Goal: Information Seeking & Learning: Learn about a topic

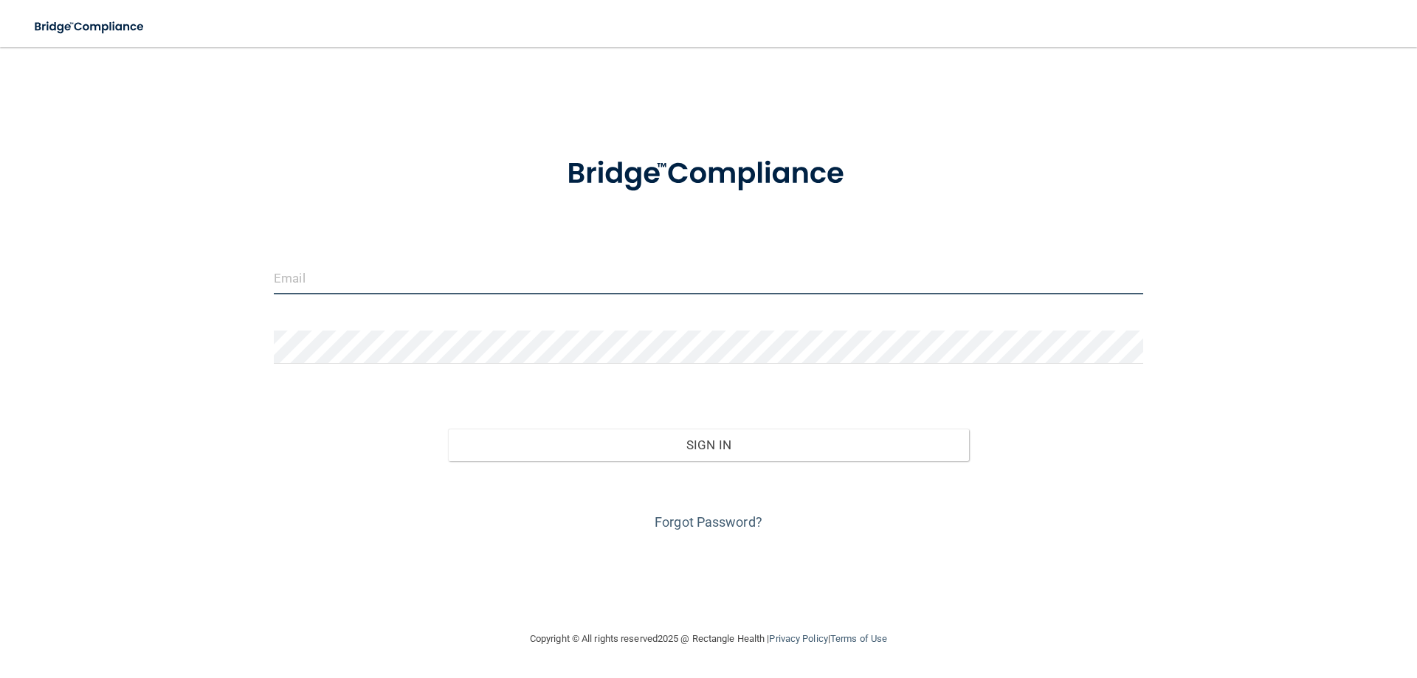
click at [280, 278] on input "email" at bounding box center [708, 277] width 869 height 33
type input "[EMAIL_ADDRESS][DOMAIN_NAME]"
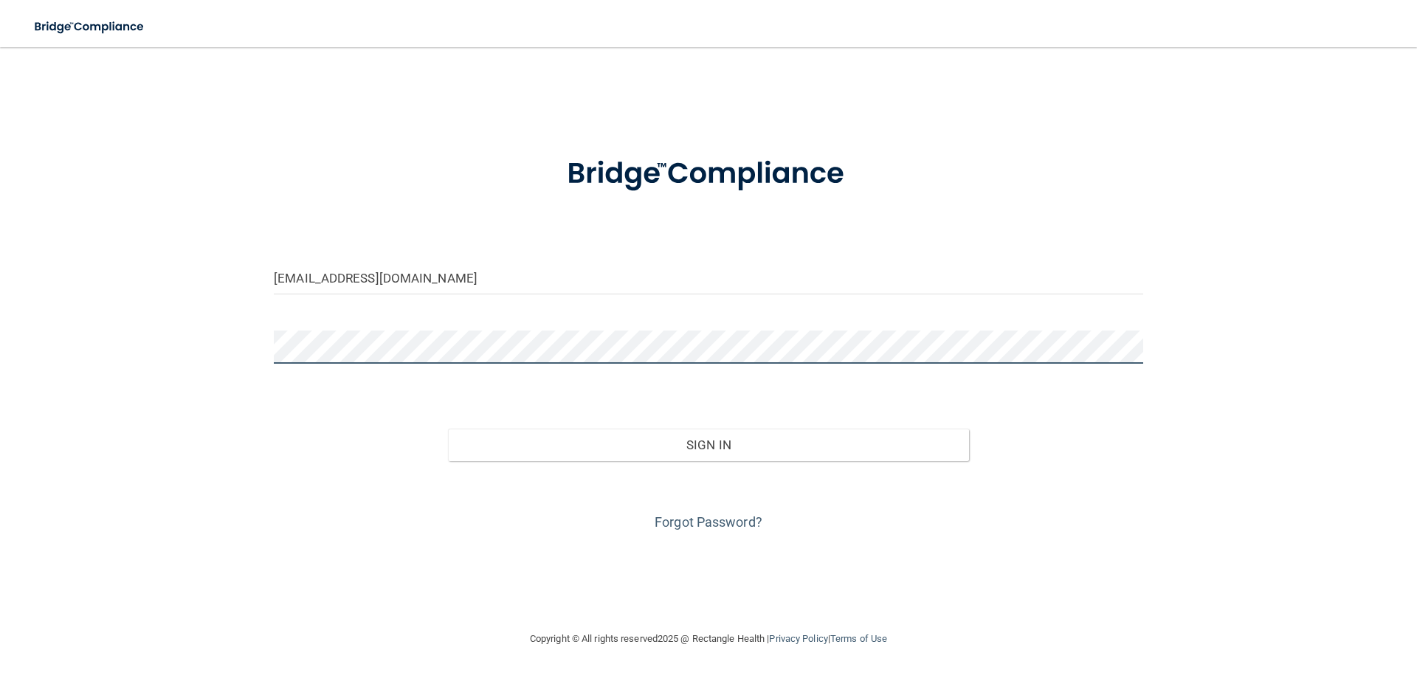
click at [448, 429] on button "Sign In" at bounding box center [709, 445] width 522 height 32
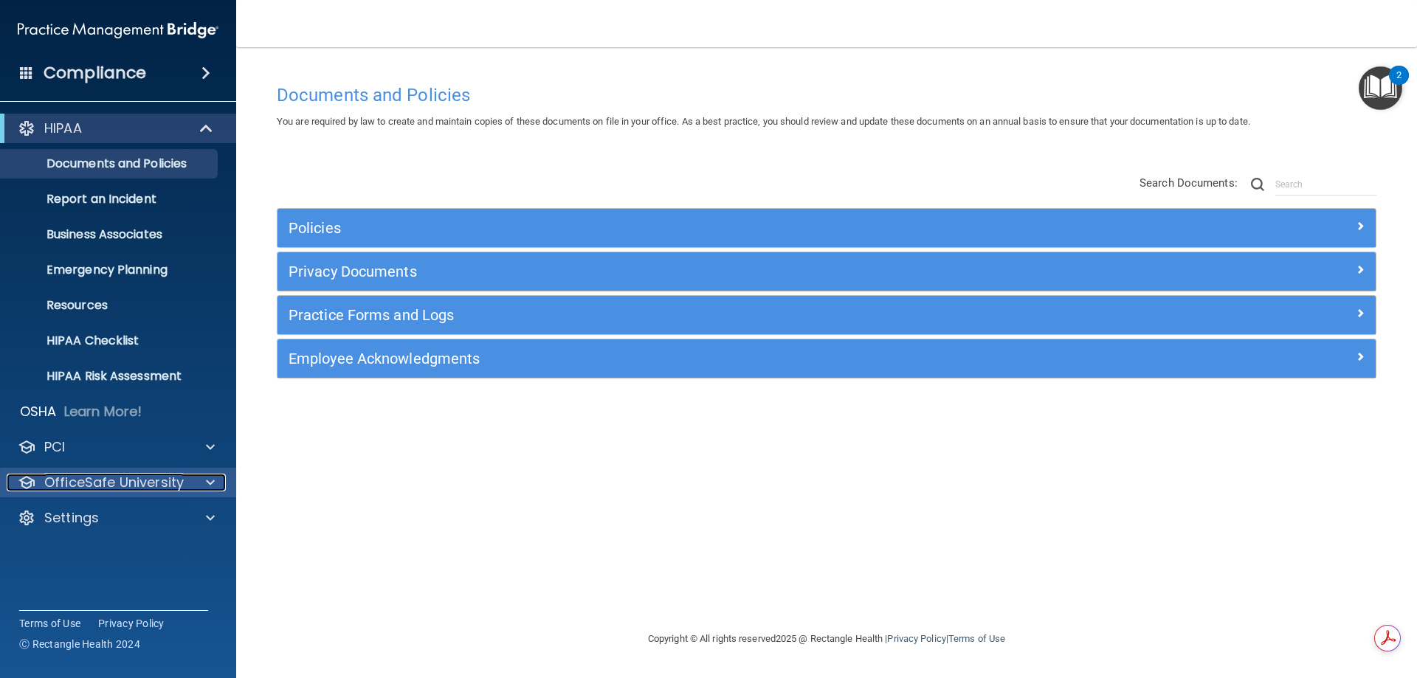
click at [58, 481] on p "OfficeSafe University" at bounding box center [113, 483] width 139 height 18
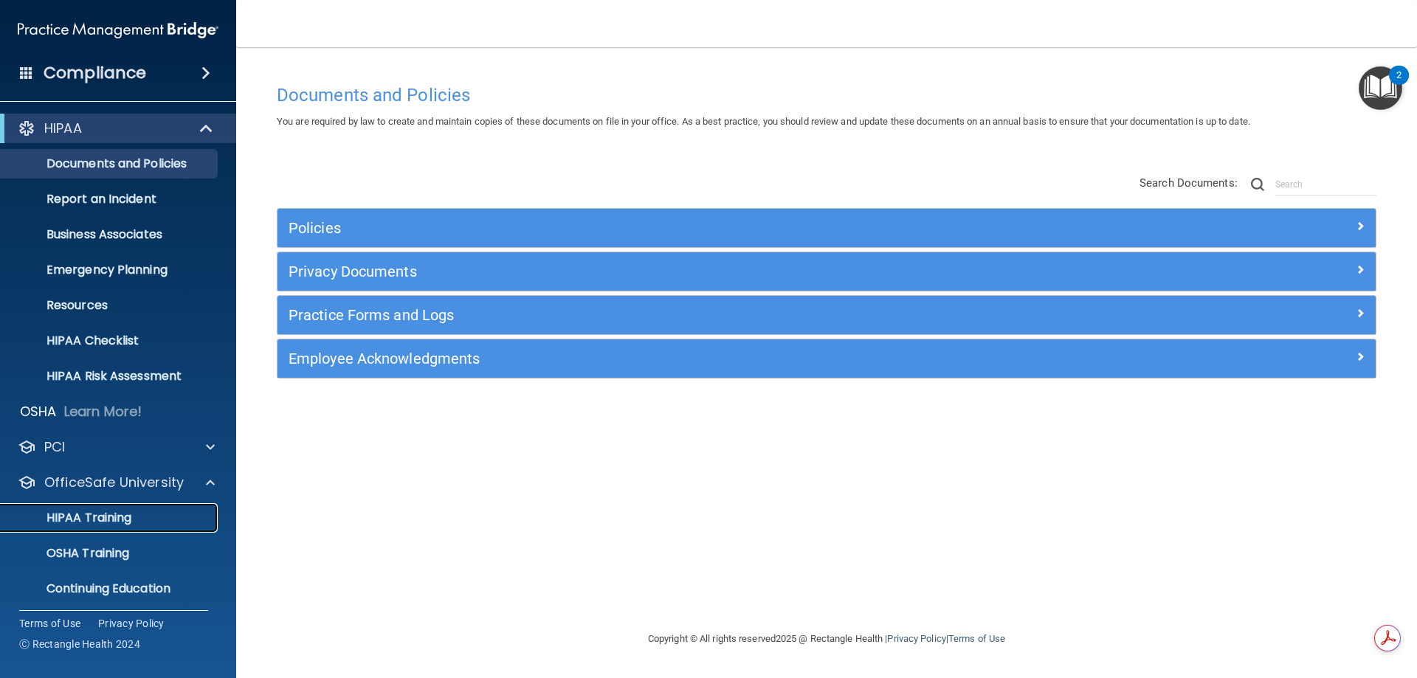
click at [63, 519] on p "HIPAA Training" at bounding box center [71, 518] width 122 height 15
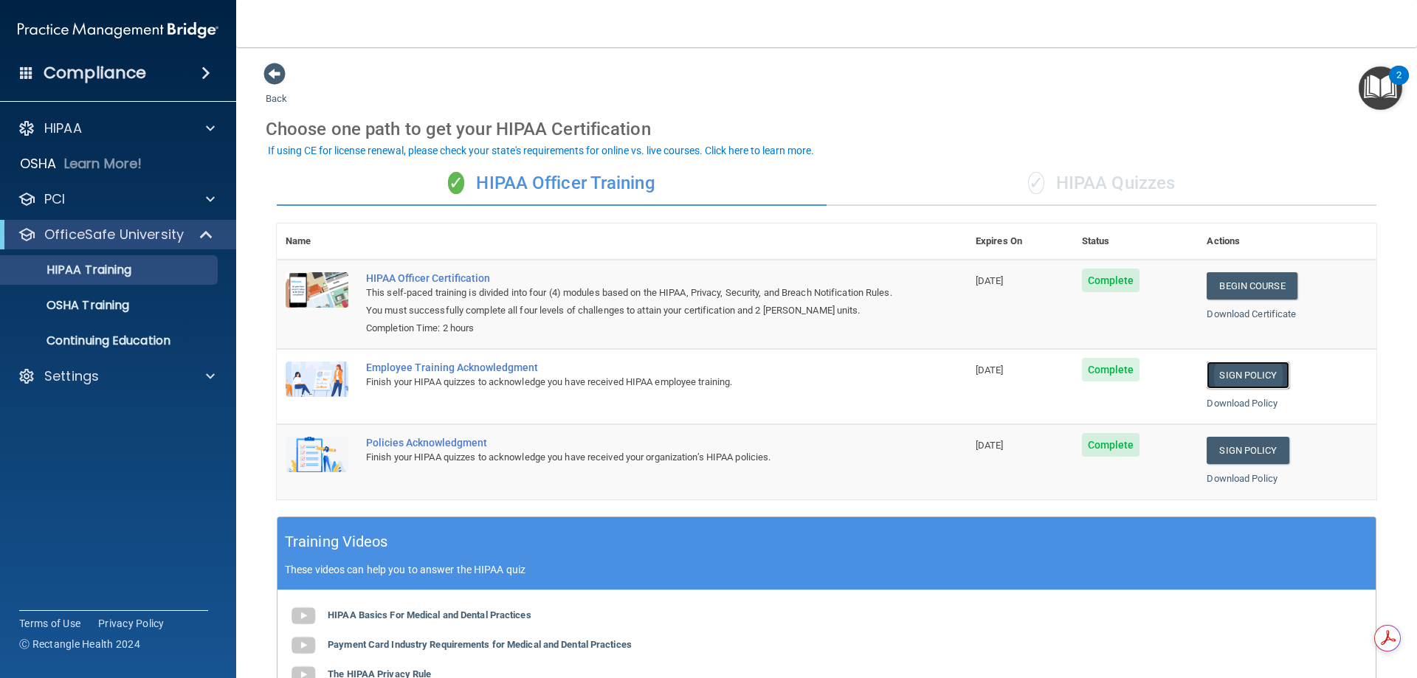
click at [1233, 370] on link "Sign Policy" at bounding box center [1248, 375] width 82 height 27
click at [1067, 183] on div "✓ HIPAA Quizzes" at bounding box center [1102, 184] width 550 height 44
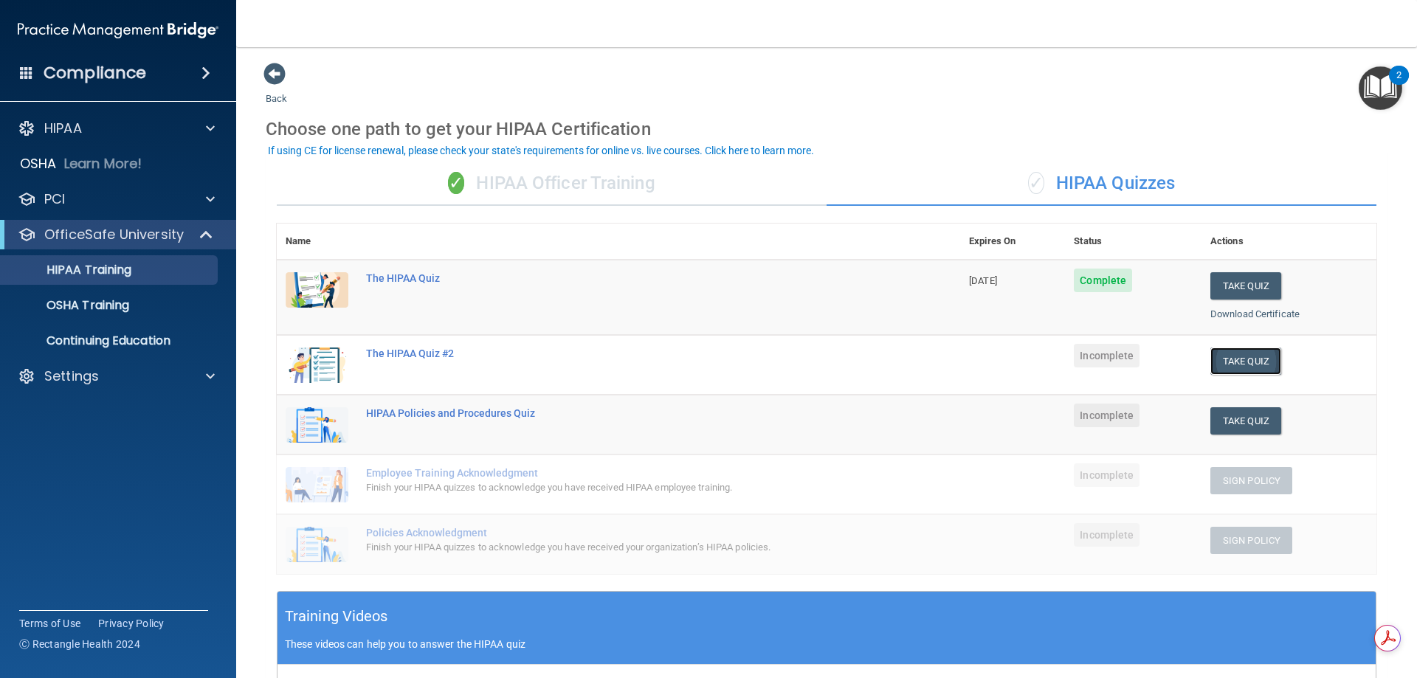
click at [1235, 354] on button "Take Quiz" at bounding box center [1245, 361] width 71 height 27
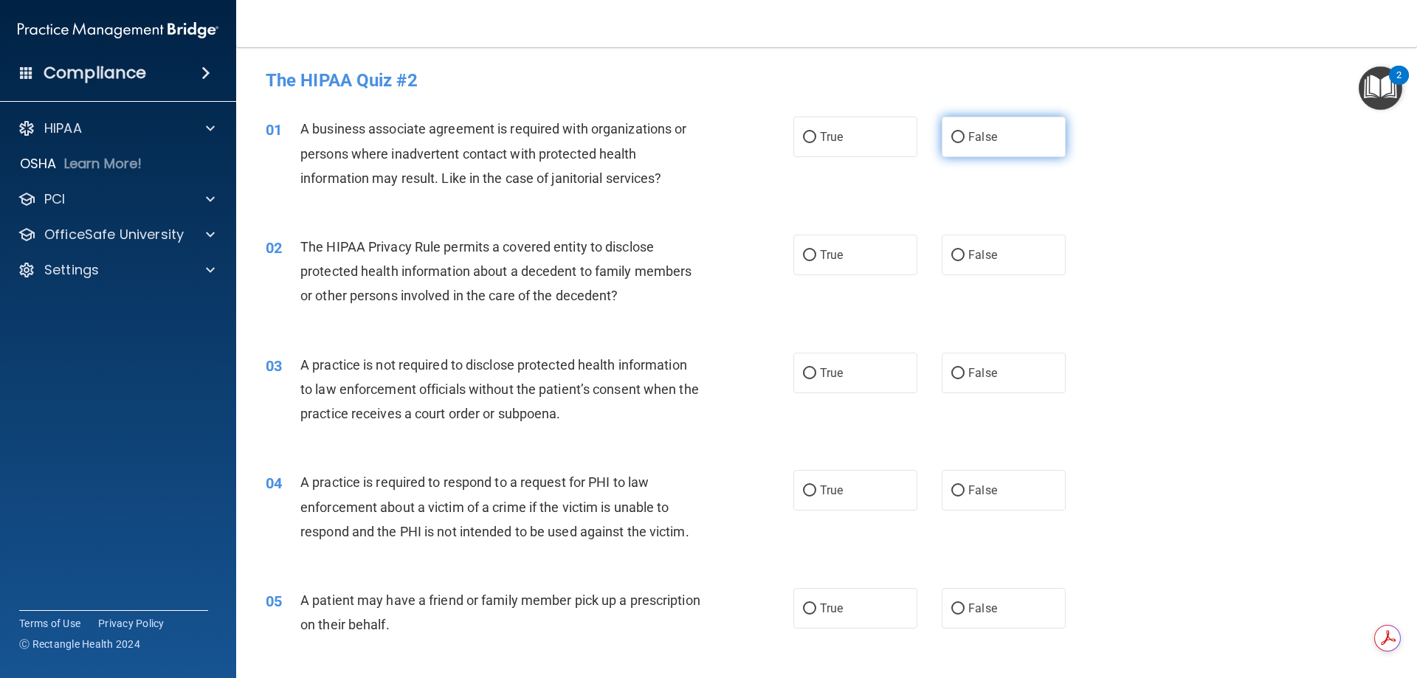
click at [951, 136] on input "False" at bounding box center [957, 137] width 13 height 11
radio input "true"
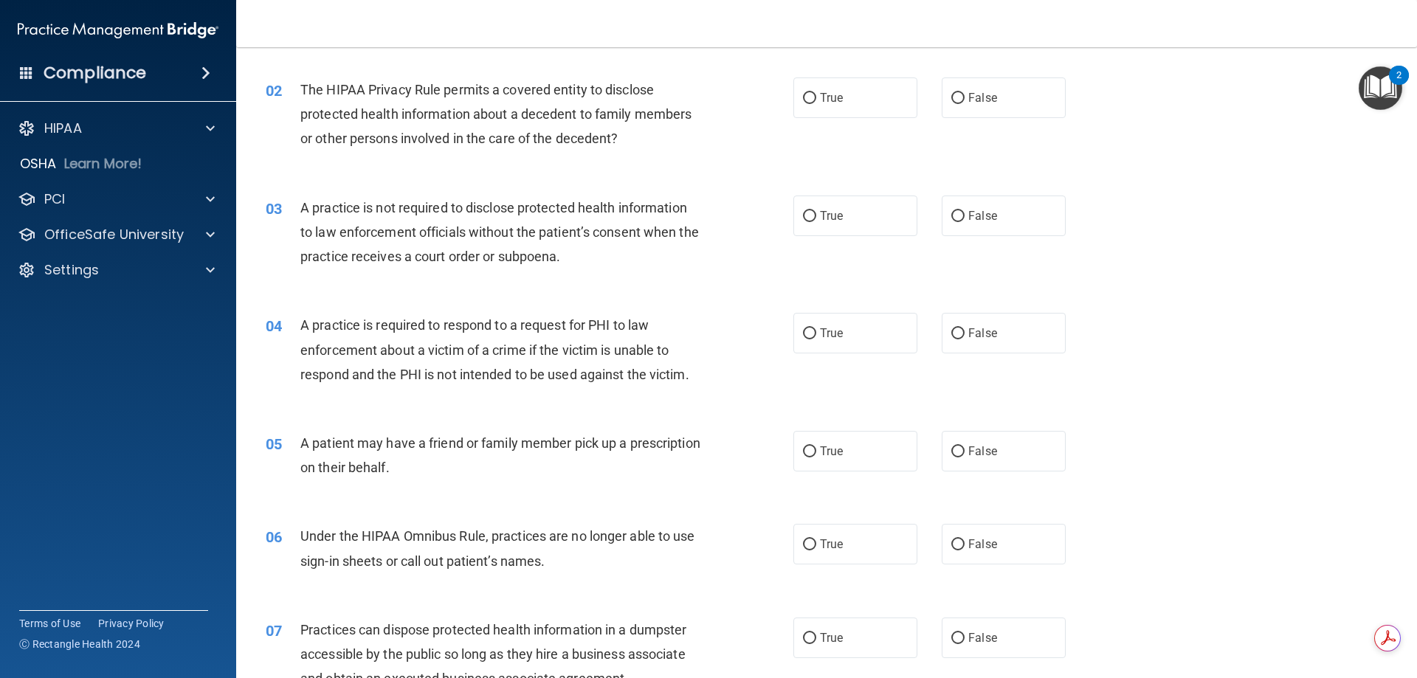
scroll to position [74, 0]
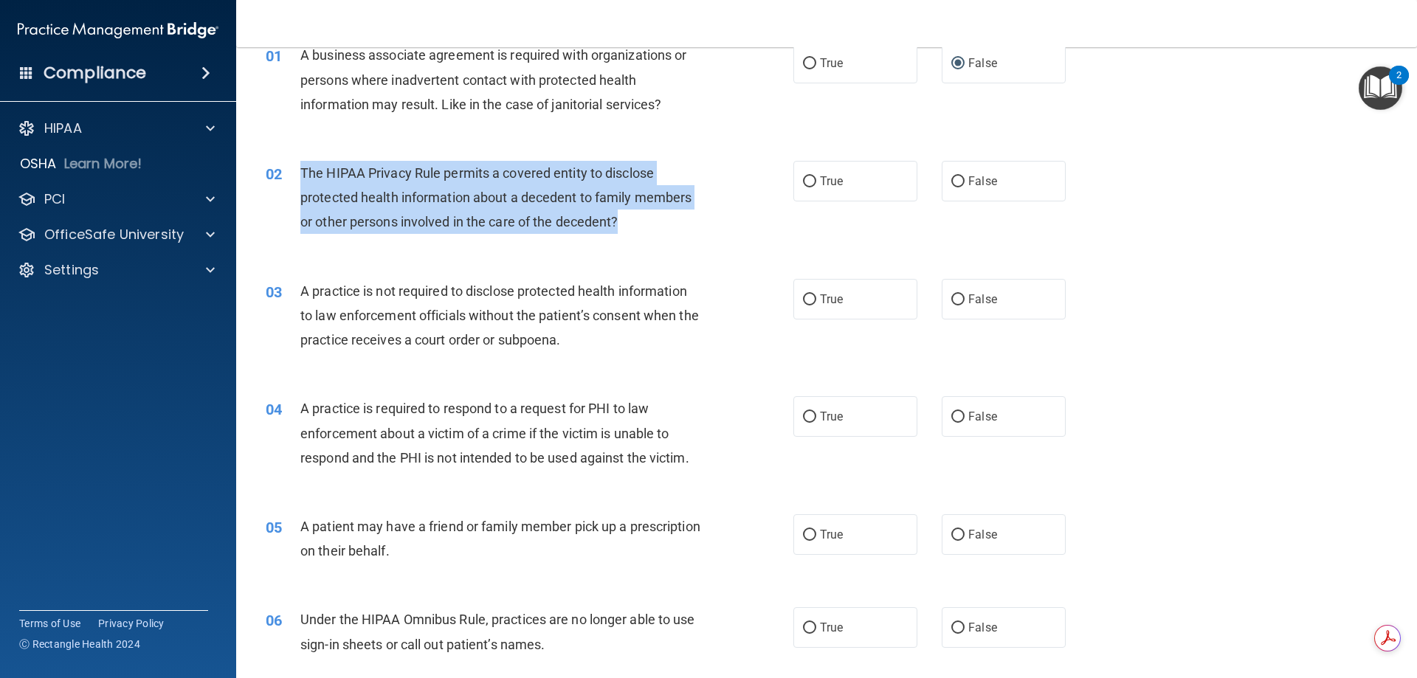
drag, startPoint x: 300, startPoint y: 168, endPoint x: 604, endPoint y: 210, distance: 307.8
click at [676, 221] on div "The HIPAA Privacy Rule permits a covered entity to disclose protected health in…" at bounding box center [506, 198] width 413 height 74
copy span "The HIPAA Privacy Rule permits a covered entity to disclose protected health in…"
click at [805, 184] on input "True" at bounding box center [809, 181] width 13 height 11
radio input "true"
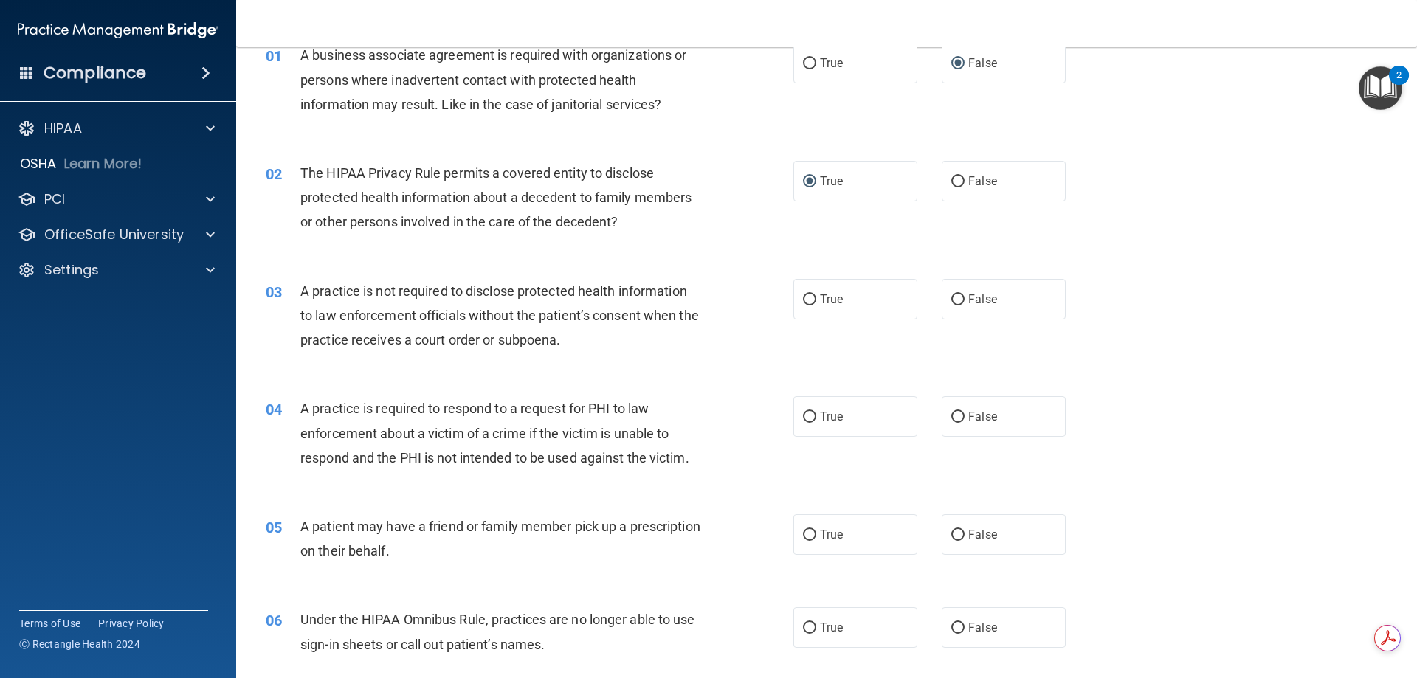
click at [393, 311] on span "A practice is not required to disclose protected health information to law enfo…" at bounding box center [499, 315] width 399 height 64
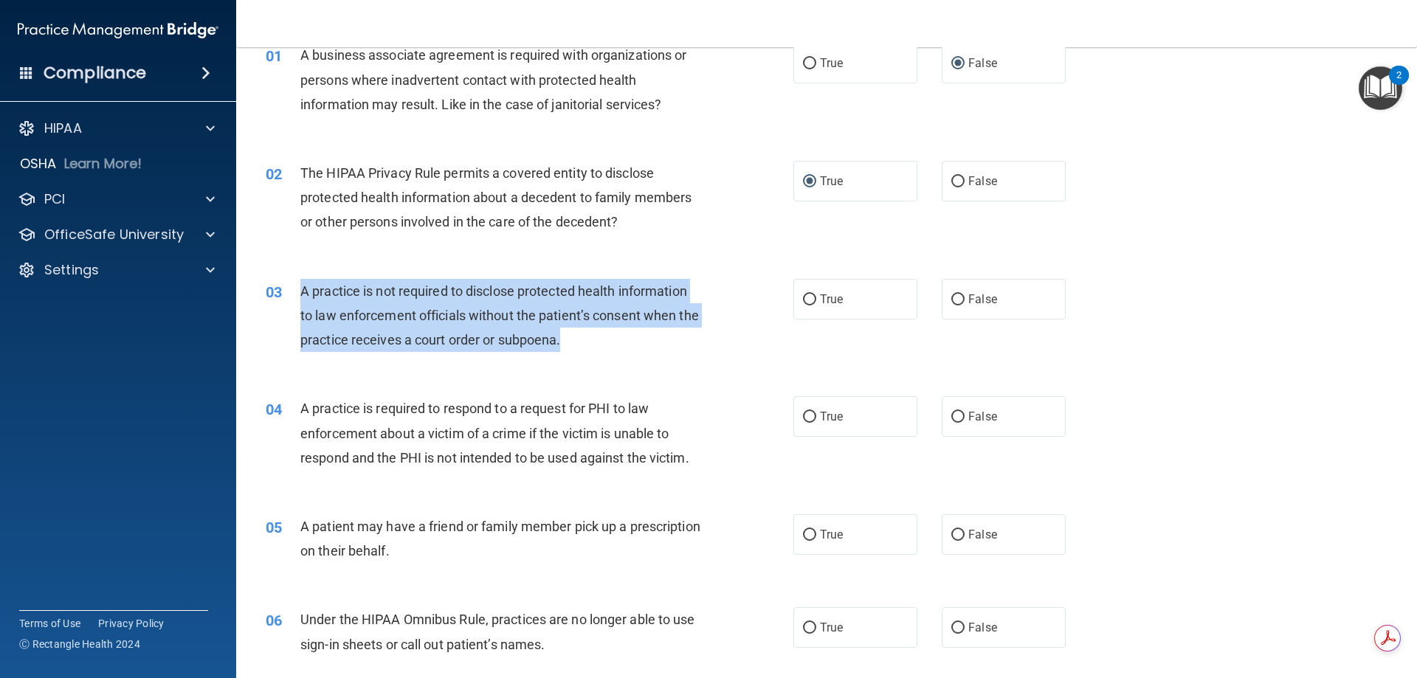
drag, startPoint x: 303, startPoint y: 290, endPoint x: 660, endPoint y: 342, distance: 360.9
click at [663, 342] on div "A practice is not required to disclose protected health information to law enfo…" at bounding box center [506, 316] width 413 height 74
copy span "A practice is not required to disclose protected health information to law enfo…"
drag, startPoint x: 770, startPoint y: 325, endPoint x: 781, endPoint y: 323, distance: 11.3
click at [772, 325] on div "03 A practice is not required to disclose protected health information to law e…" at bounding box center [530, 319] width 572 height 81
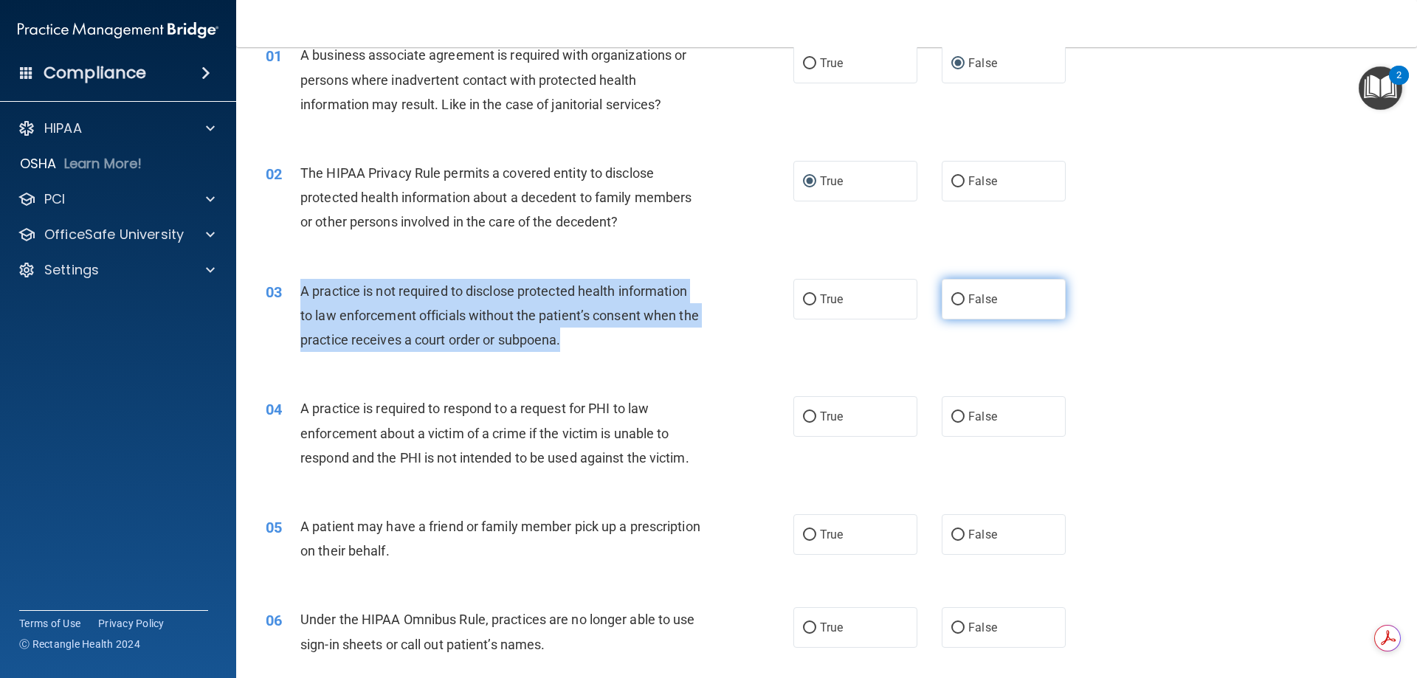
click at [951, 298] on input "False" at bounding box center [957, 299] width 13 height 11
radio input "true"
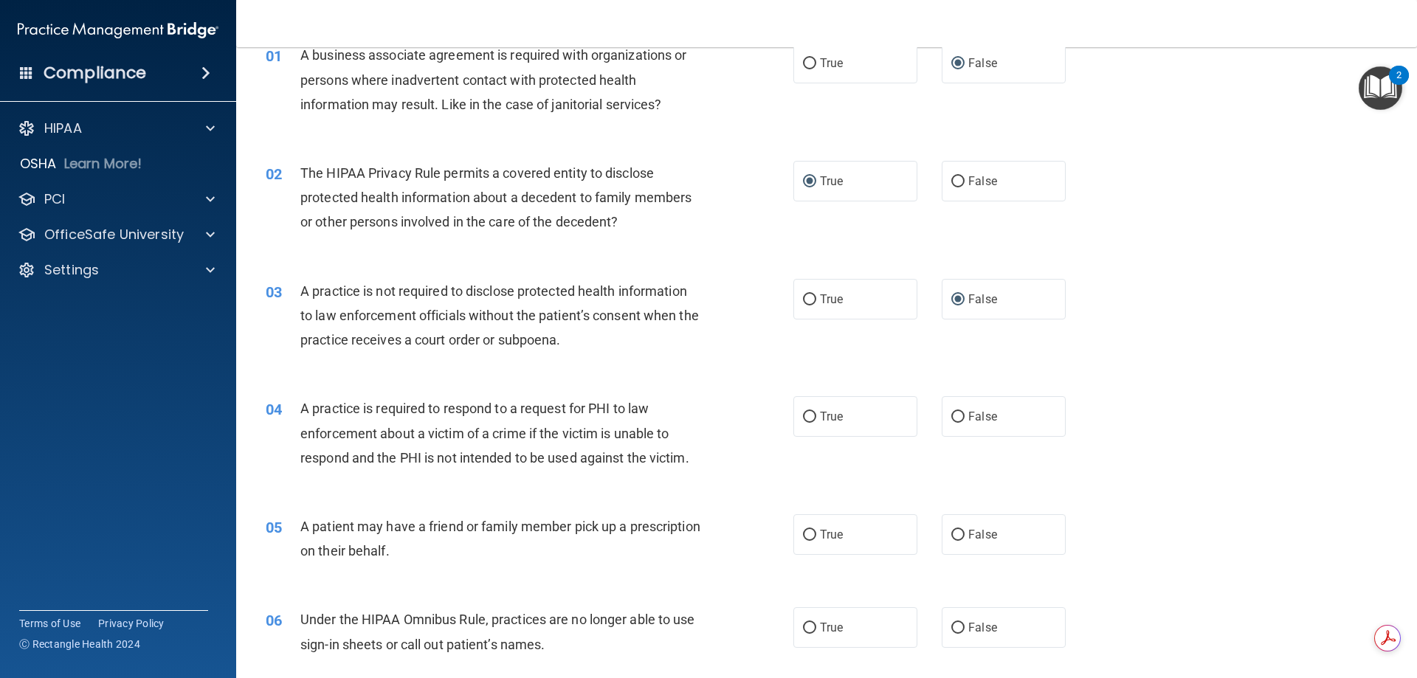
click at [596, 239] on div "02 The HIPAA Privacy Rule permits a covered entity to disclose protected health…" at bounding box center [530, 201] width 572 height 81
click at [803, 413] on input "True" at bounding box center [809, 417] width 13 height 11
radio input "true"
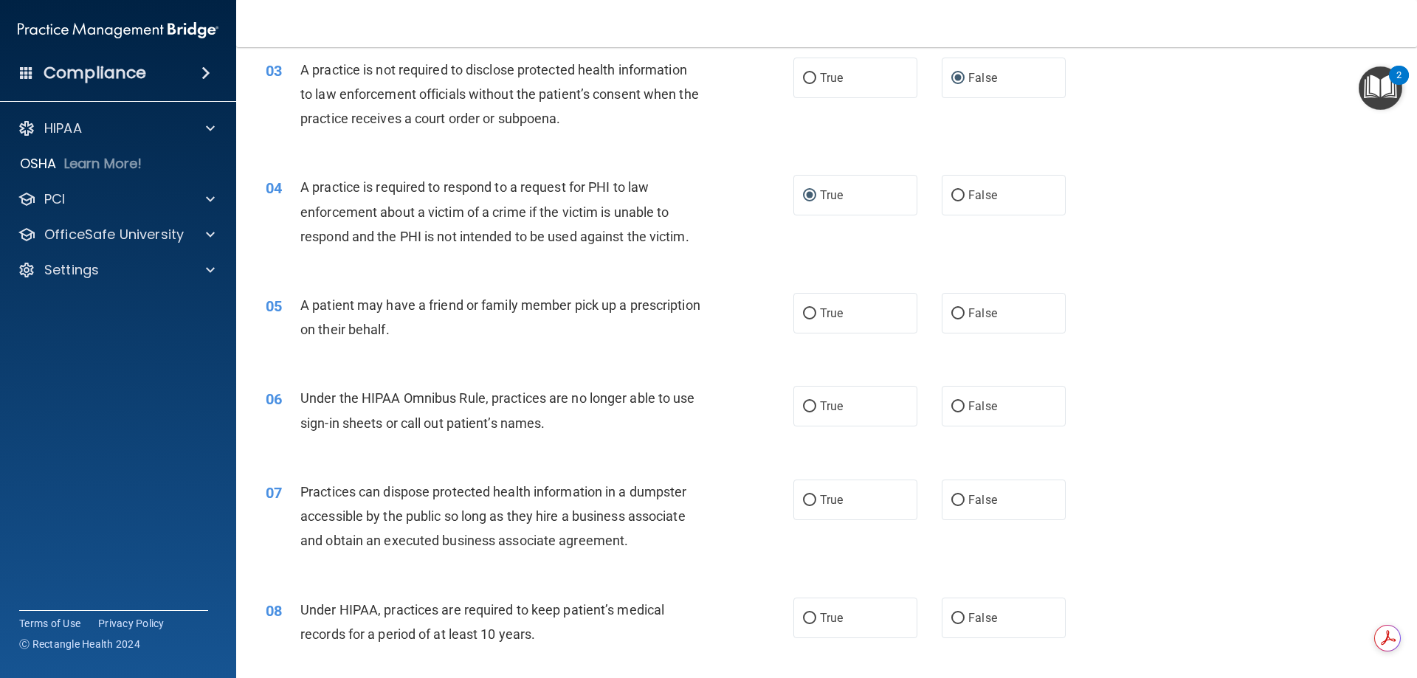
scroll to position [369, 0]
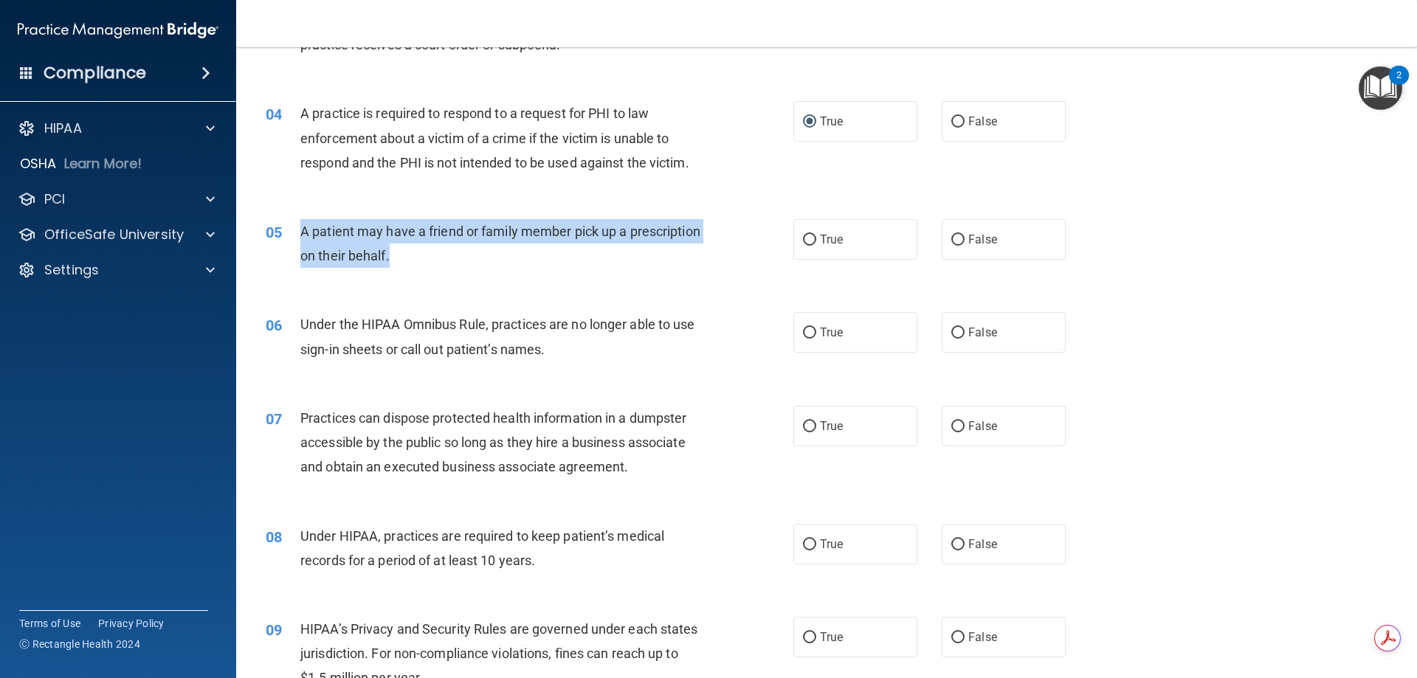
drag, startPoint x: 300, startPoint y: 228, endPoint x: 638, endPoint y: 264, distance: 340.7
click at [638, 264] on div "A patient may have a friend or family member pick up a prescription on their be…" at bounding box center [506, 243] width 413 height 49
copy span "A patient may have a friend or family member pick up a prescription on their be…"
click at [804, 238] on input "True" at bounding box center [809, 240] width 13 height 11
radio input "true"
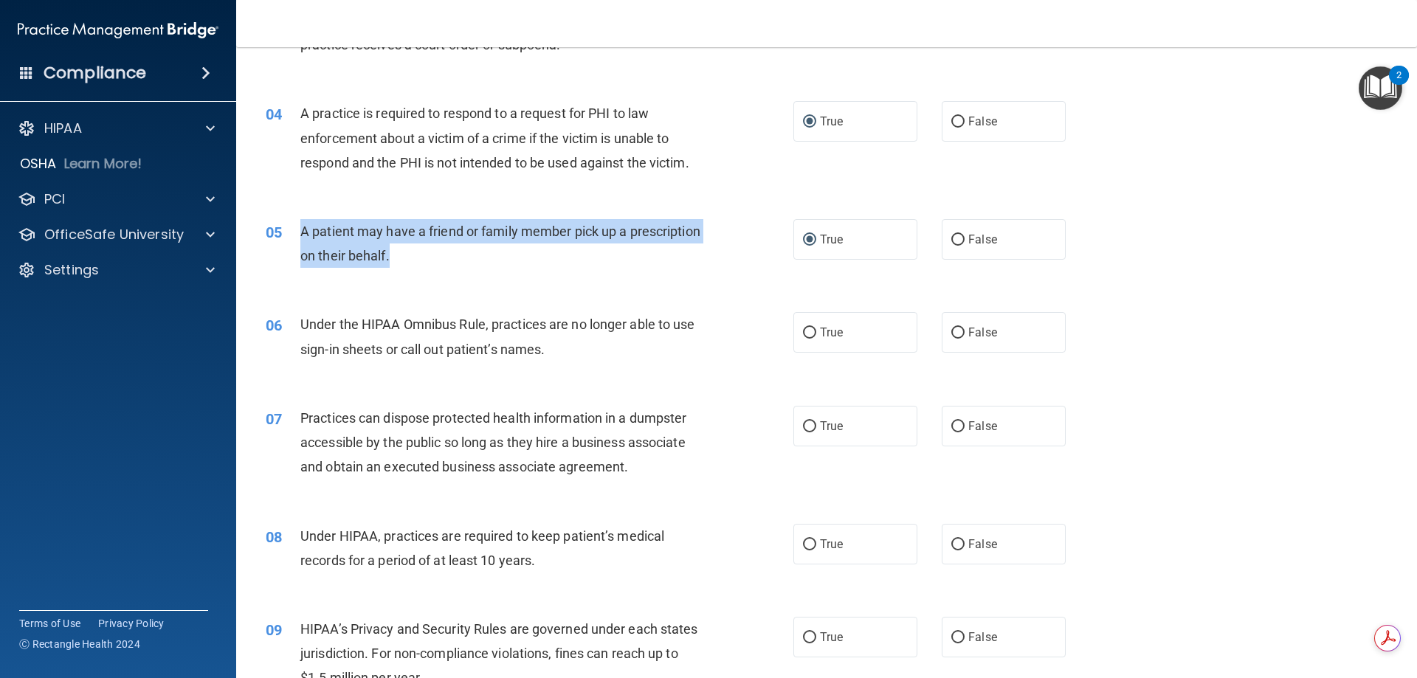
click at [528, 273] on div "05 A patient may have a friend or family member pick up a prescription on their…" at bounding box center [530, 247] width 572 height 56
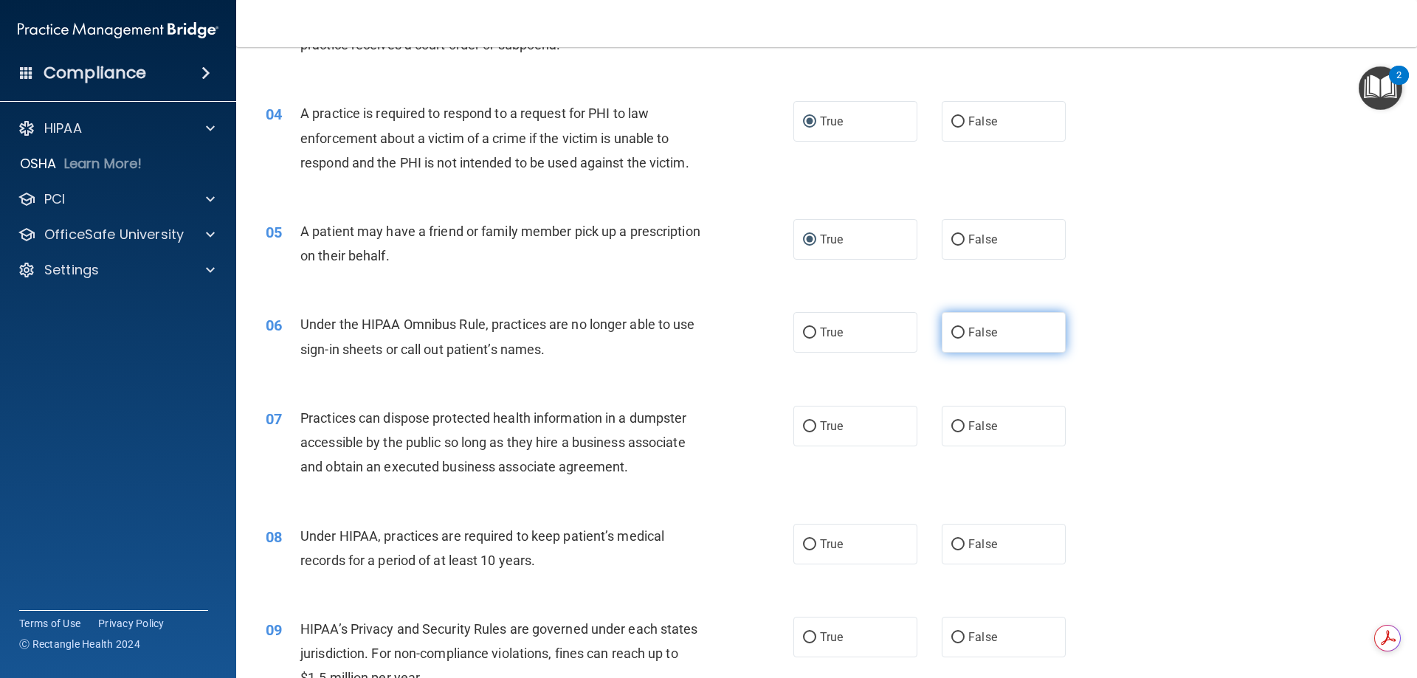
click at [951, 331] on input "False" at bounding box center [957, 333] width 13 height 11
radio input "true"
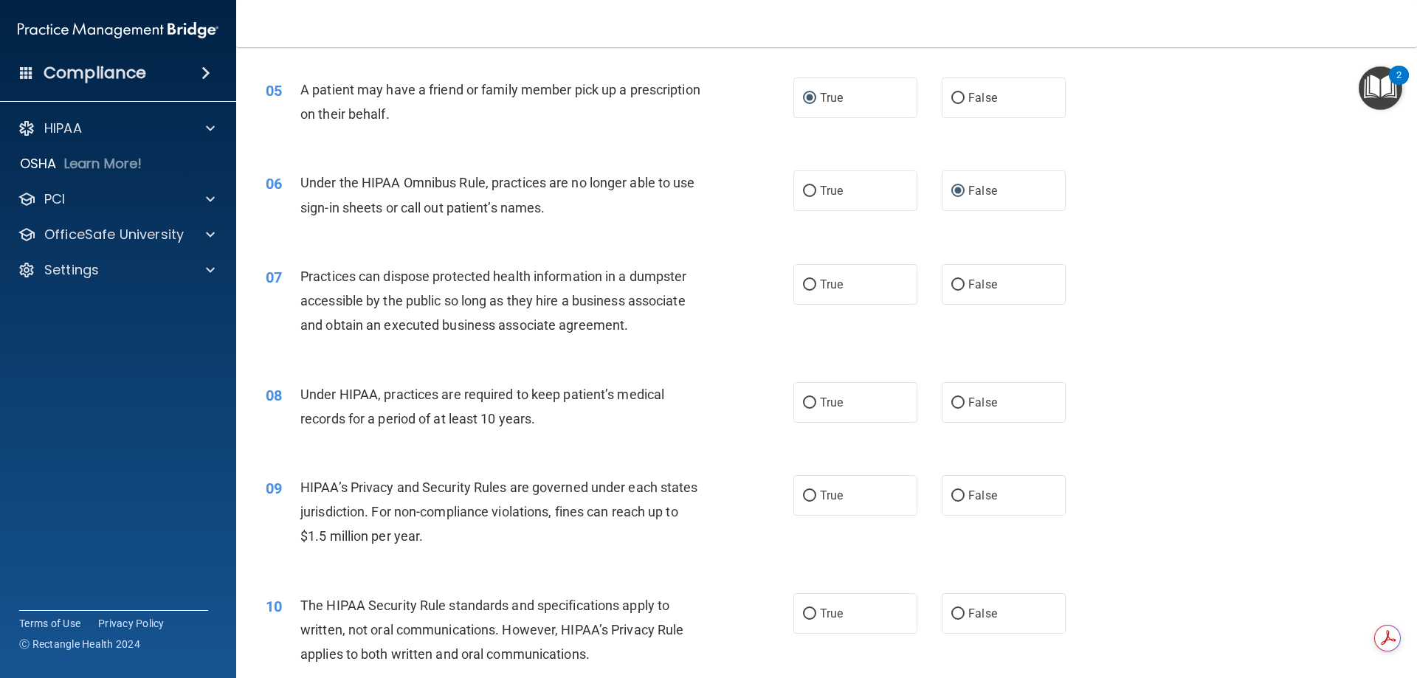
scroll to position [517, 0]
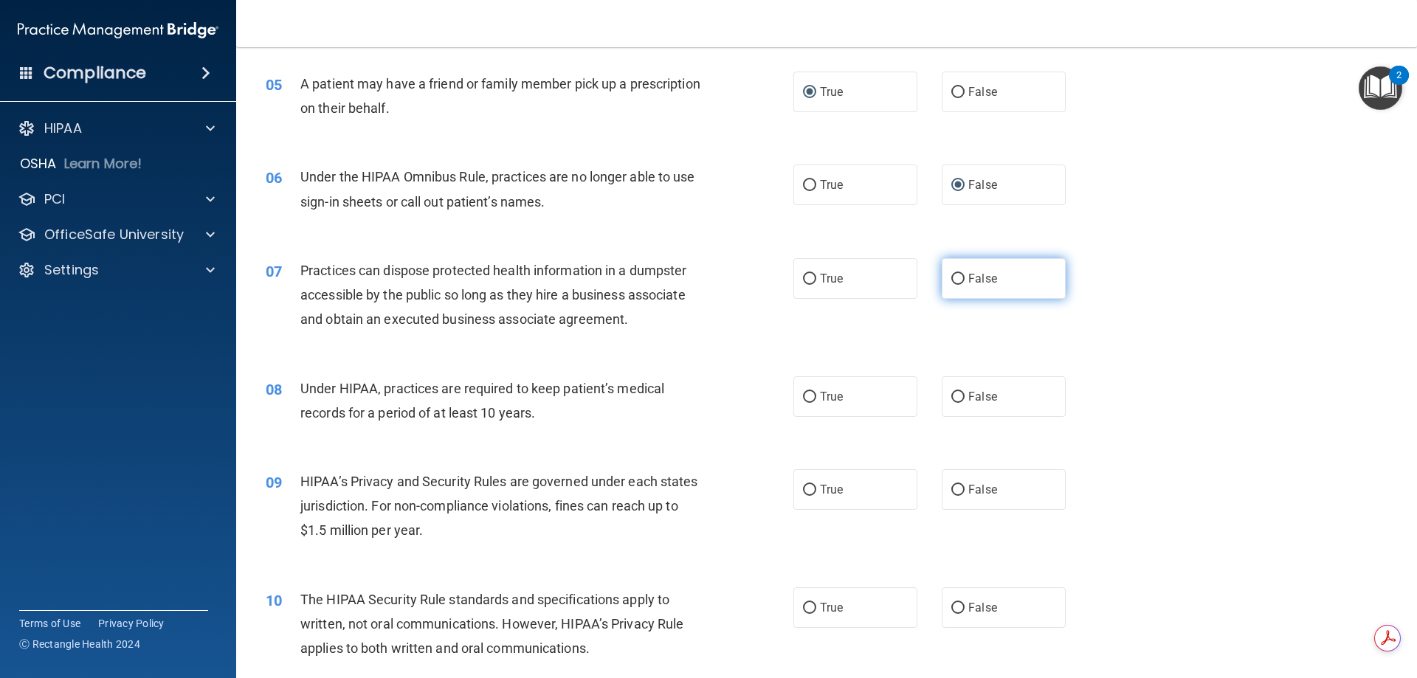
click at [951, 281] on input "False" at bounding box center [957, 279] width 13 height 11
radio input "true"
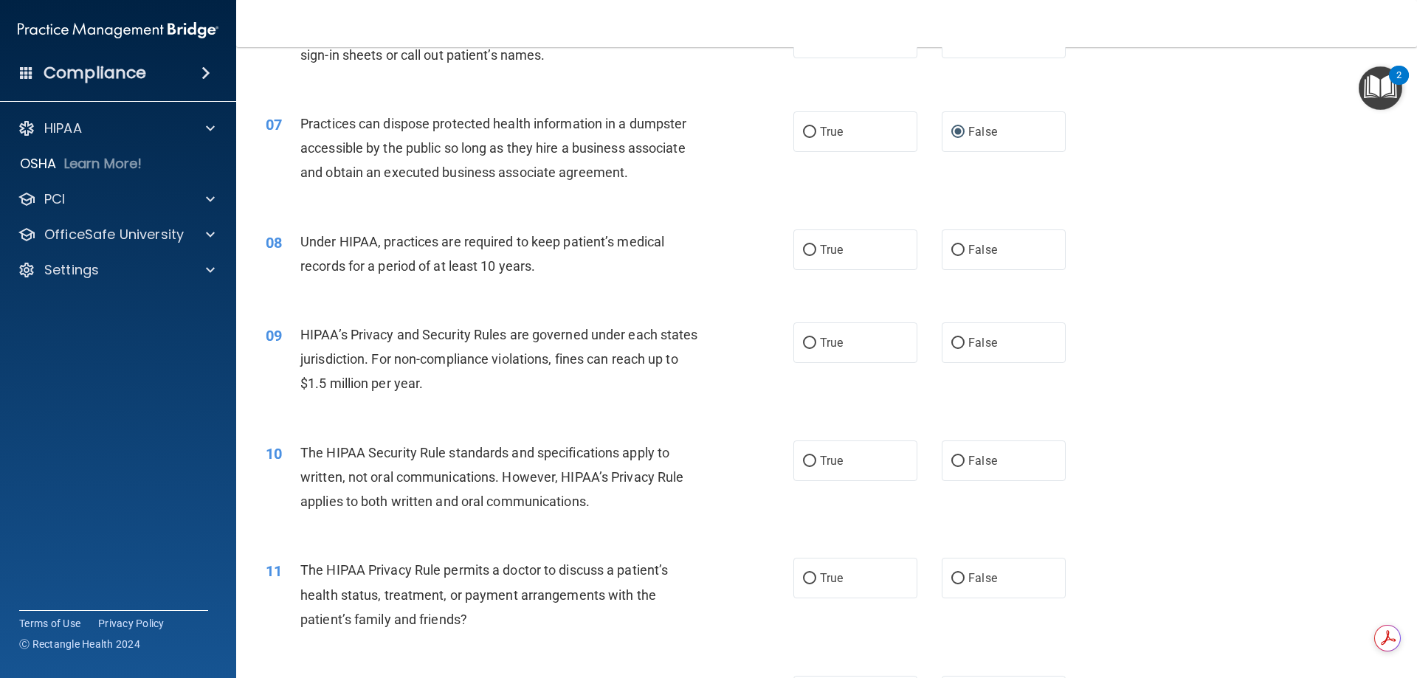
scroll to position [664, 0]
click at [954, 249] on input "False" at bounding box center [957, 249] width 13 height 11
radio input "true"
click at [799, 336] on label "True" at bounding box center [855, 342] width 124 height 41
click at [803, 337] on input "True" at bounding box center [809, 342] width 13 height 11
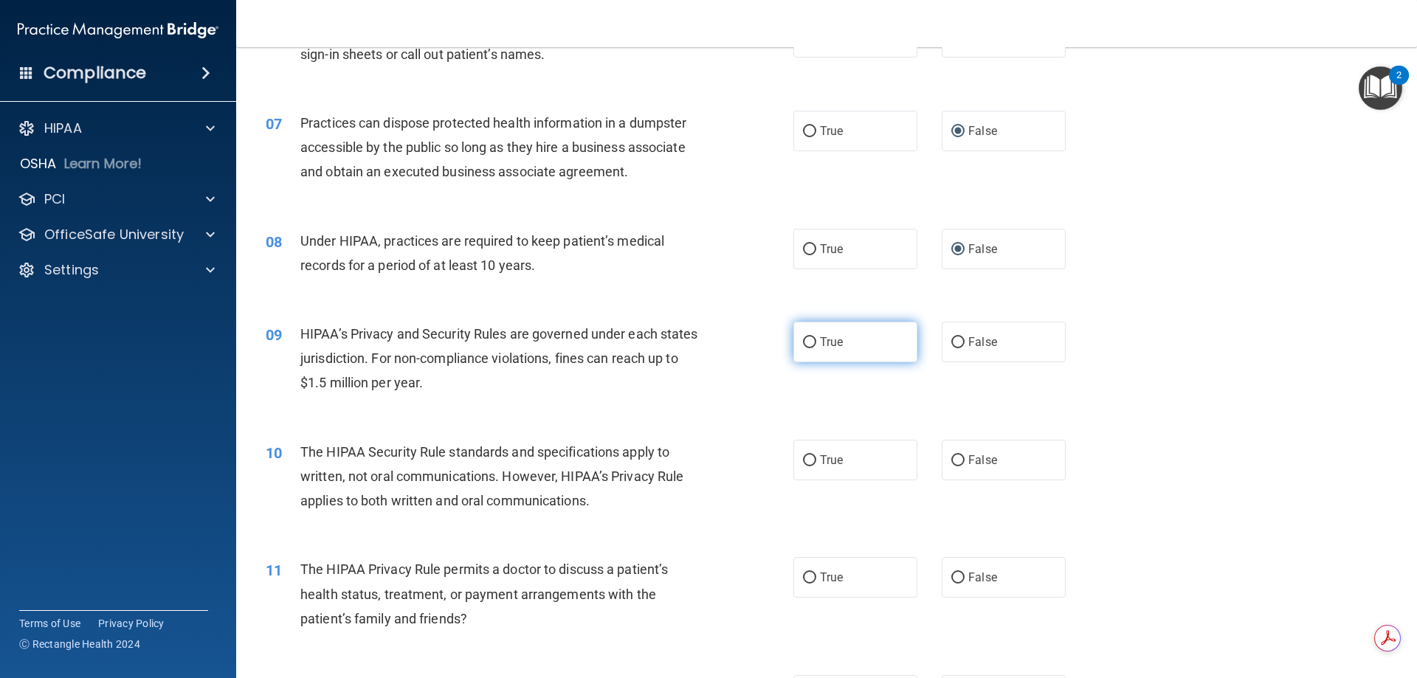
radio input "true"
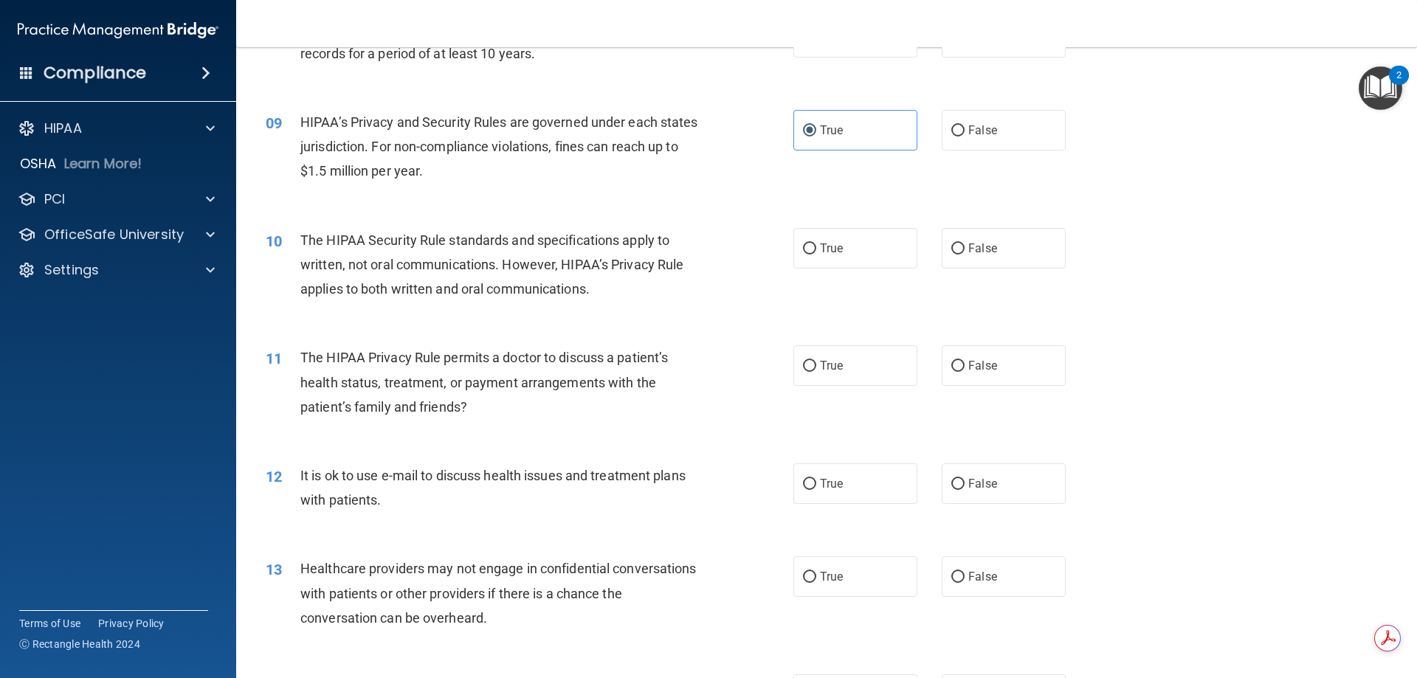
scroll to position [886, 0]
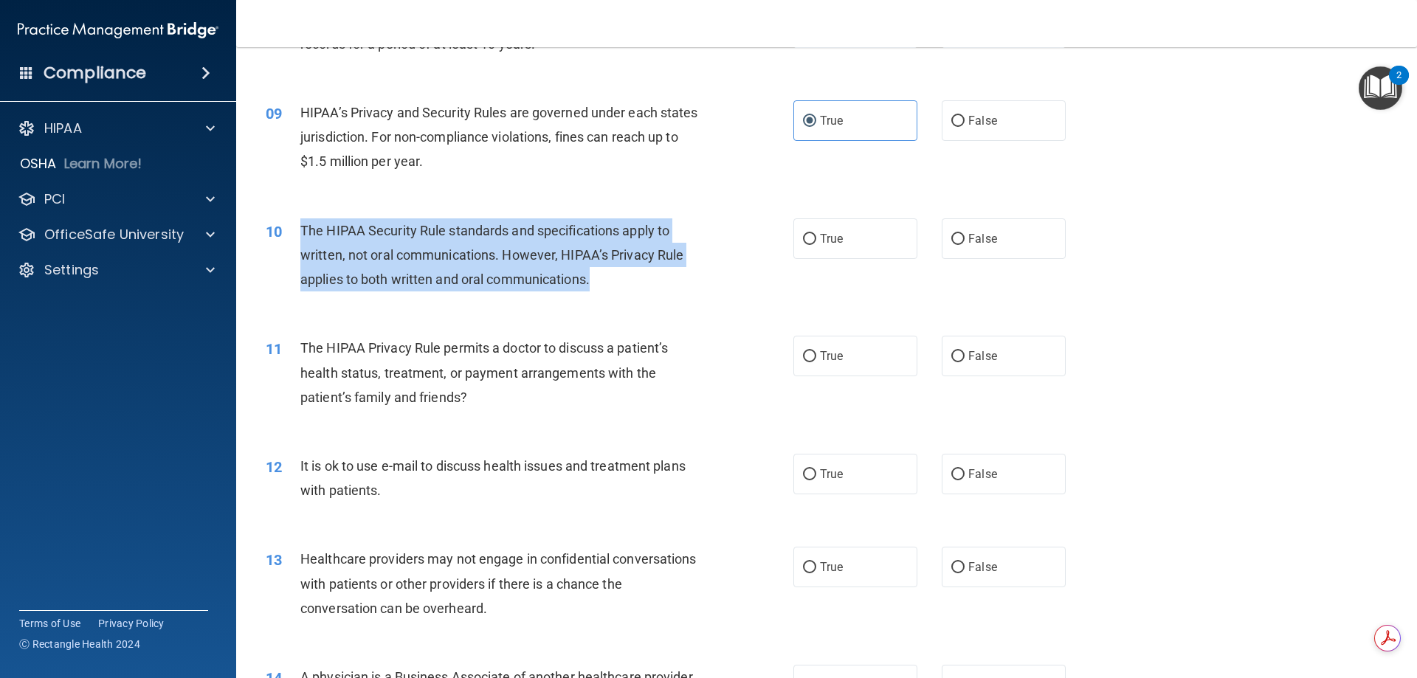
drag, startPoint x: 301, startPoint y: 228, endPoint x: 748, endPoint y: 269, distance: 449.2
click at [757, 270] on div "10 The HIPAA Security Rule standards and specifications apply to written, not o…" at bounding box center [530, 258] width 572 height 81
copy span "The HIPAA Security Rule standards and specifications apply to written, not oral…"
drag, startPoint x: 612, startPoint y: 281, endPoint x: 627, endPoint y: 275, distance: 16.9
click at [612, 282] on div "The HIPAA Security Rule standards and specifications apply to written, not oral…" at bounding box center [506, 255] width 413 height 74
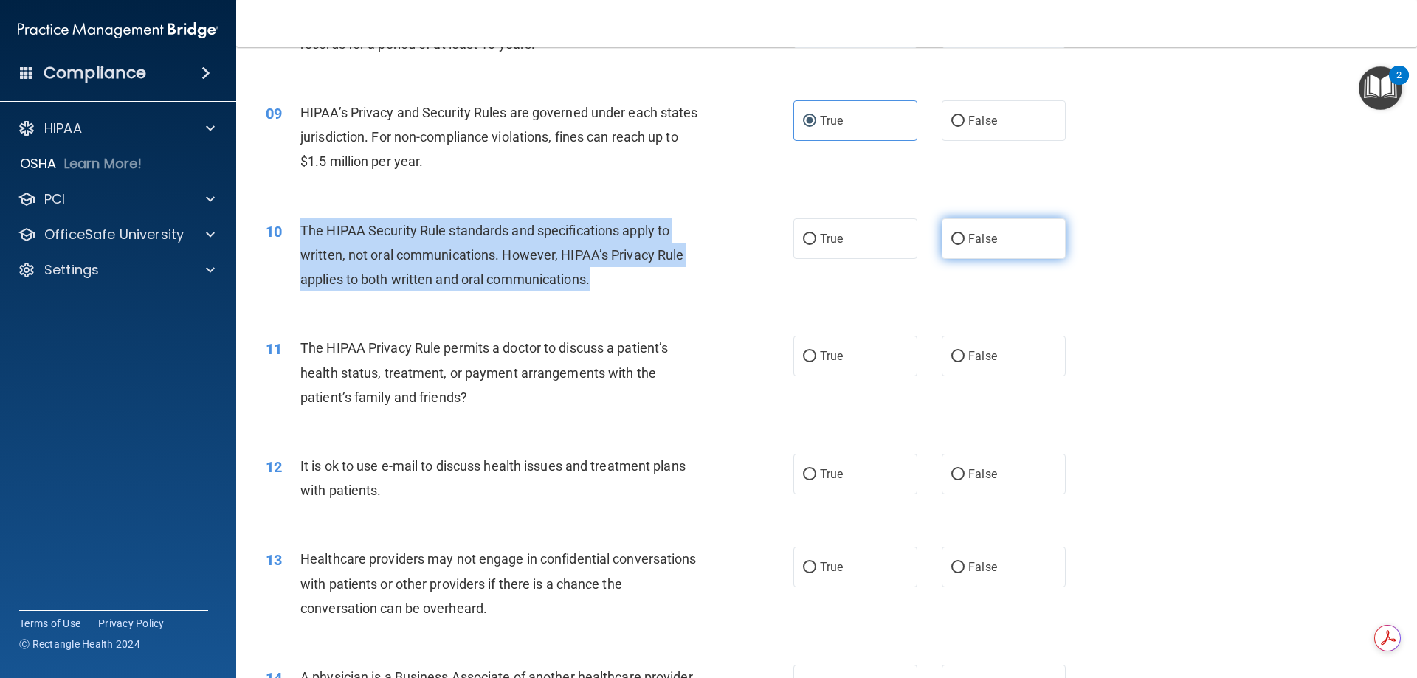
click at [951, 235] on input "False" at bounding box center [957, 239] width 13 height 11
radio input "true"
click at [527, 244] on div "The HIPAA Security Rule standards and specifications apply to written, not oral…" at bounding box center [506, 255] width 413 height 74
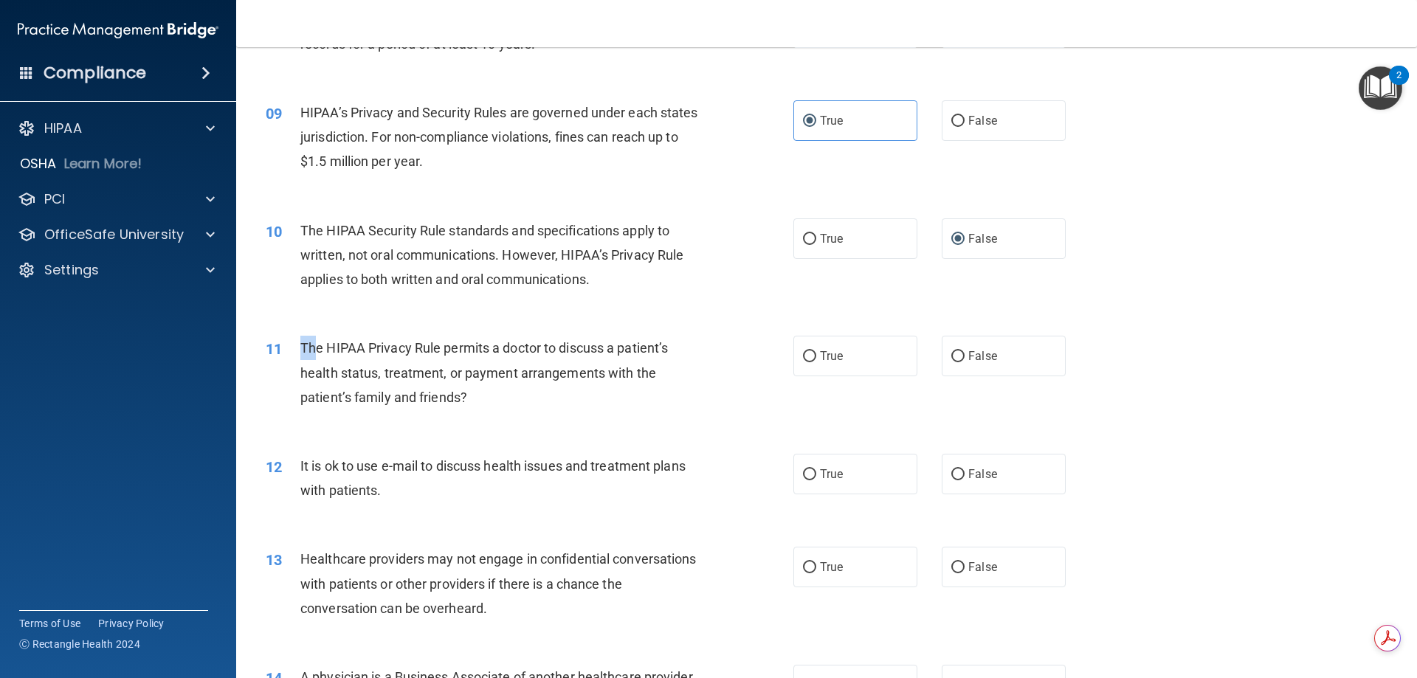
drag, startPoint x: 297, startPoint y: 345, endPoint x: 314, endPoint y: 346, distance: 17.0
click at [314, 346] on div "11 The HIPAA Privacy Rule permits a doctor to discuss a patient’s health status…" at bounding box center [530, 376] width 572 height 81
click at [373, 363] on div "The HIPAA Privacy Rule permits a doctor to discuss a patient’s health status, t…" at bounding box center [506, 373] width 413 height 74
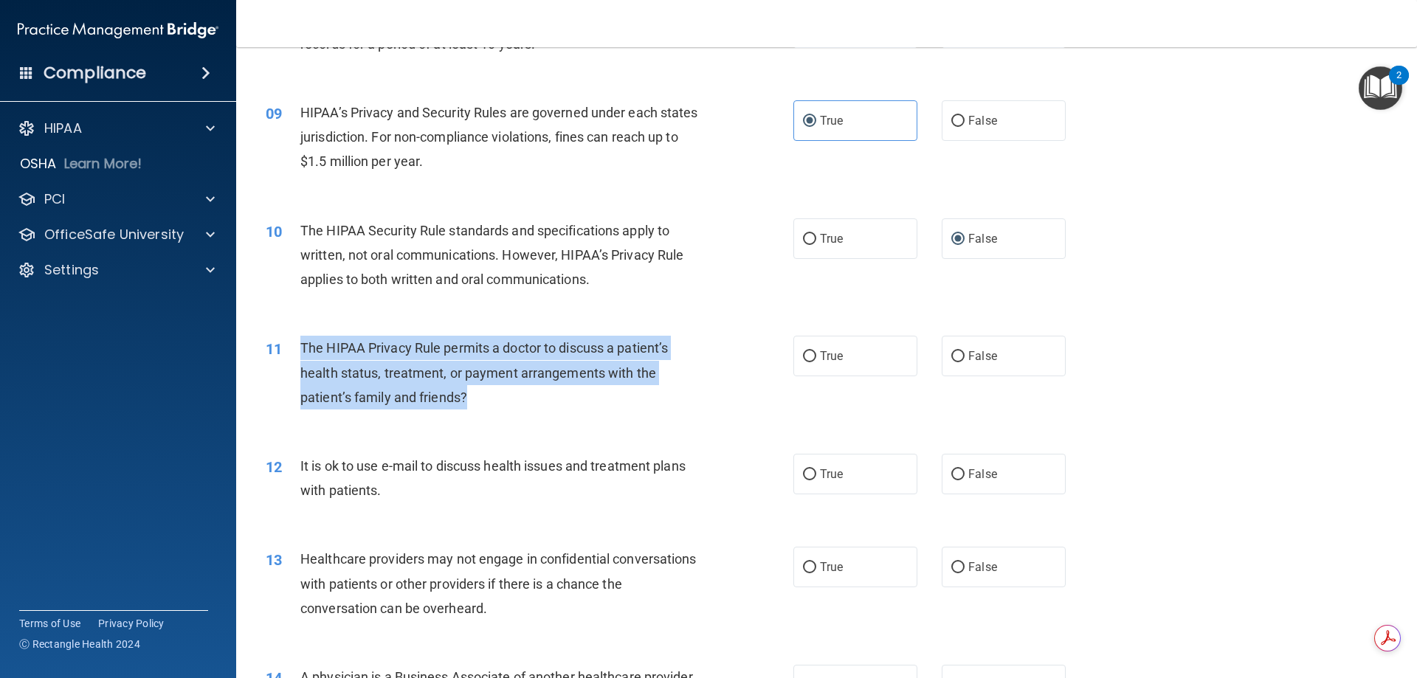
drag, startPoint x: 302, startPoint y: 345, endPoint x: 582, endPoint y: 399, distance: 284.9
click at [585, 399] on div "The HIPAA Privacy Rule permits a doctor to discuss a patient’s health status, t…" at bounding box center [506, 373] width 413 height 74
copy span "The HIPAA Privacy Rule permits a doctor to discuss a patient’s health status, t…"
click at [803, 359] on input "True" at bounding box center [809, 356] width 13 height 11
radio input "true"
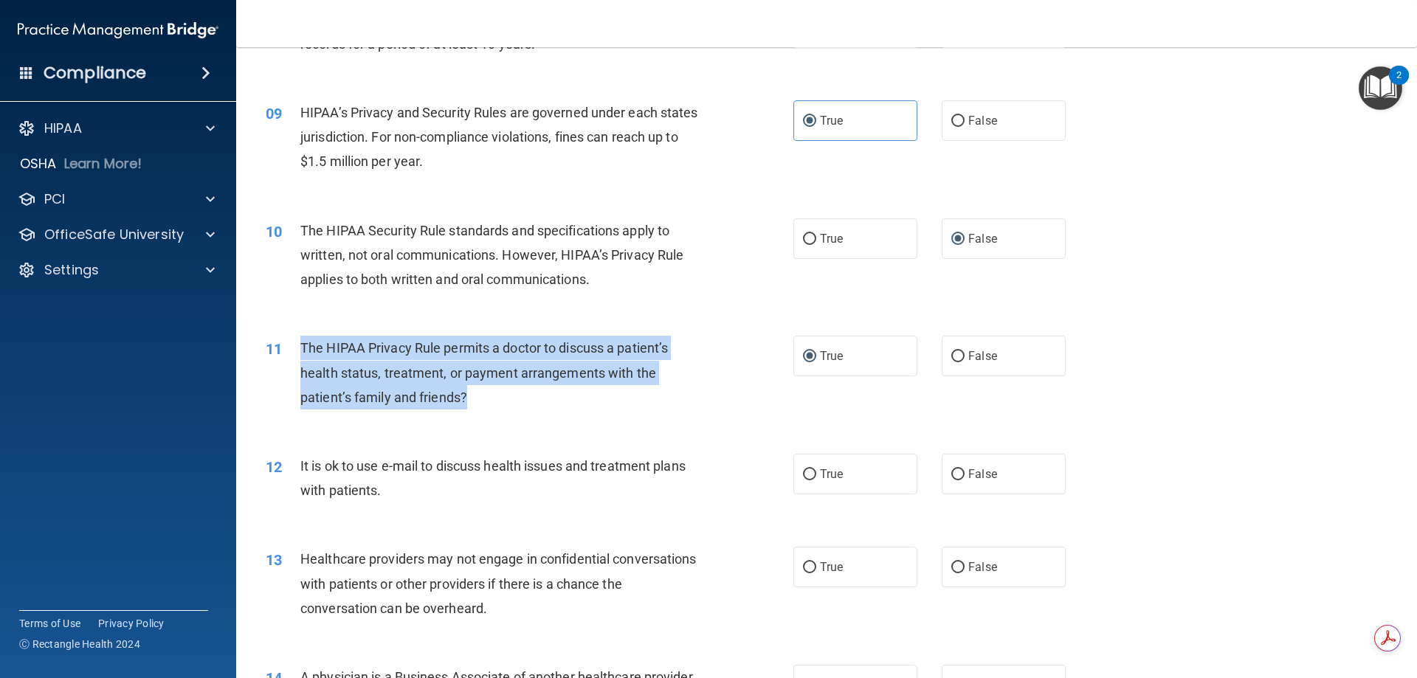
click at [617, 399] on div "The HIPAA Privacy Rule permits a doctor to discuss a patient’s health status, t…" at bounding box center [506, 373] width 413 height 74
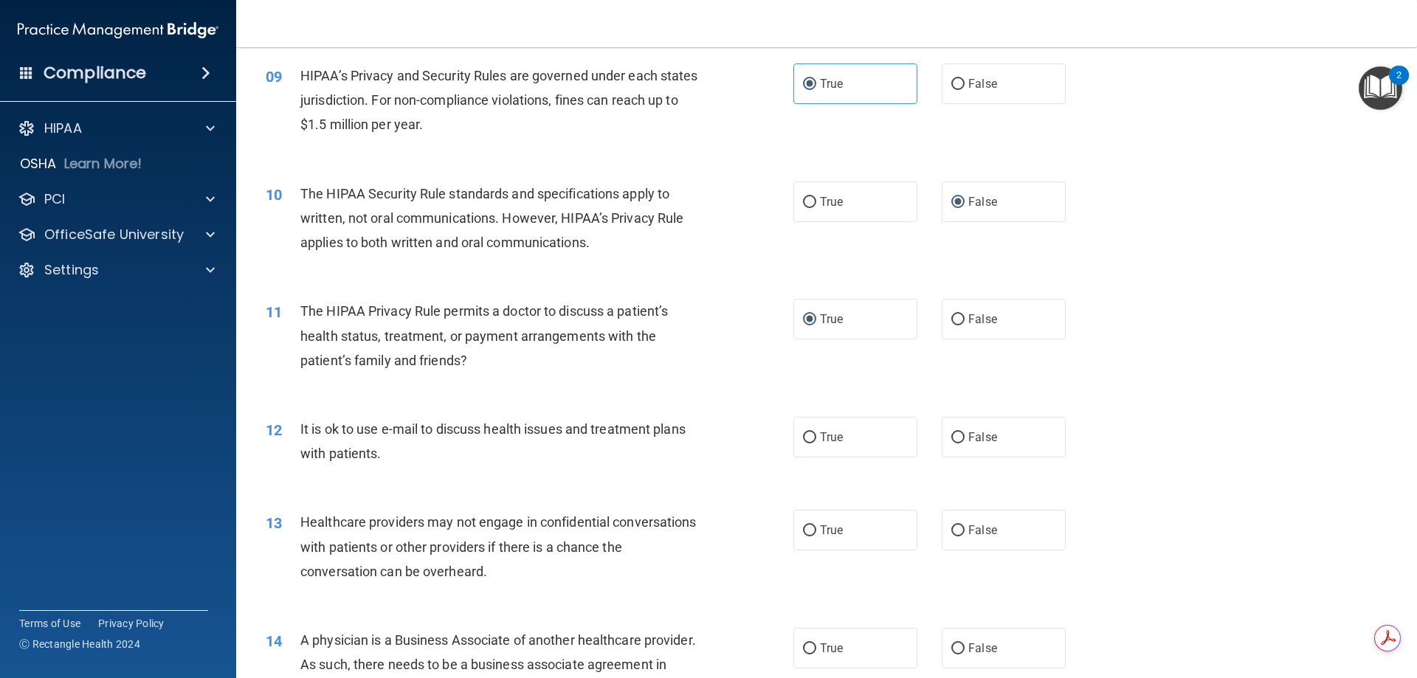
scroll to position [959, 0]
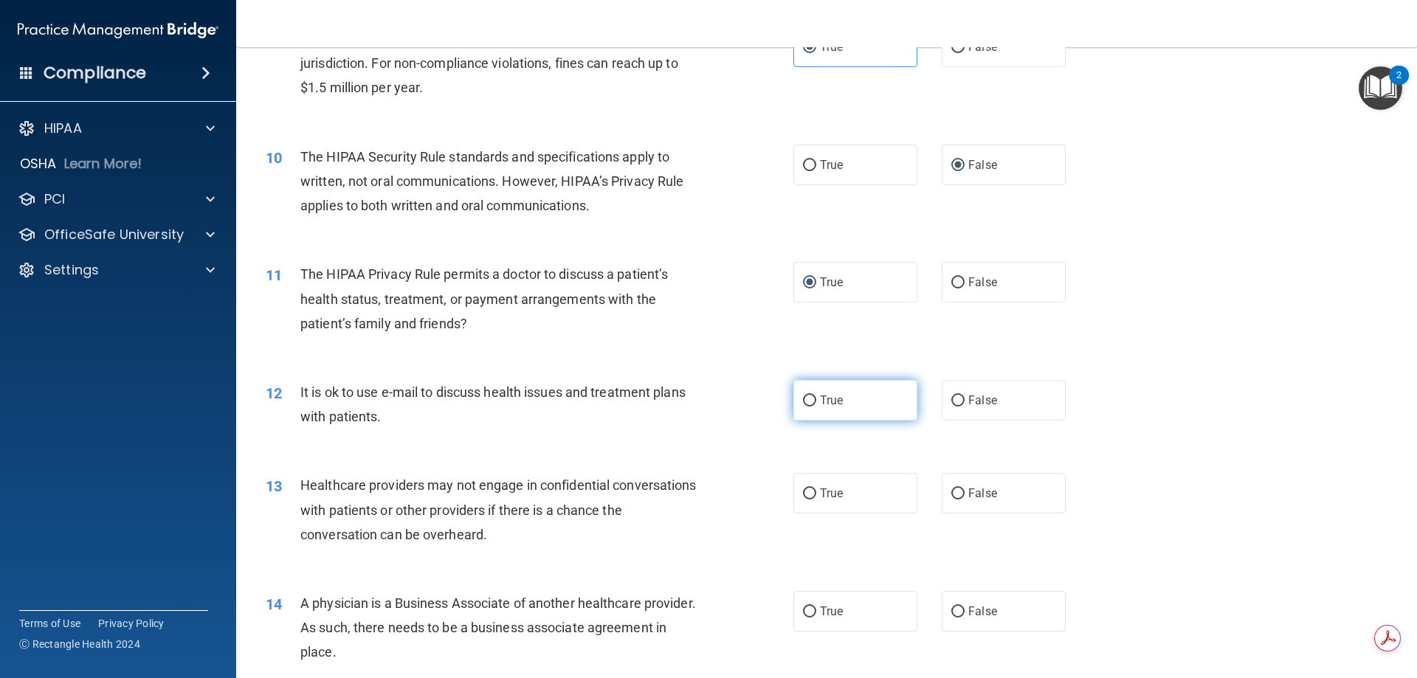
click at [806, 399] on input "True" at bounding box center [809, 401] width 13 height 11
radio input "true"
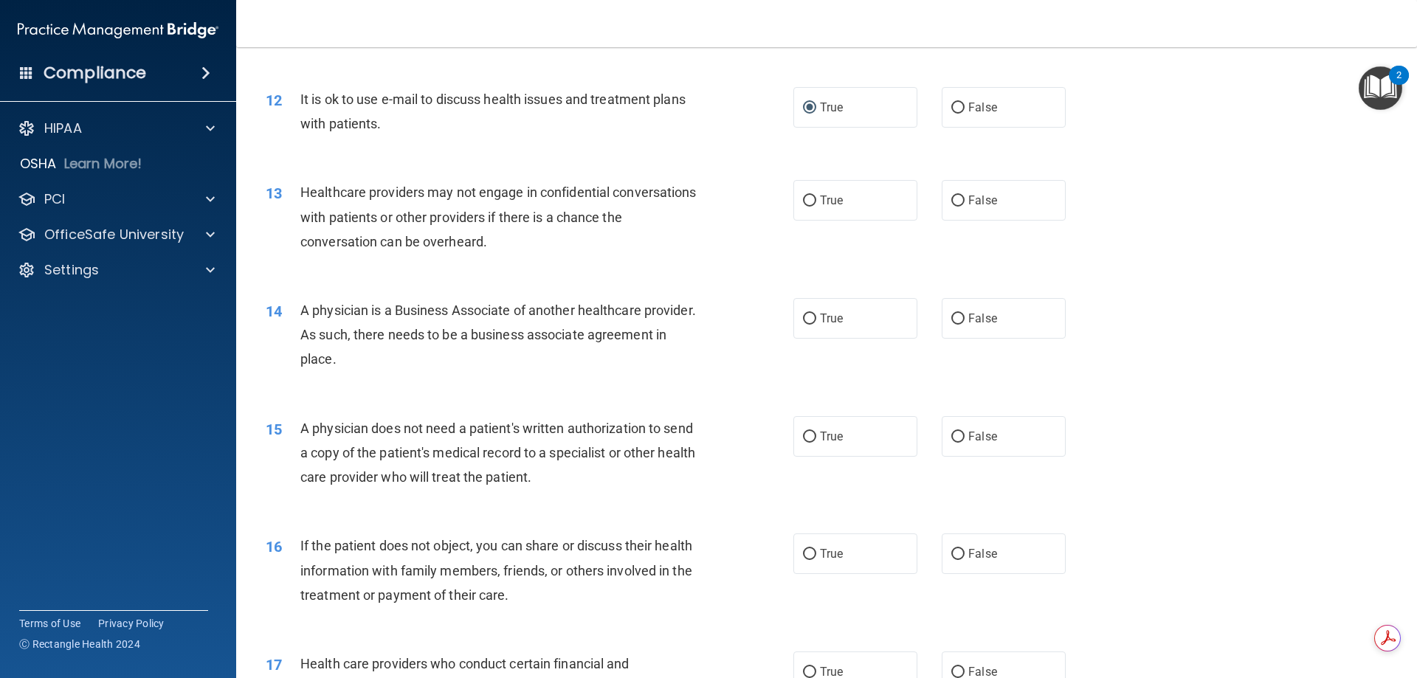
scroll to position [1255, 0]
click at [806, 199] on input "True" at bounding box center [809, 198] width 13 height 11
radio input "true"
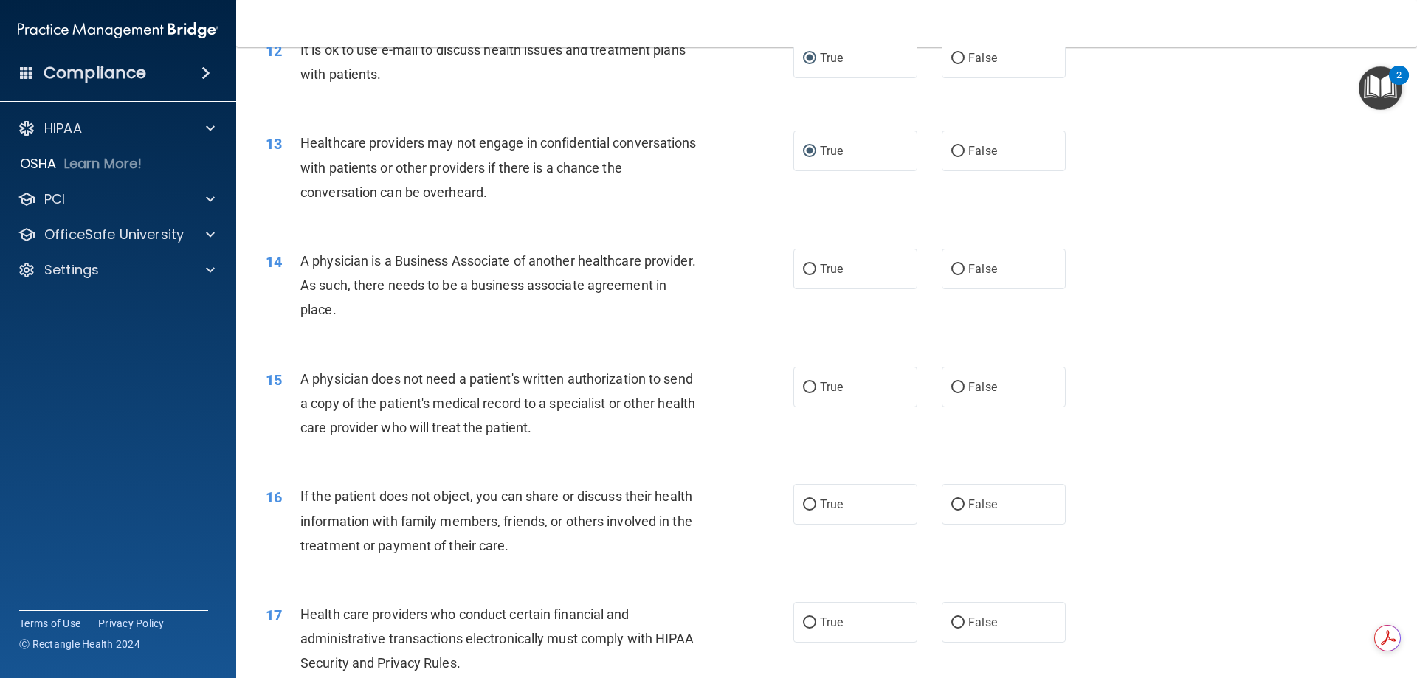
scroll to position [1329, 0]
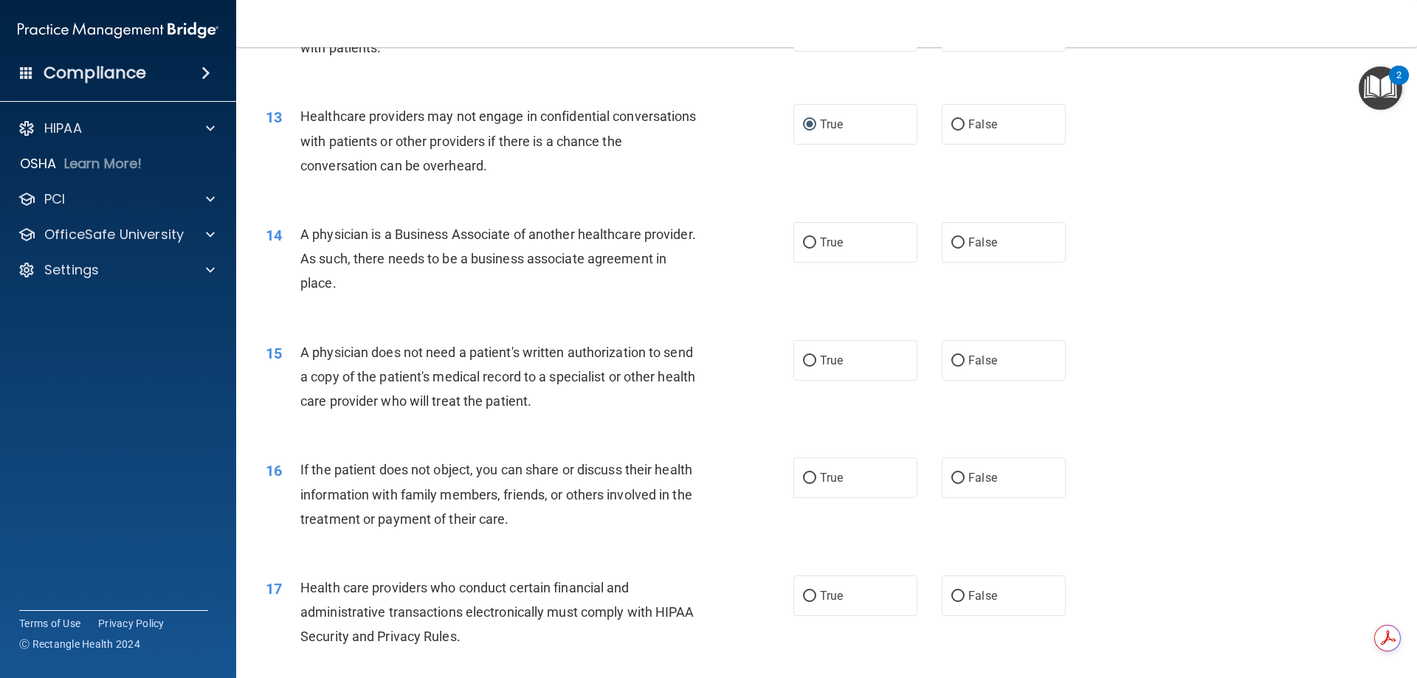
drag, startPoint x: 300, startPoint y: 234, endPoint x: 592, endPoint y: 289, distance: 297.3
click at [592, 289] on div "A physician is a Business Associate of another healthcare provider. As such, th…" at bounding box center [506, 259] width 413 height 74
copy span "A physician is a Business Associate of another healthcare provider. As such, th…"
click at [951, 243] on input "False" at bounding box center [957, 243] width 13 height 11
radio input "true"
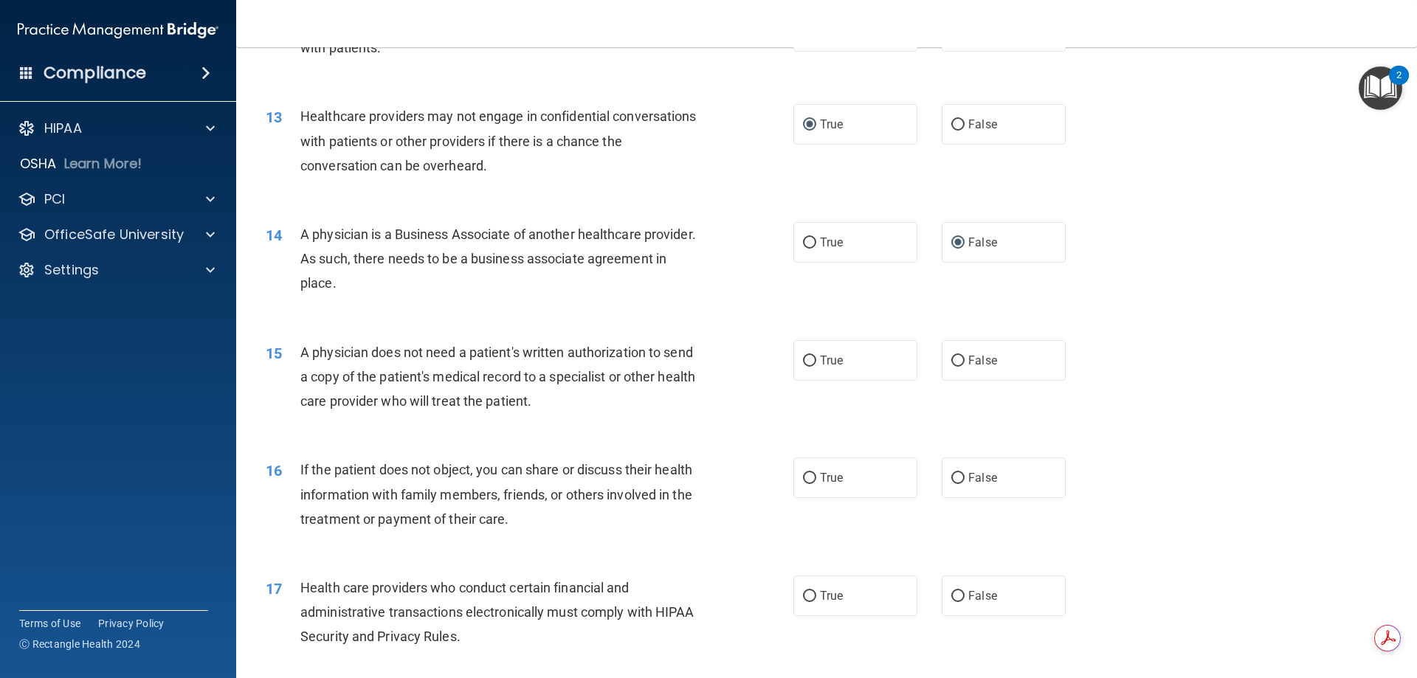
click at [619, 274] on div "A physician is a Business Associate of another healthcare provider. As such, th…" at bounding box center [506, 259] width 413 height 74
click at [807, 359] on input "True" at bounding box center [809, 361] width 13 height 11
radio input "true"
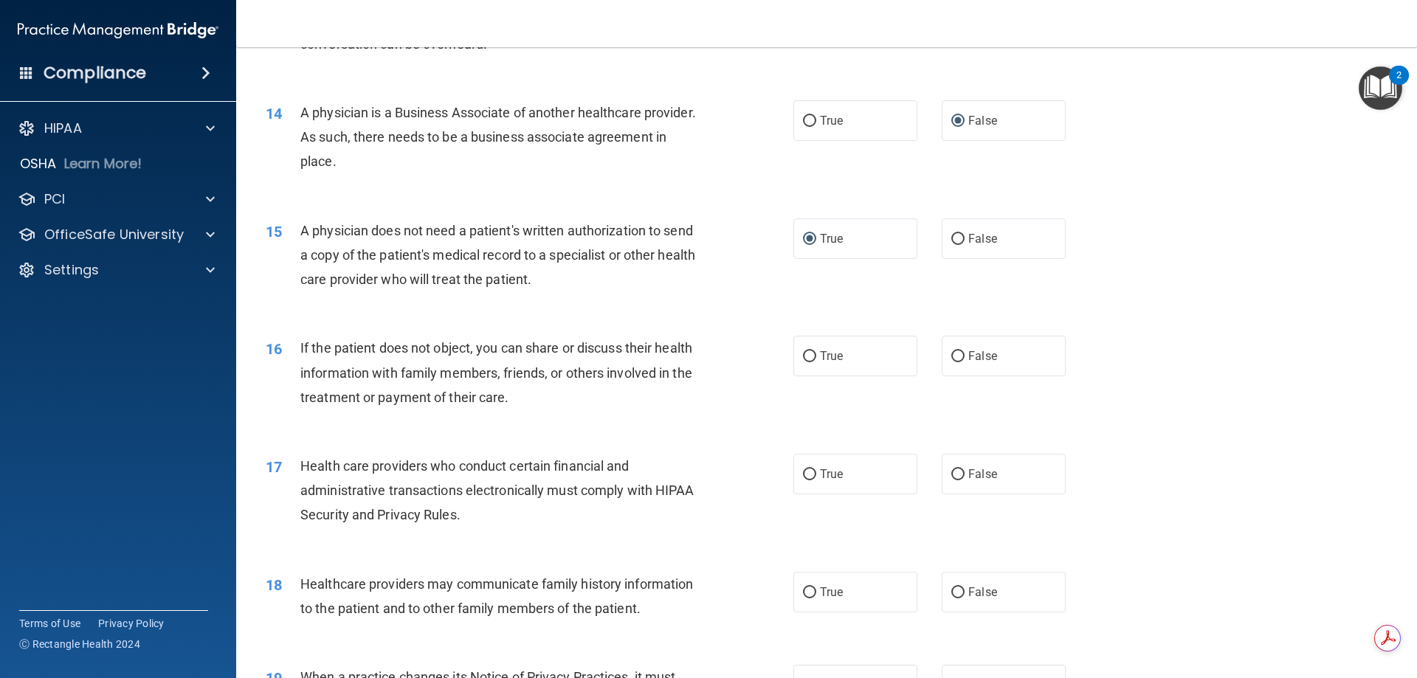
scroll to position [1476, 0]
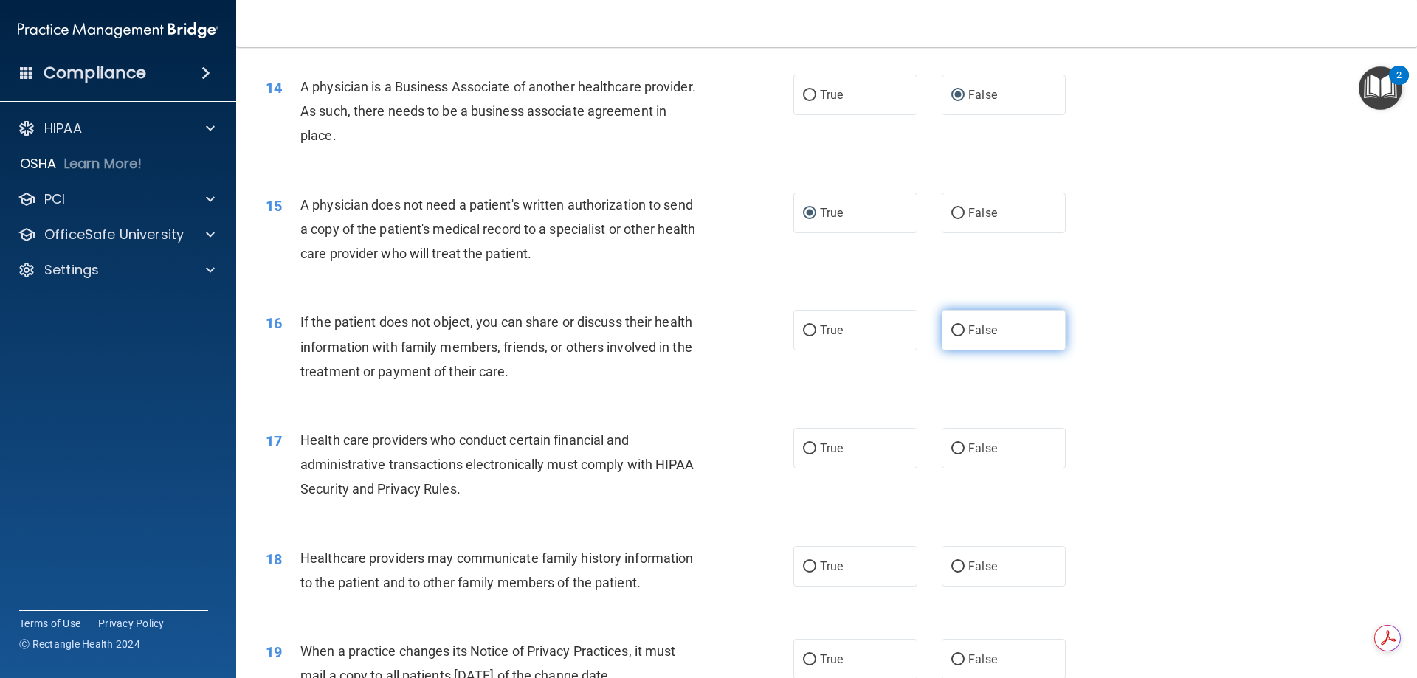
click at [951, 328] on input "False" at bounding box center [957, 330] width 13 height 11
radio input "true"
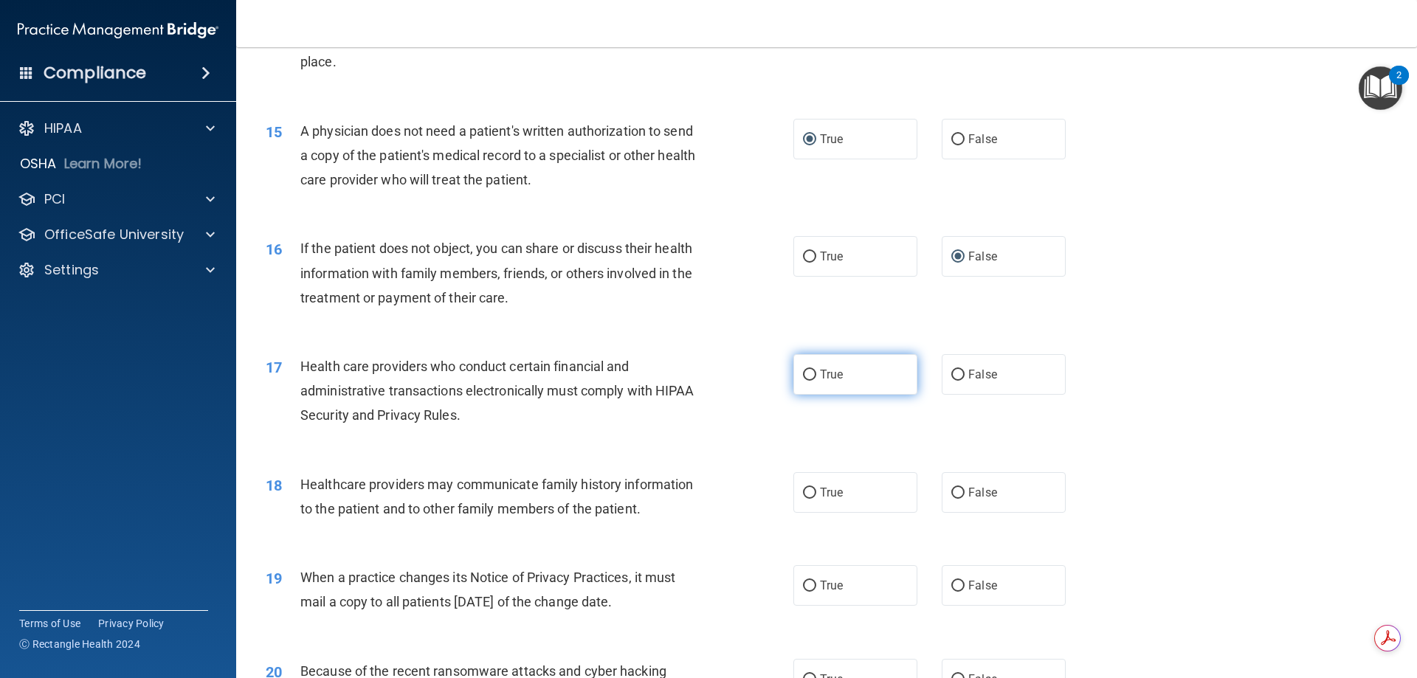
click at [810, 370] on input "True" at bounding box center [809, 375] width 13 height 11
radio input "true"
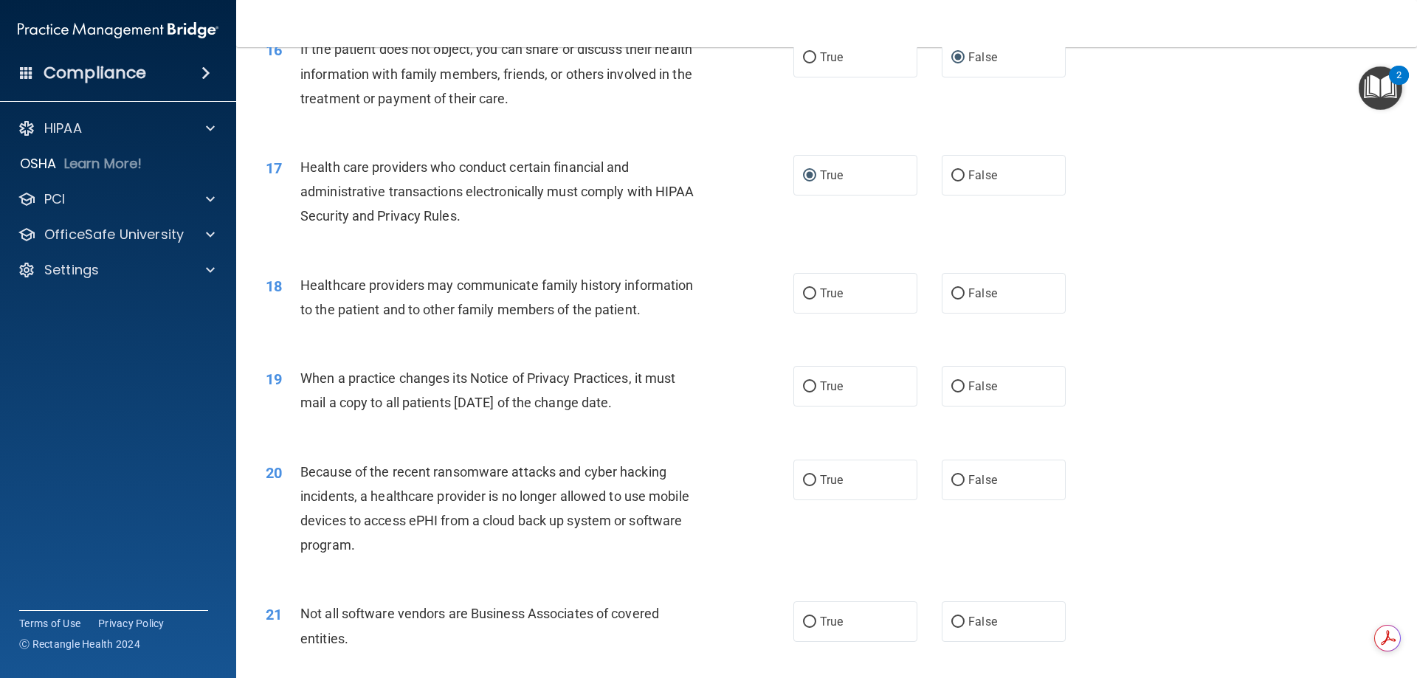
scroll to position [1771, 0]
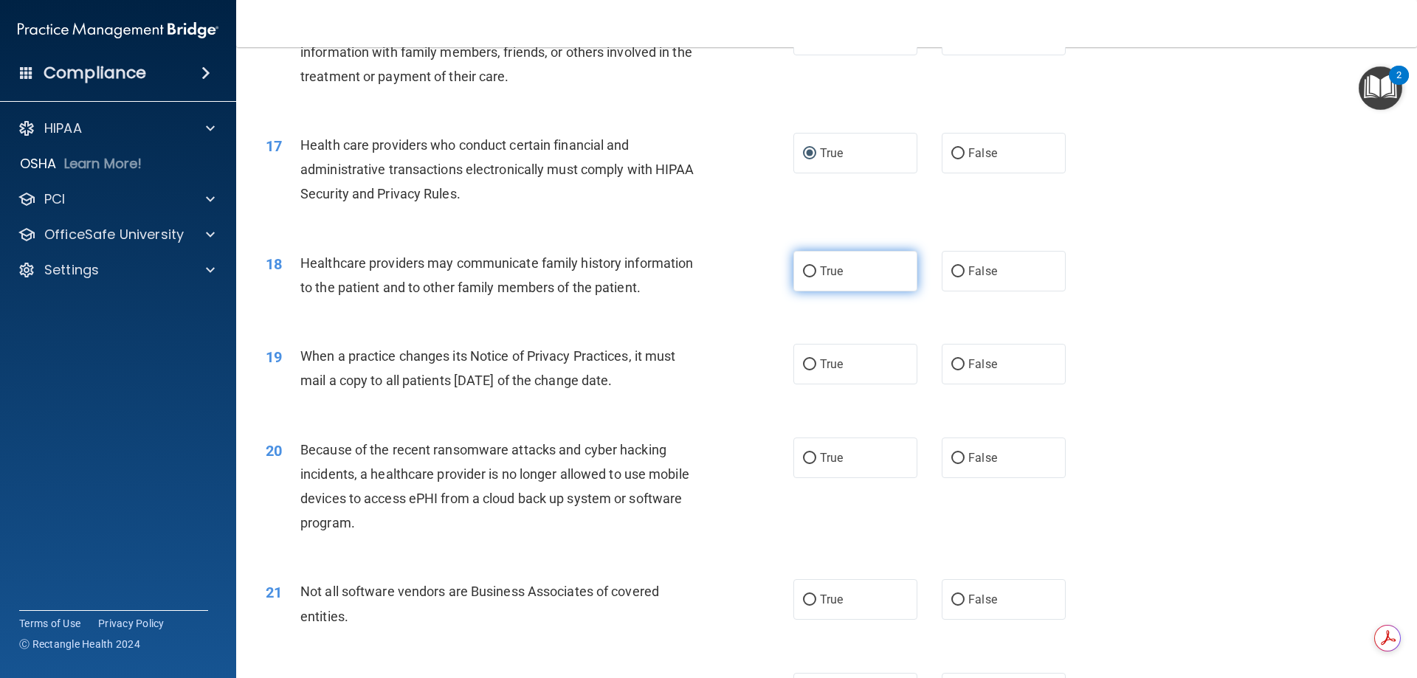
click at [804, 269] on input "True" at bounding box center [809, 271] width 13 height 11
radio input "true"
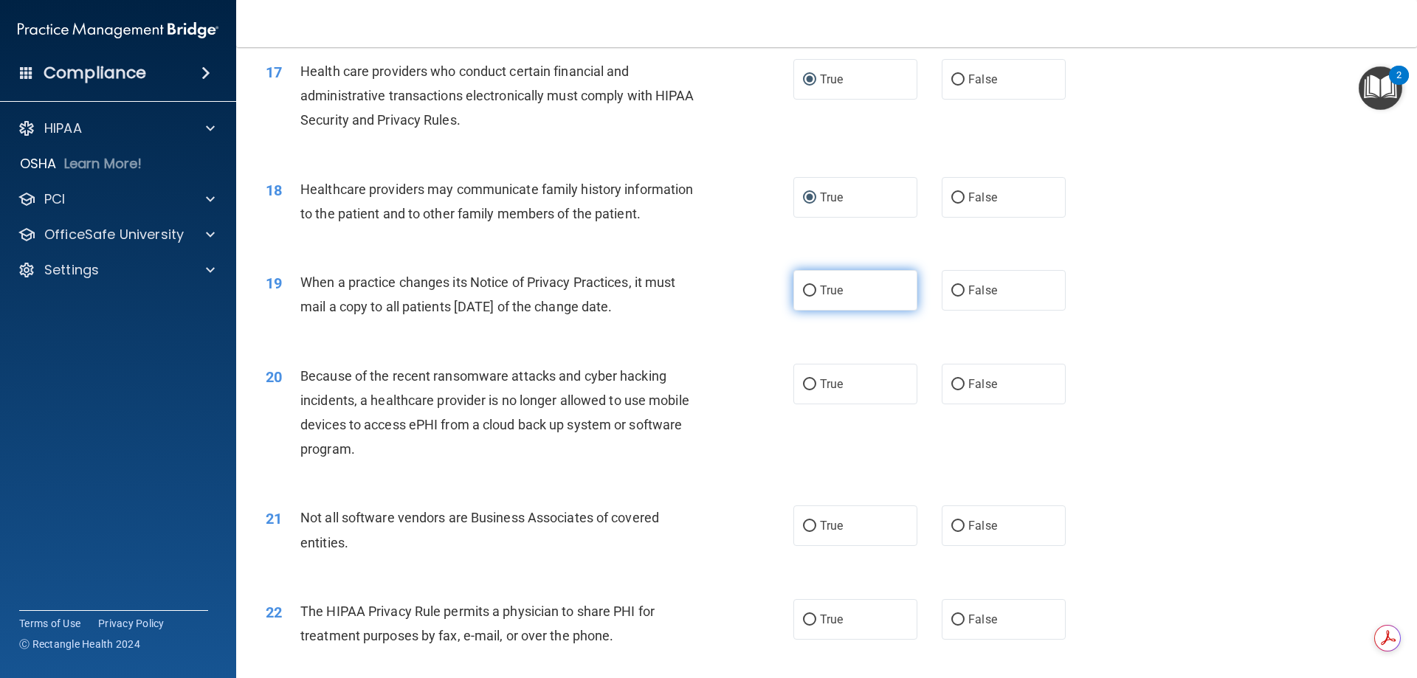
click at [806, 286] on input "True" at bounding box center [809, 291] width 13 height 11
radio input "true"
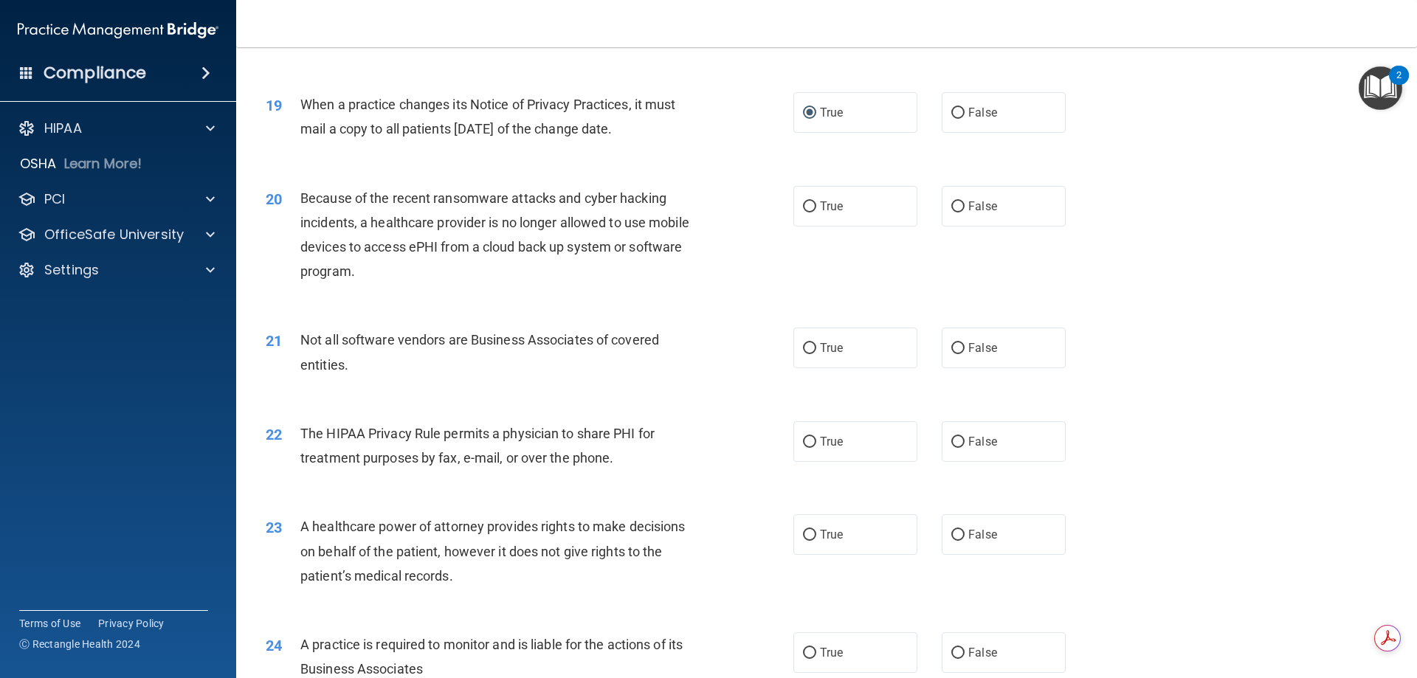
scroll to position [2067, 0]
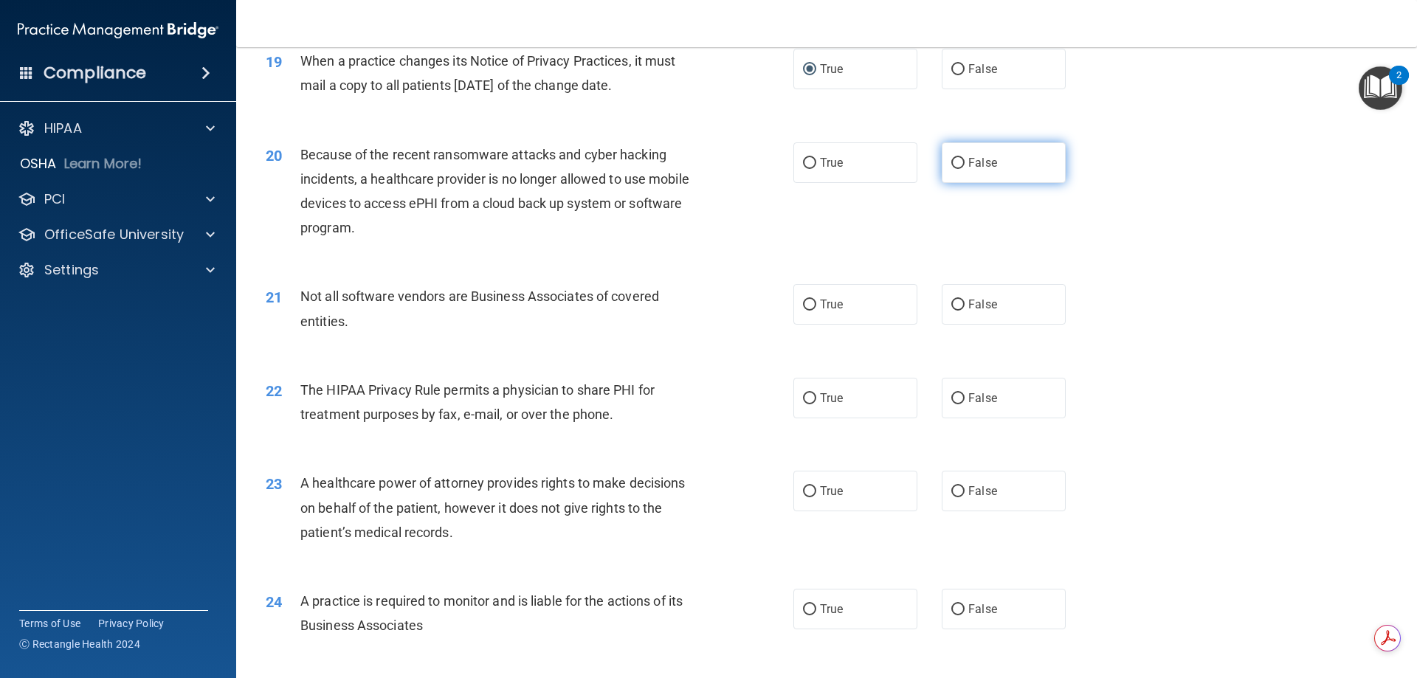
click at [951, 164] on input "False" at bounding box center [957, 163] width 13 height 11
radio input "true"
click at [803, 301] on input "True" at bounding box center [809, 305] width 13 height 11
radio input "true"
click at [953, 303] on input "False" at bounding box center [957, 305] width 13 height 11
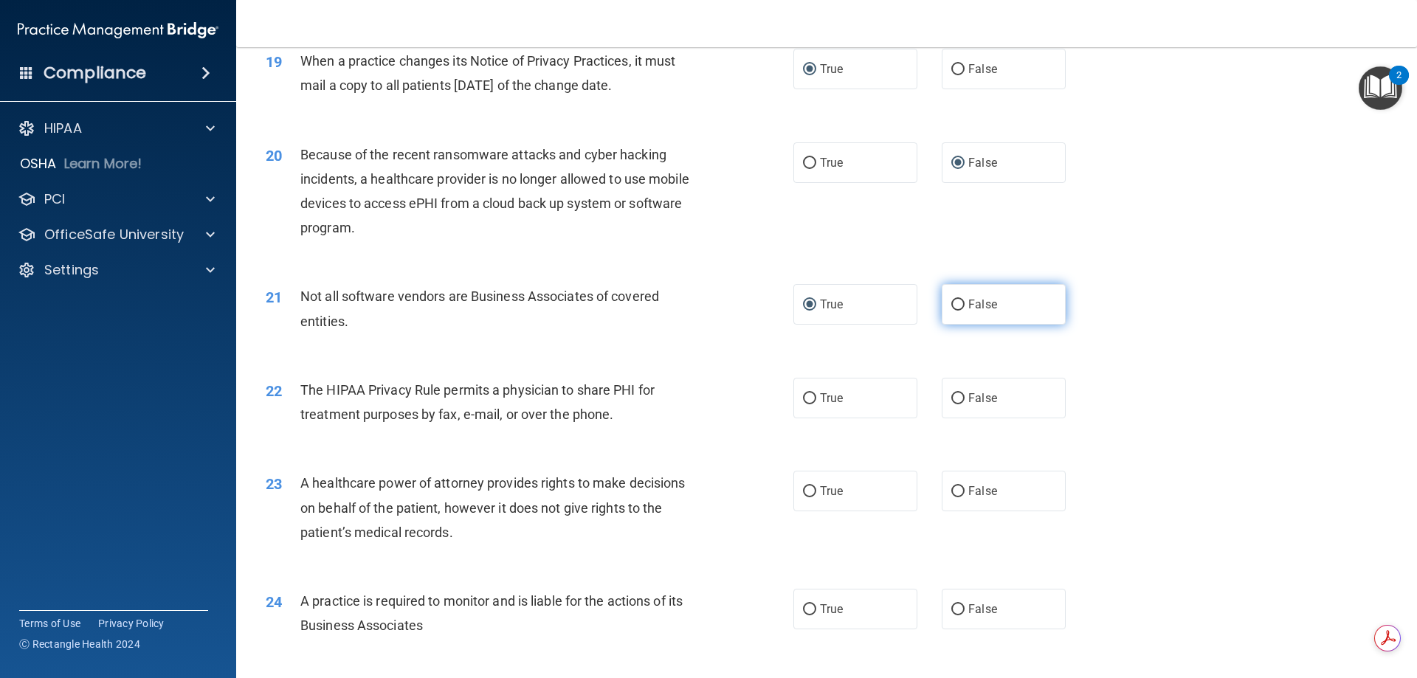
radio input "true"
radio input "false"
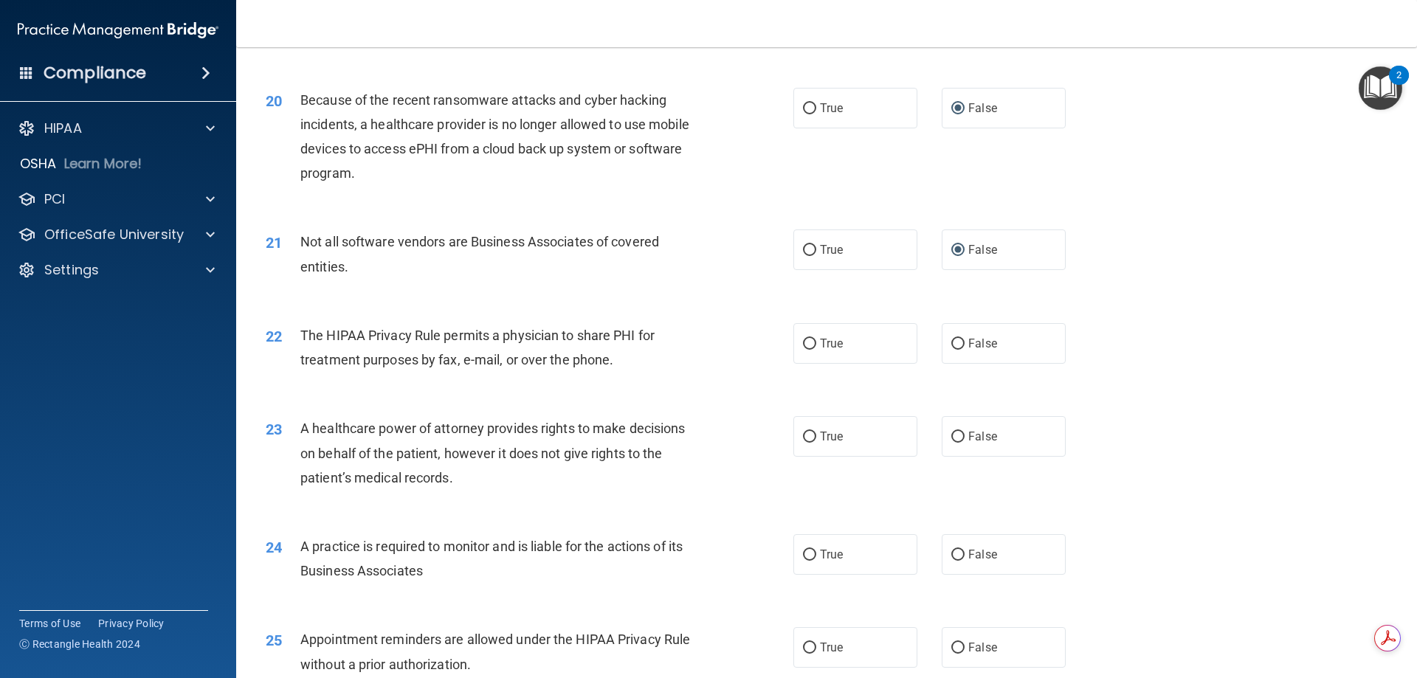
scroll to position [2214, 0]
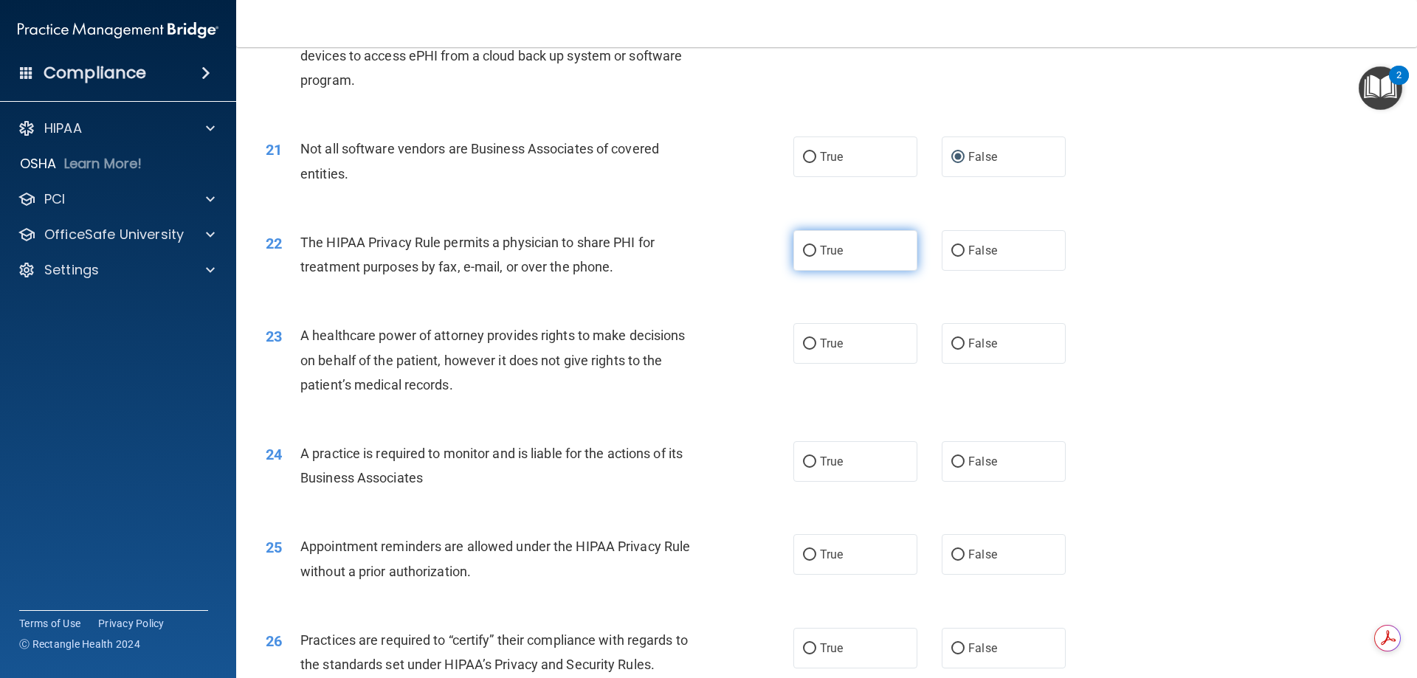
click at [803, 252] on input "True" at bounding box center [809, 251] width 13 height 11
radio input "true"
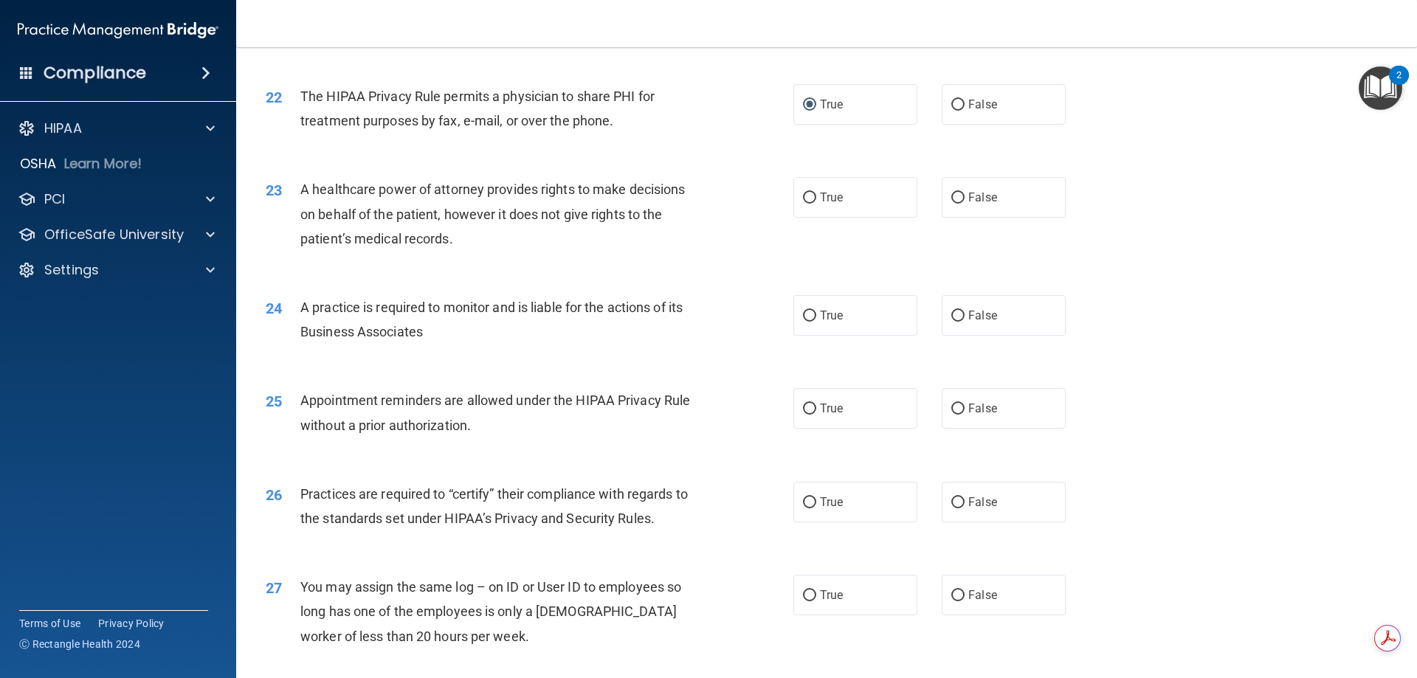
scroll to position [2362, 0]
click at [951, 196] on input "False" at bounding box center [957, 196] width 13 height 11
radio input "true"
click at [804, 316] on input "True" at bounding box center [809, 314] width 13 height 11
radio input "true"
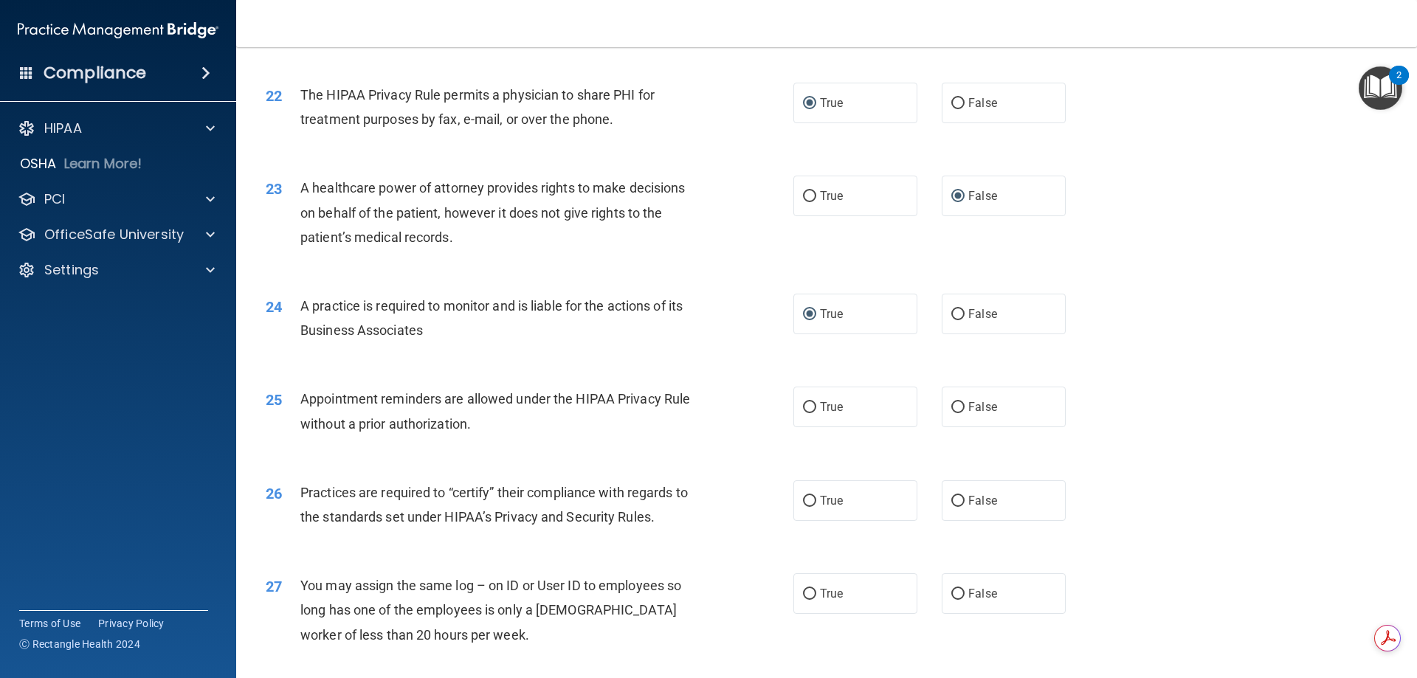
scroll to position [2509, 0]
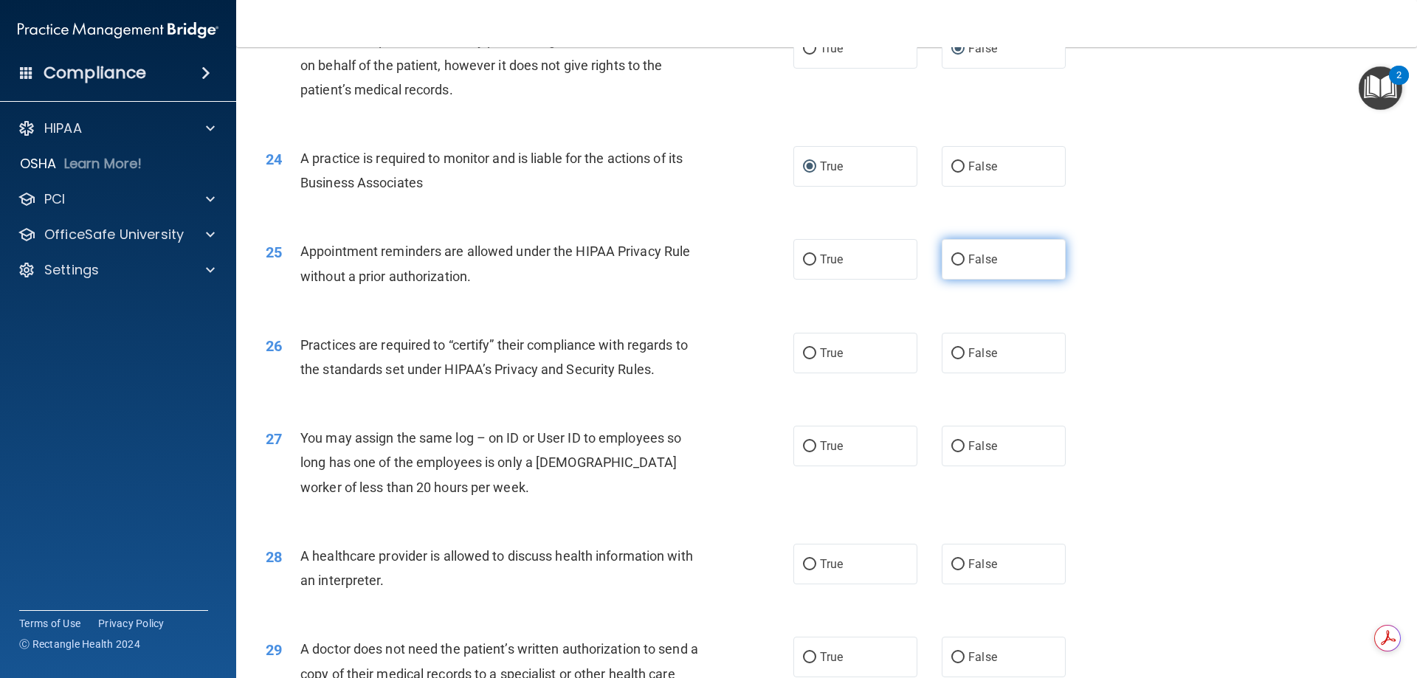
click at [951, 255] on input "False" at bounding box center [957, 260] width 13 height 11
radio input "true"
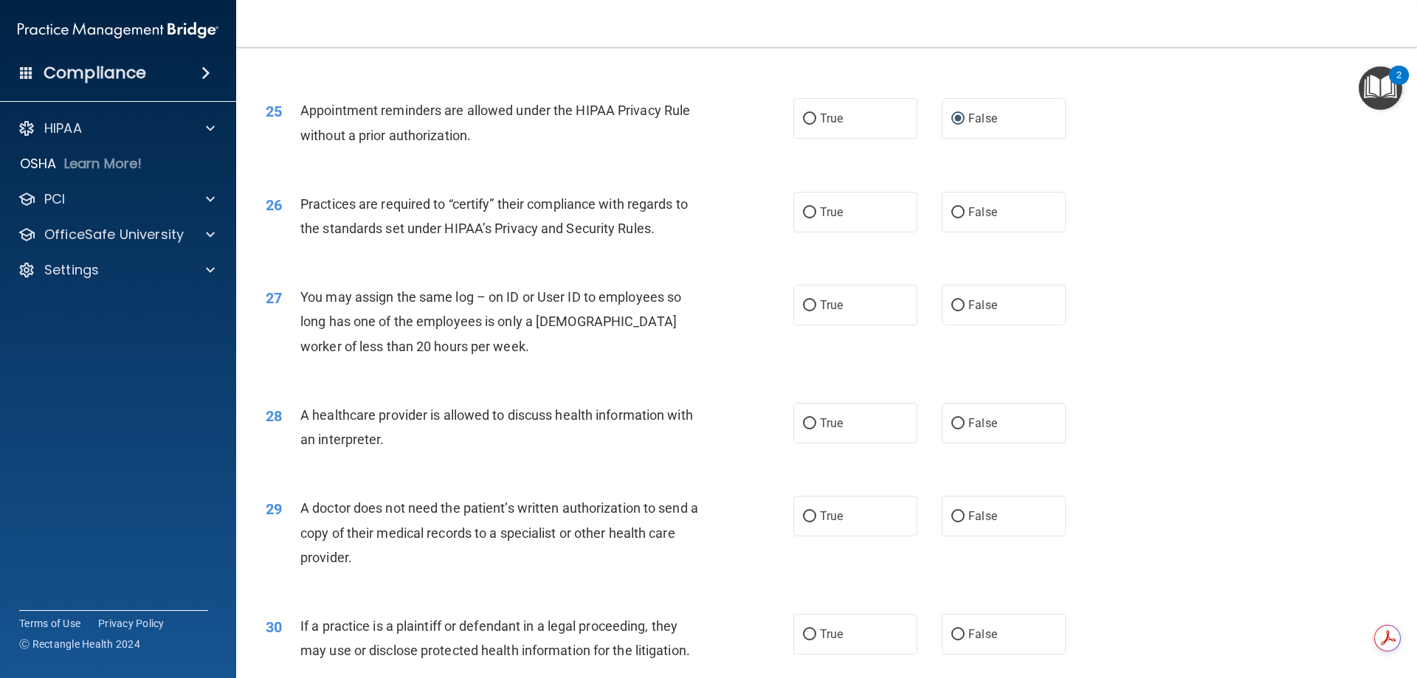
scroll to position [2657, 0]
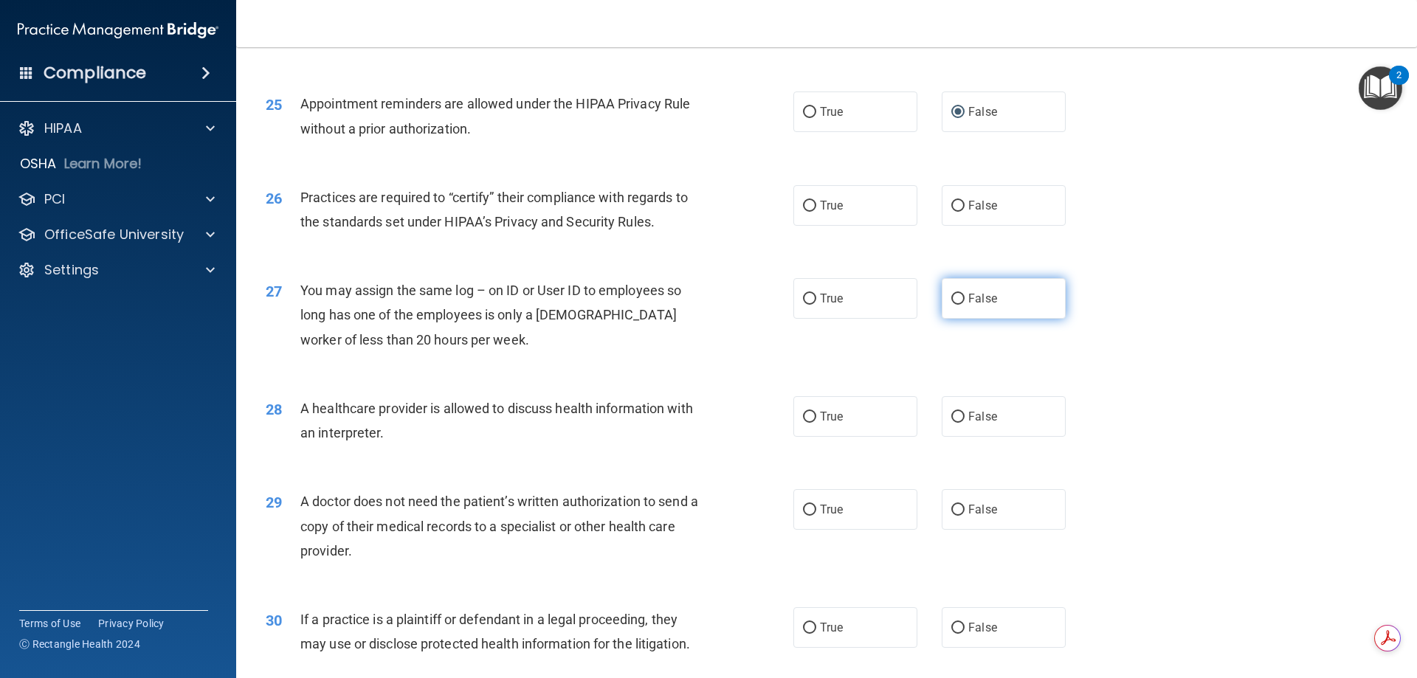
click at [953, 294] on input "False" at bounding box center [957, 299] width 13 height 11
radio input "true"
click at [806, 207] on input "True" at bounding box center [809, 206] width 13 height 11
radio input "true"
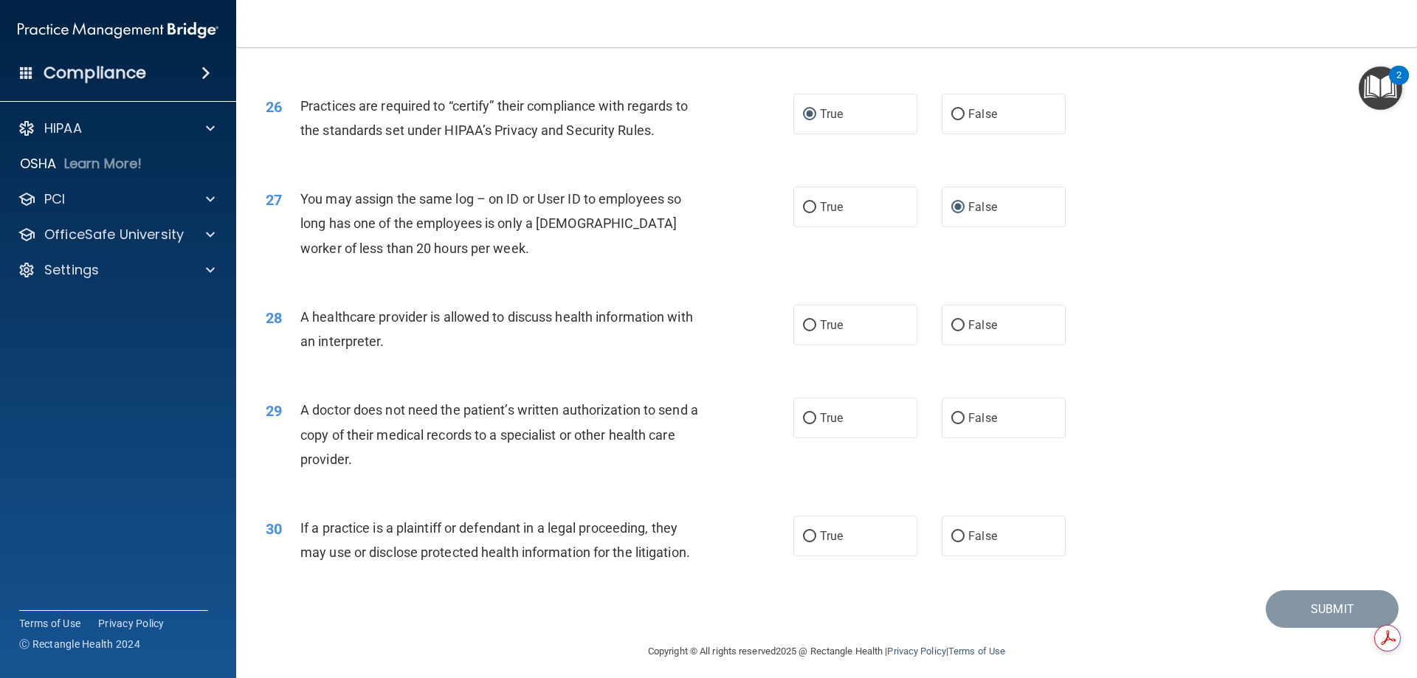
scroll to position [2757, 0]
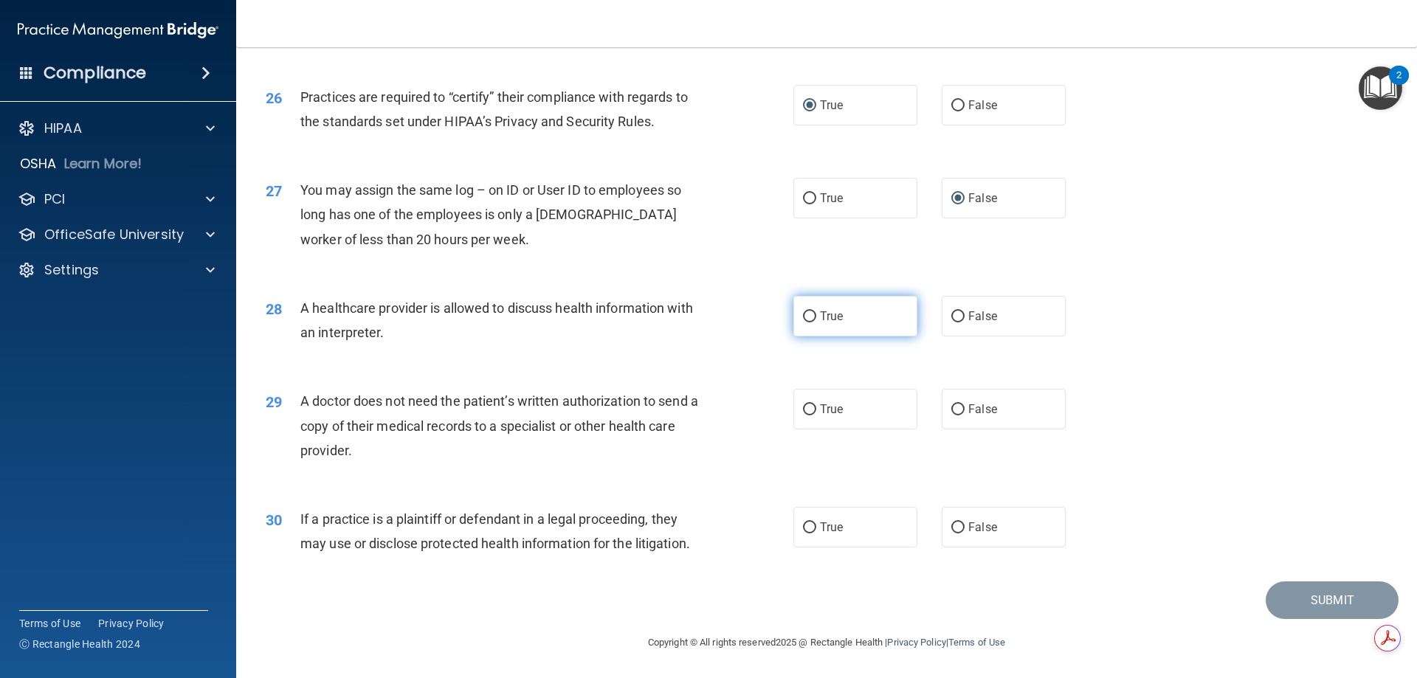
click at [803, 314] on input "True" at bounding box center [809, 316] width 13 height 11
radio input "true"
click at [804, 407] on input "True" at bounding box center [809, 409] width 13 height 11
radio input "true"
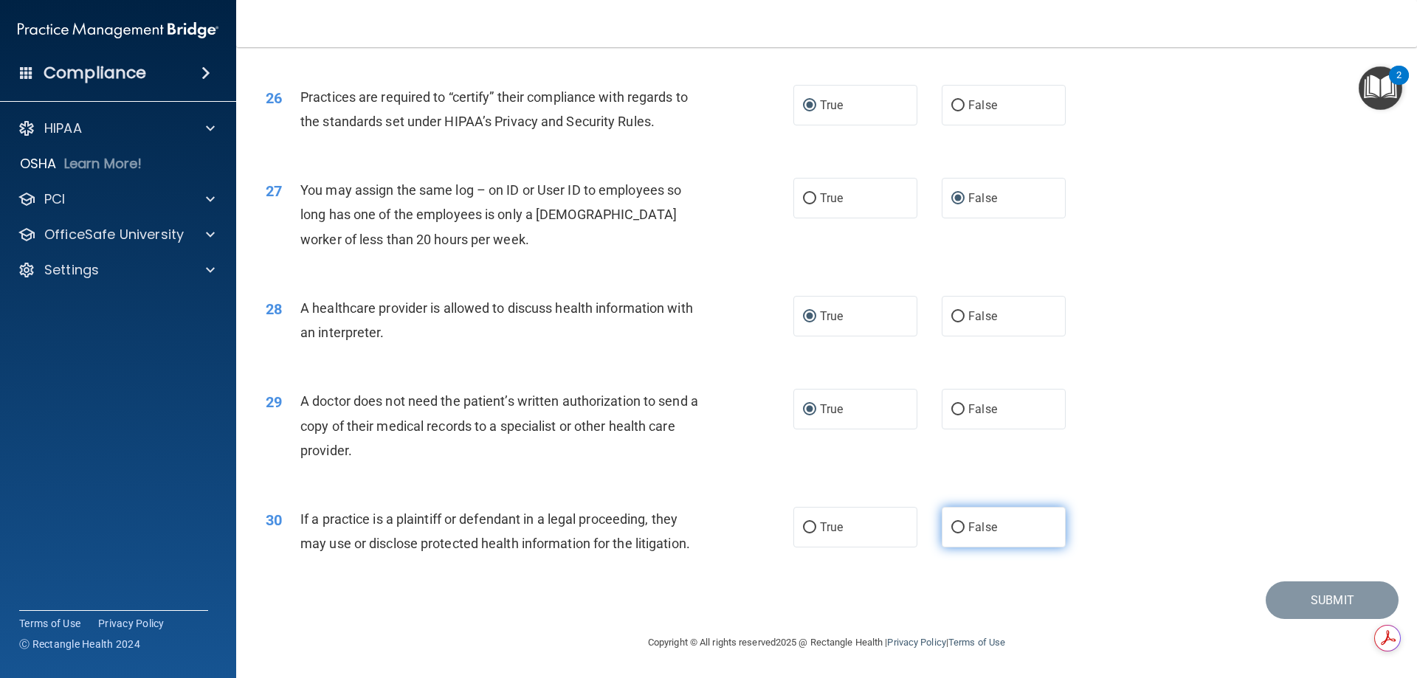
click at [951, 526] on input "False" at bounding box center [957, 528] width 13 height 11
radio input "true"
click at [1288, 596] on button "Submit" at bounding box center [1332, 601] width 133 height 38
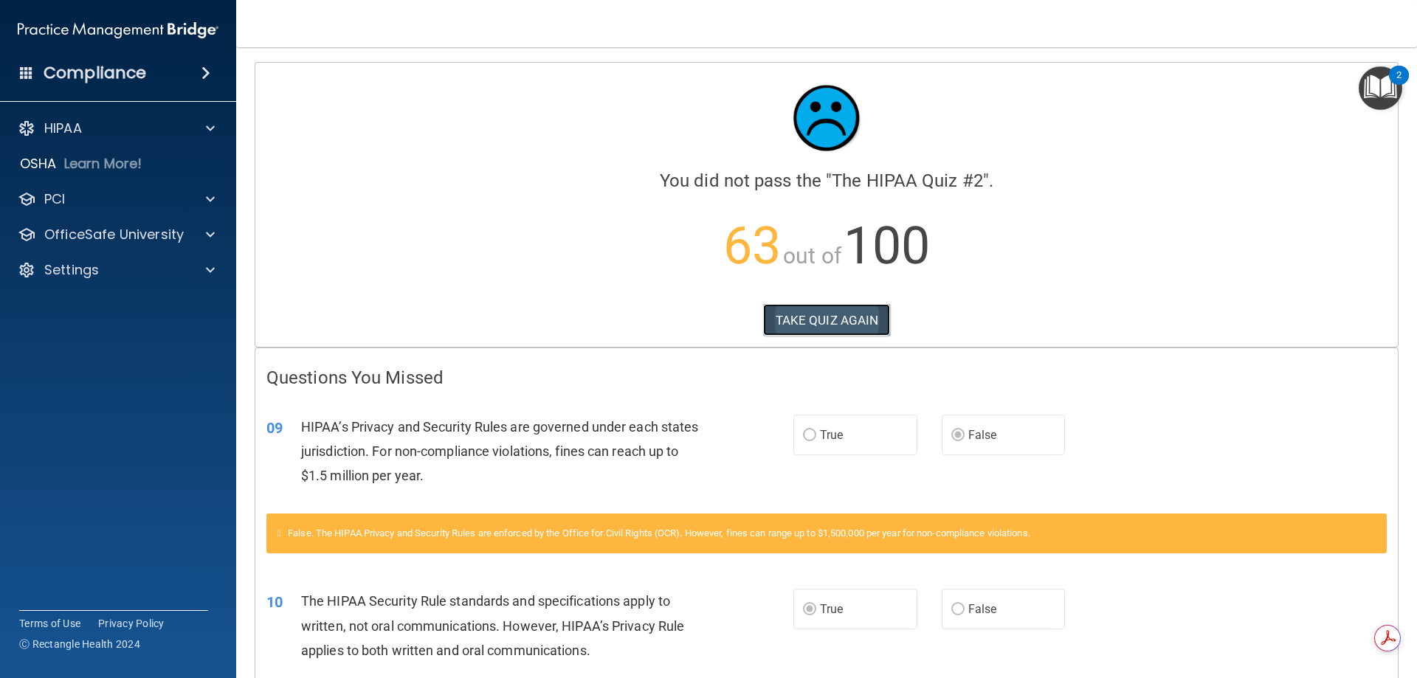
click at [779, 320] on button "TAKE QUIZ AGAIN" at bounding box center [827, 320] width 128 height 32
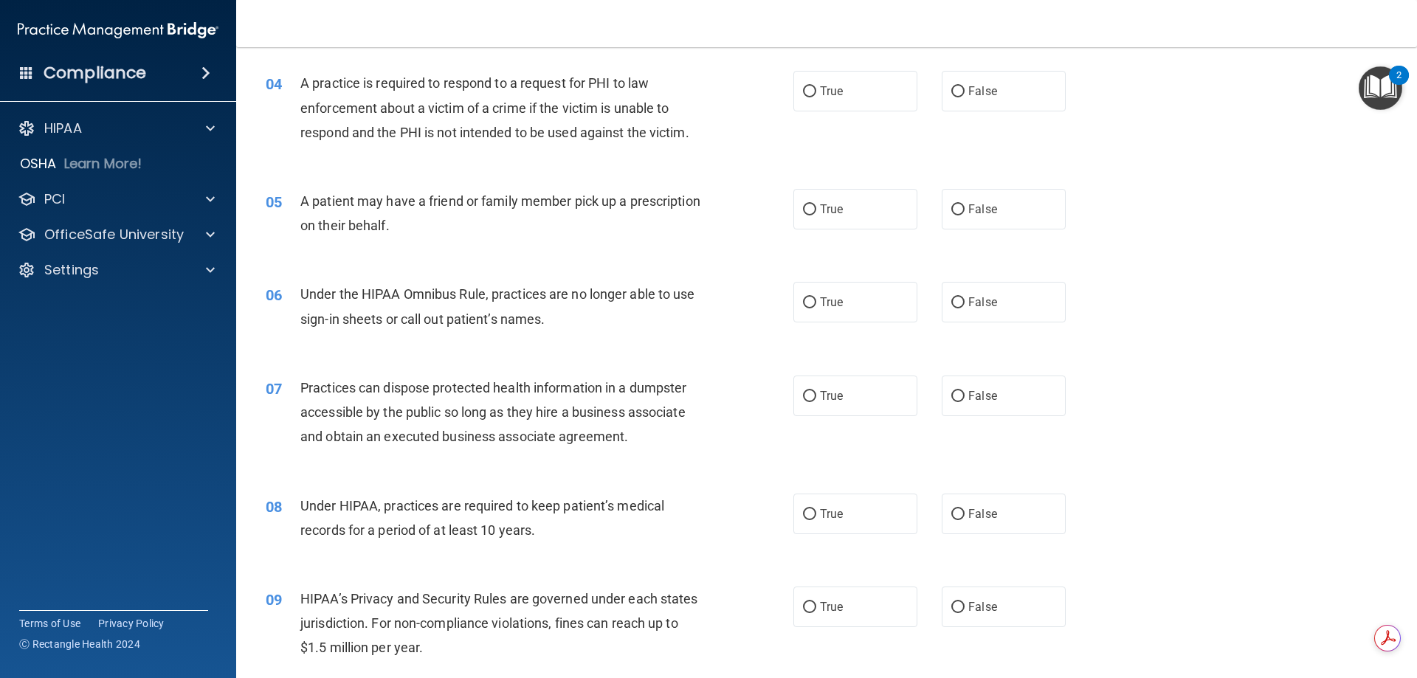
scroll to position [369, 0]
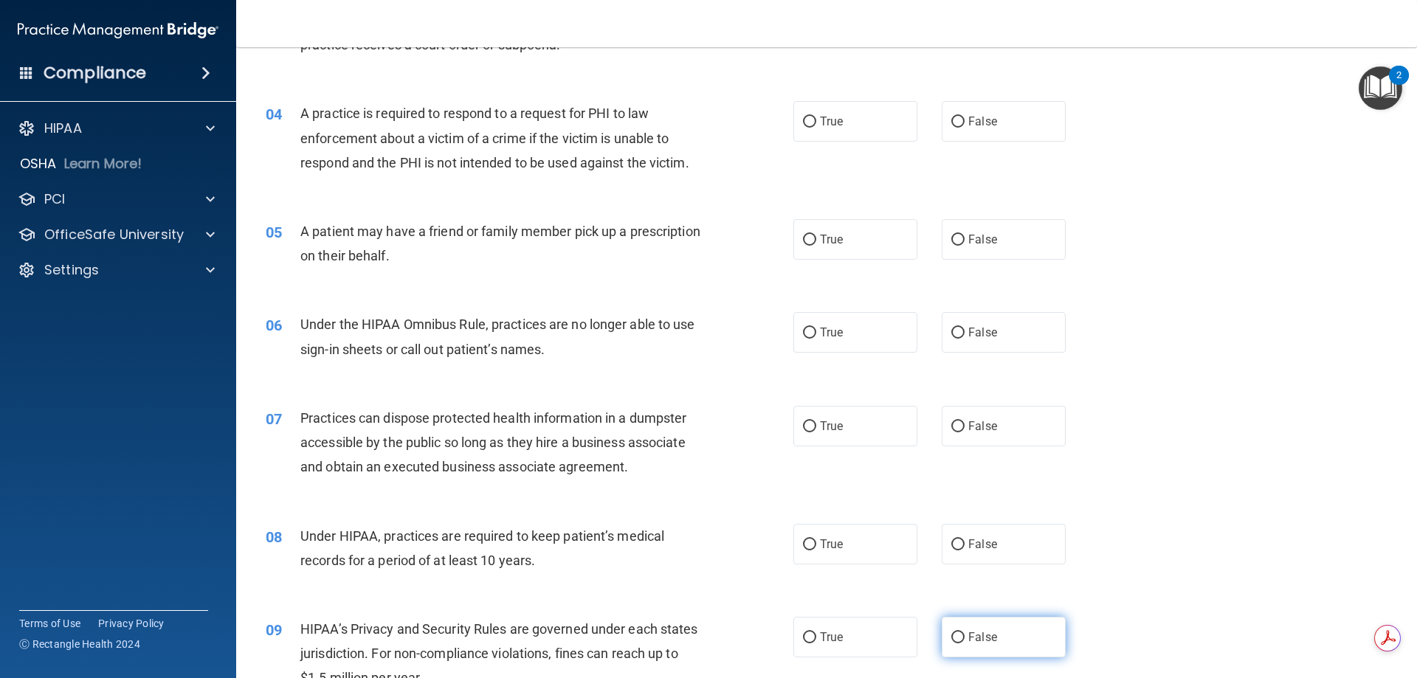
click at [952, 634] on input "False" at bounding box center [957, 638] width 13 height 11
radio input "true"
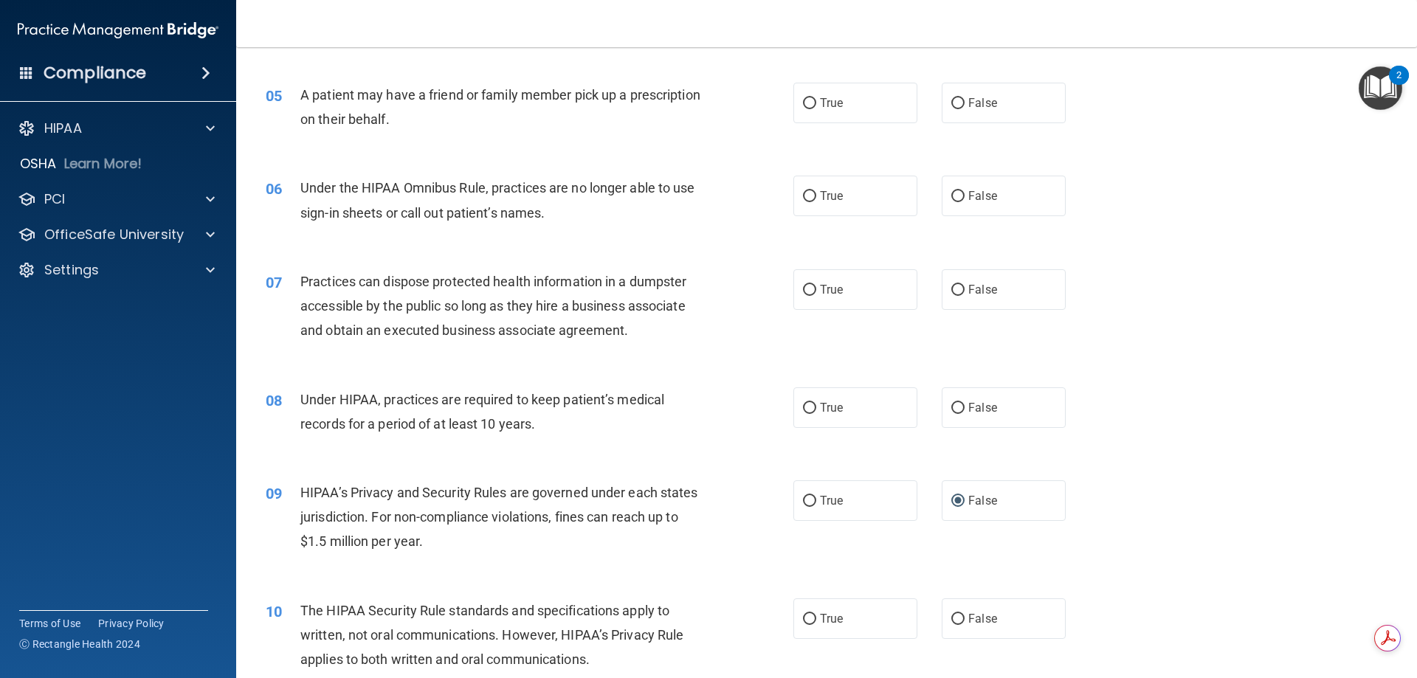
scroll to position [517, 0]
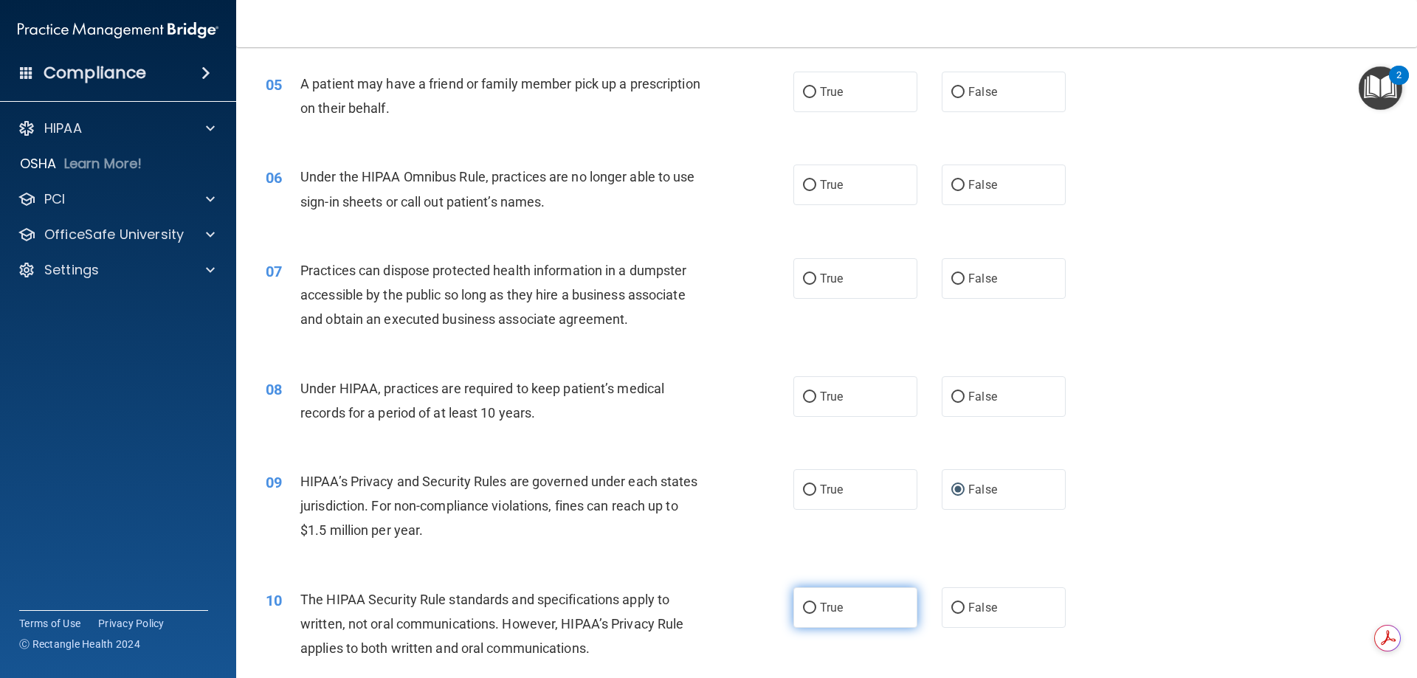
click at [803, 606] on input "True" at bounding box center [809, 608] width 13 height 11
radio input "true"
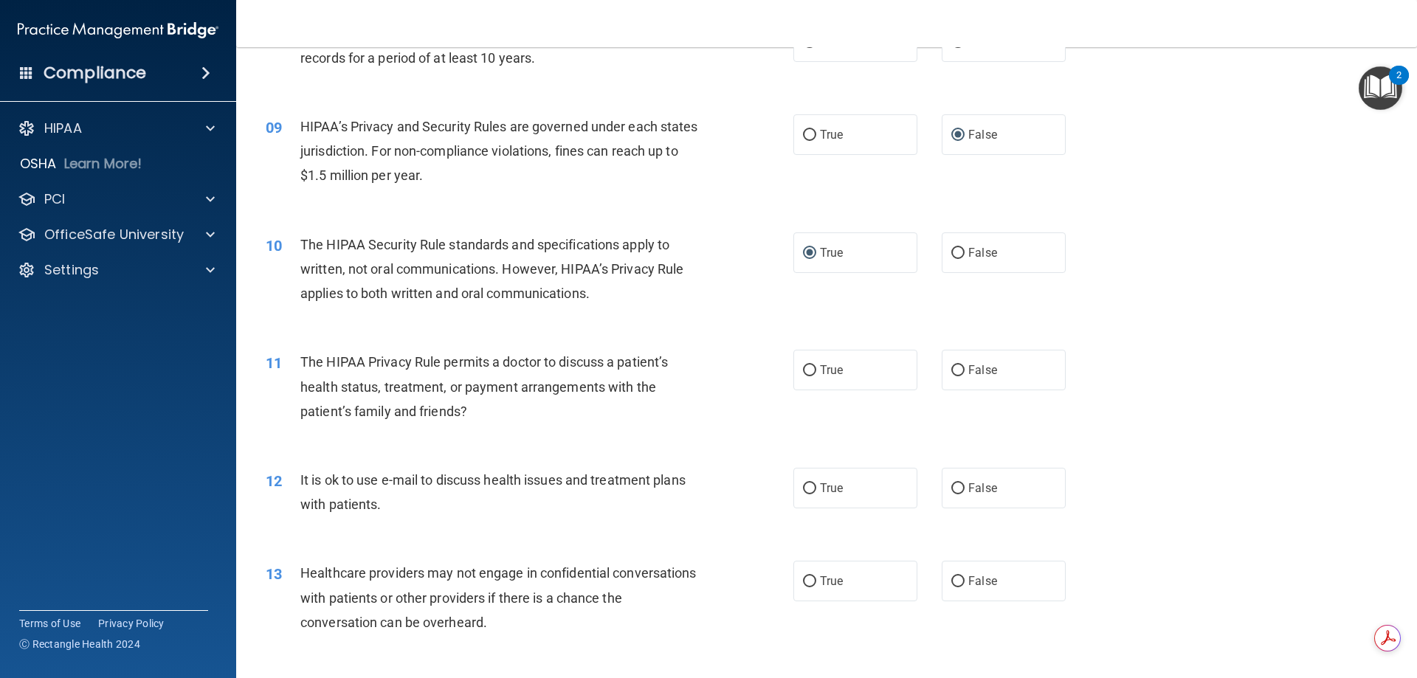
scroll to position [886, 0]
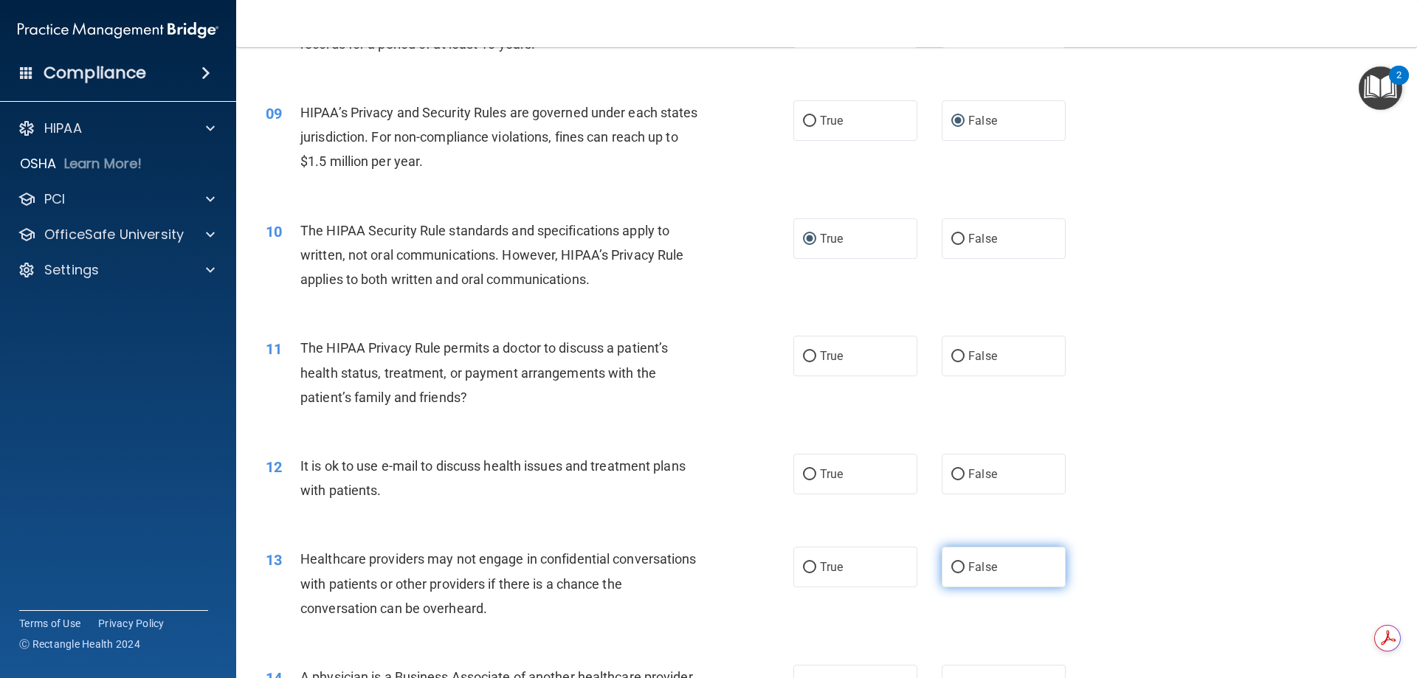
click at [951, 565] on input "False" at bounding box center [957, 567] width 13 height 11
radio input "true"
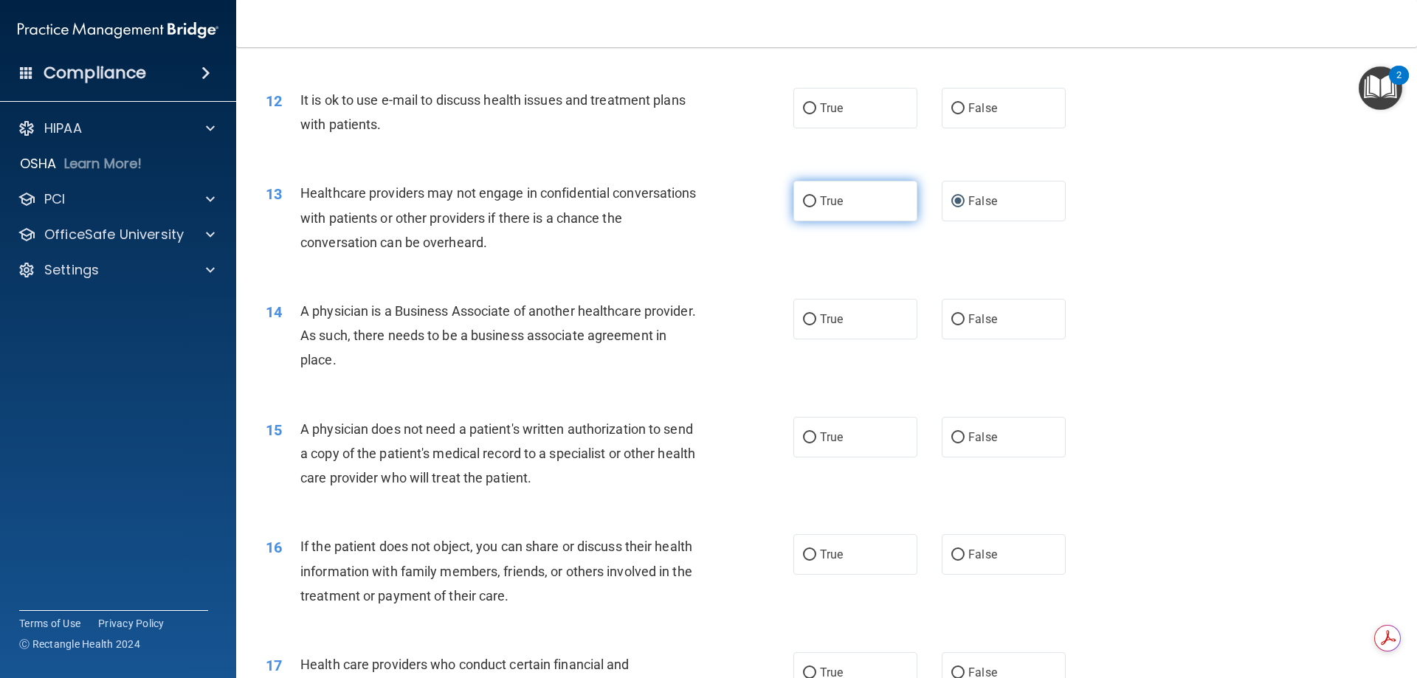
scroll to position [1255, 0]
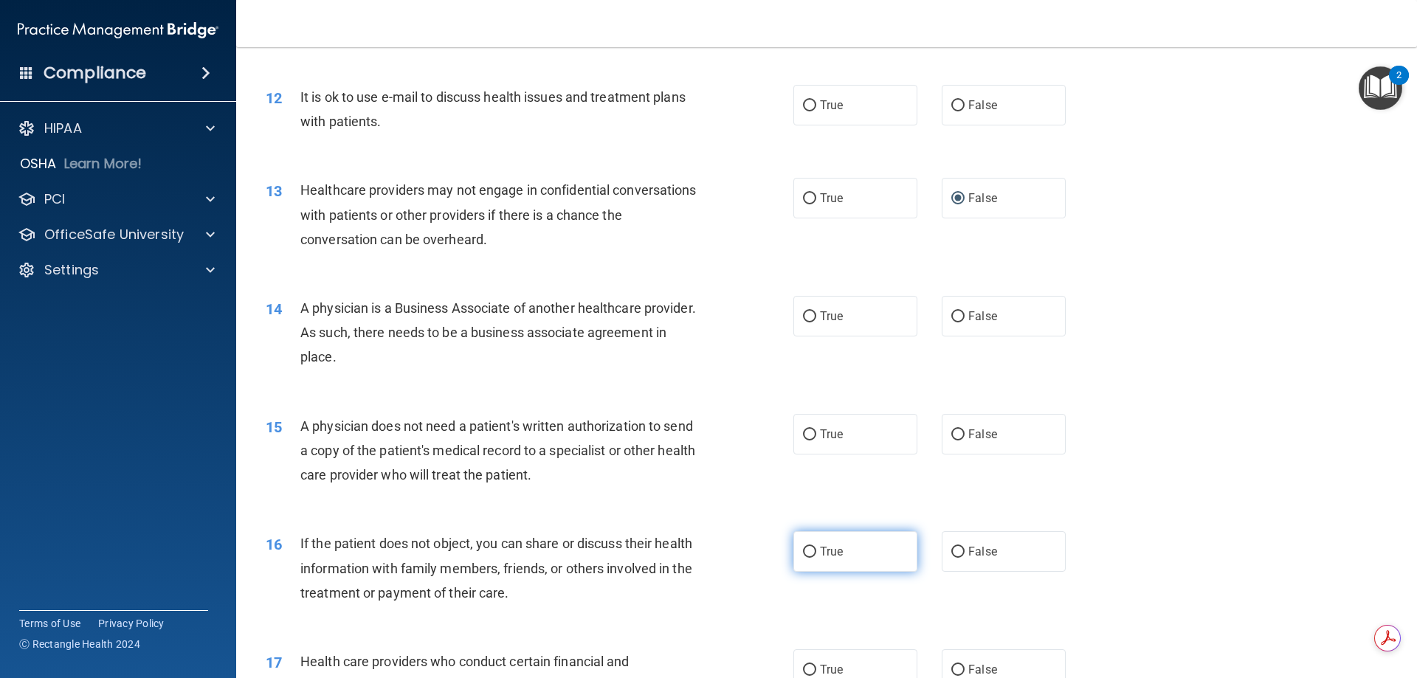
click at [805, 550] on input "True" at bounding box center [809, 552] width 13 height 11
radio input "true"
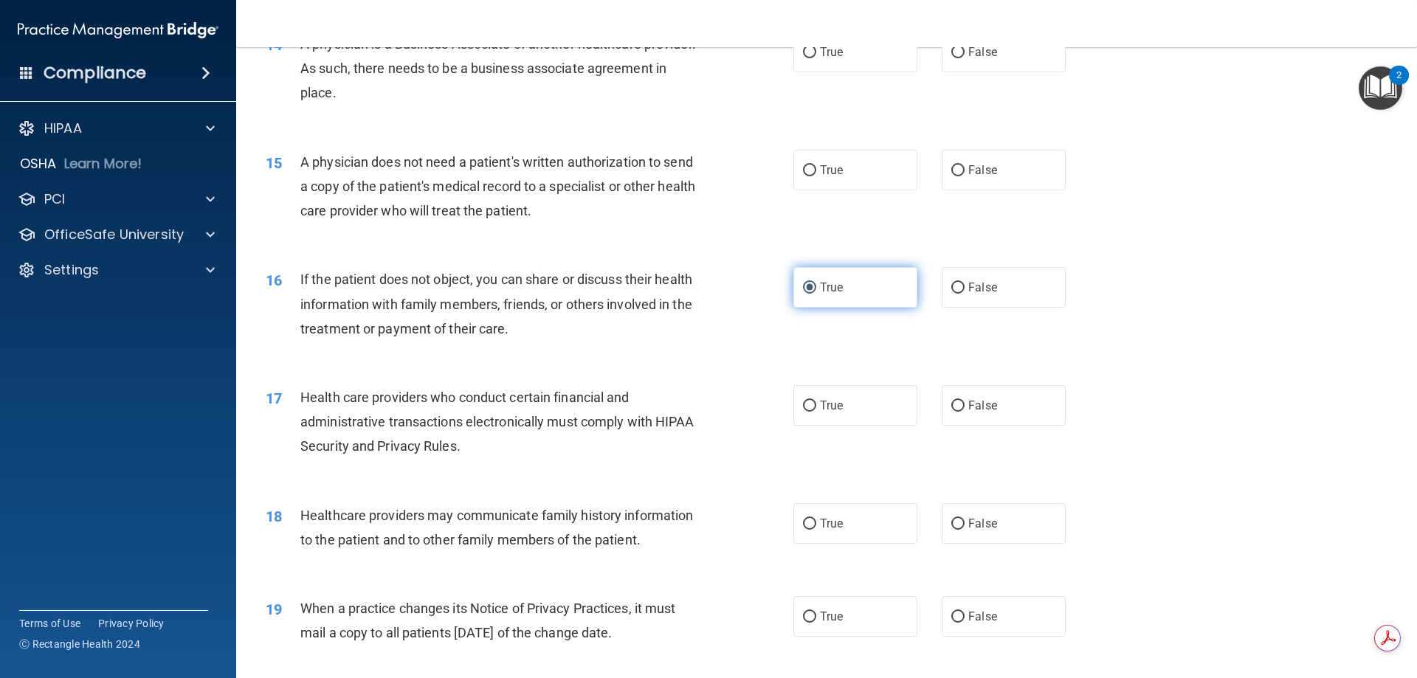
scroll to position [1550, 0]
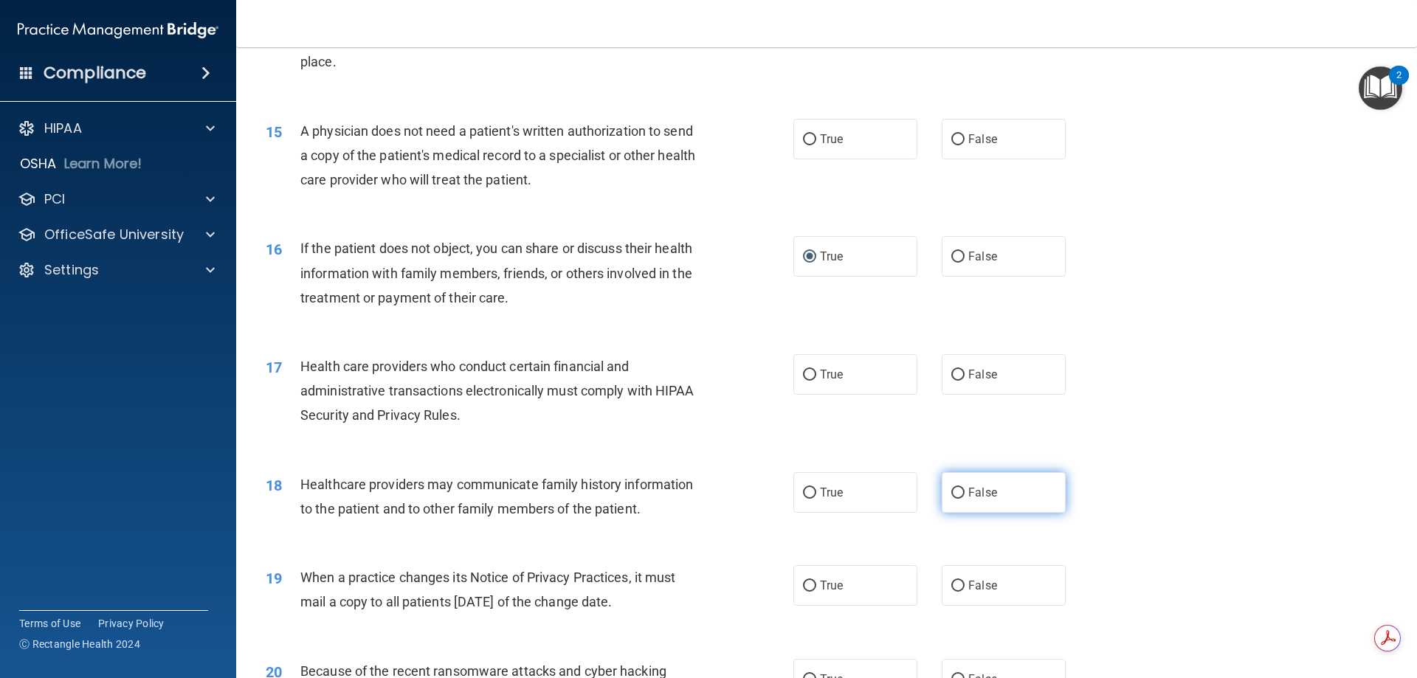
click at [951, 491] on input "False" at bounding box center [957, 493] width 13 height 11
radio input "true"
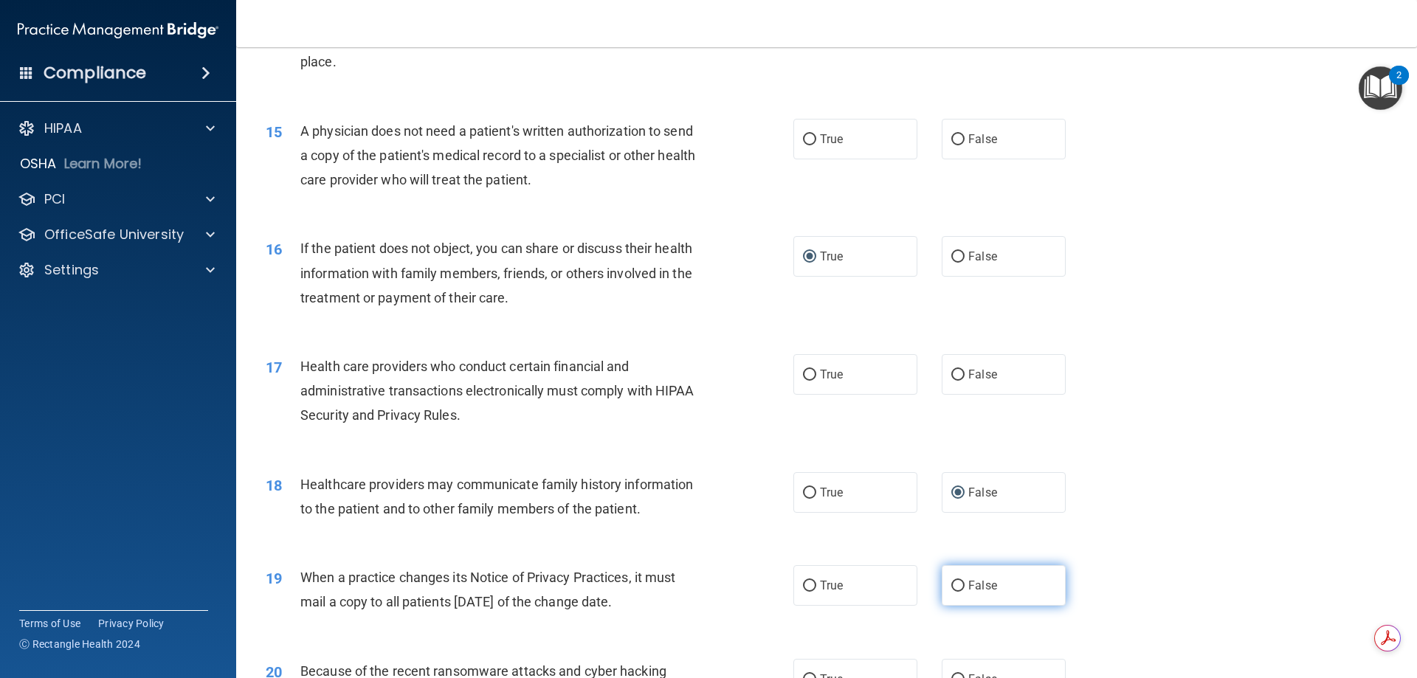
click at [951, 582] on input "False" at bounding box center [957, 586] width 13 height 11
radio input "true"
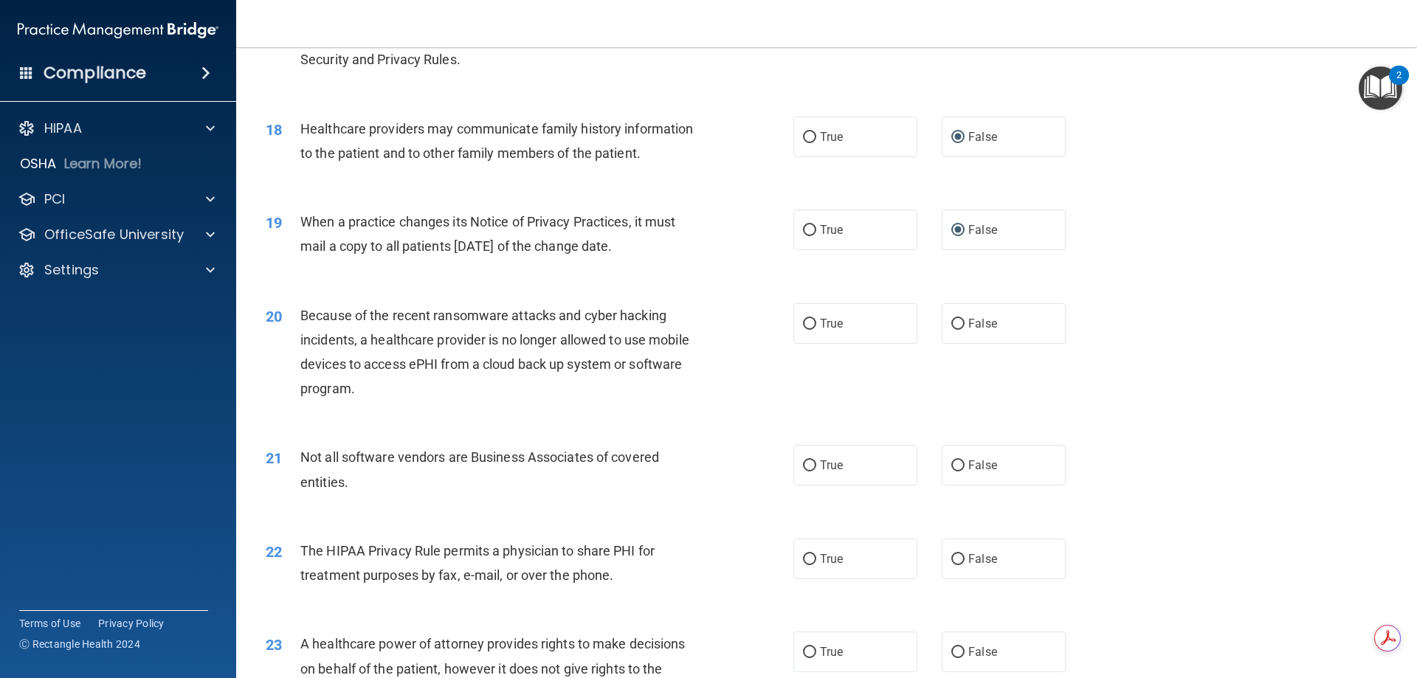
scroll to position [1919, 0]
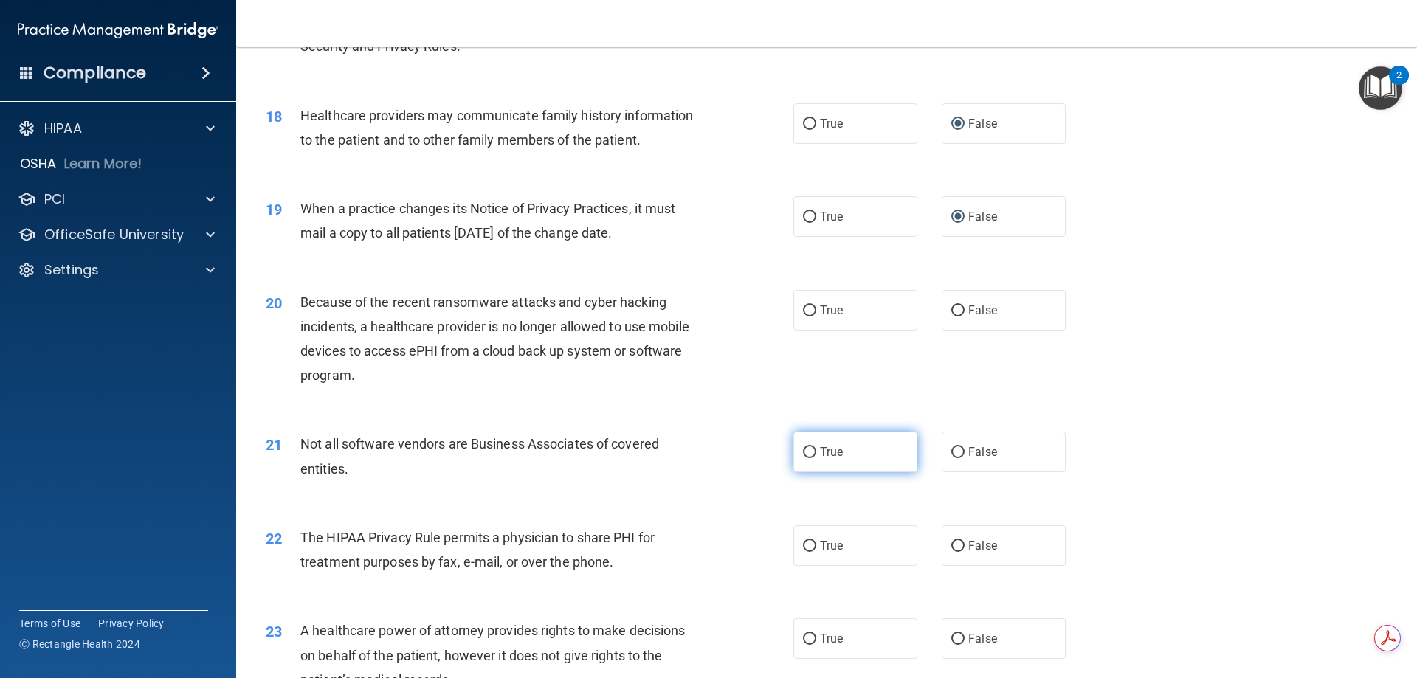
click at [803, 454] on input "True" at bounding box center [809, 452] width 13 height 11
radio input "true"
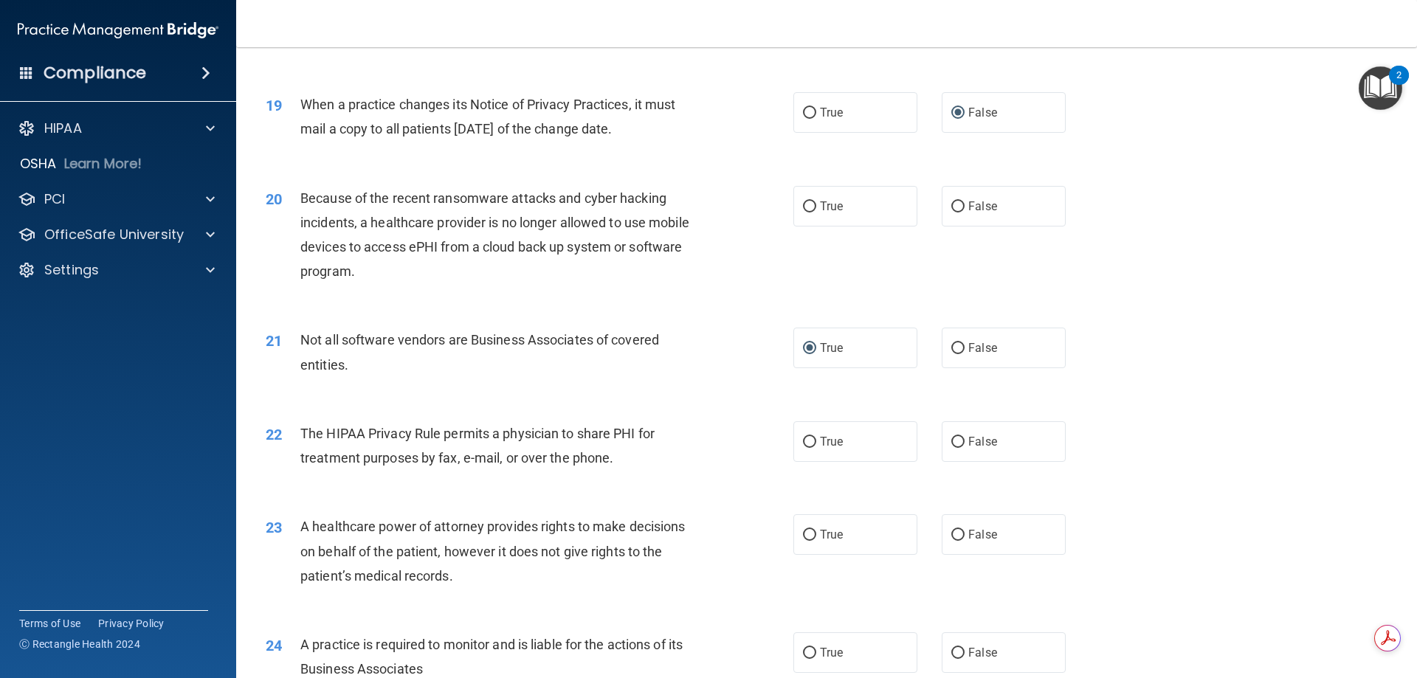
scroll to position [2067, 0]
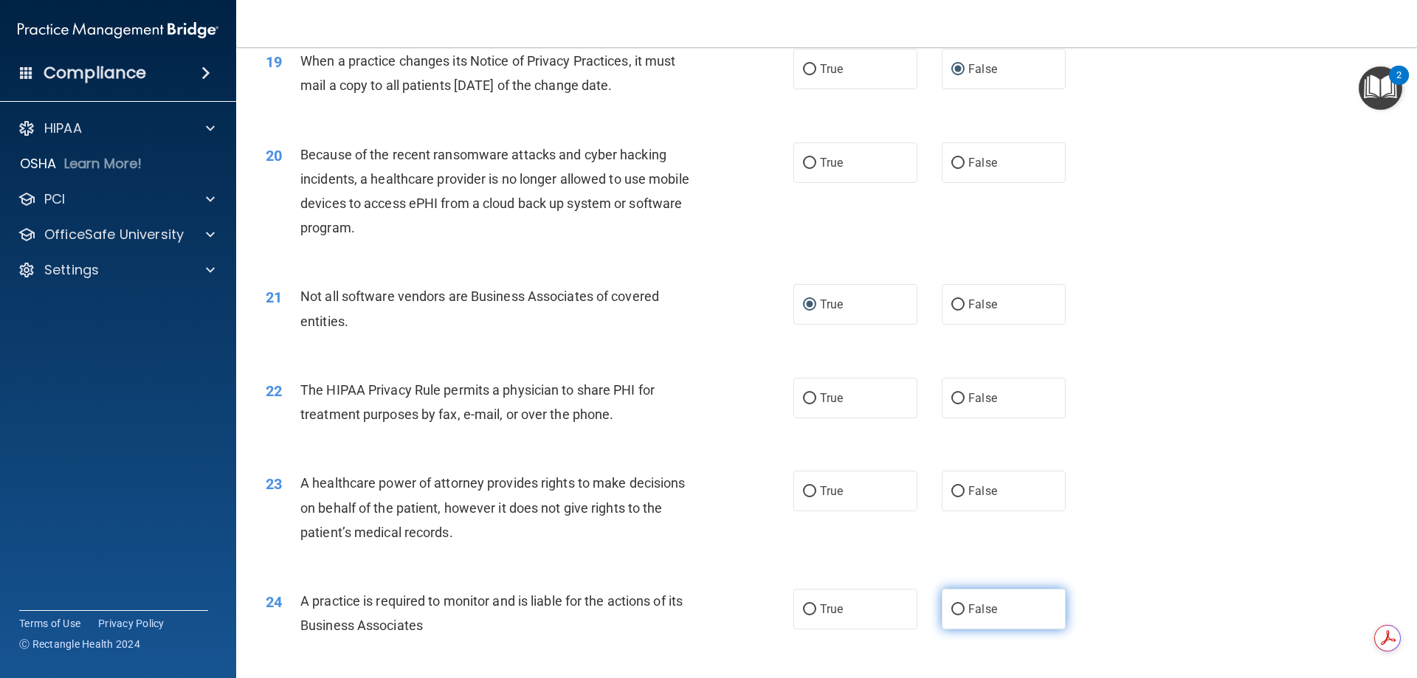
click at [951, 607] on input "False" at bounding box center [957, 609] width 13 height 11
radio input "true"
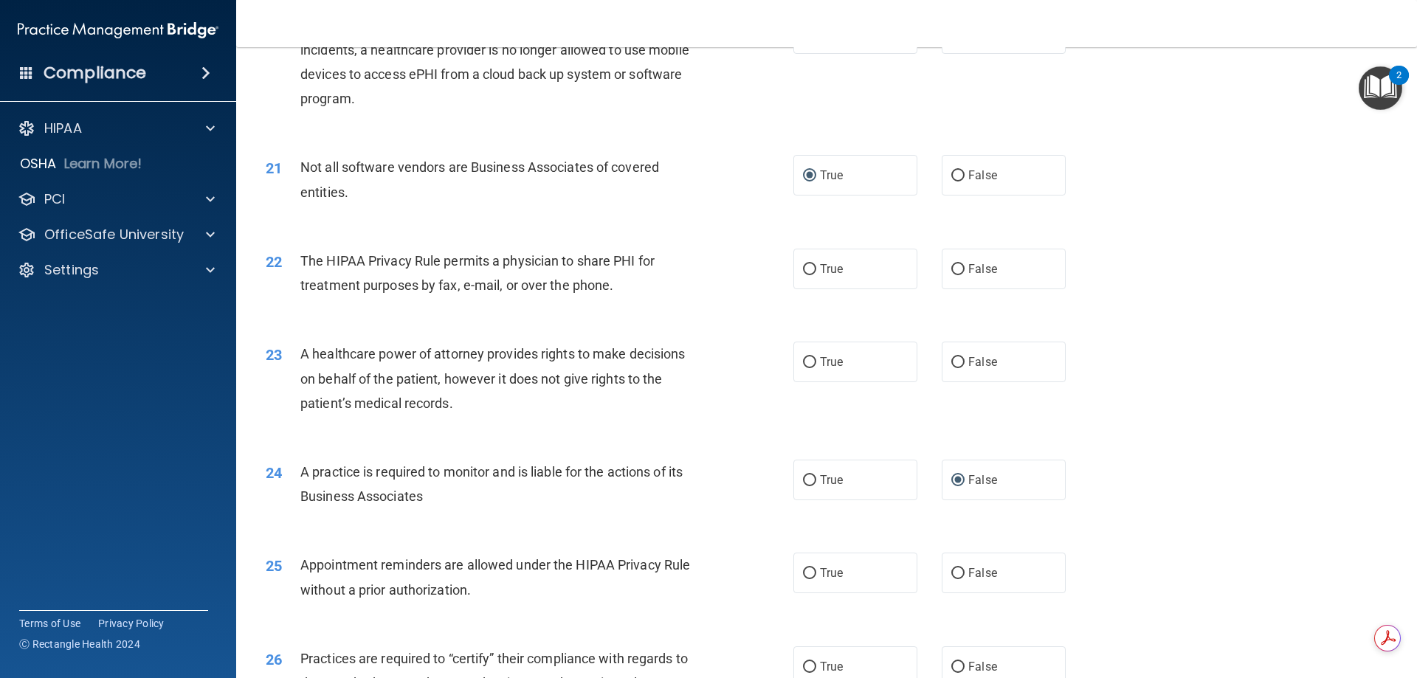
scroll to position [2214, 0]
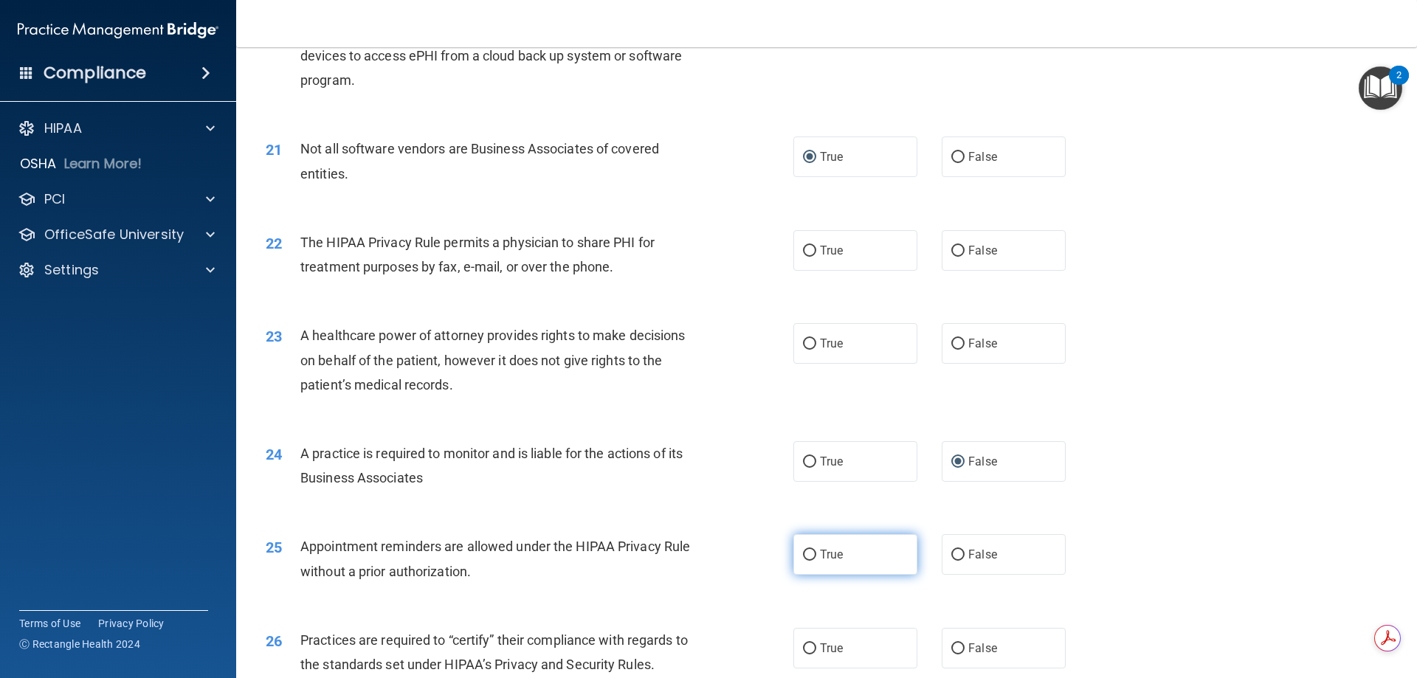
click at [803, 553] on input "True" at bounding box center [809, 555] width 13 height 11
radio input "true"
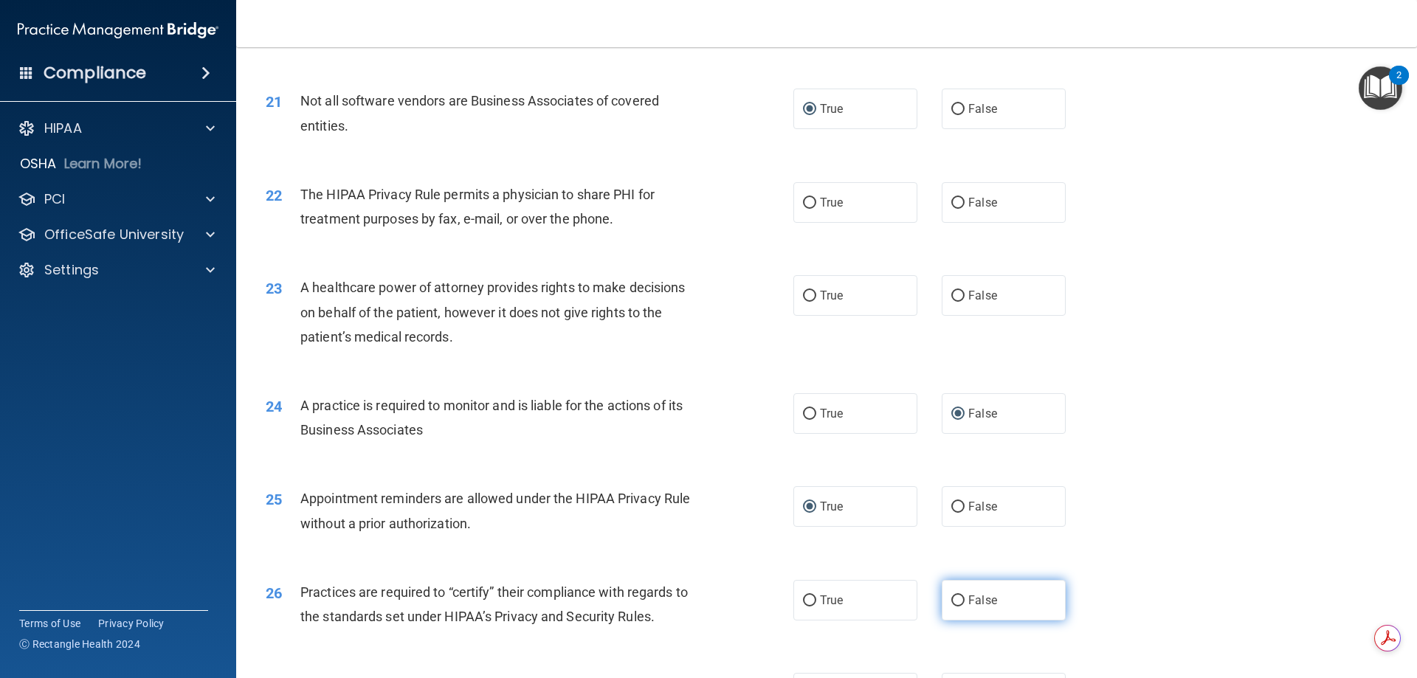
scroll to position [2288, 0]
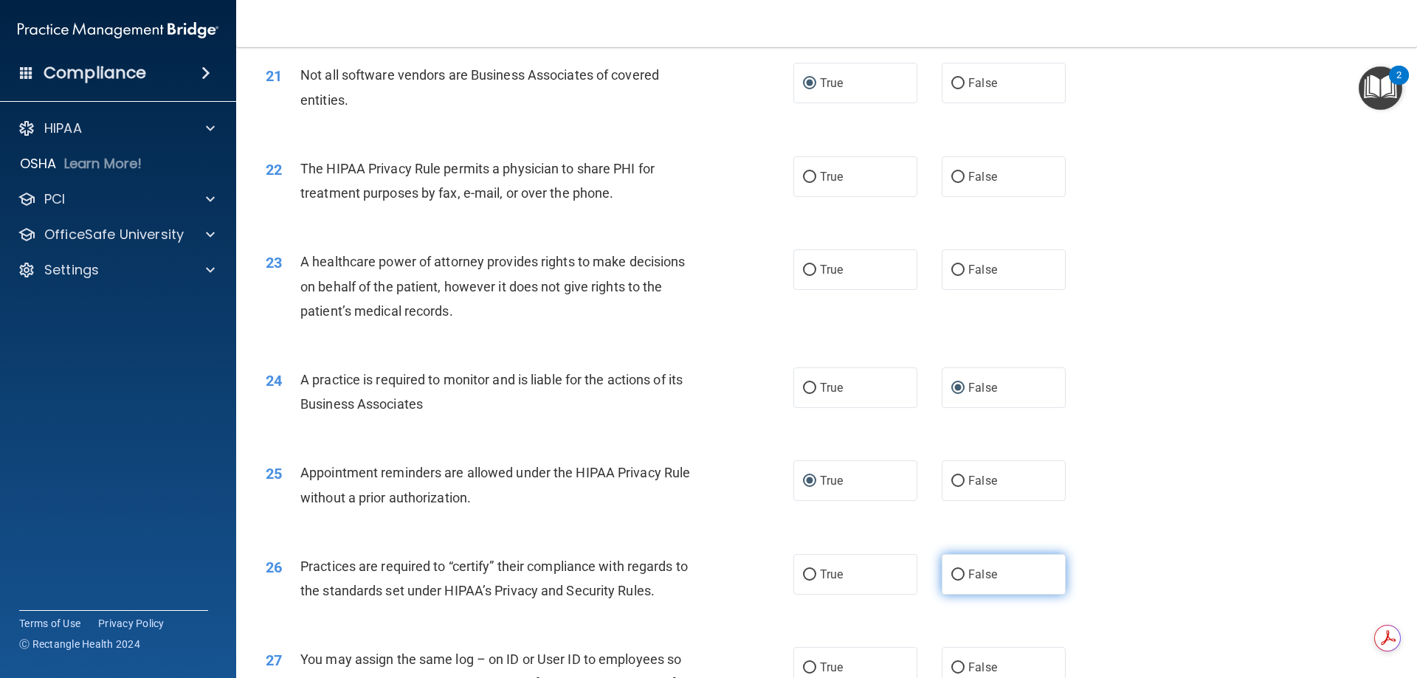
click at [953, 576] on input "False" at bounding box center [957, 575] width 13 height 11
radio input "true"
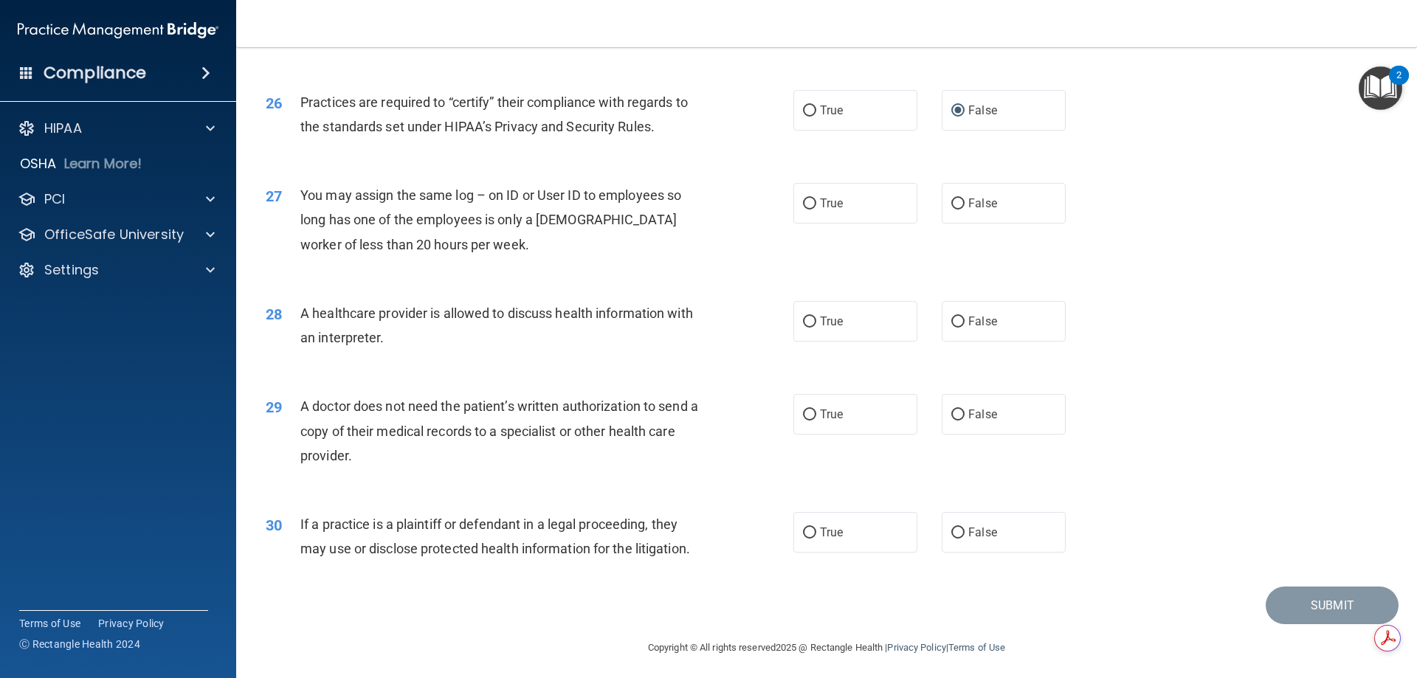
scroll to position [2757, 0]
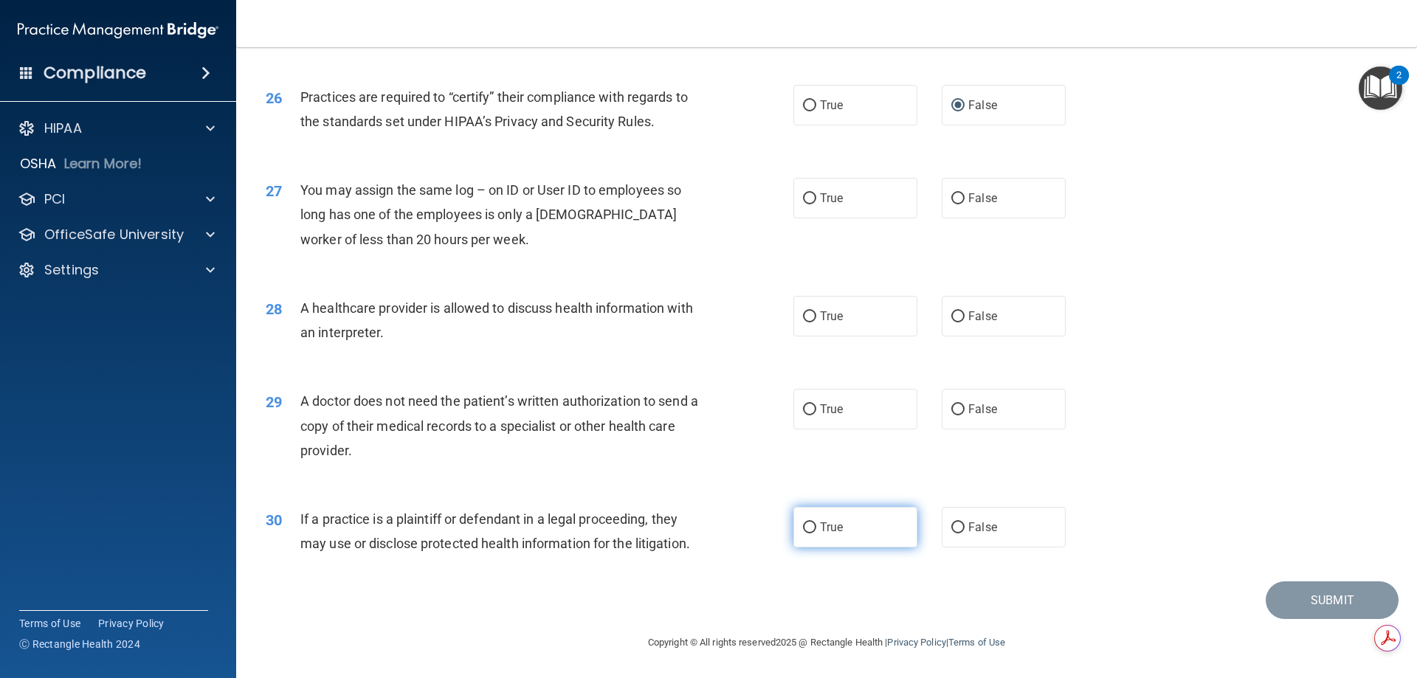
click at [807, 526] on input "True" at bounding box center [809, 528] width 13 height 11
radio input "true"
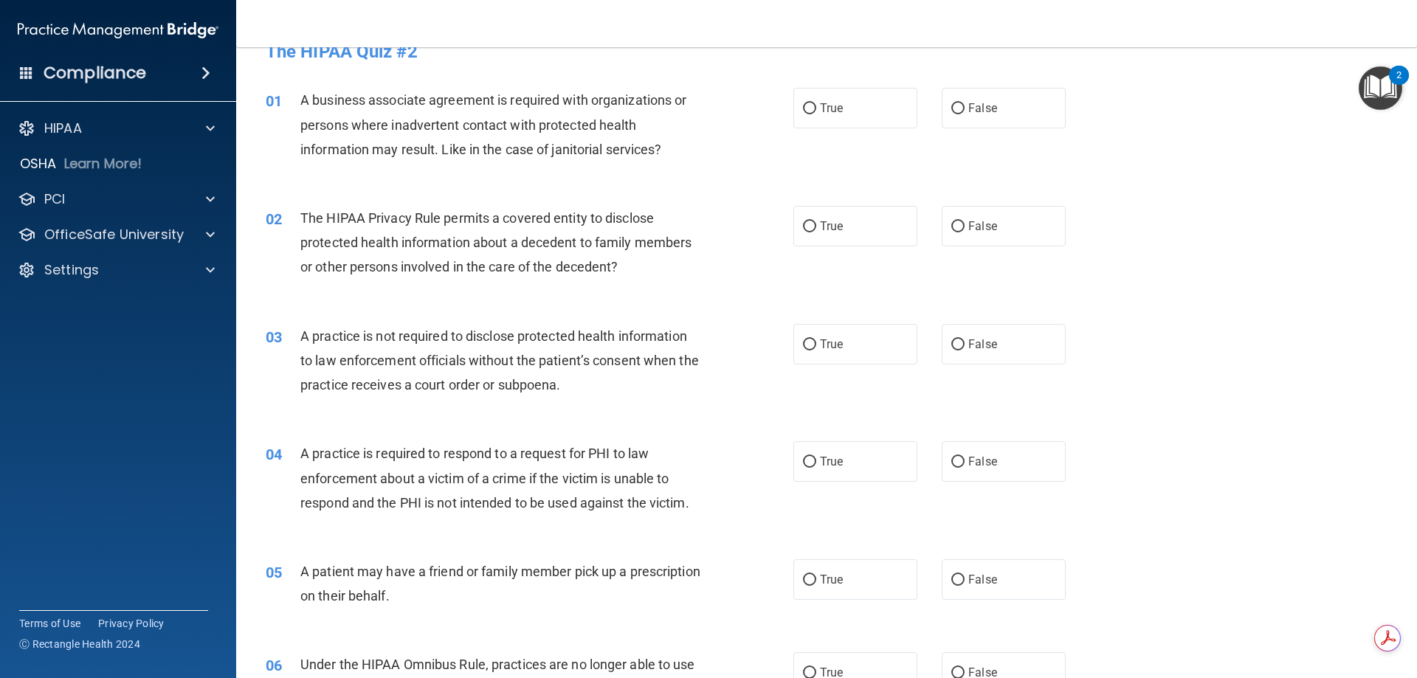
scroll to position [0, 0]
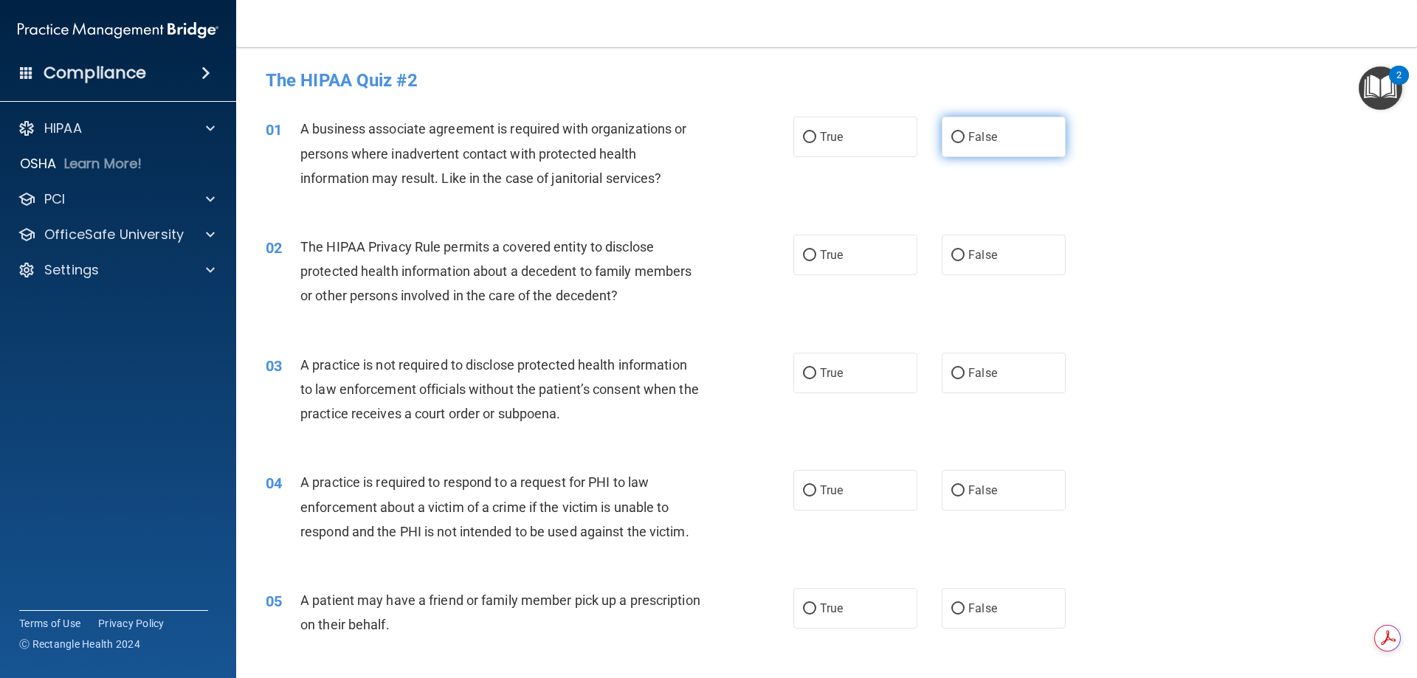
click at [951, 134] on input "False" at bounding box center [957, 137] width 13 height 11
radio input "true"
click at [299, 246] on div "02" at bounding box center [278, 248] width 46 height 27
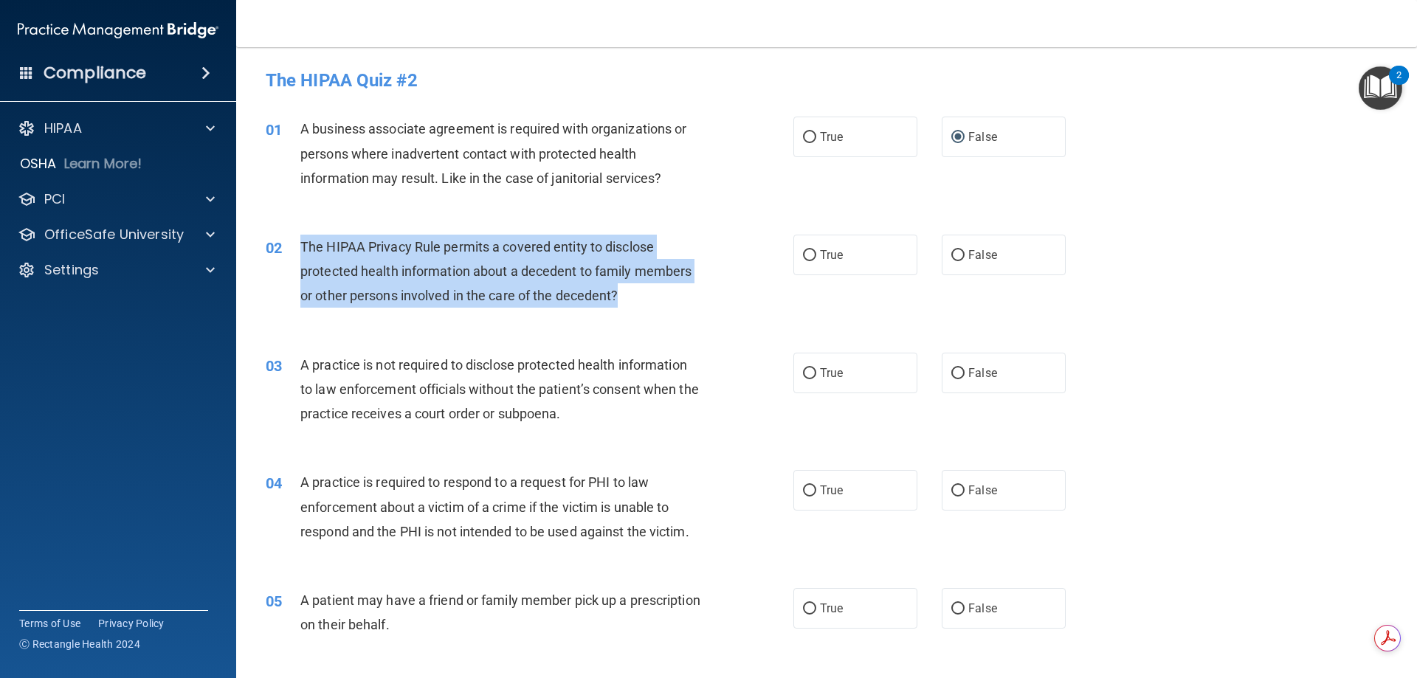
drag, startPoint x: 300, startPoint y: 246, endPoint x: 581, endPoint y: 303, distance: 286.3
click at [702, 294] on div "The HIPAA Privacy Rule permits a covered entity to disclose protected health in…" at bounding box center [506, 272] width 413 height 74
copy span "The HIPAA Privacy Rule permits a covered entity to disclose protected health in…"
click at [804, 254] on input "True" at bounding box center [809, 255] width 13 height 11
radio input "true"
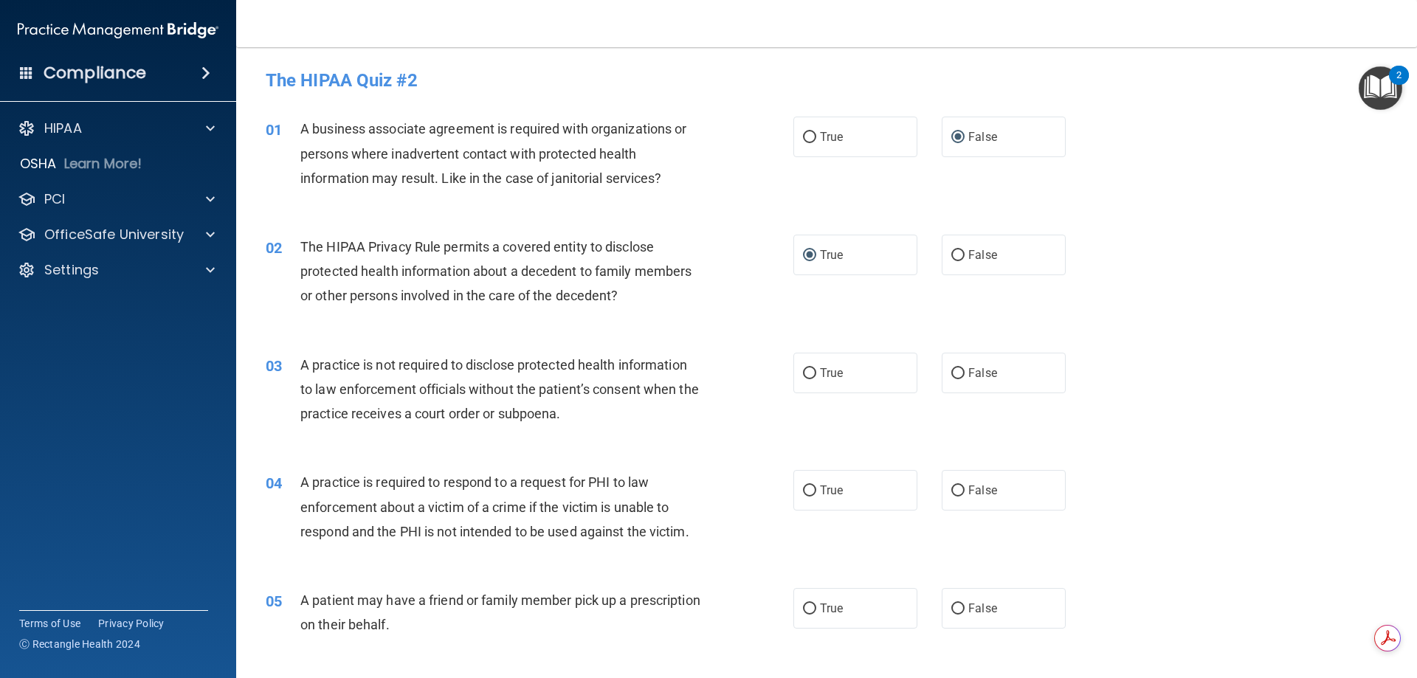
click at [555, 319] on div "02 The HIPAA Privacy Rule permits a covered entity to disclose protected health…" at bounding box center [827, 275] width 1144 height 118
click at [803, 371] on input "True" at bounding box center [809, 373] width 13 height 11
radio input "true"
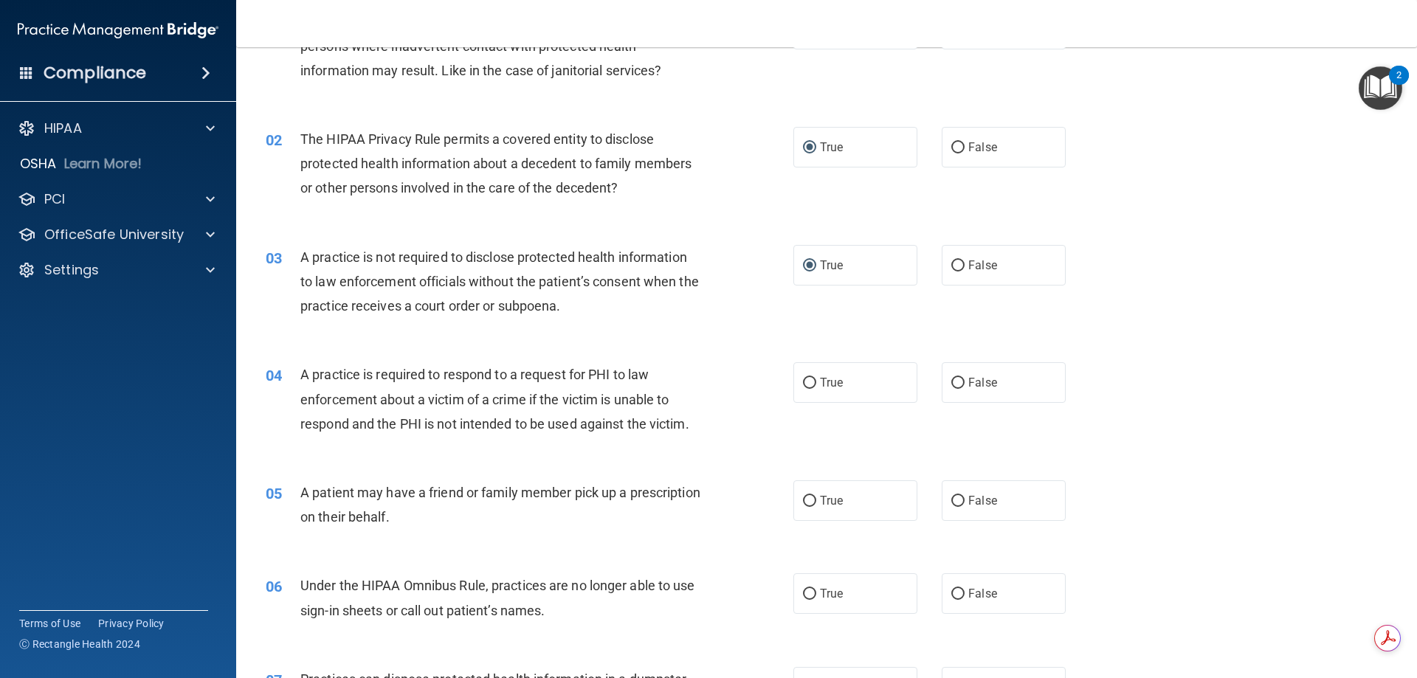
scroll to position [148, 0]
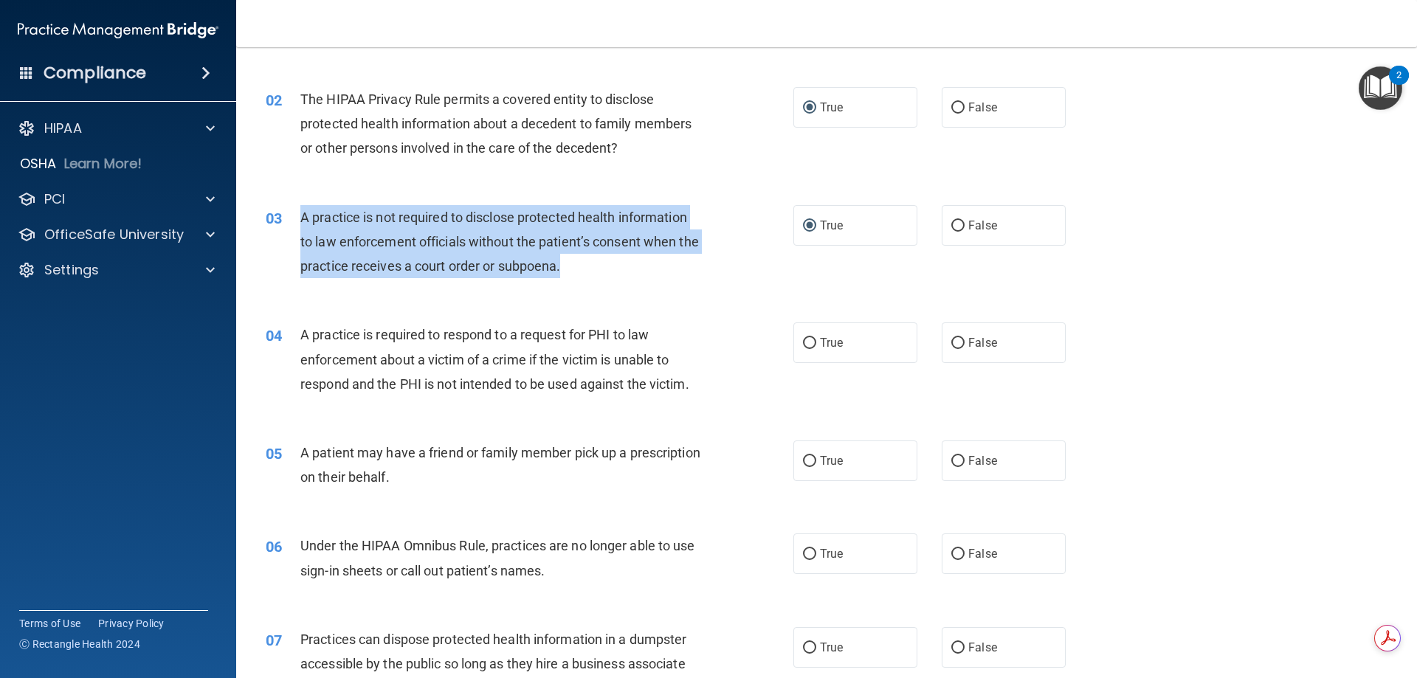
drag, startPoint x: 301, startPoint y: 217, endPoint x: 607, endPoint y: 255, distance: 308.0
click at [673, 259] on div "A practice is not required to disclose protected health information to law enfo…" at bounding box center [506, 242] width 413 height 74
copy span "A practice is not required to disclose protected health information to law enfo…"
click at [803, 221] on input "True" at bounding box center [809, 226] width 13 height 11
click at [951, 227] on input "False" at bounding box center [957, 226] width 13 height 11
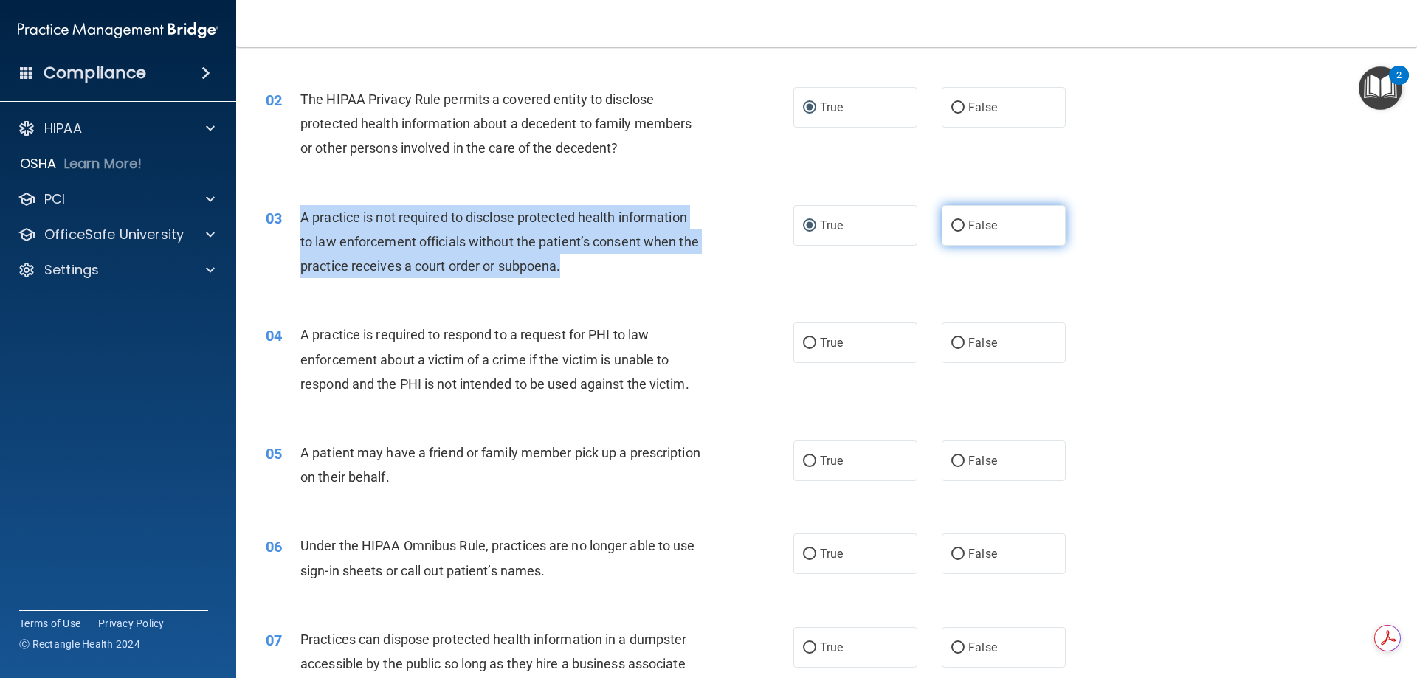
radio input "true"
radio input "false"
click at [595, 279] on div "03 A practice is not required to disclose protected health information to law e…" at bounding box center [530, 245] width 572 height 81
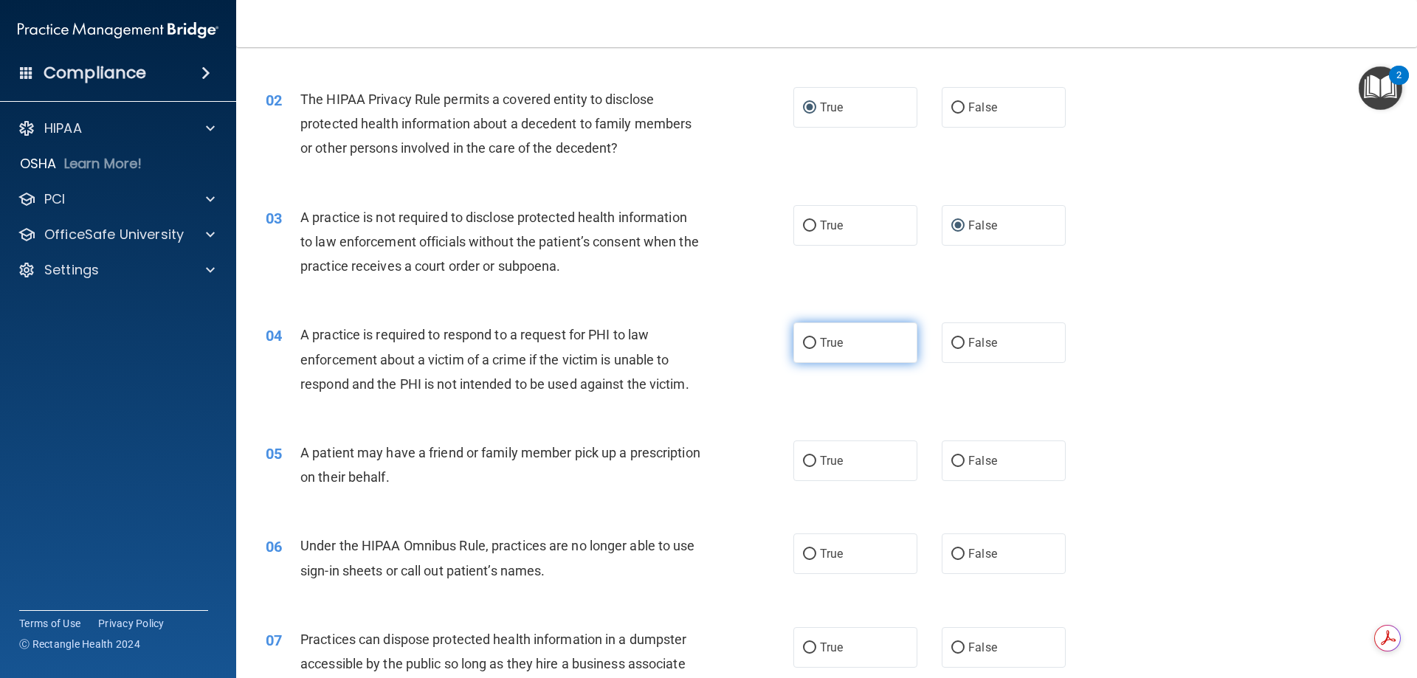
click at [805, 340] on input "True" at bounding box center [809, 343] width 13 height 11
radio input "true"
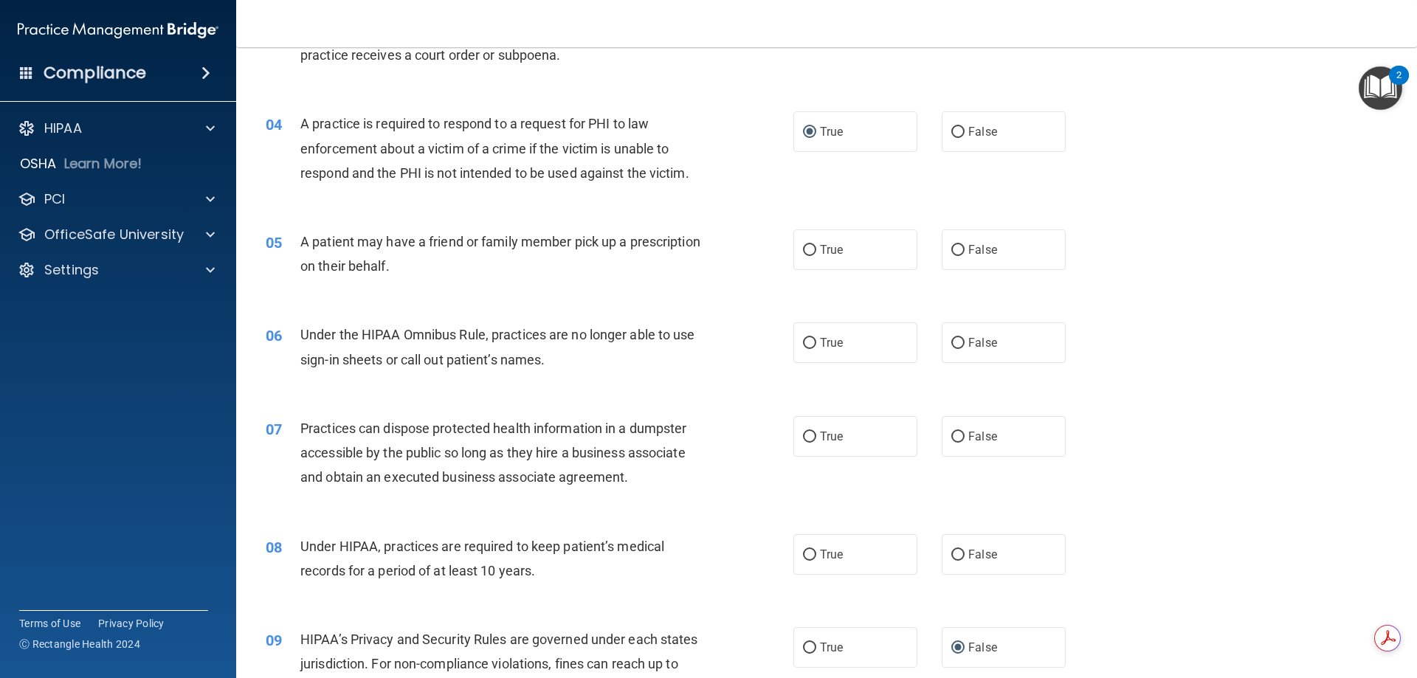
scroll to position [369, 0]
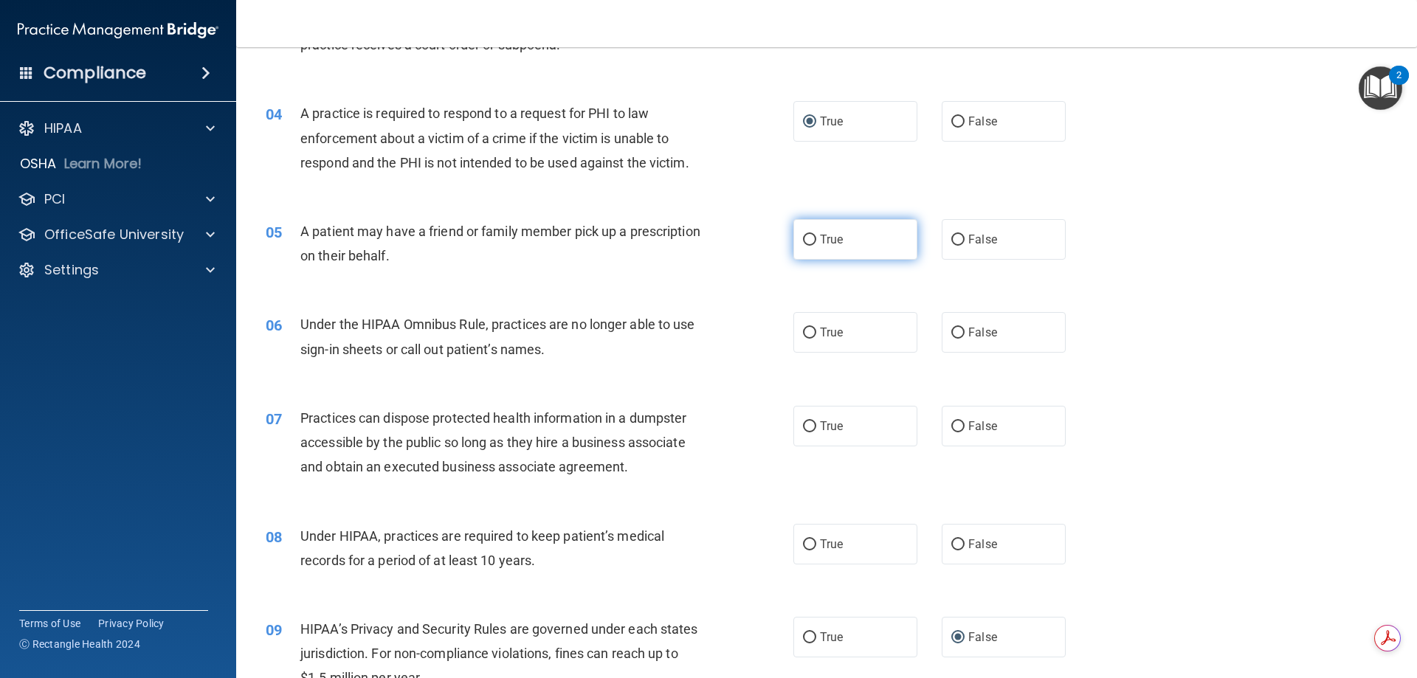
click at [803, 241] on input "True" at bounding box center [809, 240] width 13 height 11
radio input "true"
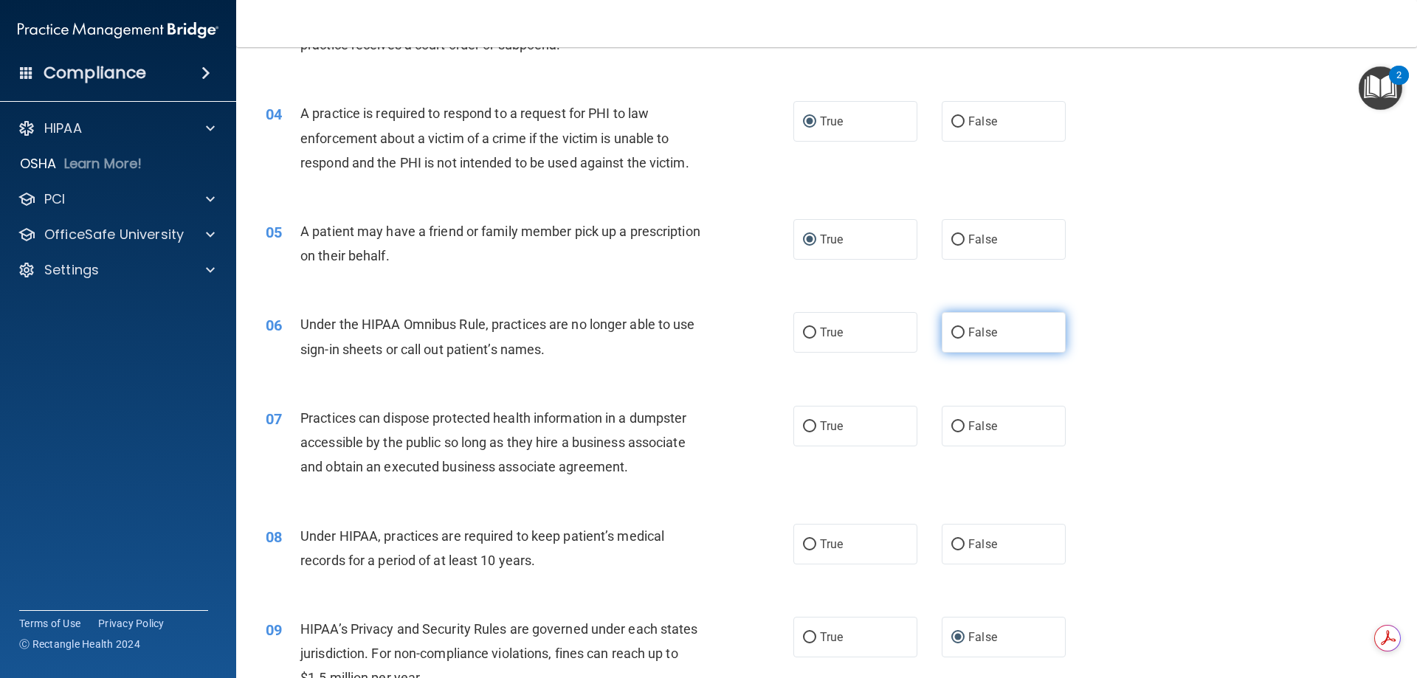
click at [953, 331] on input "False" at bounding box center [957, 333] width 13 height 11
radio input "true"
click at [952, 427] on input "False" at bounding box center [957, 426] width 13 height 11
radio input "true"
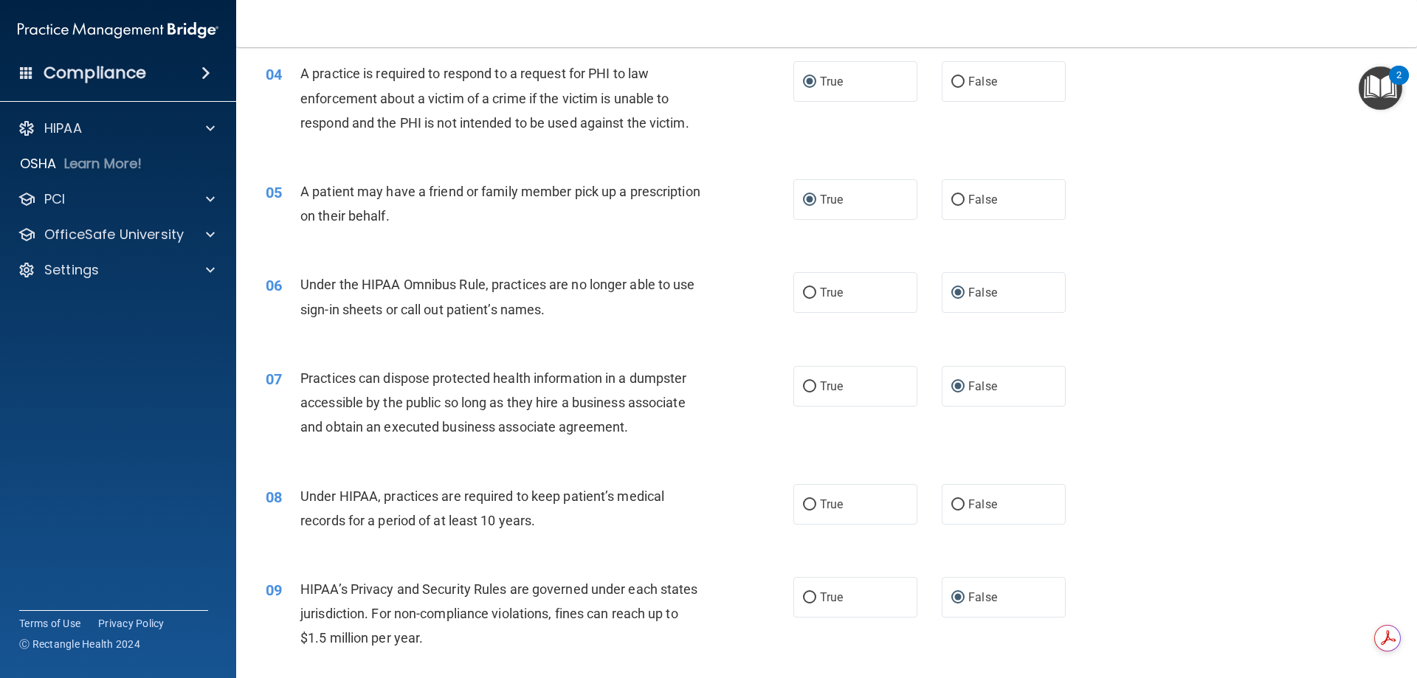
scroll to position [517, 0]
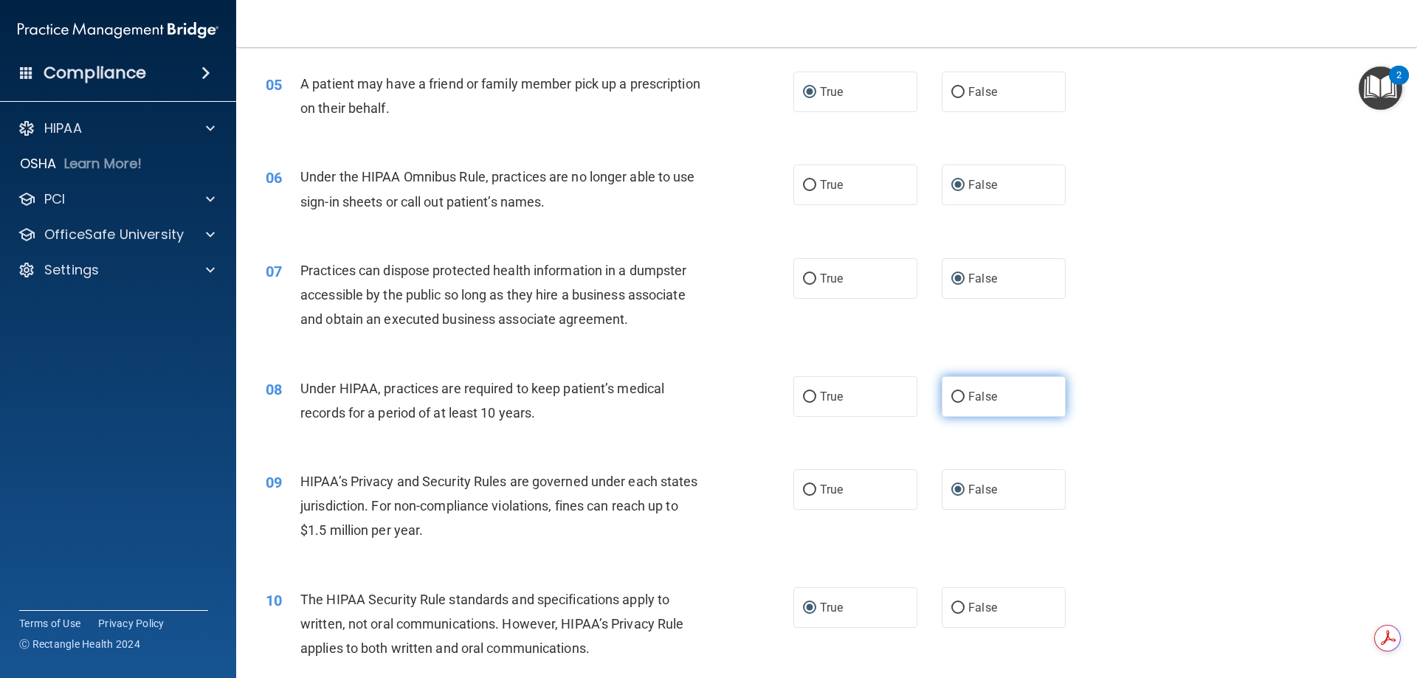
click at [951, 397] on input "False" at bounding box center [957, 397] width 13 height 11
radio input "true"
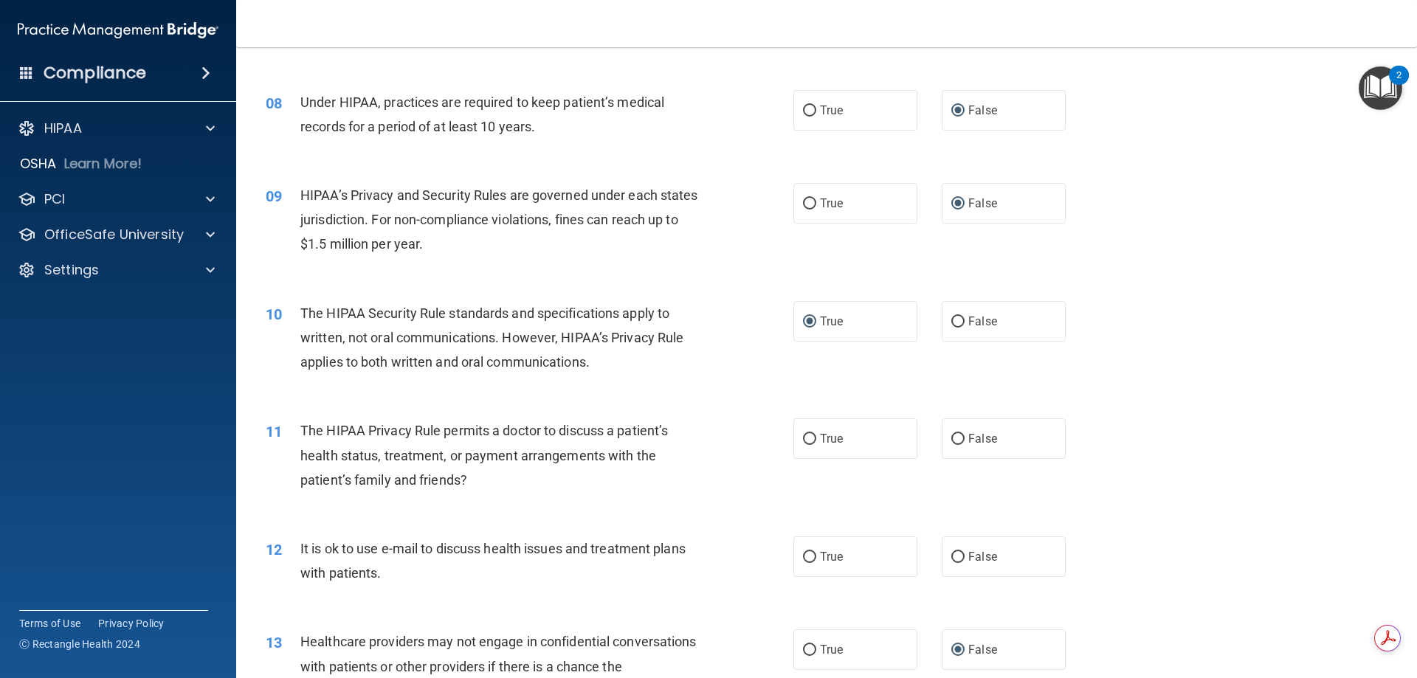
scroll to position [812, 0]
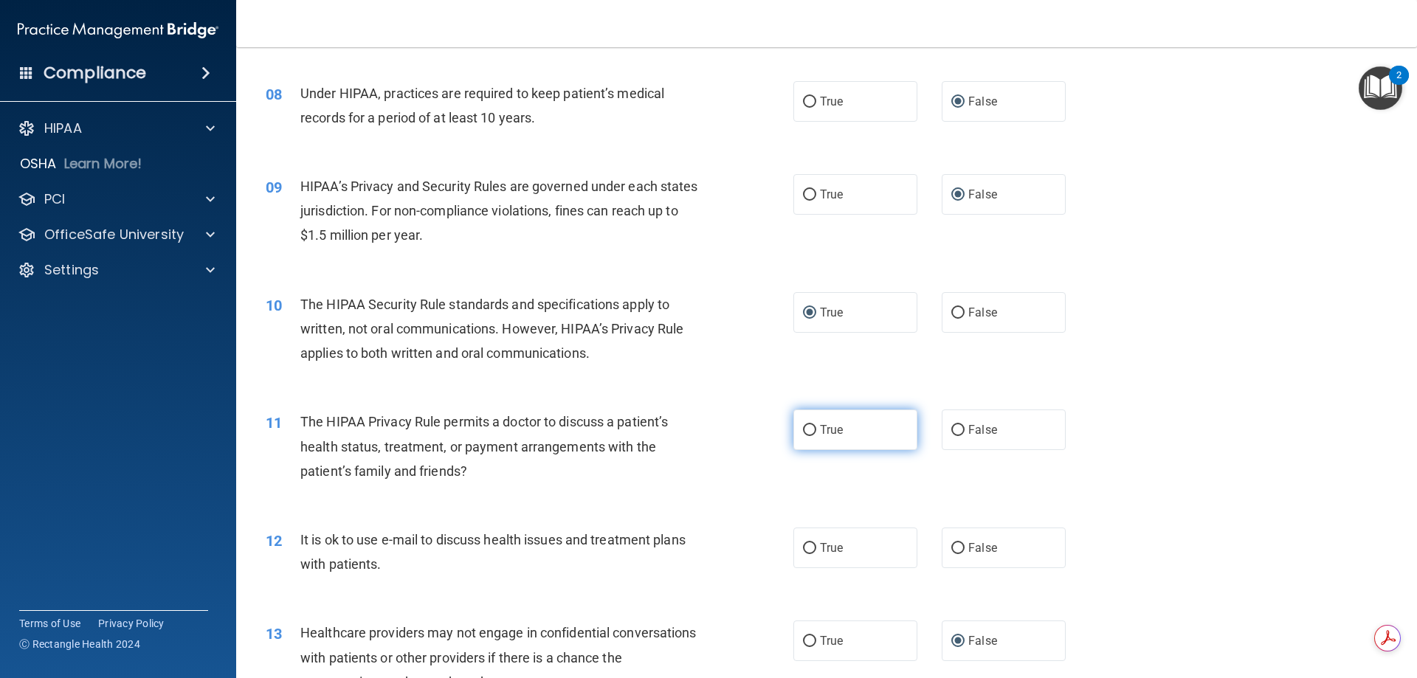
click at [803, 427] on input "True" at bounding box center [809, 430] width 13 height 11
radio input "true"
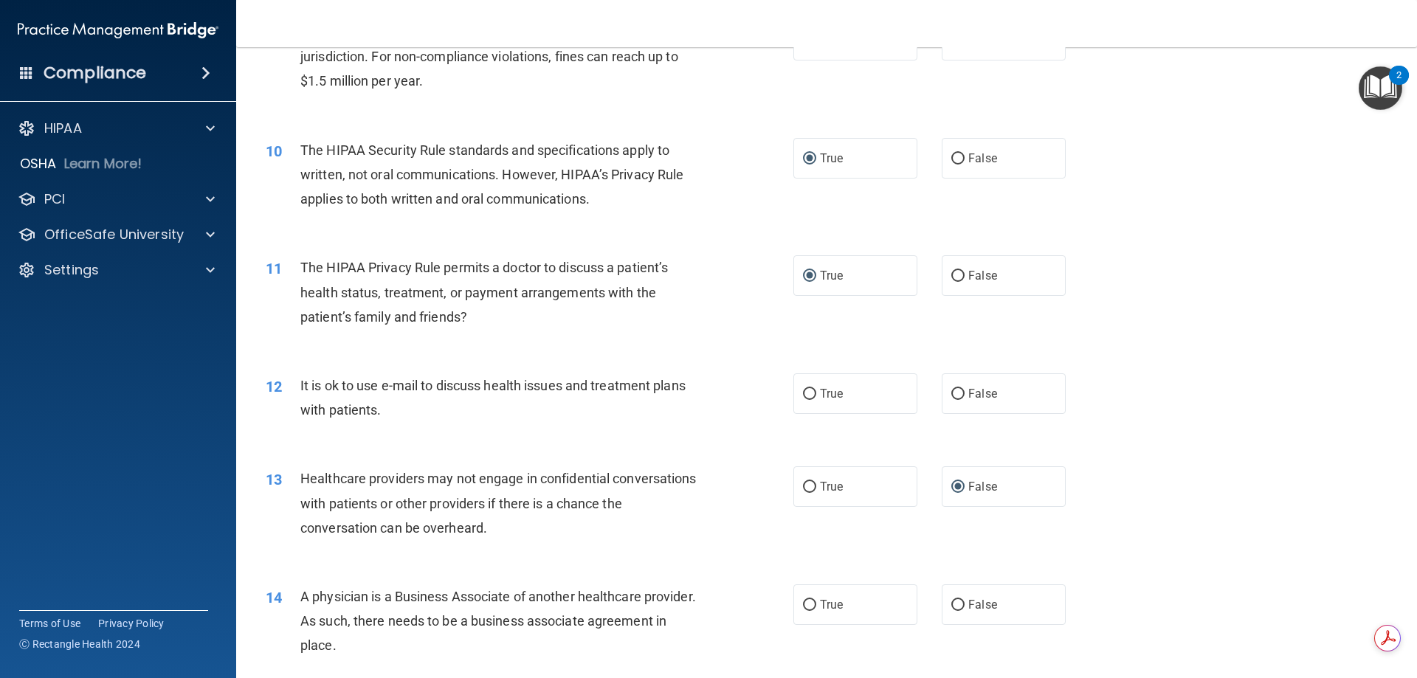
scroll to position [1033, 0]
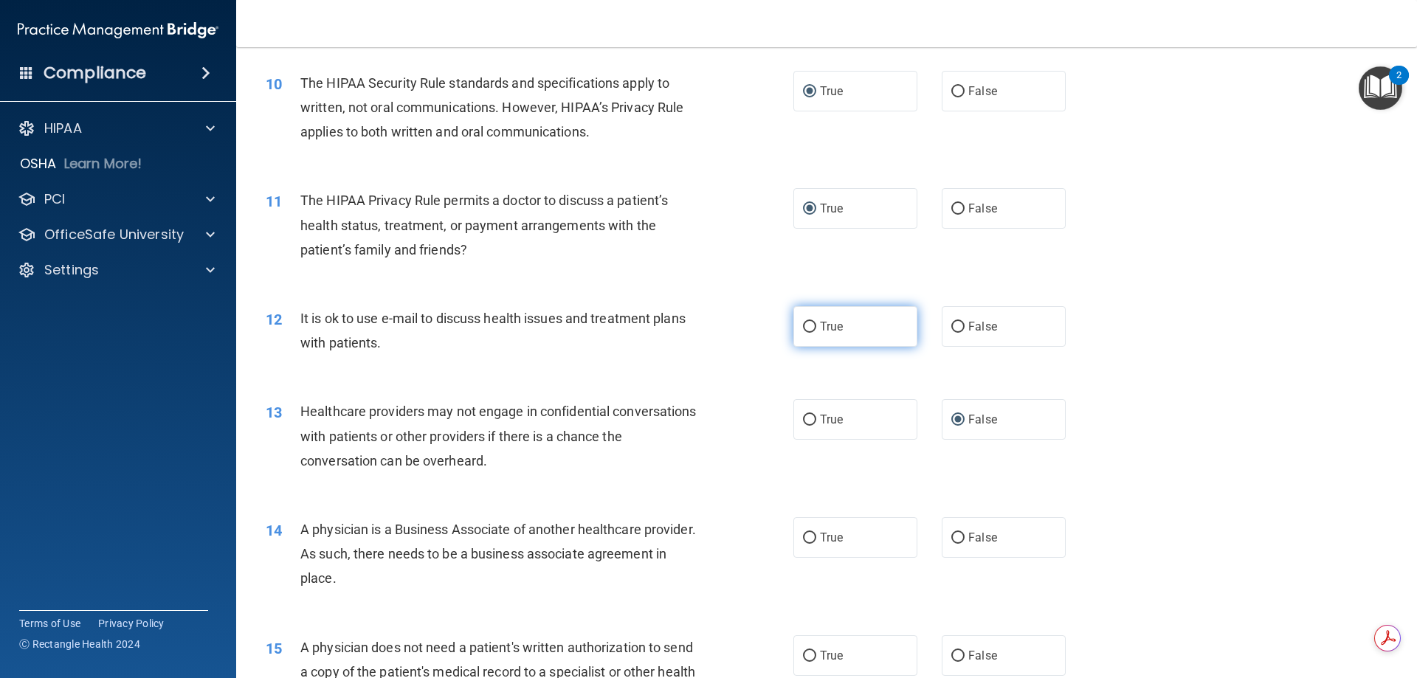
click at [804, 329] on input "True" at bounding box center [809, 327] width 13 height 11
radio input "true"
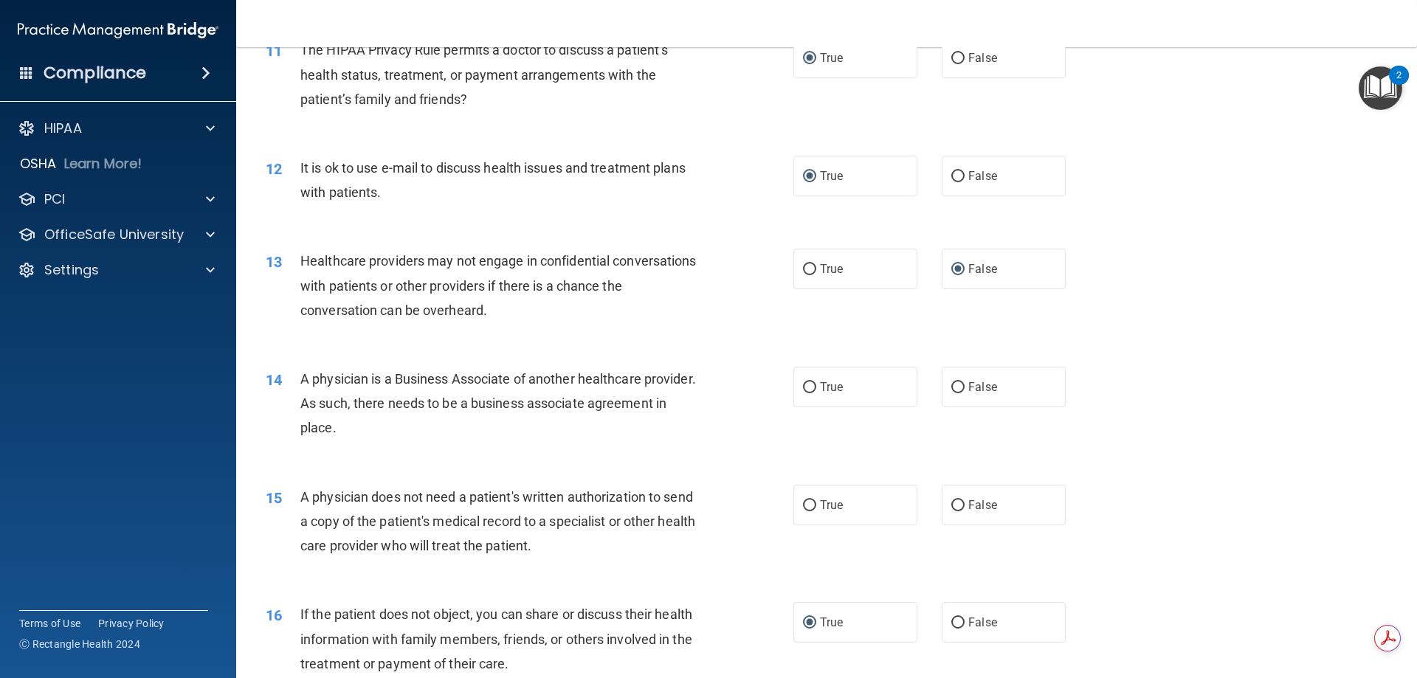
scroll to position [1255, 0]
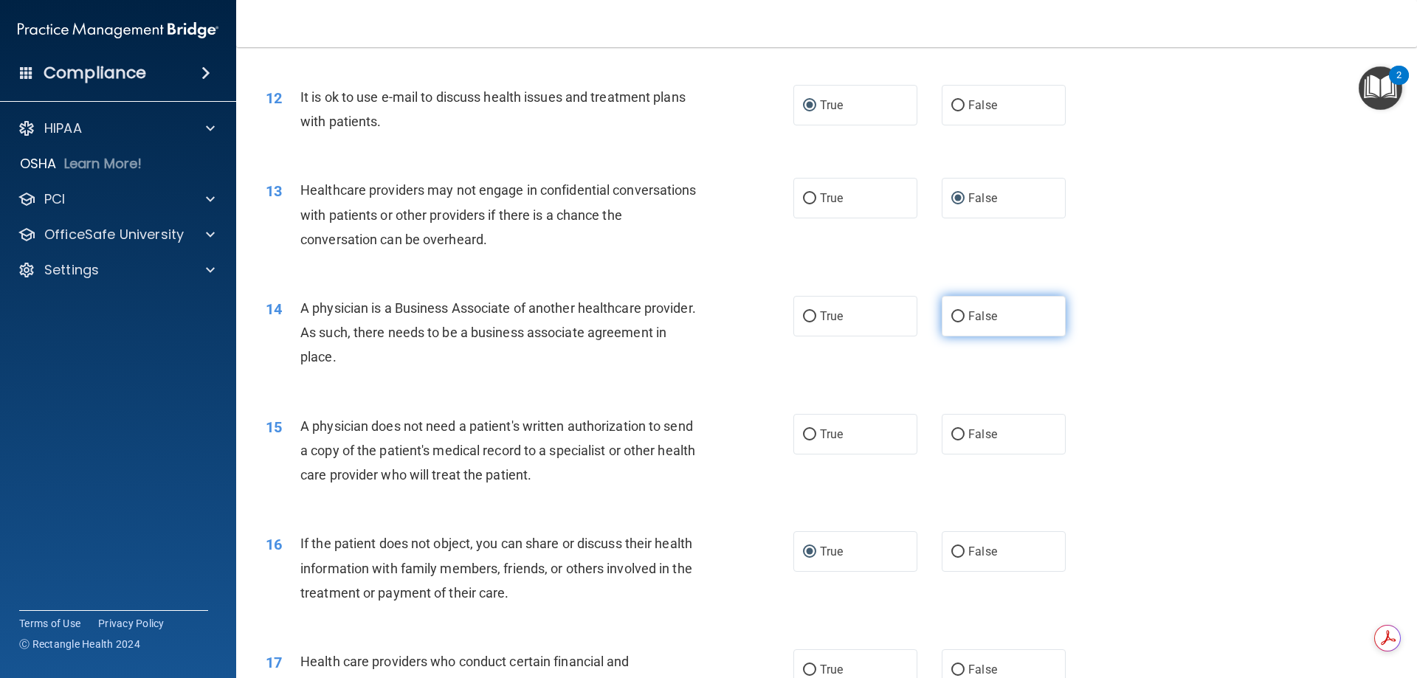
click at [952, 313] on input "False" at bounding box center [957, 316] width 13 height 11
radio input "true"
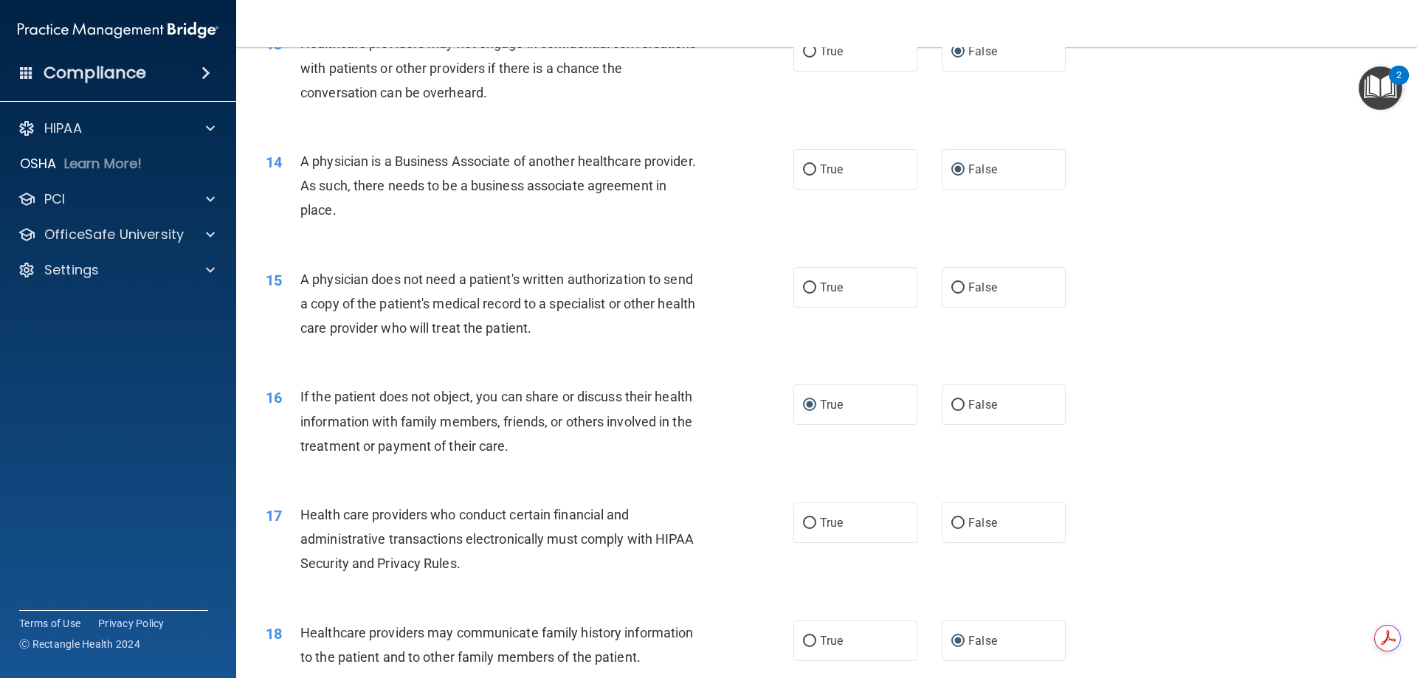
scroll to position [1402, 0]
click at [803, 285] on input "True" at bounding box center [809, 287] width 13 height 11
radio input "true"
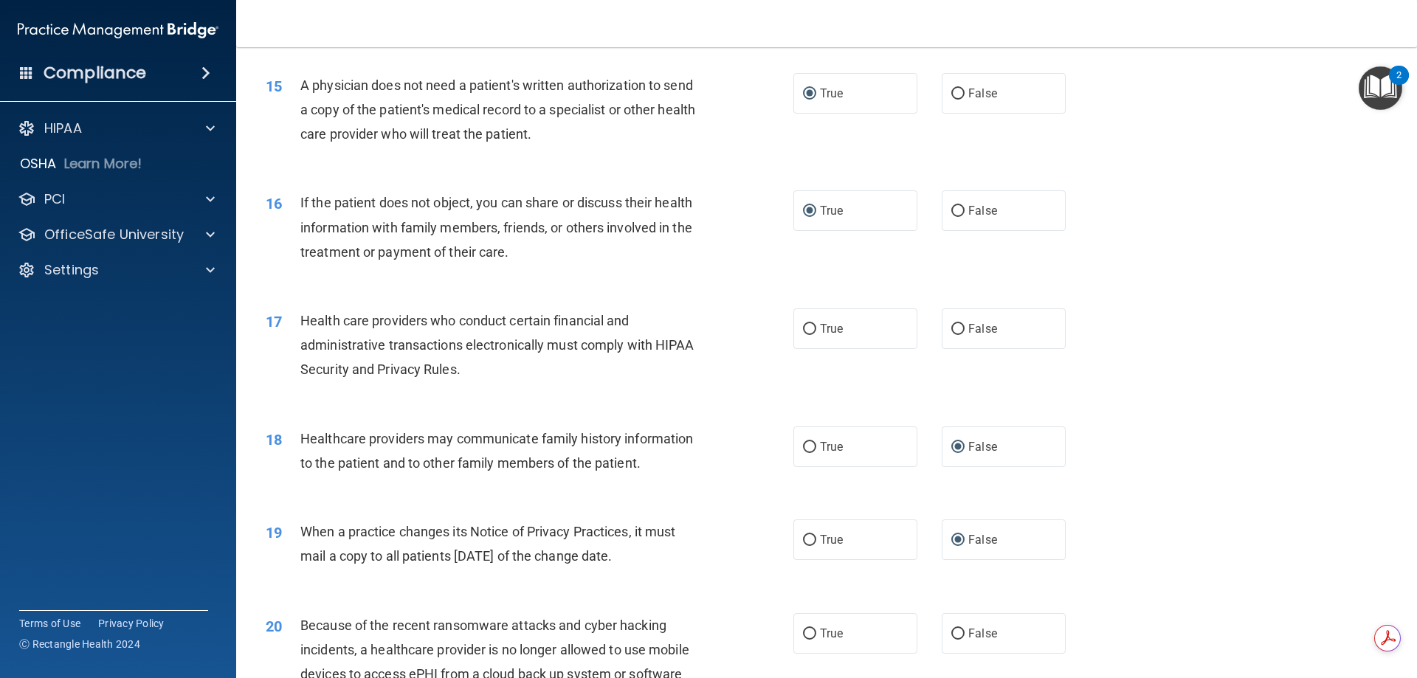
scroll to position [1624, 0]
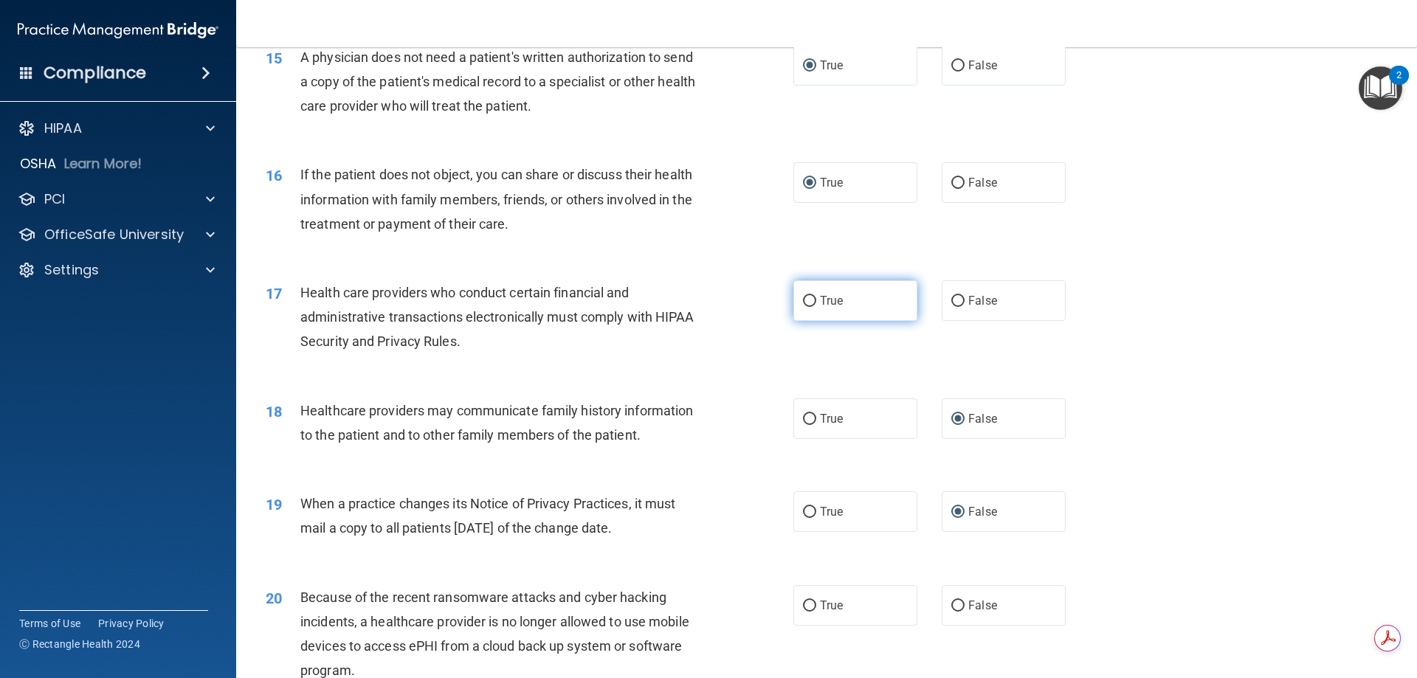
click at [803, 300] on input "True" at bounding box center [809, 301] width 13 height 11
radio input "true"
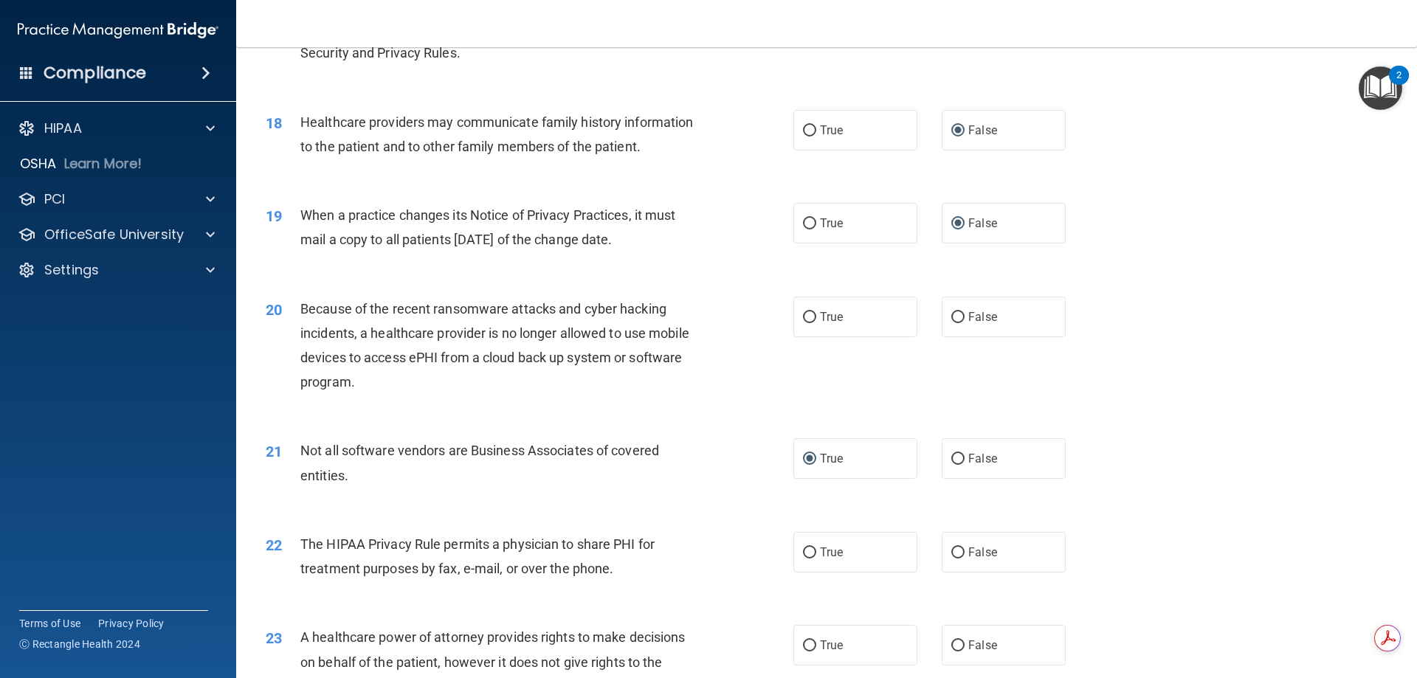
scroll to position [1919, 0]
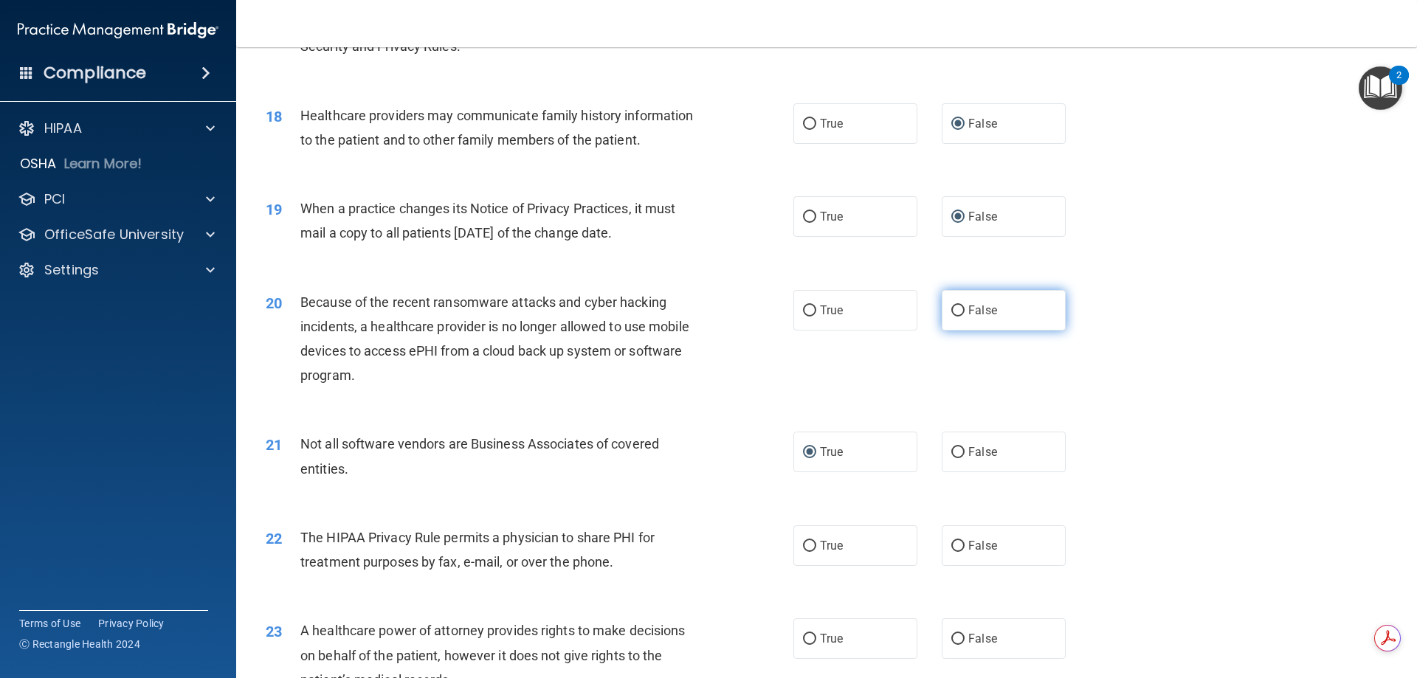
click at [951, 311] on input "False" at bounding box center [957, 311] width 13 height 11
radio input "true"
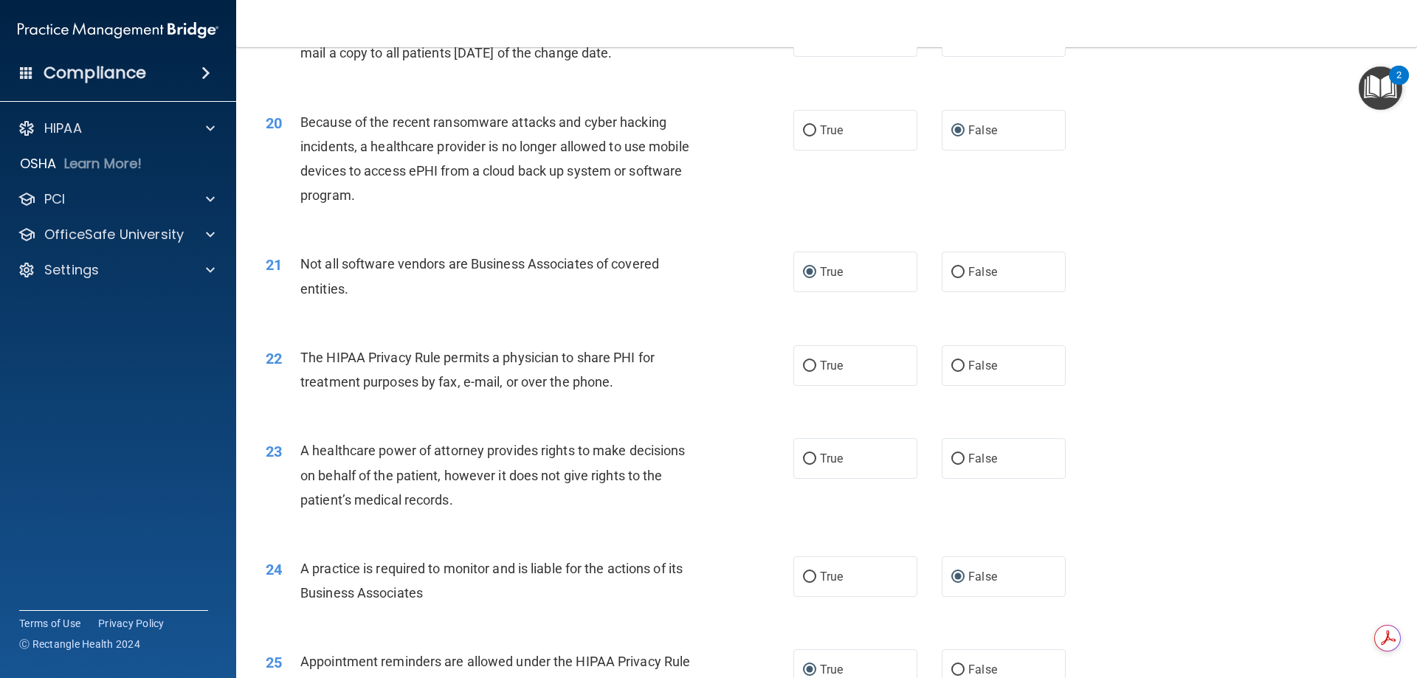
scroll to position [2140, 0]
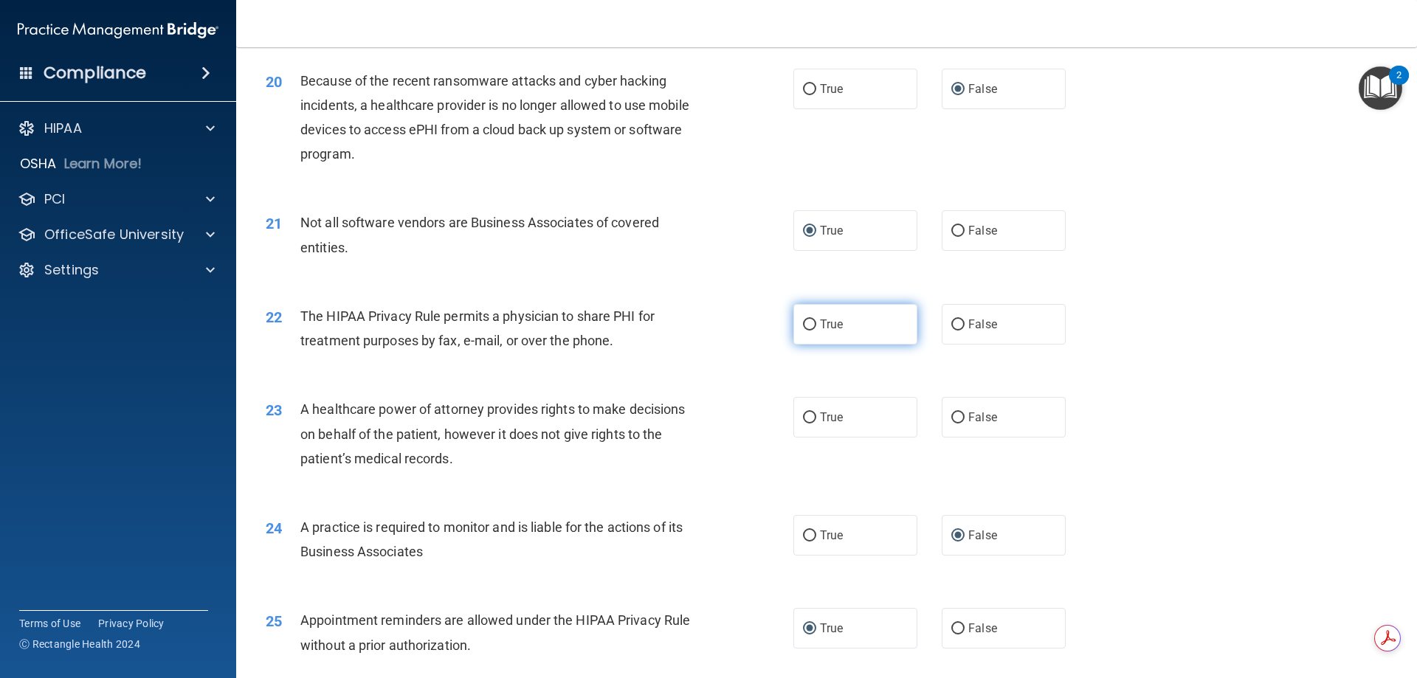
click at [803, 324] on input "True" at bounding box center [809, 325] width 13 height 11
radio input "true"
click at [951, 413] on input "False" at bounding box center [957, 418] width 13 height 11
radio input "true"
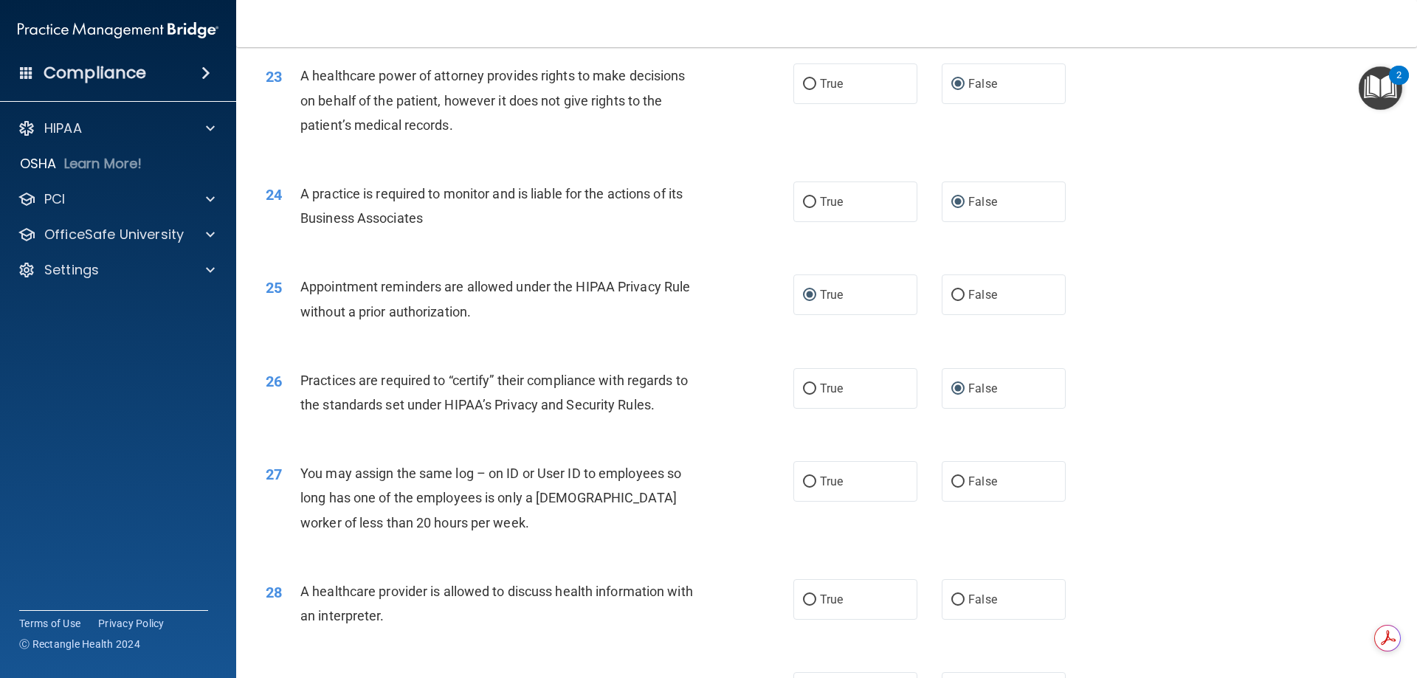
scroll to position [2509, 0]
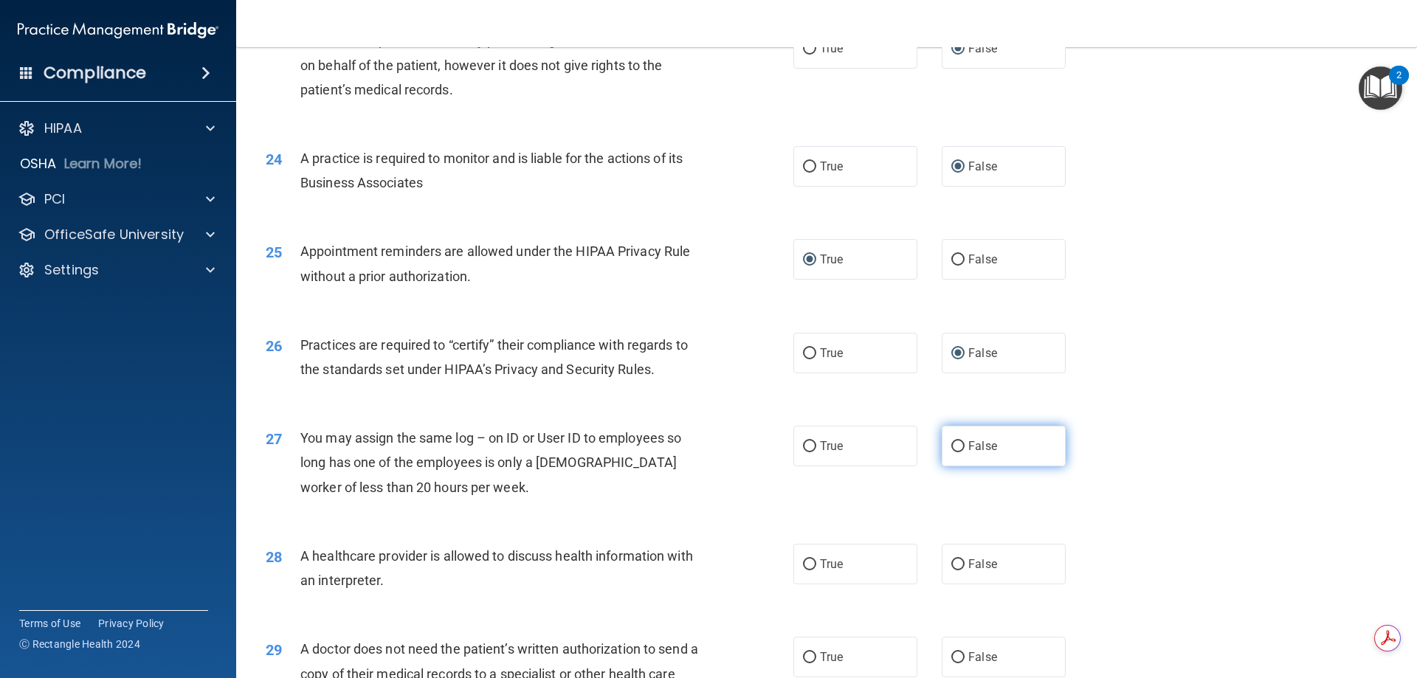
click at [951, 445] on input "False" at bounding box center [957, 446] width 13 height 11
radio input "true"
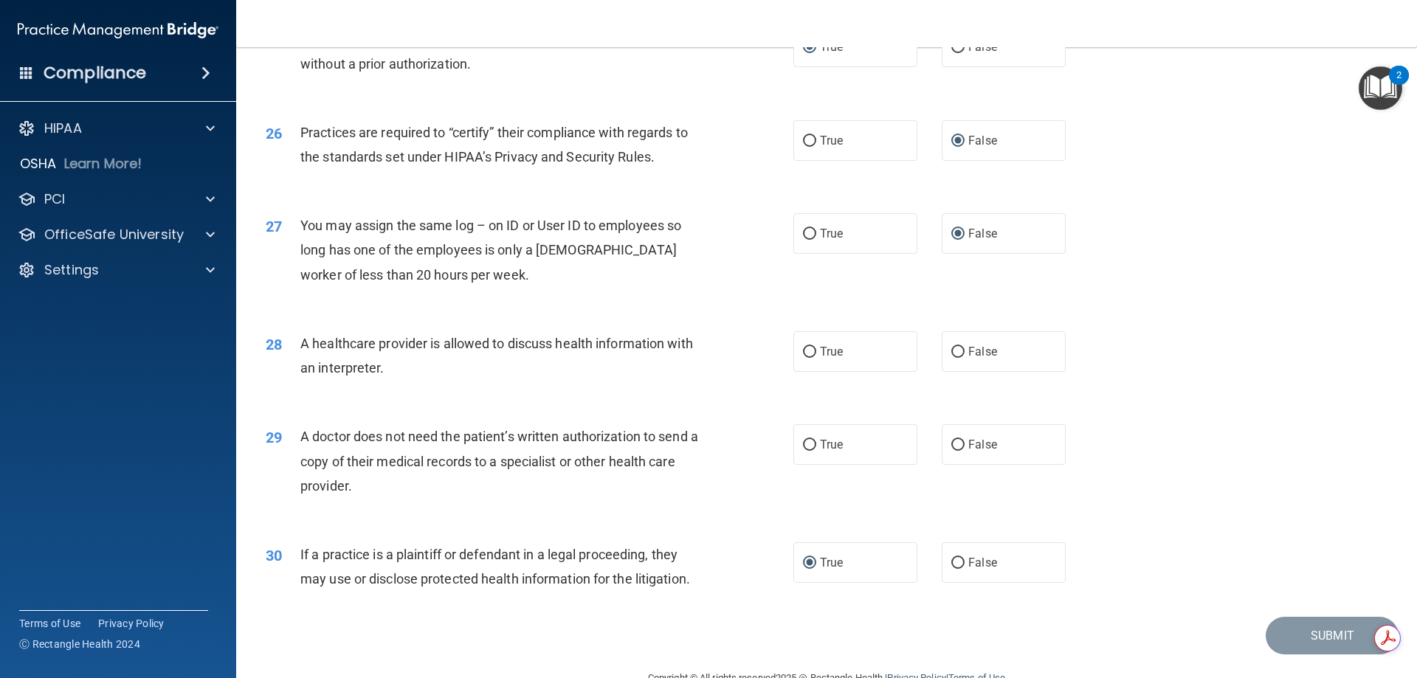
scroll to position [2731, 0]
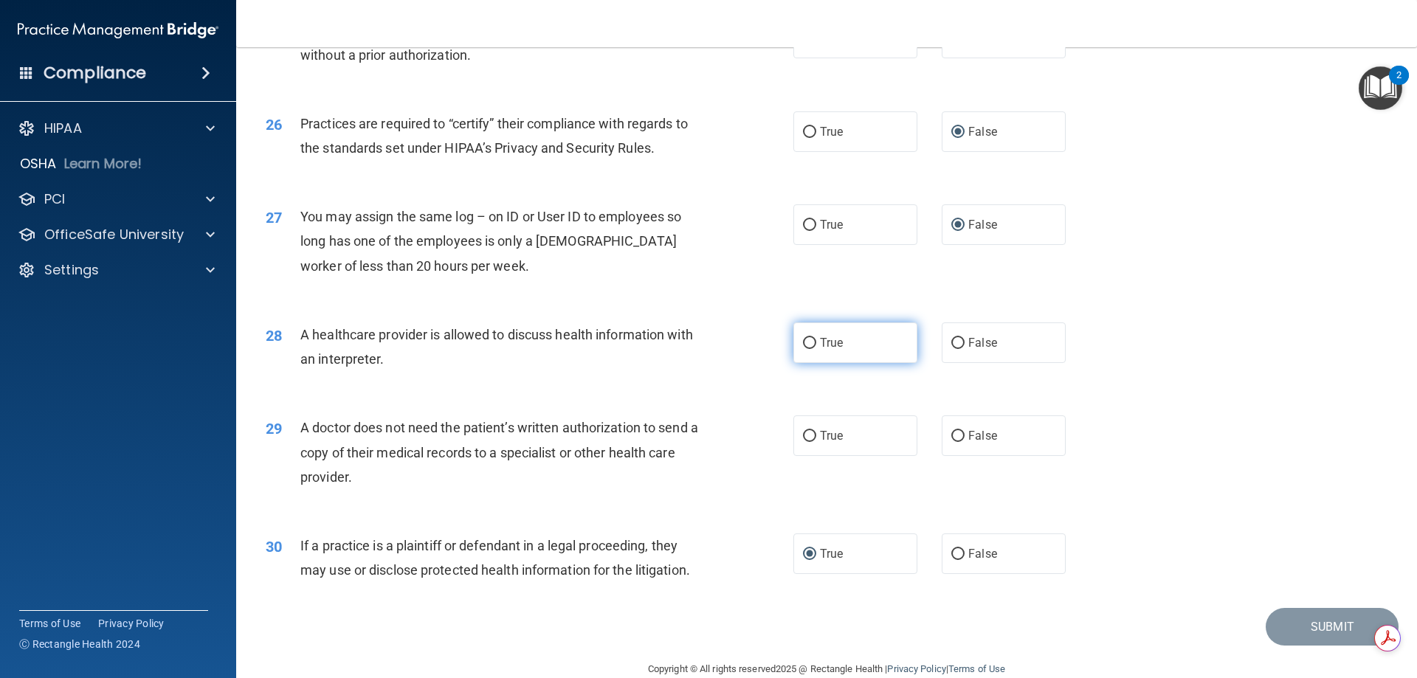
click at [803, 340] on input "True" at bounding box center [809, 343] width 13 height 11
radio input "true"
click at [803, 434] on input "True" at bounding box center [809, 436] width 13 height 11
radio input "true"
click at [1315, 624] on button "Submit" at bounding box center [1332, 627] width 133 height 38
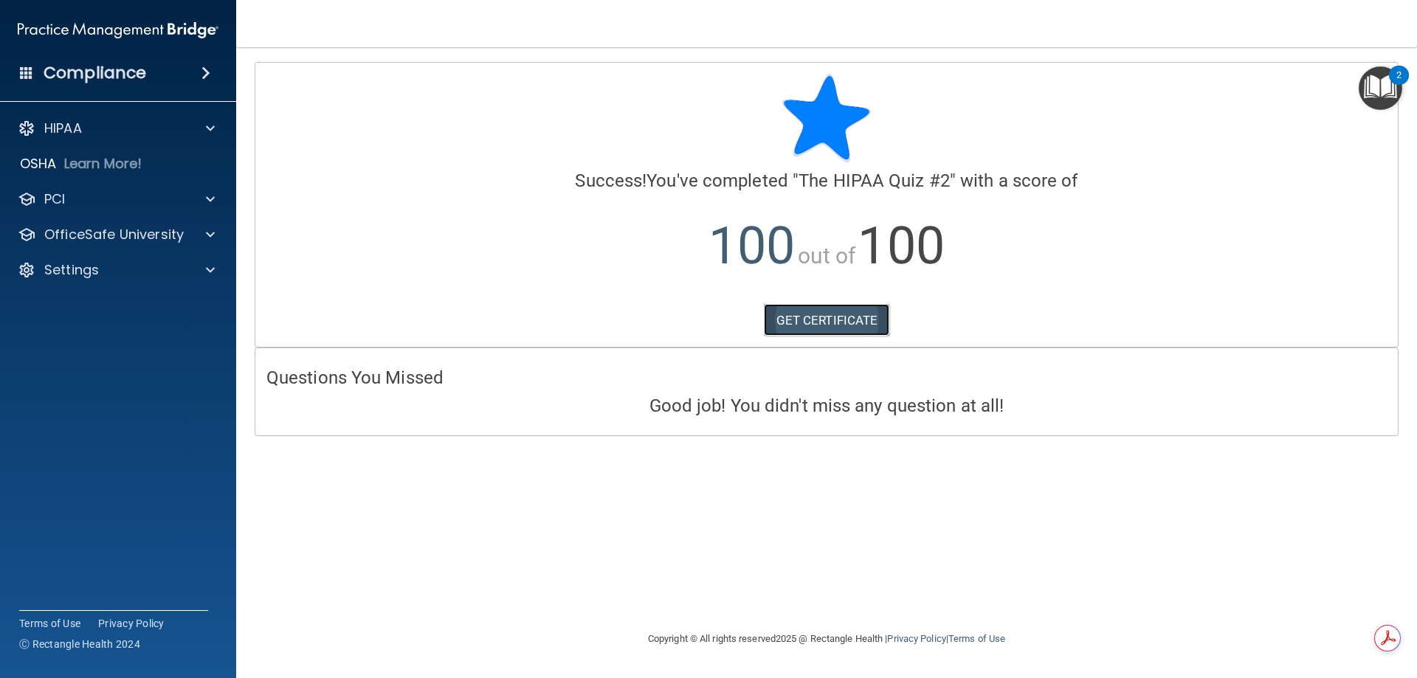
click at [857, 324] on link "GET CERTIFICATE" at bounding box center [827, 320] width 126 height 32
click at [55, 125] on p "HIPAA" at bounding box center [63, 129] width 38 height 18
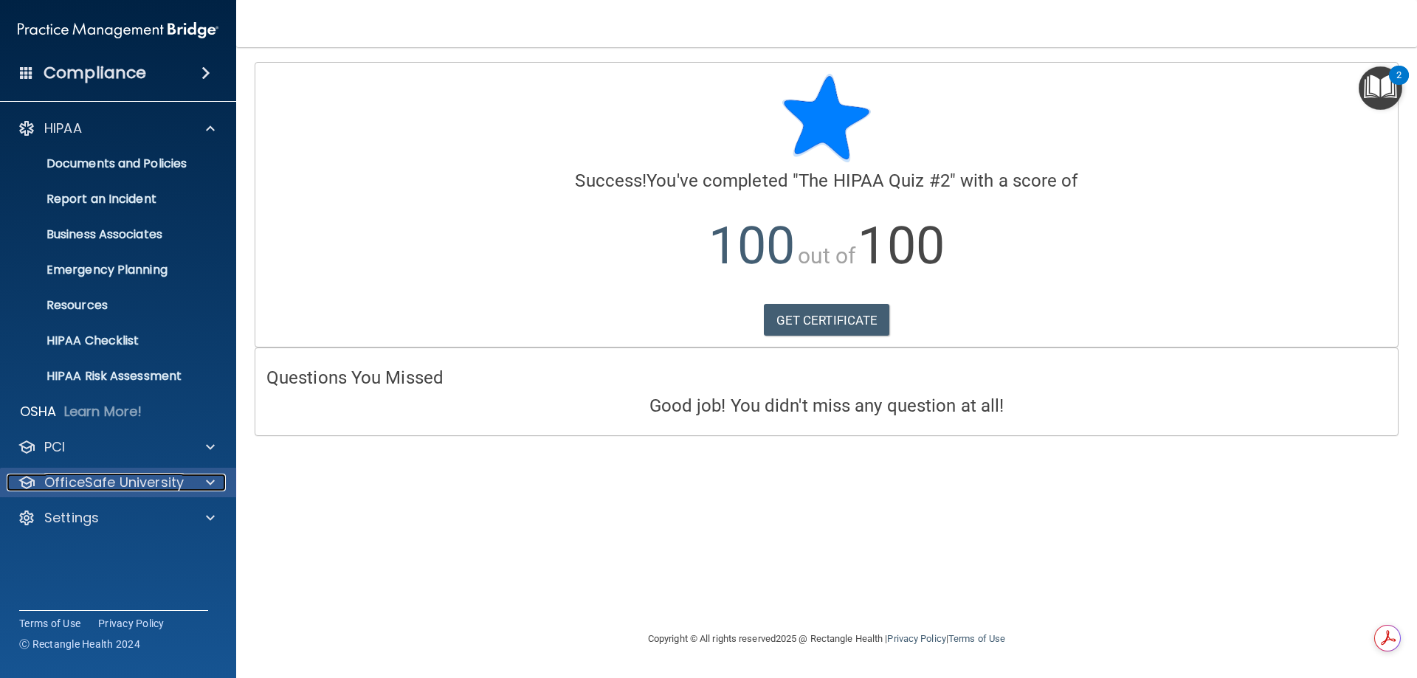
click at [58, 478] on p "OfficeSafe University" at bounding box center [113, 483] width 139 height 18
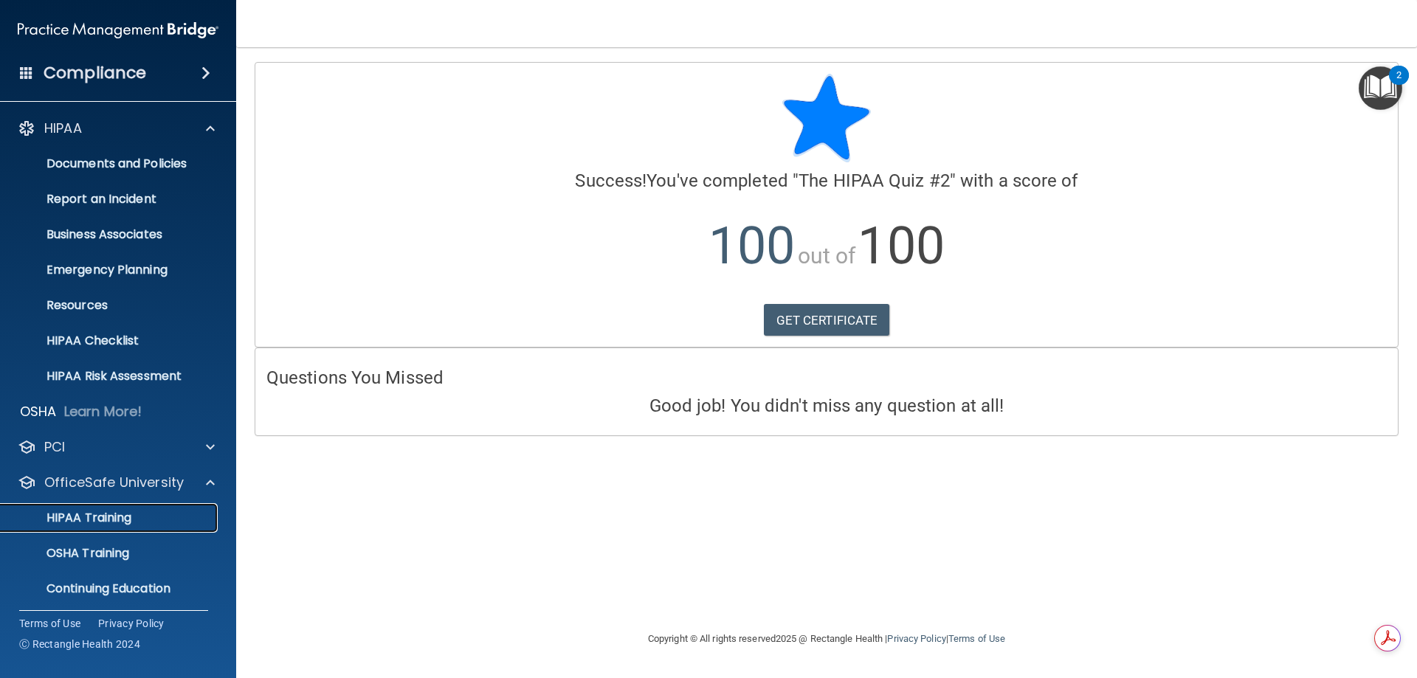
click at [93, 518] on p "HIPAA Training" at bounding box center [71, 518] width 122 height 15
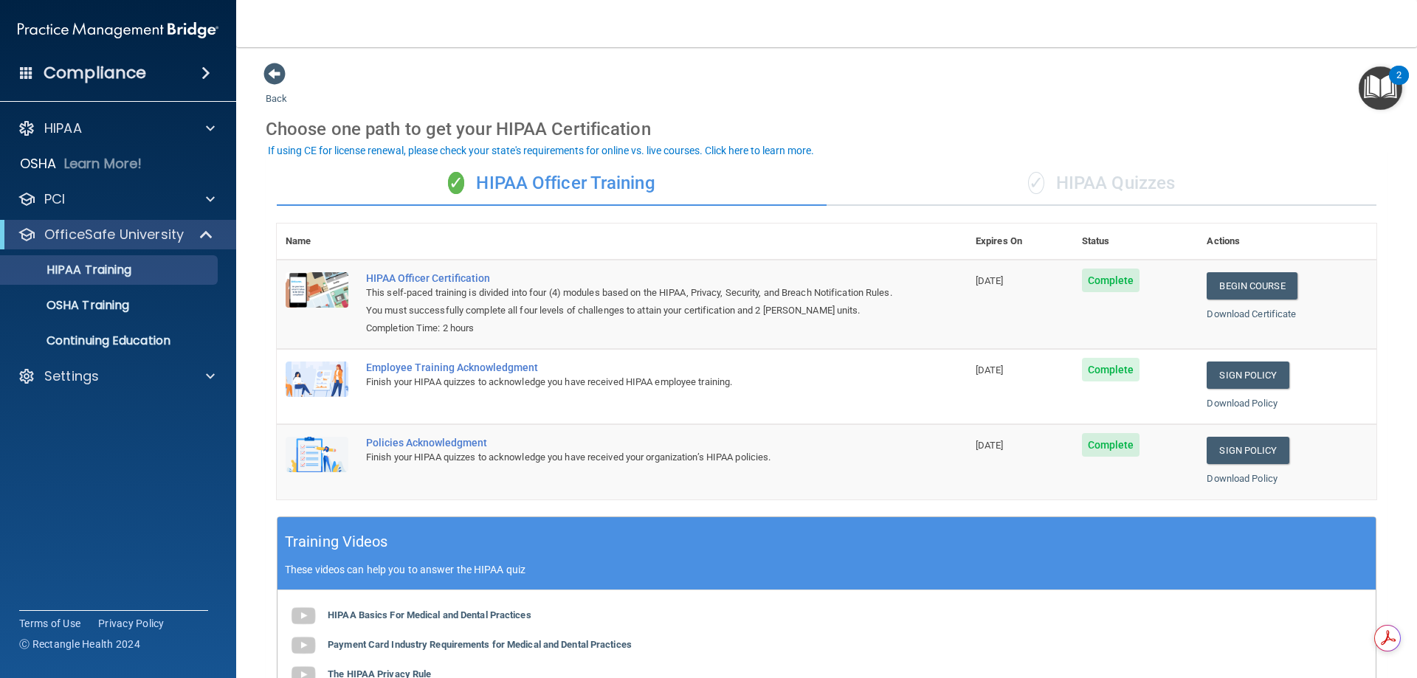
click at [1134, 185] on div "✓ HIPAA Quizzes" at bounding box center [1102, 184] width 550 height 44
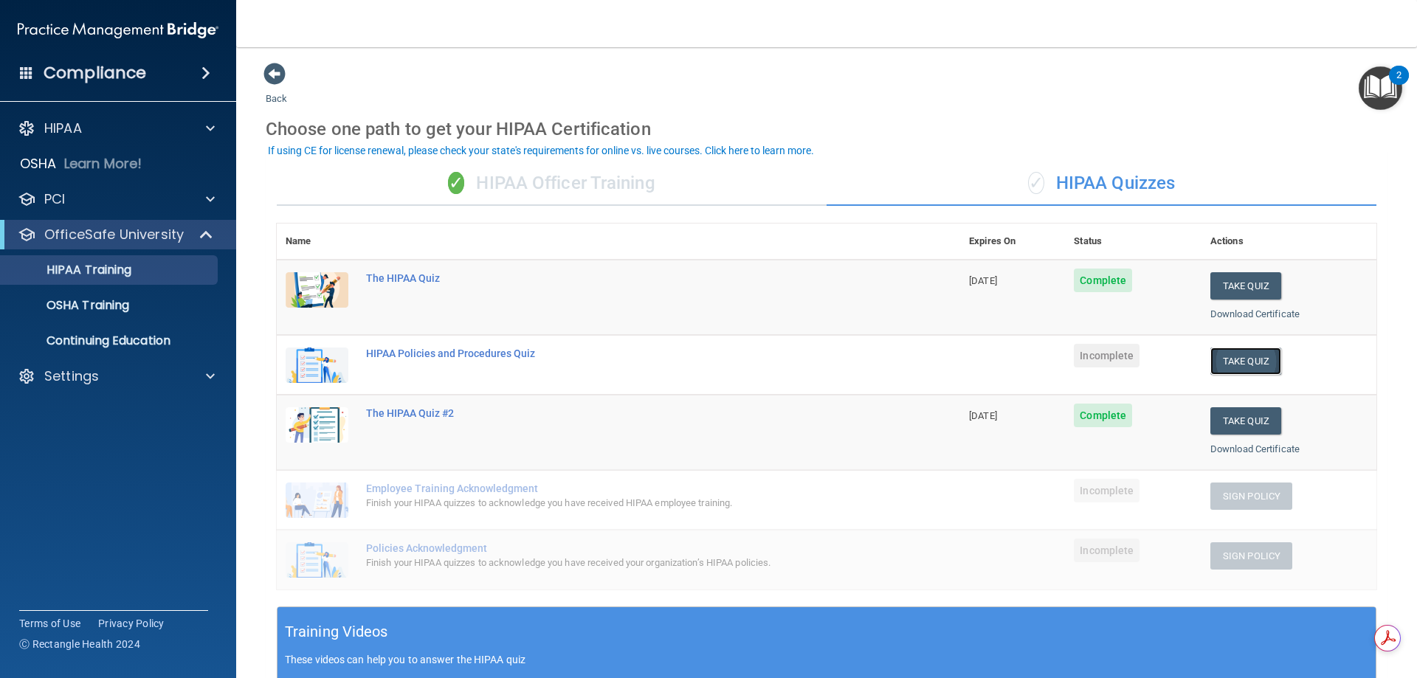
click at [1253, 359] on button "Take Quiz" at bounding box center [1245, 361] width 71 height 27
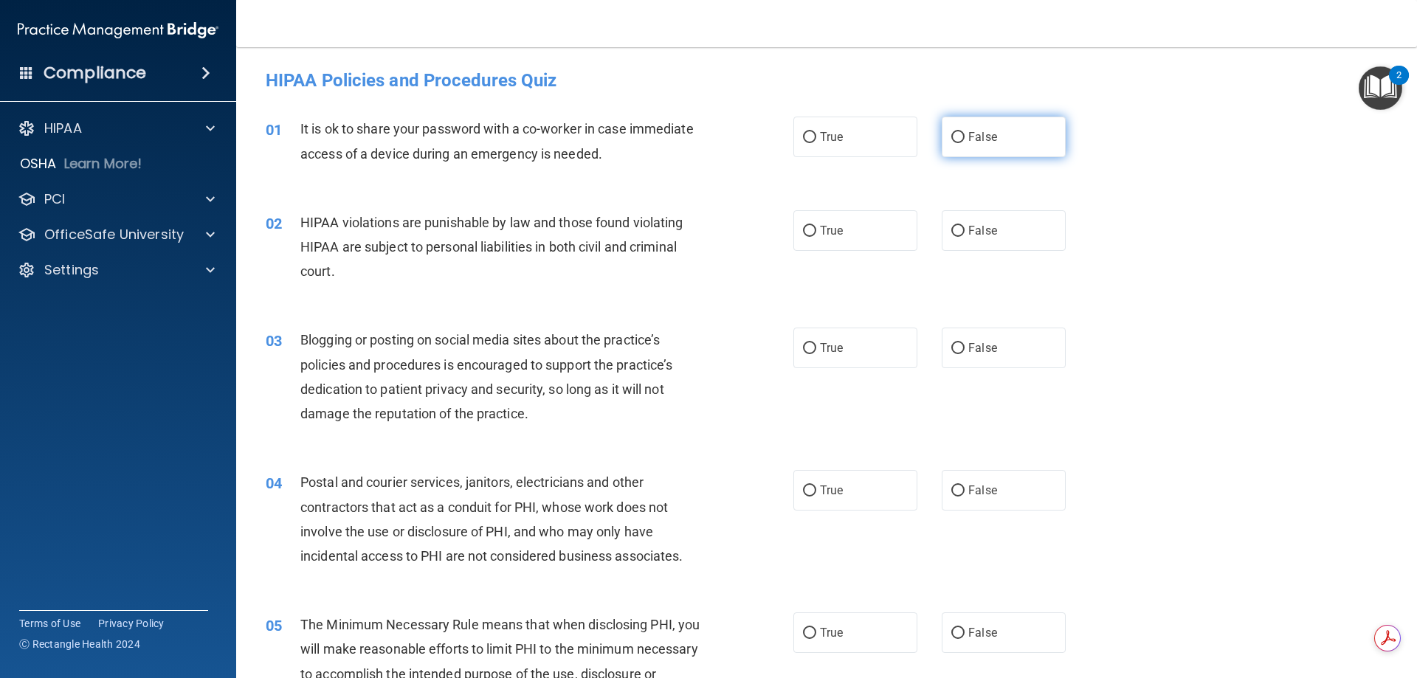
click at [951, 136] on input "False" at bounding box center [957, 137] width 13 height 11
radio input "true"
click at [807, 229] on input "True" at bounding box center [809, 231] width 13 height 11
radio input "true"
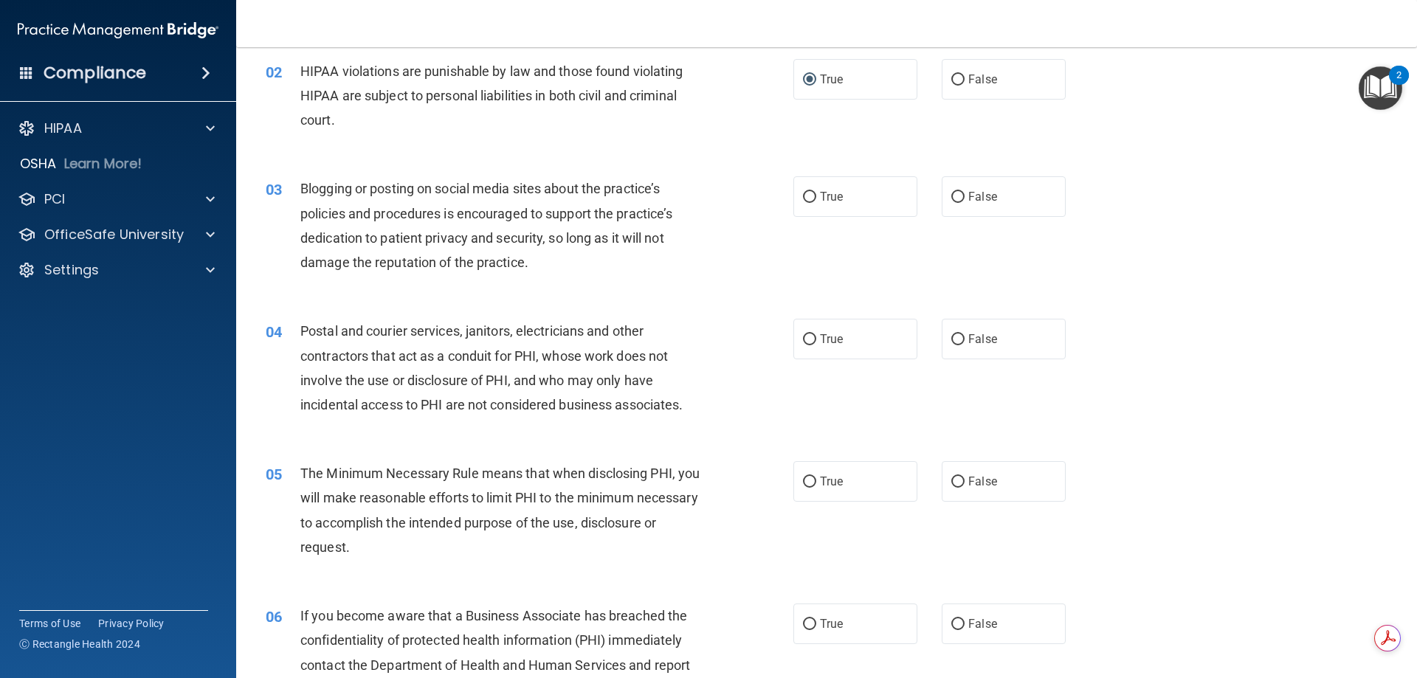
scroll to position [221, 0]
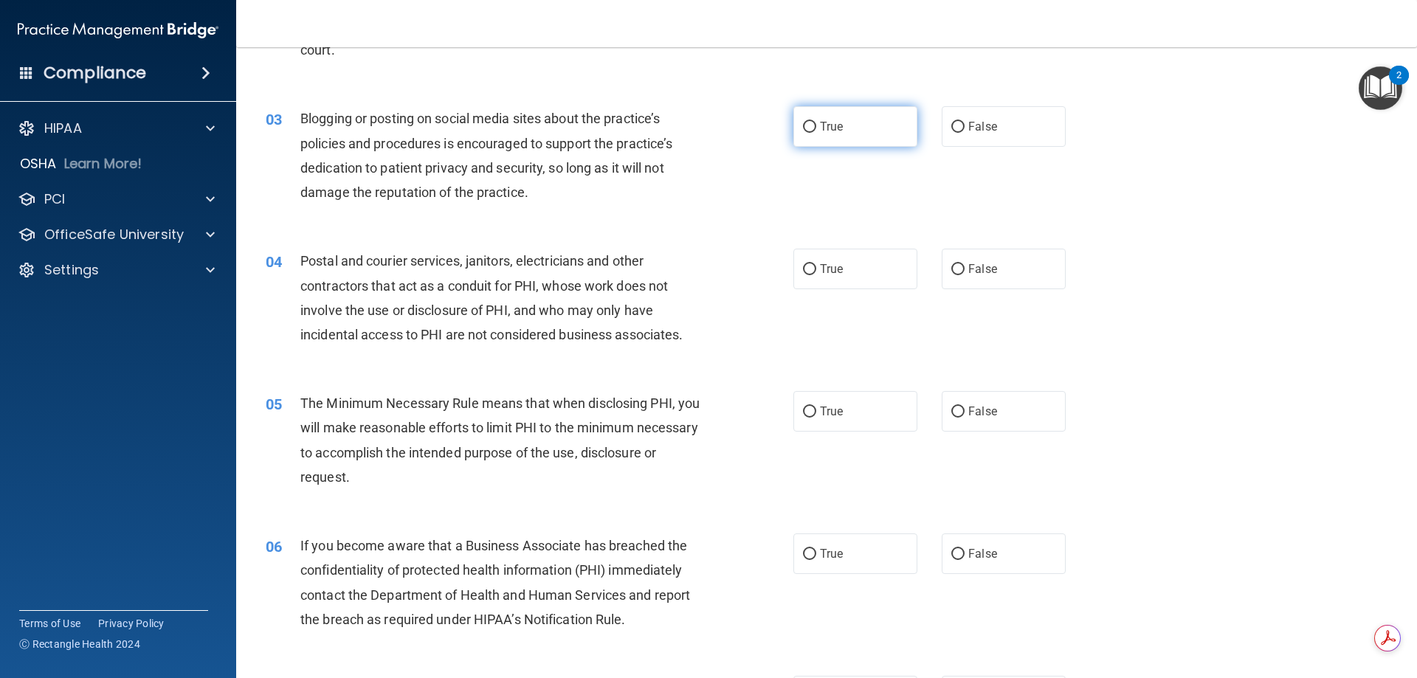
click at [804, 122] on input "True" at bounding box center [809, 127] width 13 height 11
radio input "true"
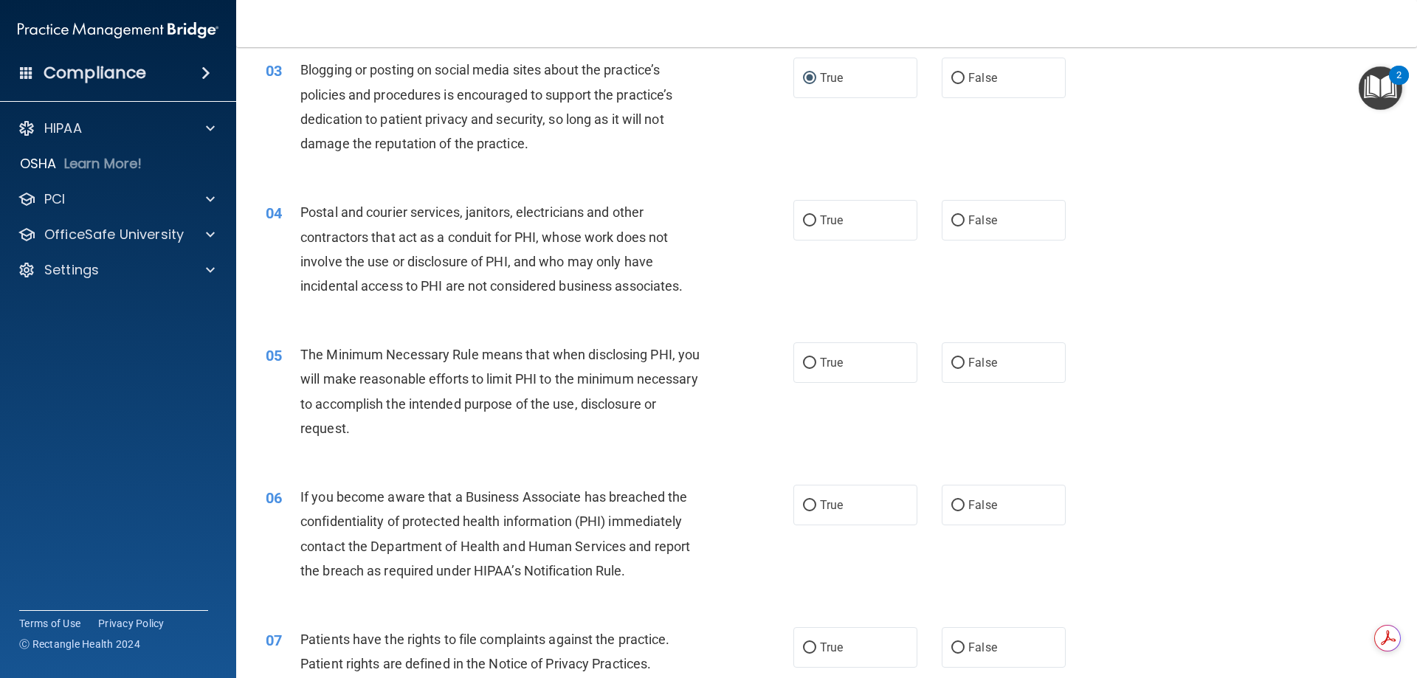
scroll to position [295, 0]
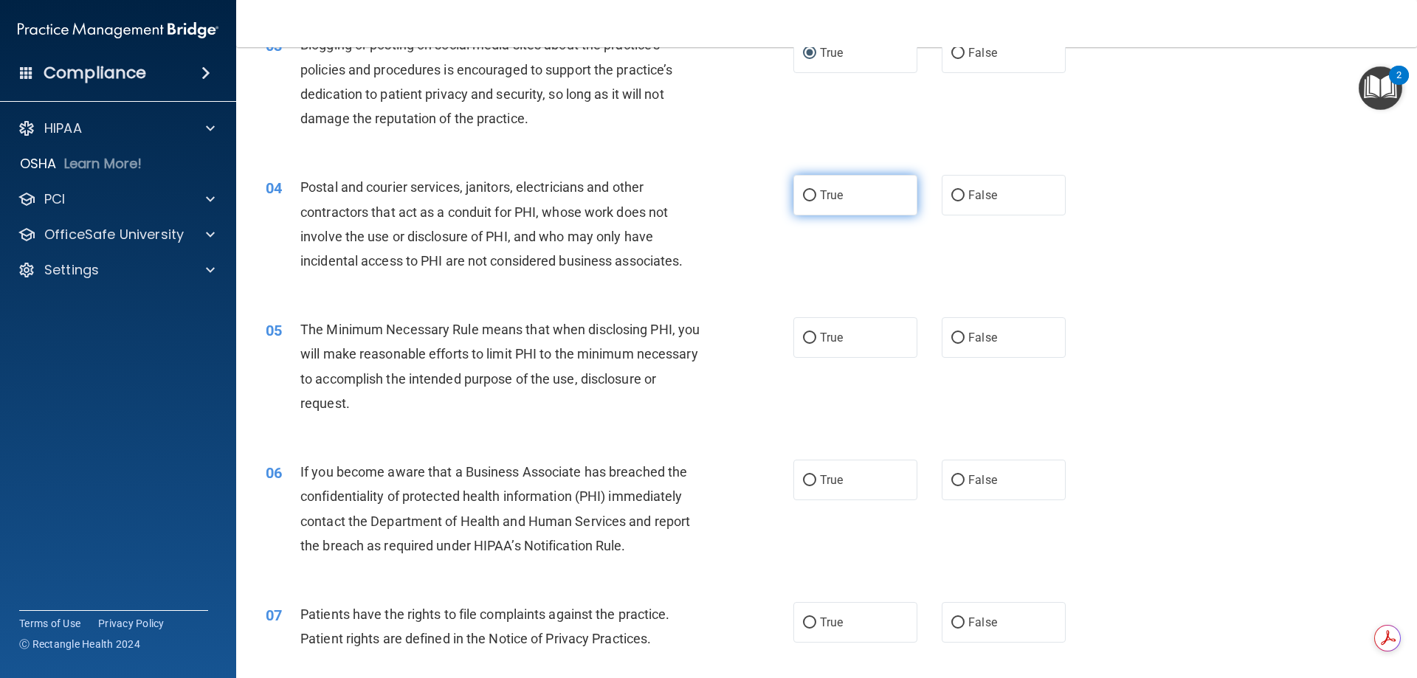
click at [803, 190] on input "True" at bounding box center [809, 195] width 13 height 11
radio input "true"
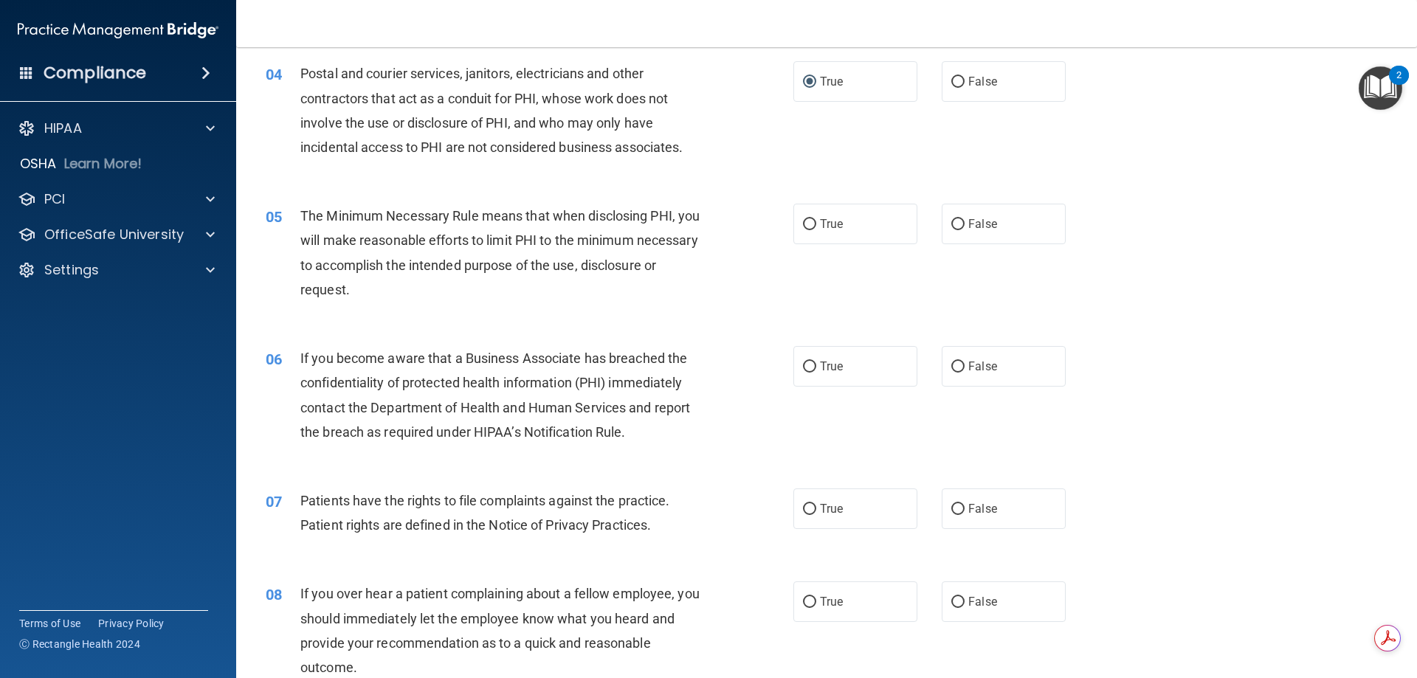
scroll to position [443, 0]
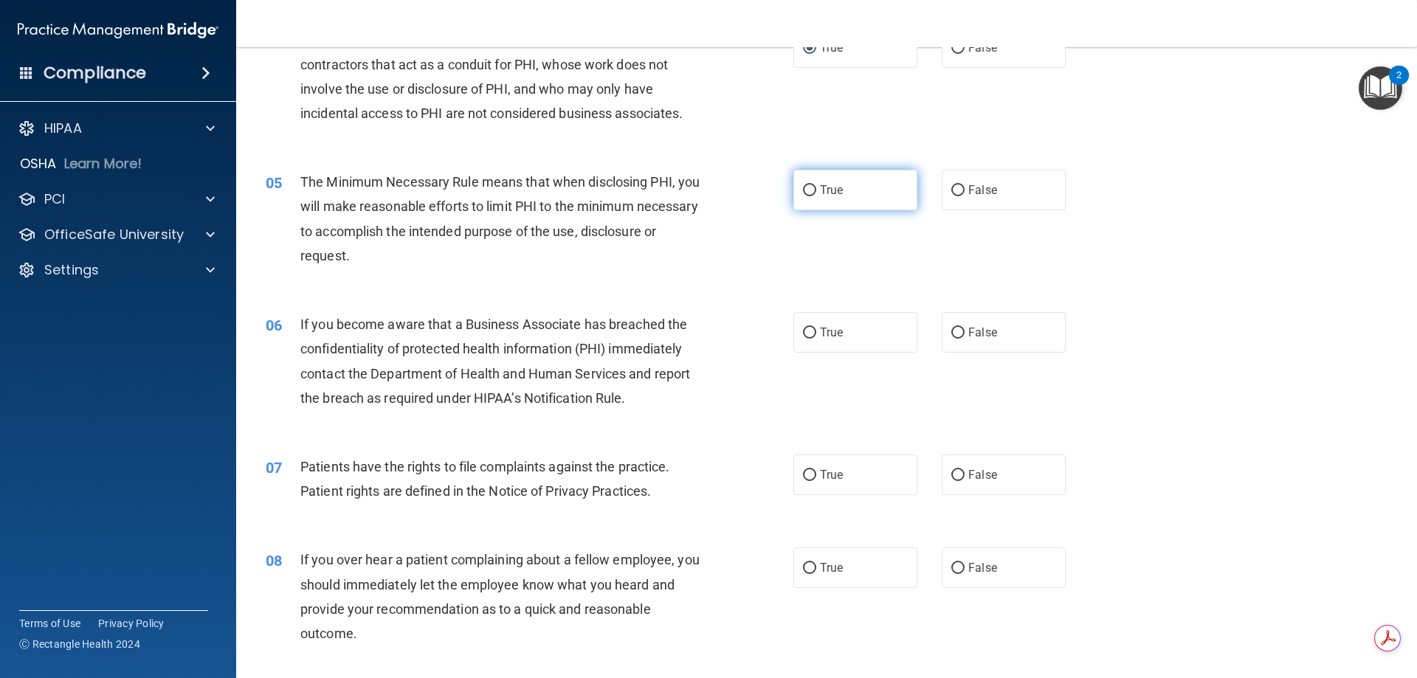
click at [804, 189] on input "True" at bounding box center [809, 190] width 13 height 11
radio input "true"
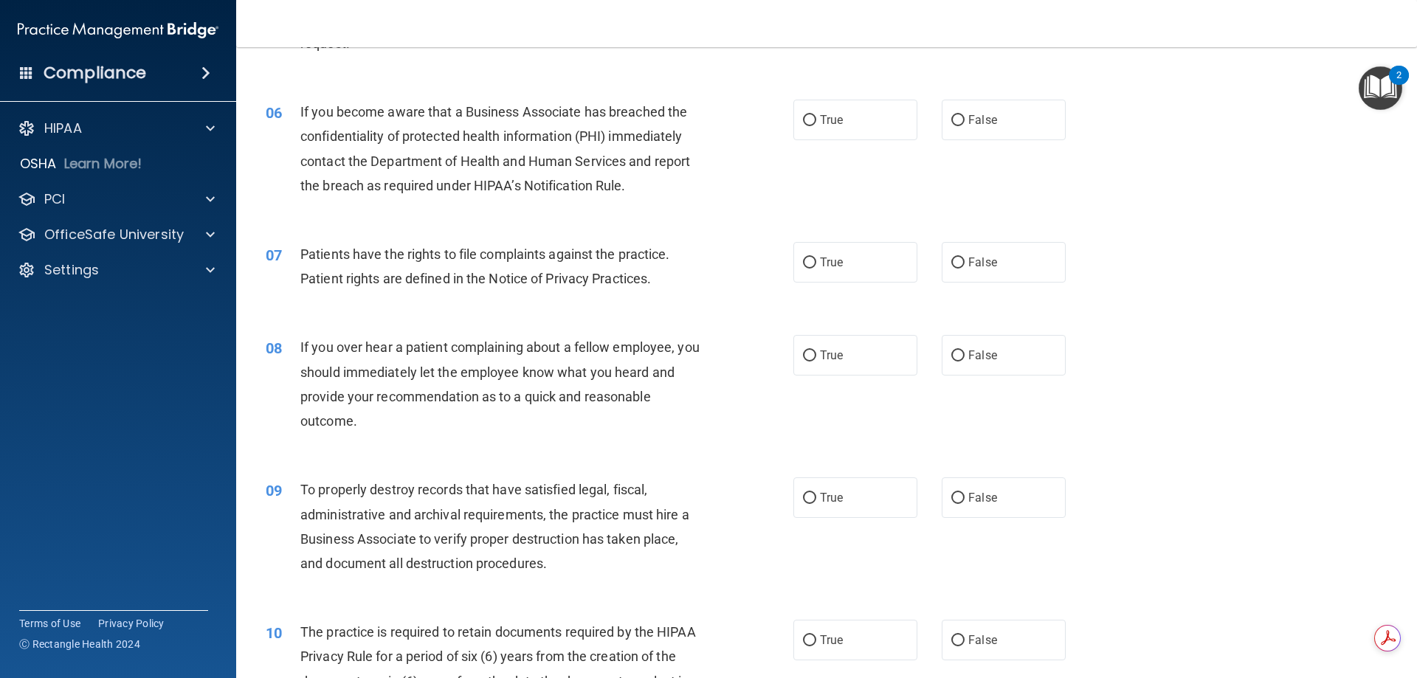
scroll to position [664, 0]
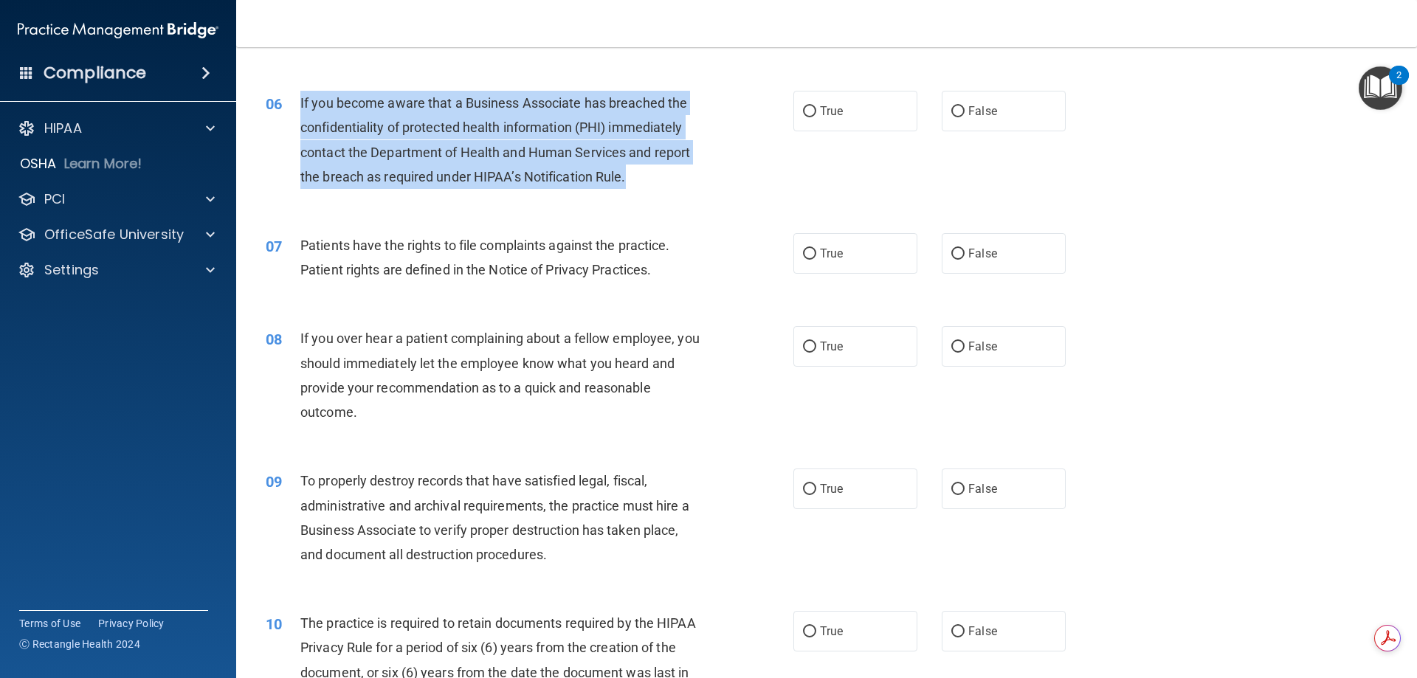
drag, startPoint x: 300, startPoint y: 101, endPoint x: 446, endPoint y: 126, distance: 148.3
click at [658, 168] on div "If you become aware that a Business Associate has breached the confidentiality …" at bounding box center [506, 140] width 413 height 98
copy span "If you become aware that a Business Associate has breached the confidentiality …"
click at [952, 110] on input "False" at bounding box center [957, 111] width 13 height 11
radio input "true"
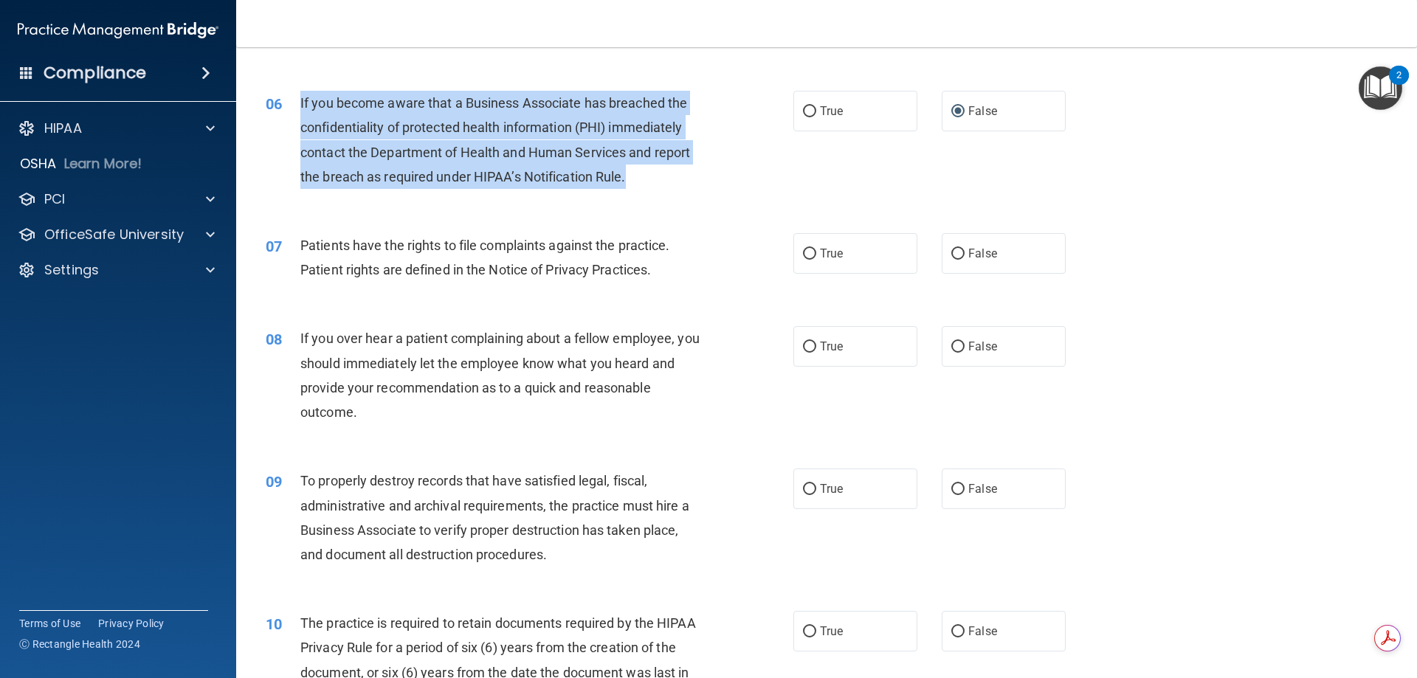
click at [514, 173] on span "If you become aware that a Business Associate has breached the confidentiality …" at bounding box center [495, 139] width 390 height 89
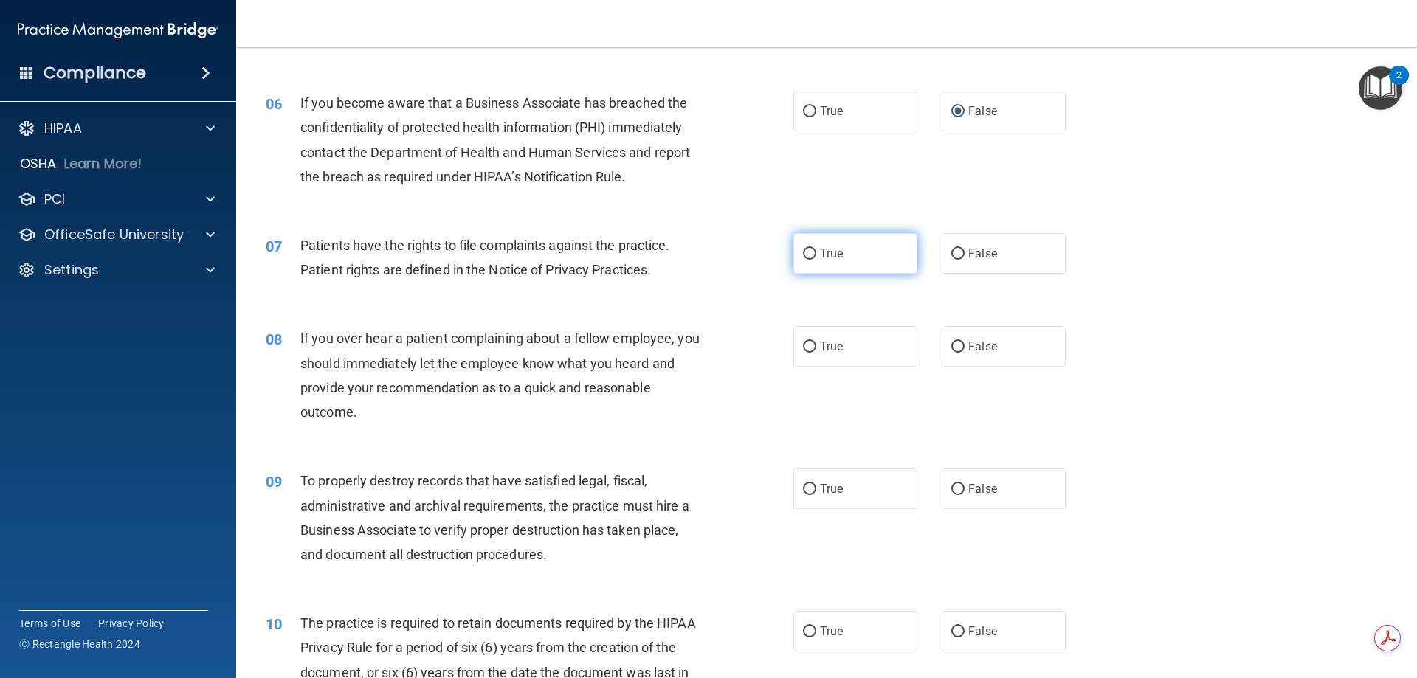
click at [804, 255] on input "True" at bounding box center [809, 254] width 13 height 11
radio input "true"
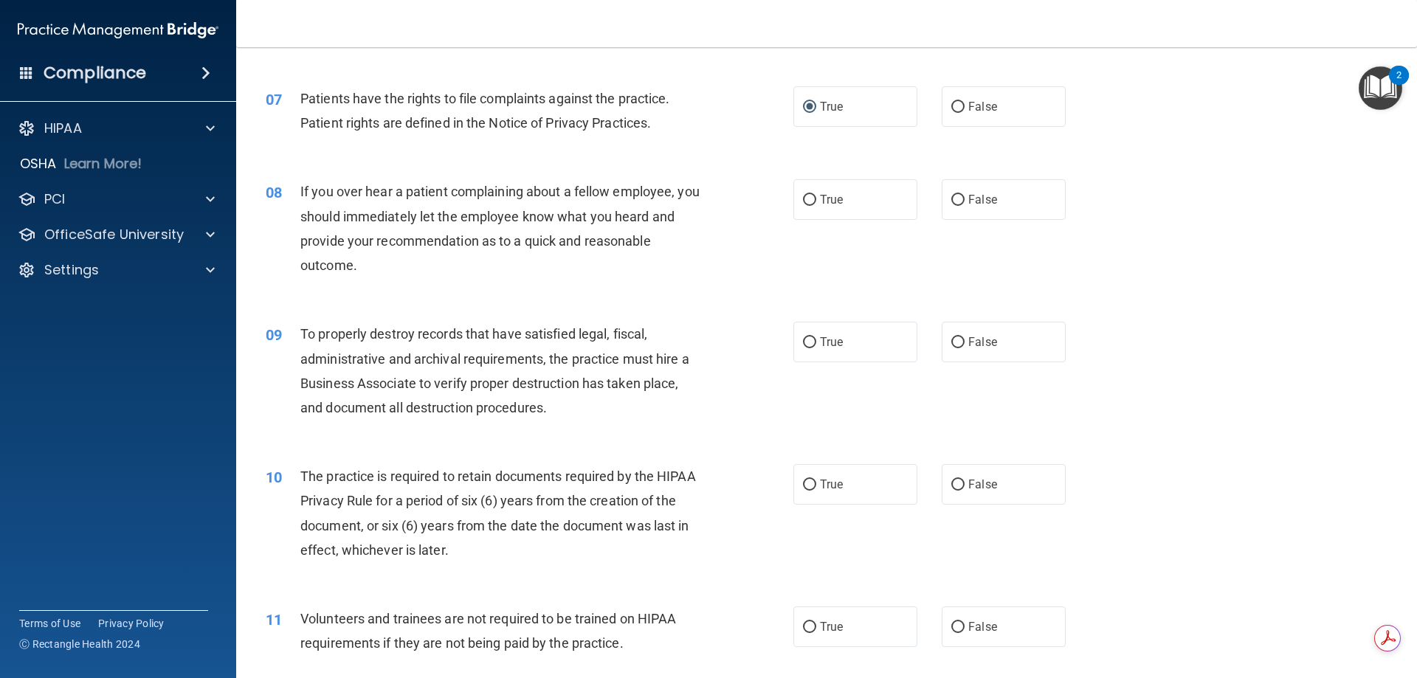
scroll to position [812, 0]
click at [951, 201] on input "False" at bounding box center [957, 199] width 13 height 11
radio input "true"
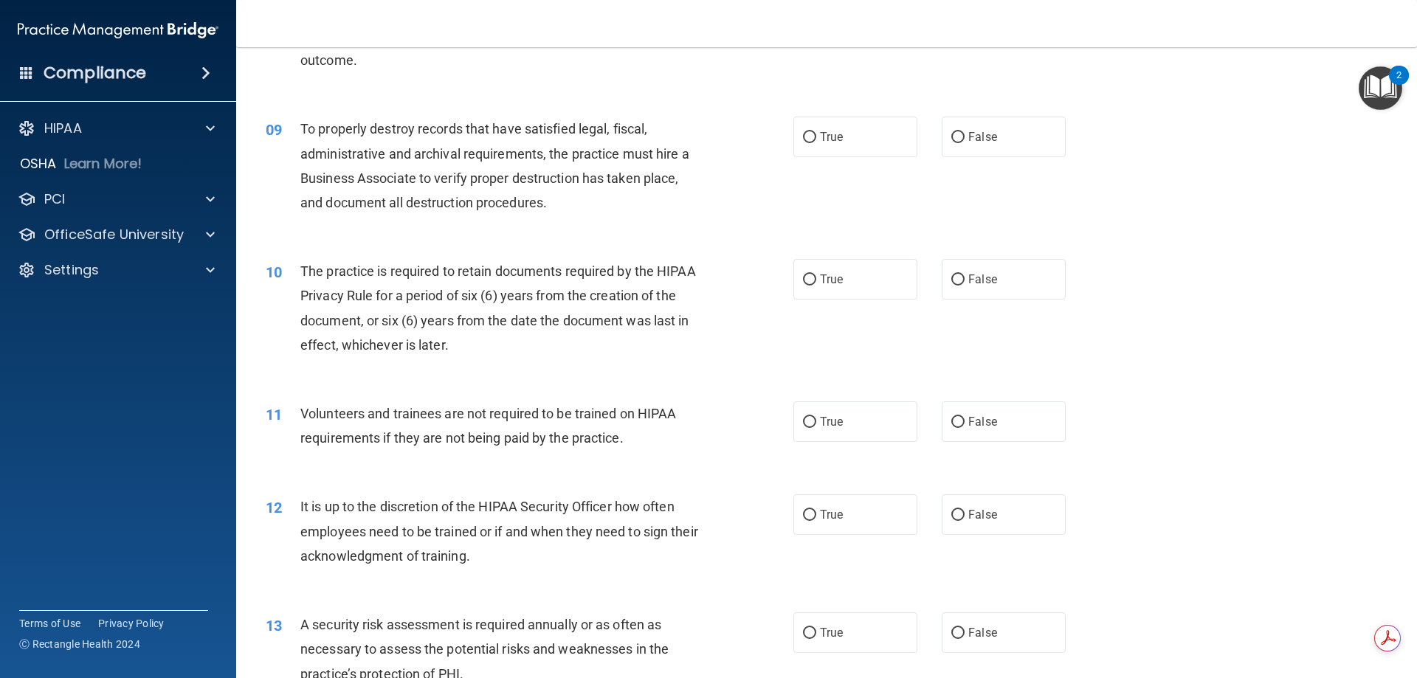
scroll to position [1033, 0]
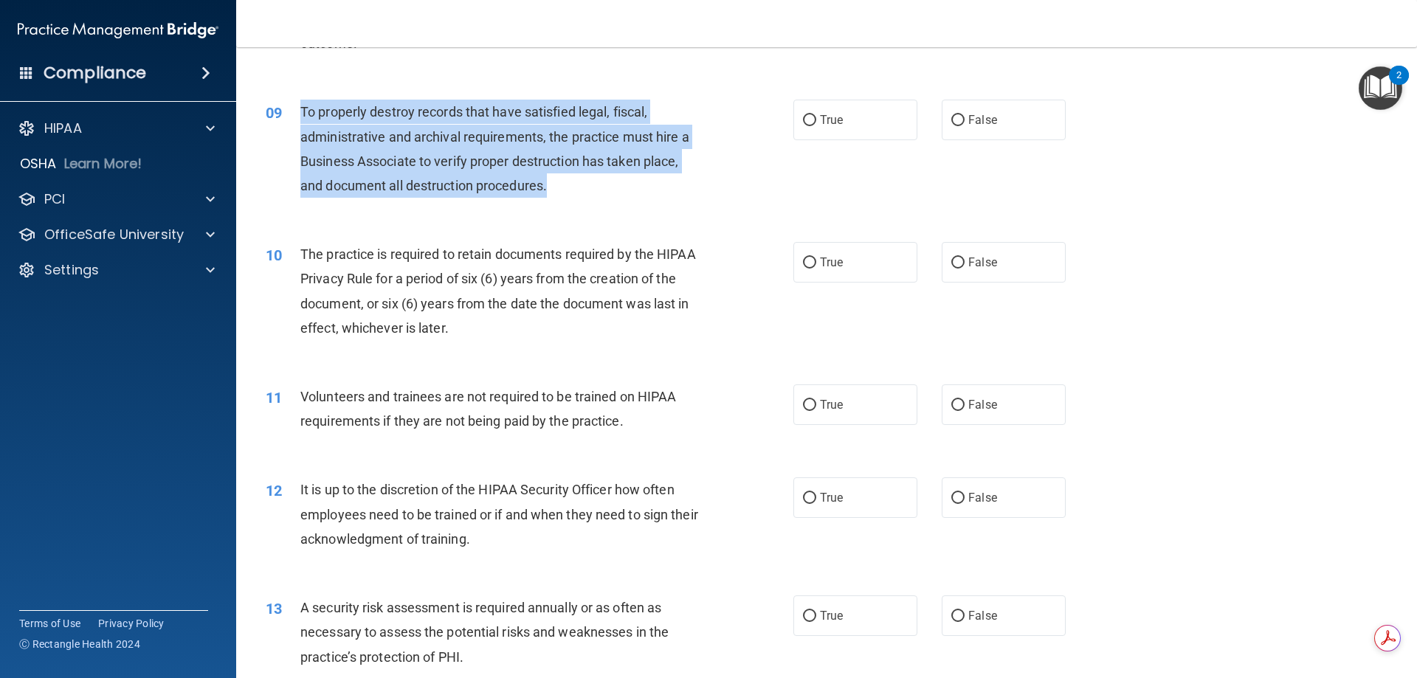
drag, startPoint x: 301, startPoint y: 111, endPoint x: 661, endPoint y: 190, distance: 368.9
click at [661, 190] on div "To properly destroy records that have satisfied legal, fiscal, administrative a…" at bounding box center [506, 149] width 413 height 98
copy span "To properly destroy records that have satisfied legal, fiscal, administrative a…"
click at [951, 118] on input "False" at bounding box center [957, 120] width 13 height 11
radio input "true"
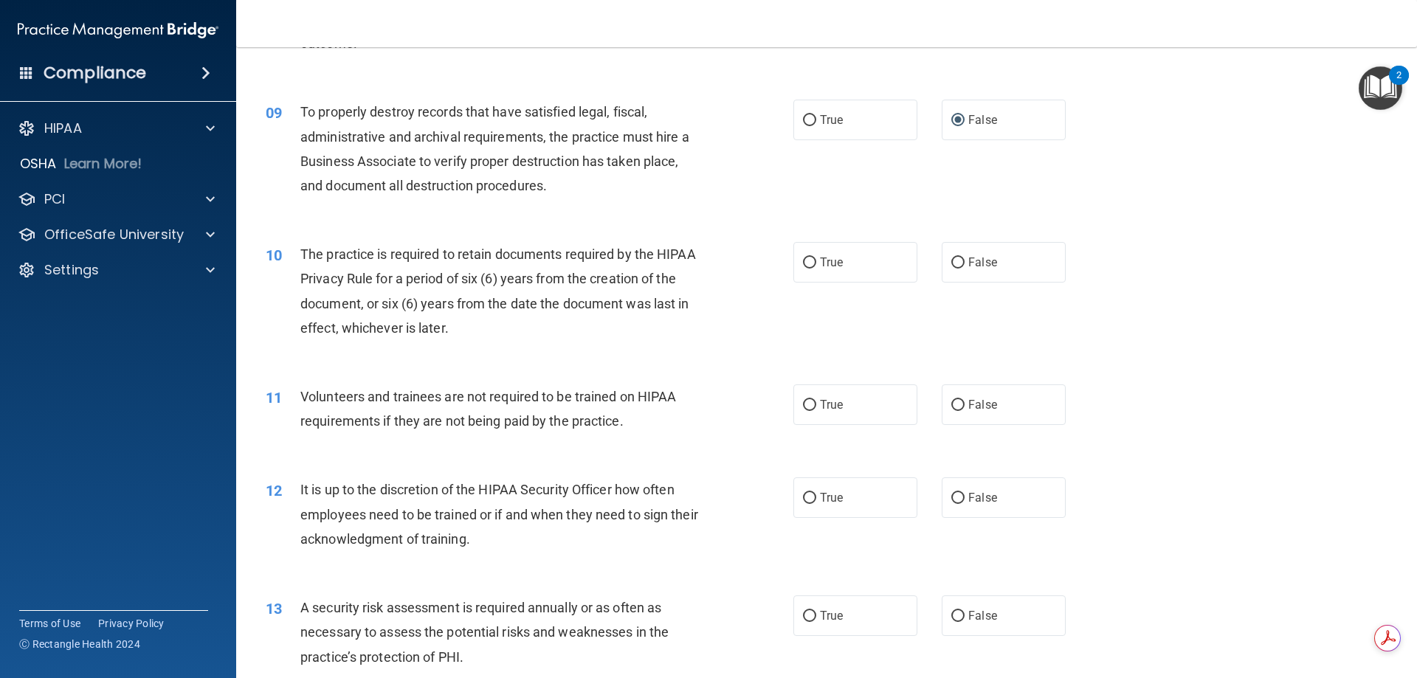
click at [589, 206] on div "09 To properly destroy records that have satisfied legal, fiscal, administrativ…" at bounding box center [827, 152] width 1144 height 142
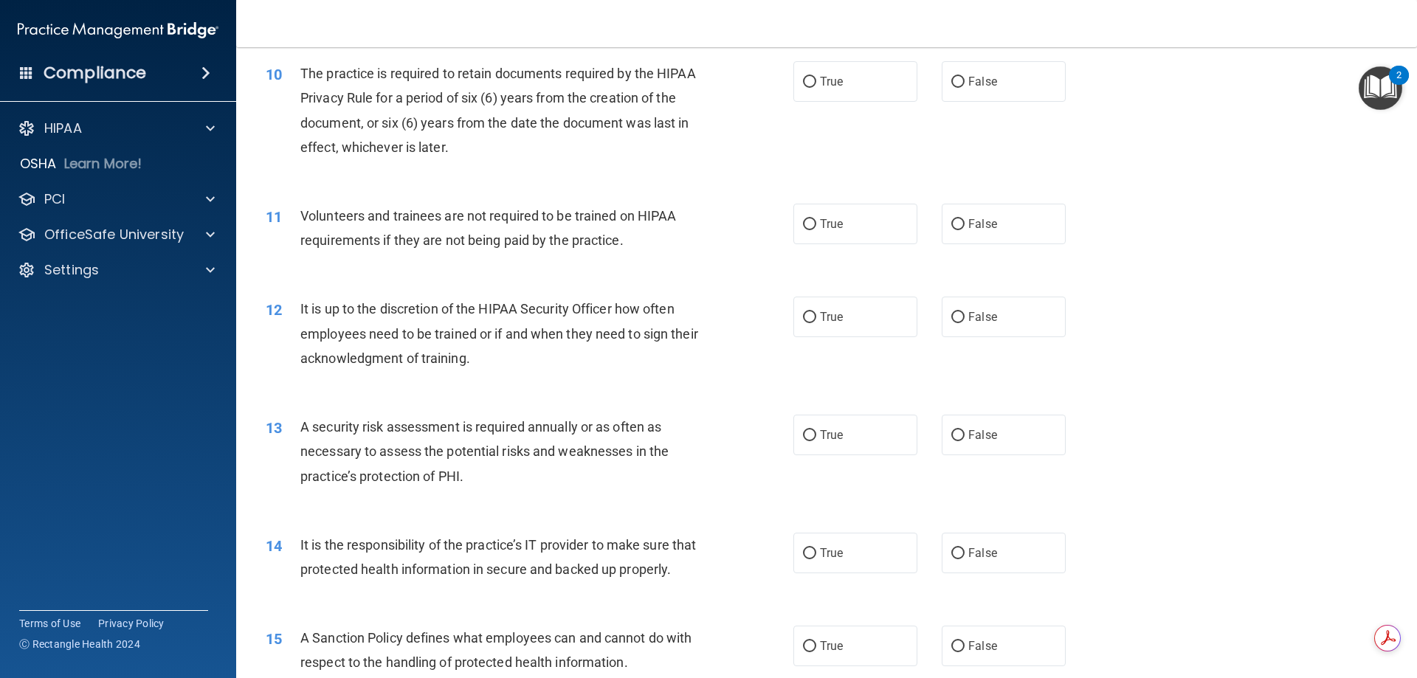
scroll to position [1181, 0]
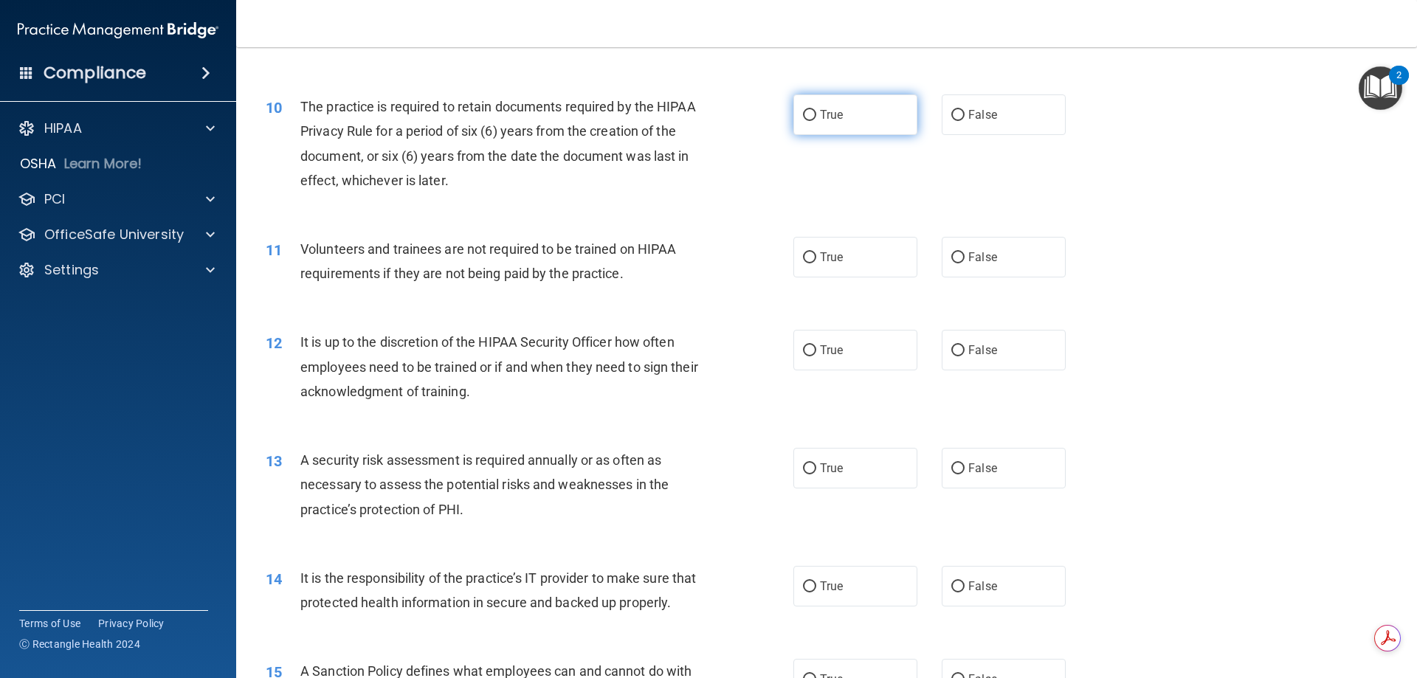
click at [807, 110] on input "True" at bounding box center [809, 115] width 13 height 11
radio input "true"
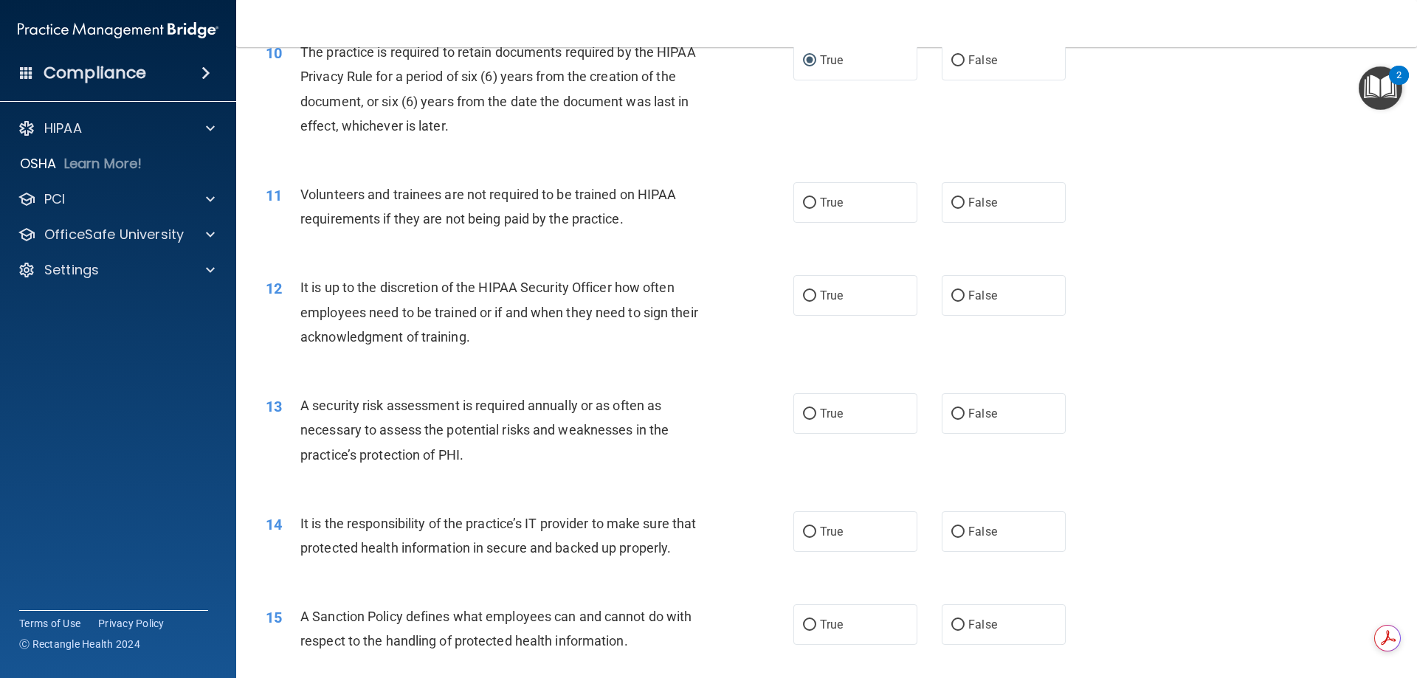
scroll to position [1255, 0]
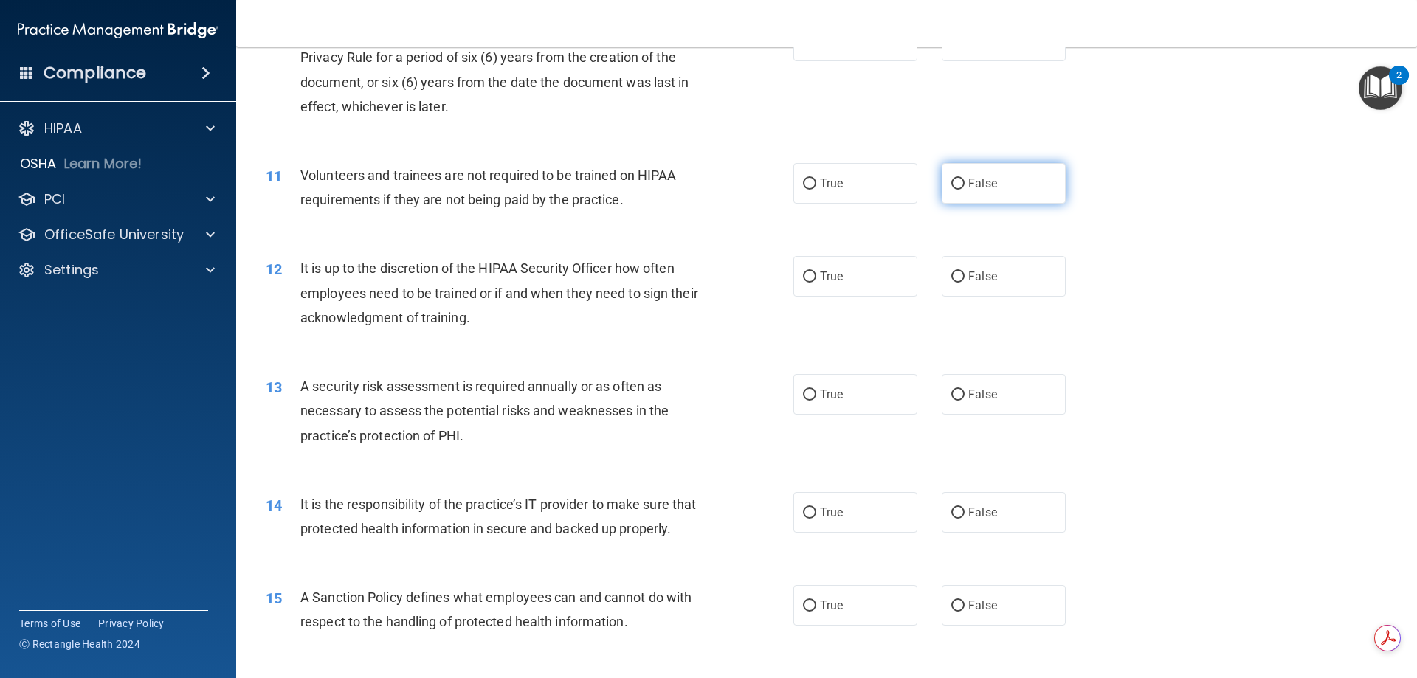
click at [951, 182] on input "False" at bounding box center [957, 184] width 13 height 11
radio input "true"
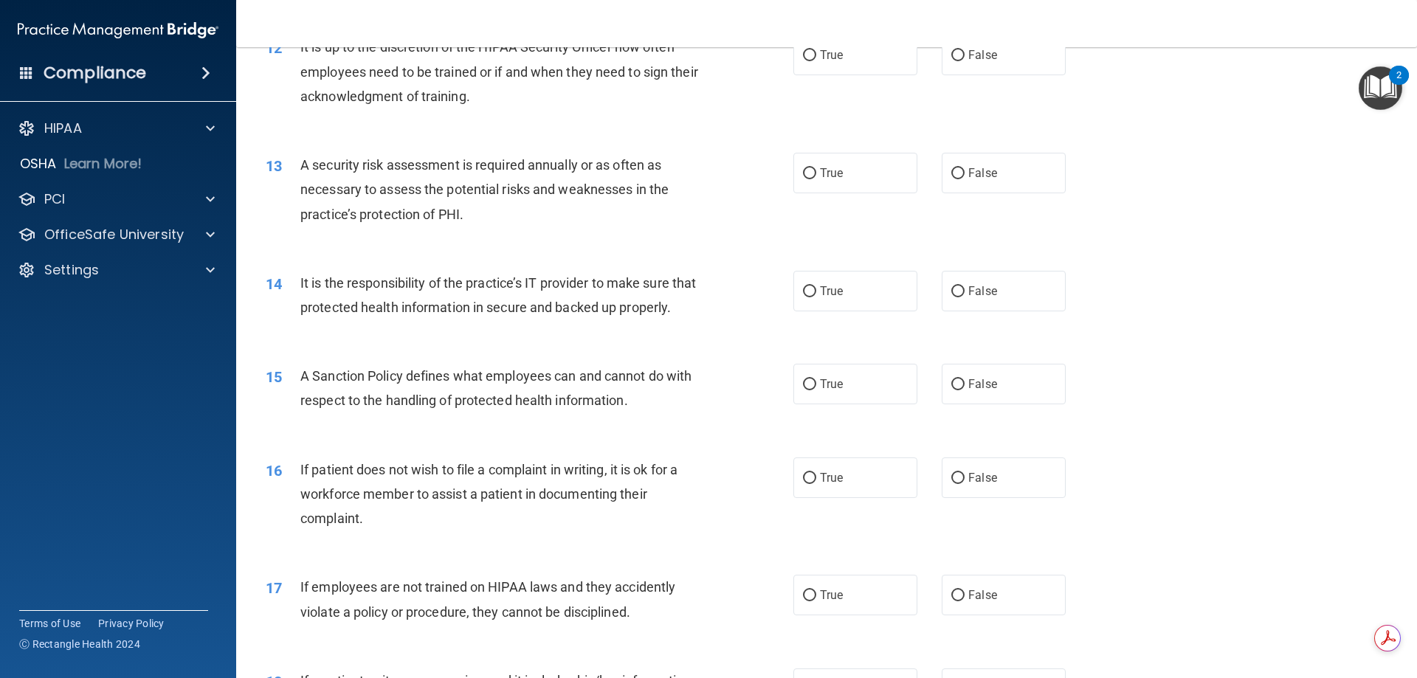
scroll to position [1402, 0]
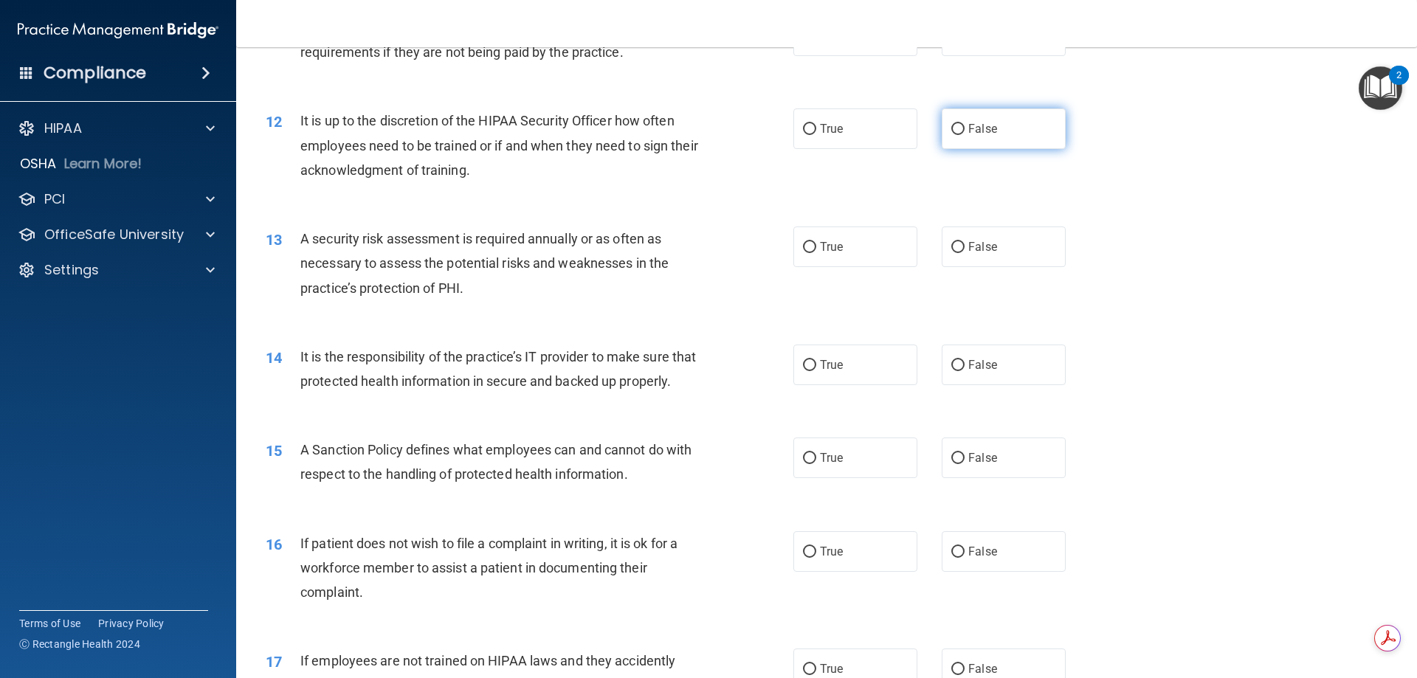
click at [951, 126] on input "False" at bounding box center [957, 129] width 13 height 11
radio input "true"
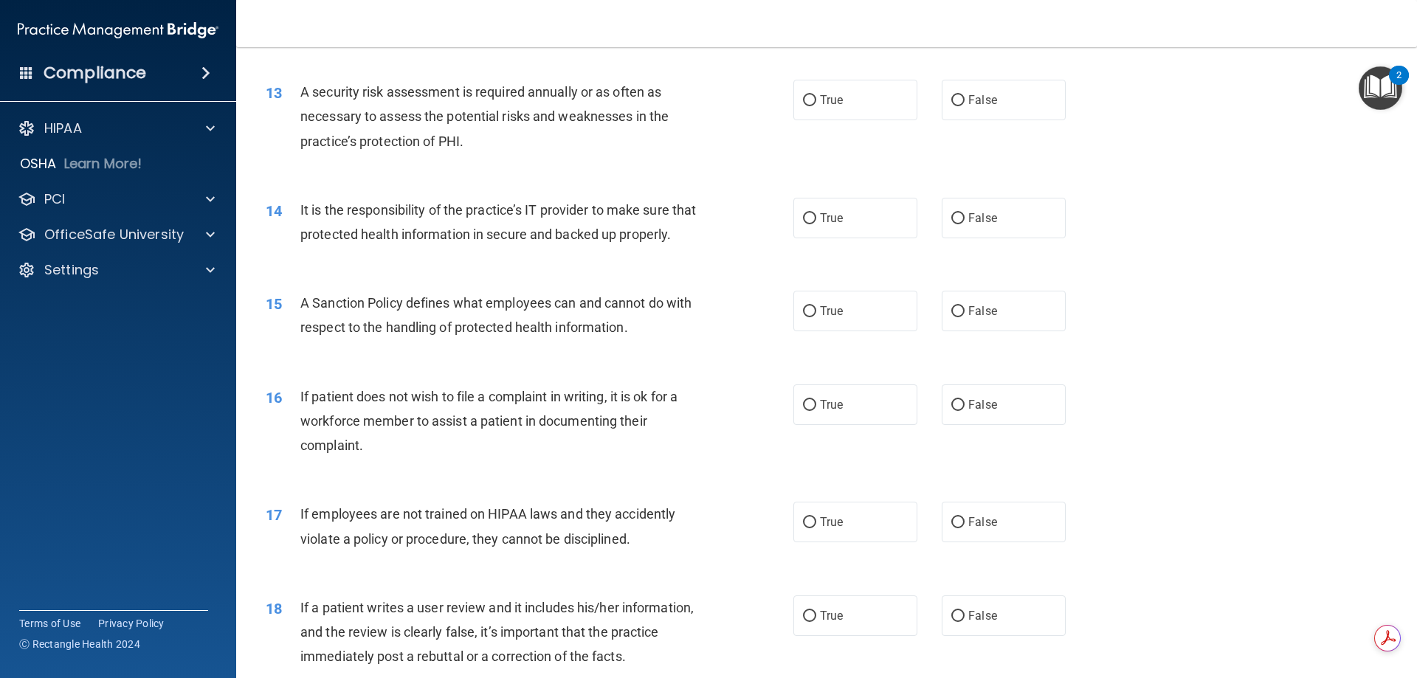
scroll to position [1550, 0]
click at [804, 96] on input "True" at bounding box center [809, 99] width 13 height 11
radio input "true"
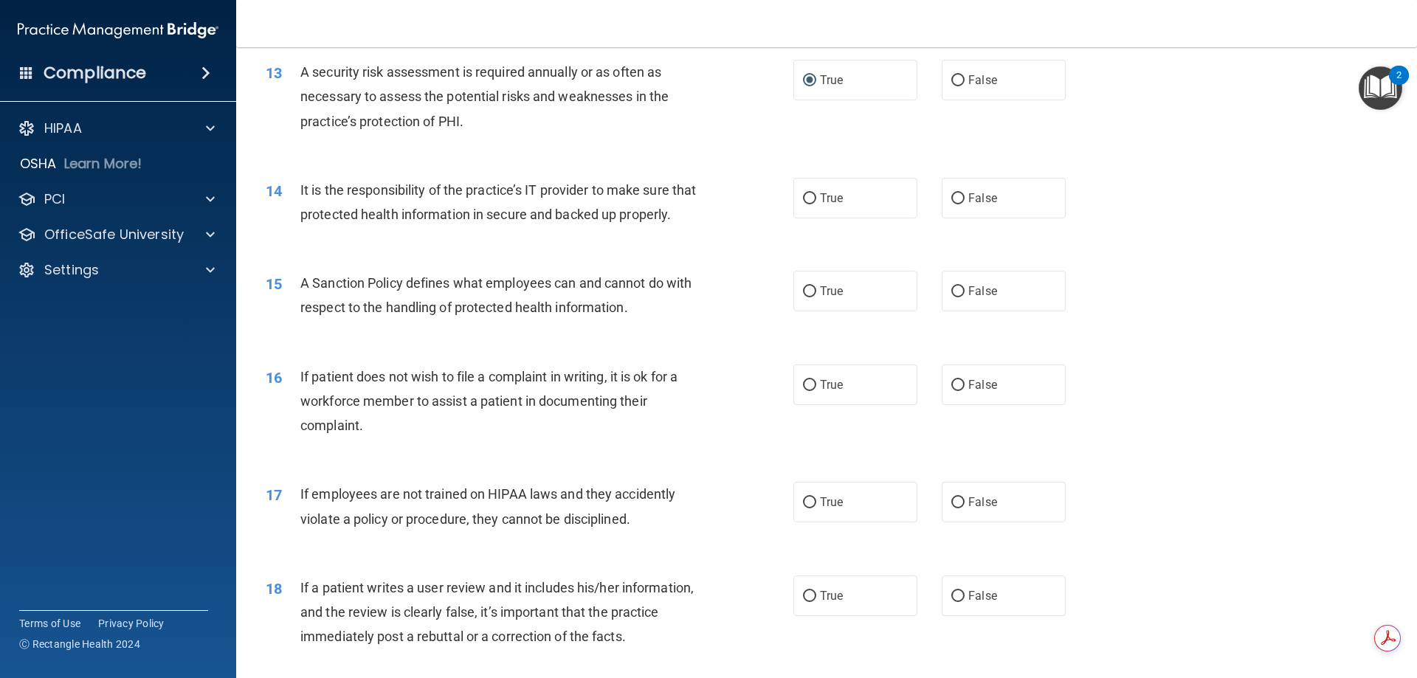
scroll to position [1624, 0]
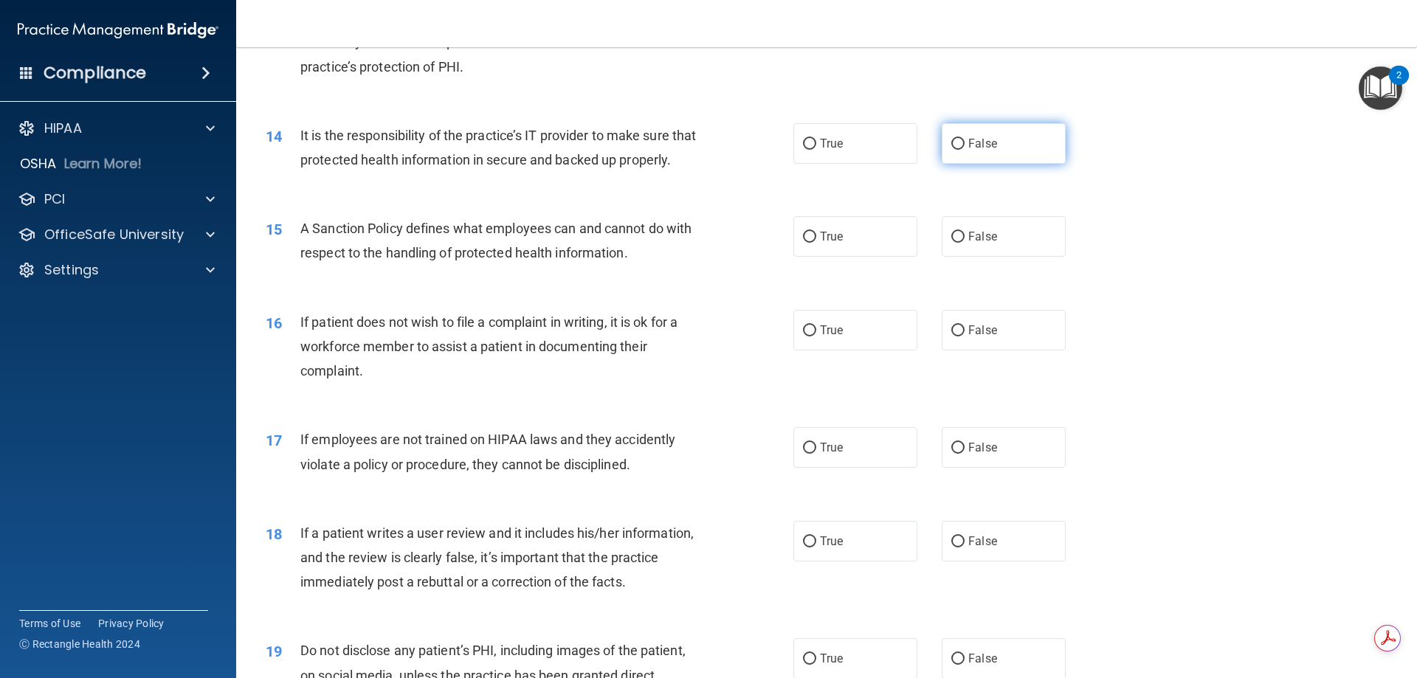
click at [951, 142] on input "False" at bounding box center [957, 144] width 13 height 11
radio input "true"
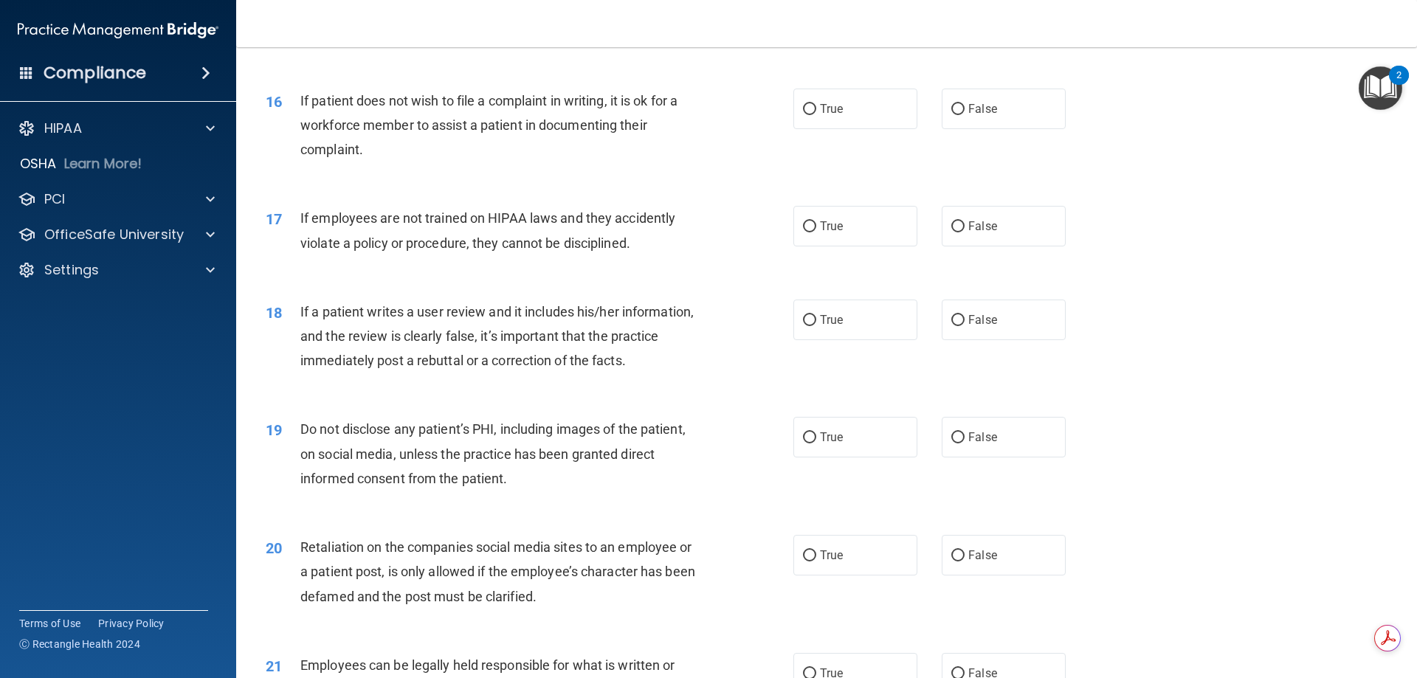
scroll to position [1771, 0]
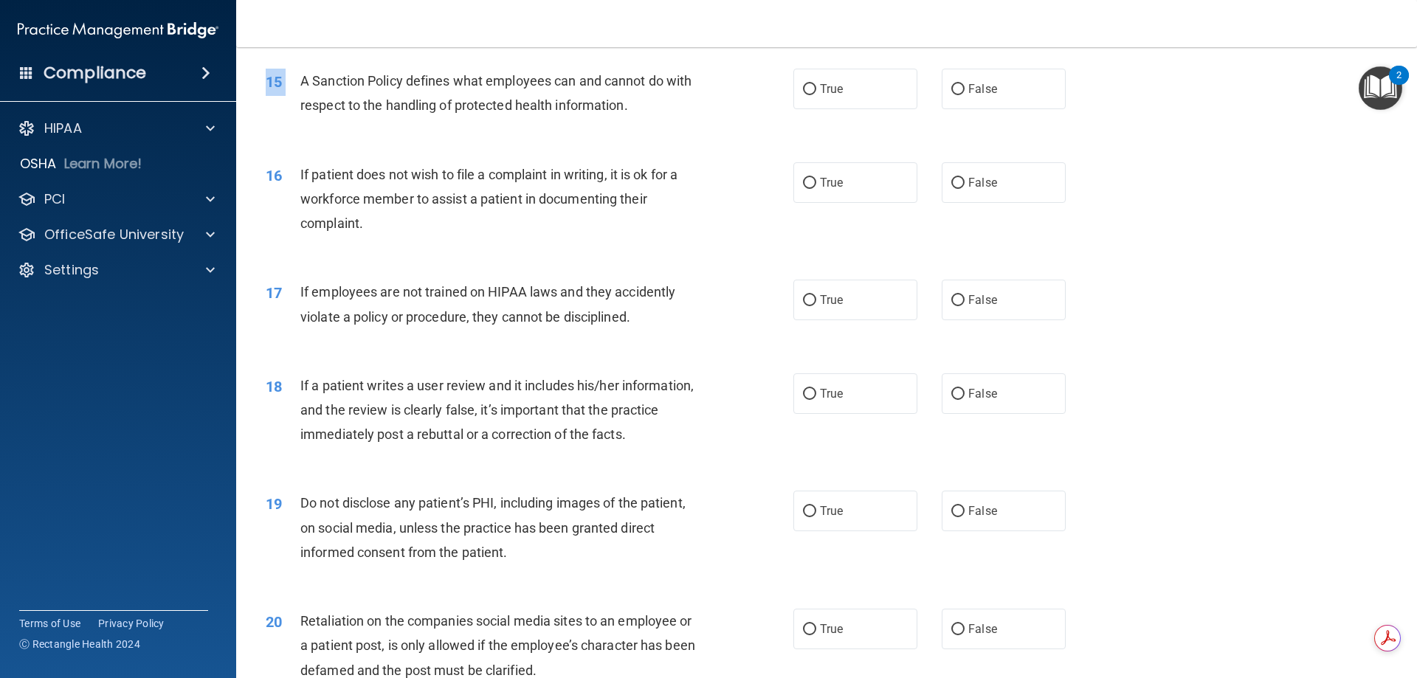
drag, startPoint x: 301, startPoint y: 101, endPoint x: 706, endPoint y: 149, distance: 407.3
click at [728, 143] on div "15 A Sanction Policy defines what employees can and cannot do with respect to t…" at bounding box center [827, 96] width 1144 height 93
click at [306, 108] on span "A Sanction Policy defines what employees can and cannot do with respect to the …" at bounding box center [495, 93] width 391 height 40
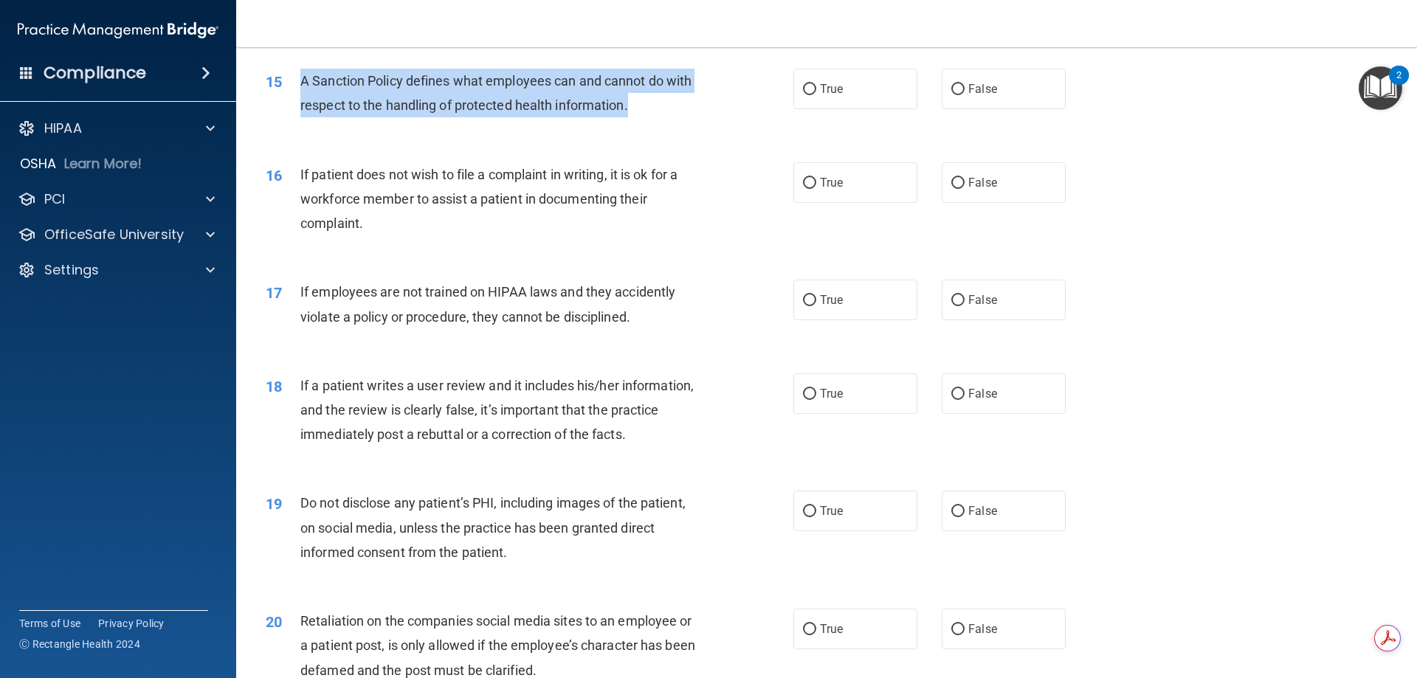
drag, startPoint x: 300, startPoint y: 103, endPoint x: 697, endPoint y: 119, distance: 398.1
click at [697, 117] on div "A Sanction Policy defines what employees can and cannot do with respect to the …" at bounding box center [506, 93] width 413 height 49
click at [951, 95] on input "False" at bounding box center [957, 89] width 13 height 11
radio input "true"
click at [416, 101] on span "A Sanction Policy defines what employees can and cannot do with respect to the …" at bounding box center [495, 93] width 391 height 40
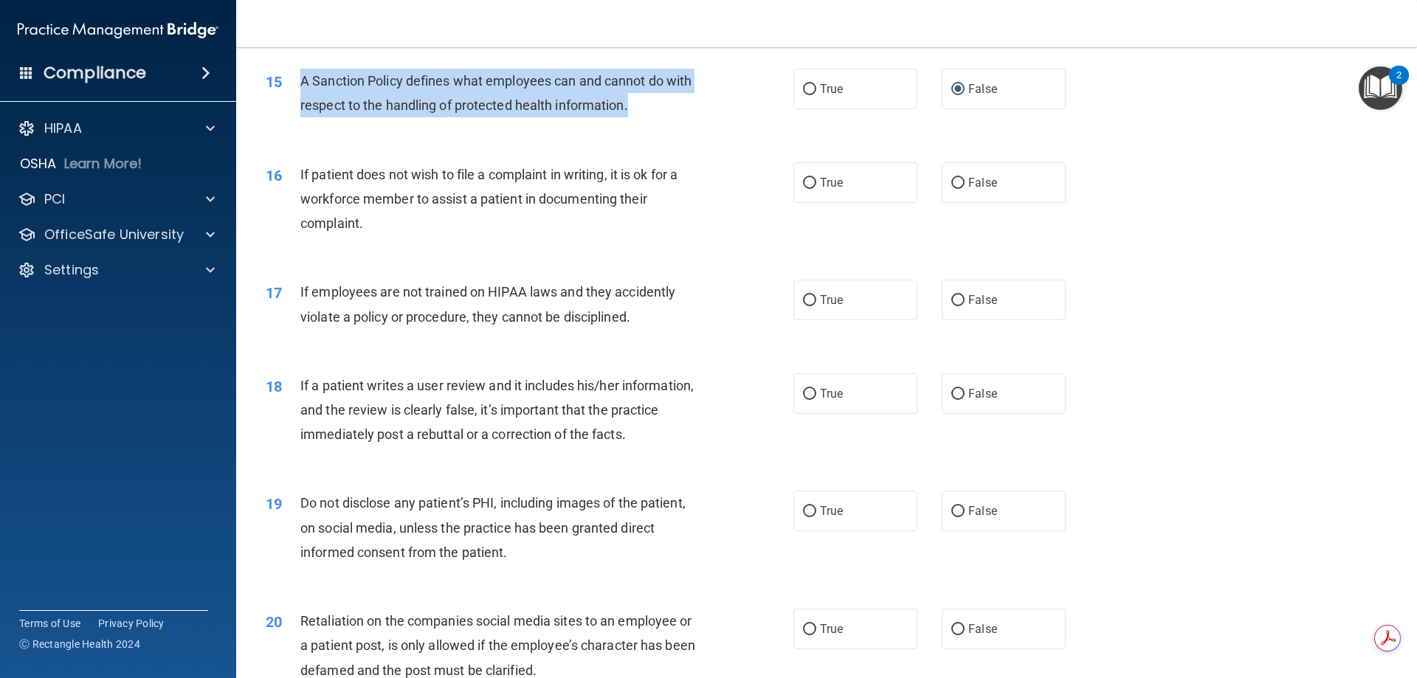
drag, startPoint x: 300, startPoint y: 104, endPoint x: 695, endPoint y: 134, distance: 396.0
click at [695, 117] on div "A Sanction Policy defines what employees can and cannot do with respect to the …" at bounding box center [506, 93] width 413 height 49
click at [807, 95] on input "True" at bounding box center [809, 89] width 13 height 11
radio input "true"
radio input "false"
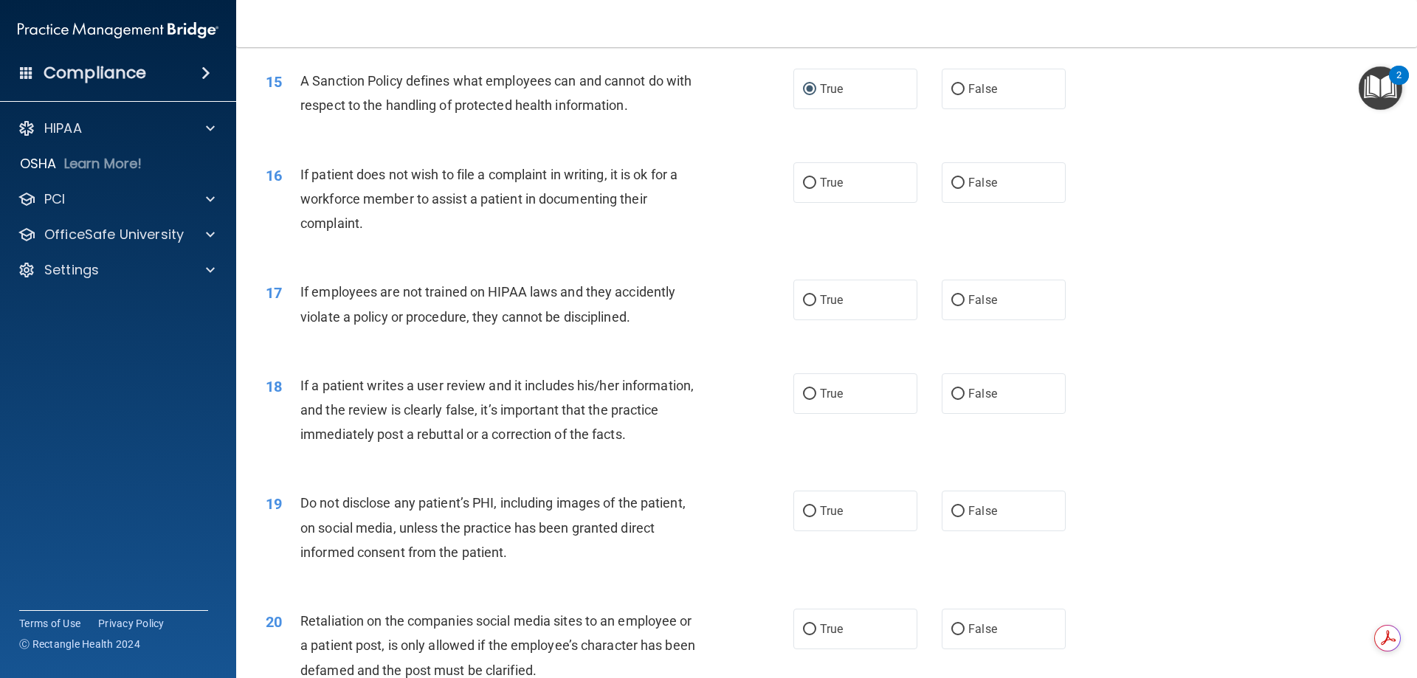
click at [337, 143] on div "15 A Sanction Policy defines what employees can and cannot do with respect to t…" at bounding box center [827, 96] width 1144 height 93
click at [953, 189] on input "False" at bounding box center [957, 183] width 13 height 11
radio input "true"
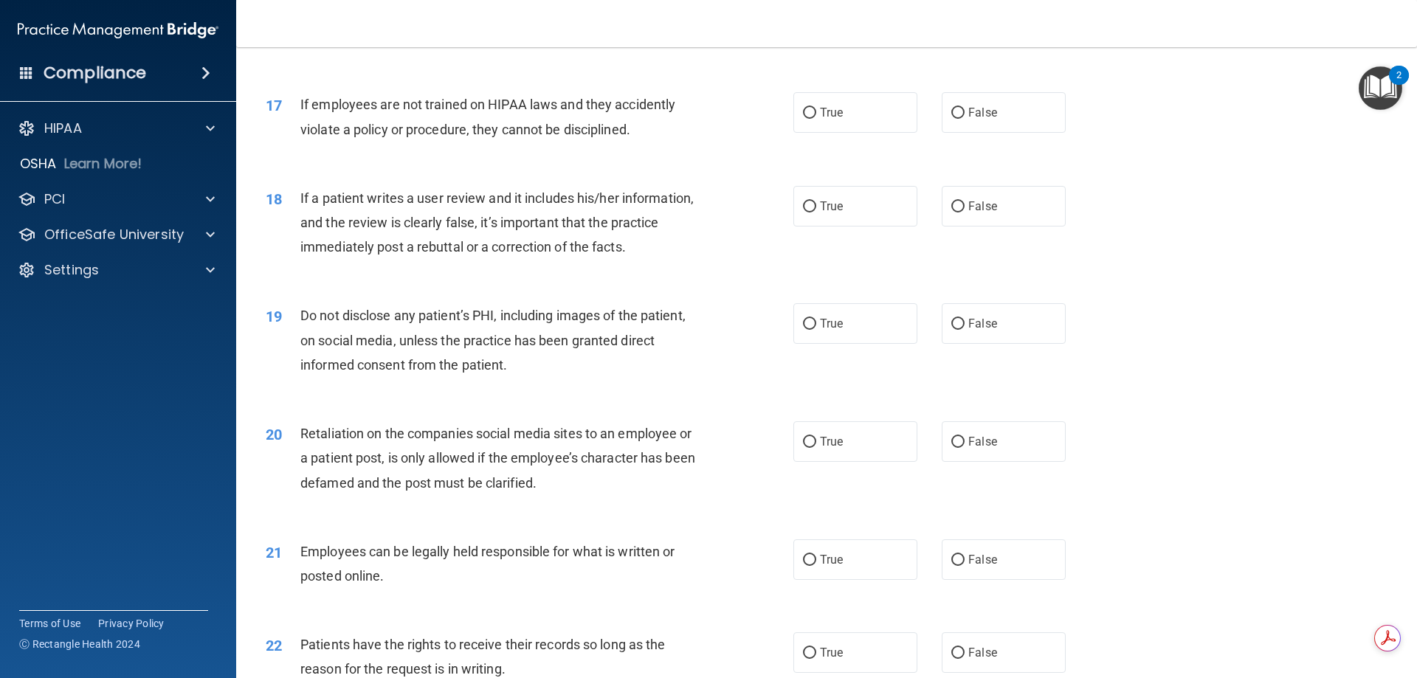
scroll to position [1993, 0]
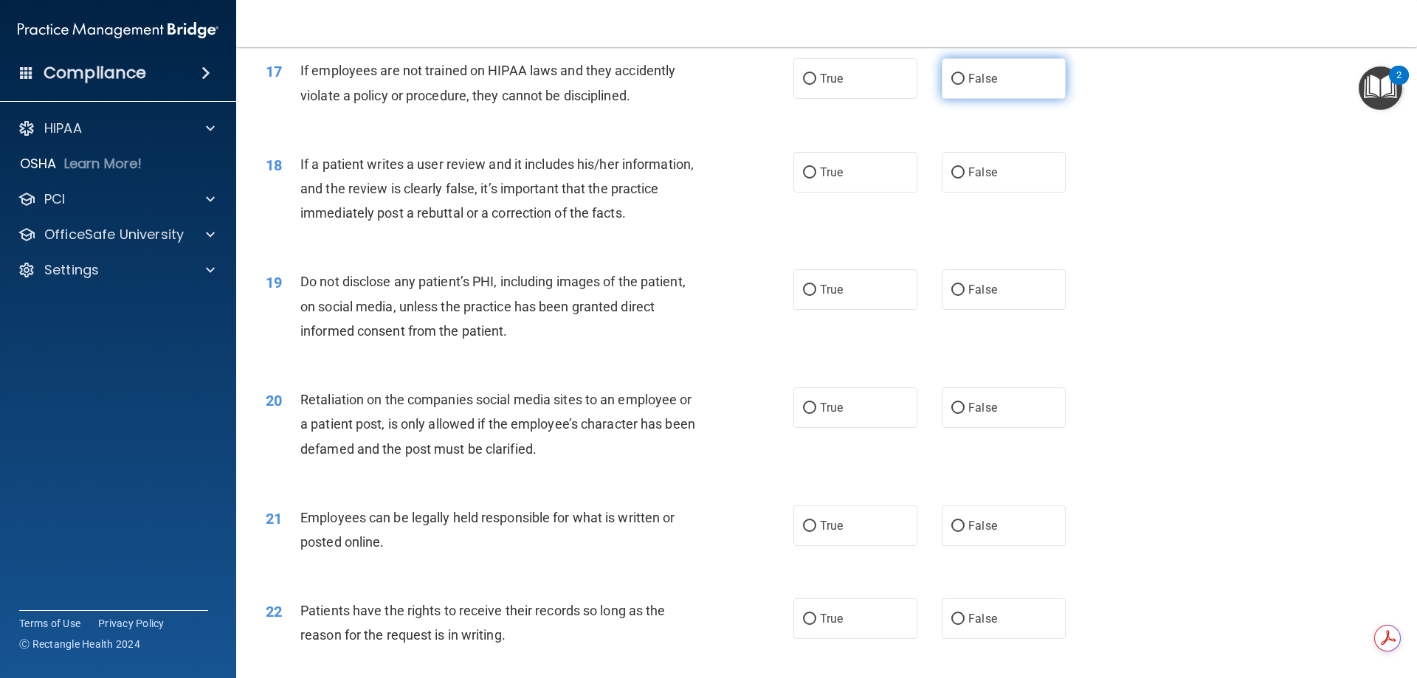
click at [953, 85] on input "False" at bounding box center [957, 79] width 13 height 11
radio input "true"
click at [951, 179] on input "False" at bounding box center [957, 173] width 13 height 11
radio input "true"
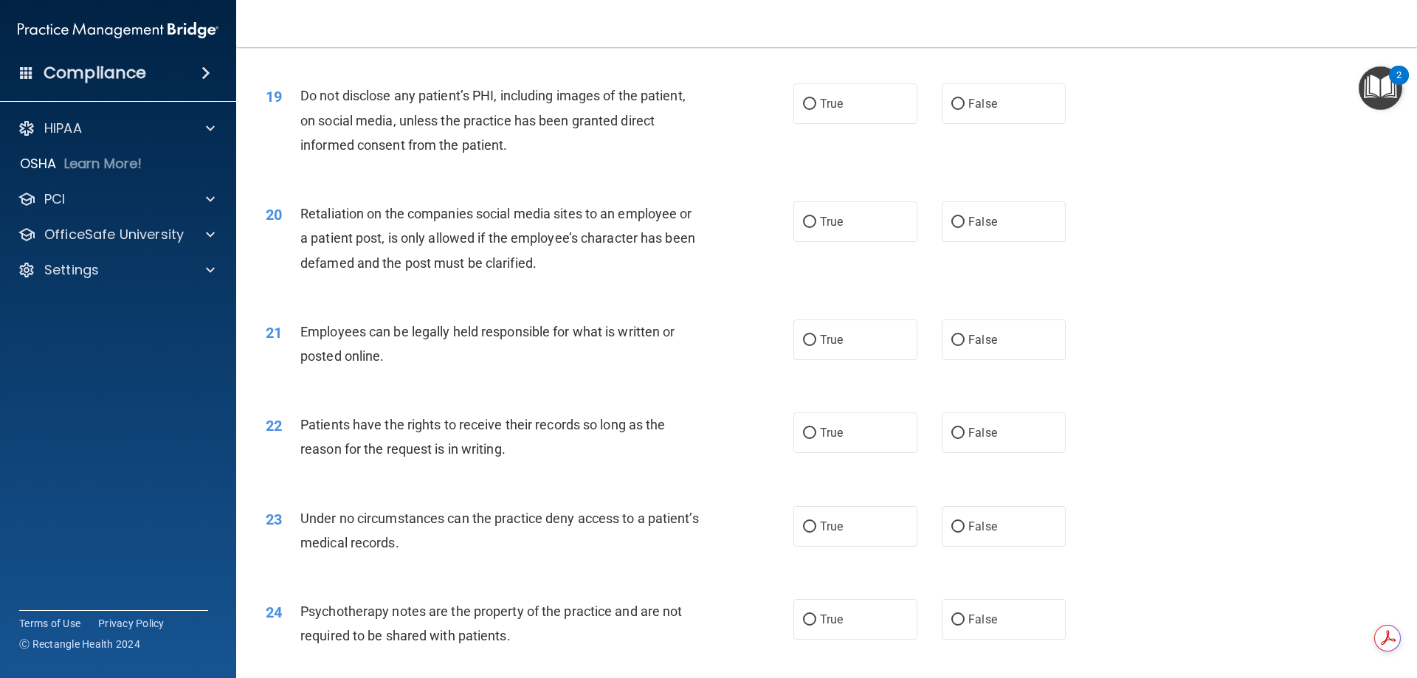
scroll to position [2214, 0]
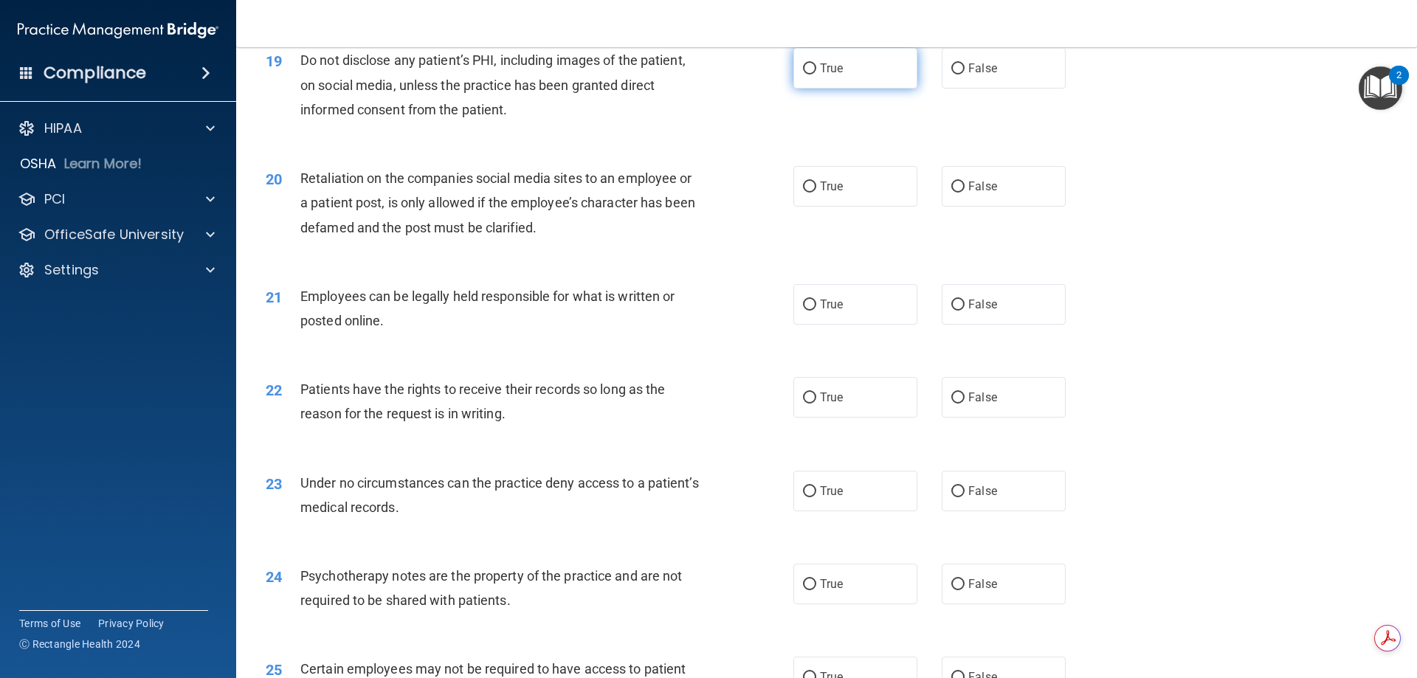
click at [804, 75] on input "True" at bounding box center [809, 68] width 13 height 11
radio input "true"
click at [951, 193] on input "False" at bounding box center [957, 187] width 13 height 11
radio input "true"
click at [806, 311] on input "True" at bounding box center [809, 305] width 13 height 11
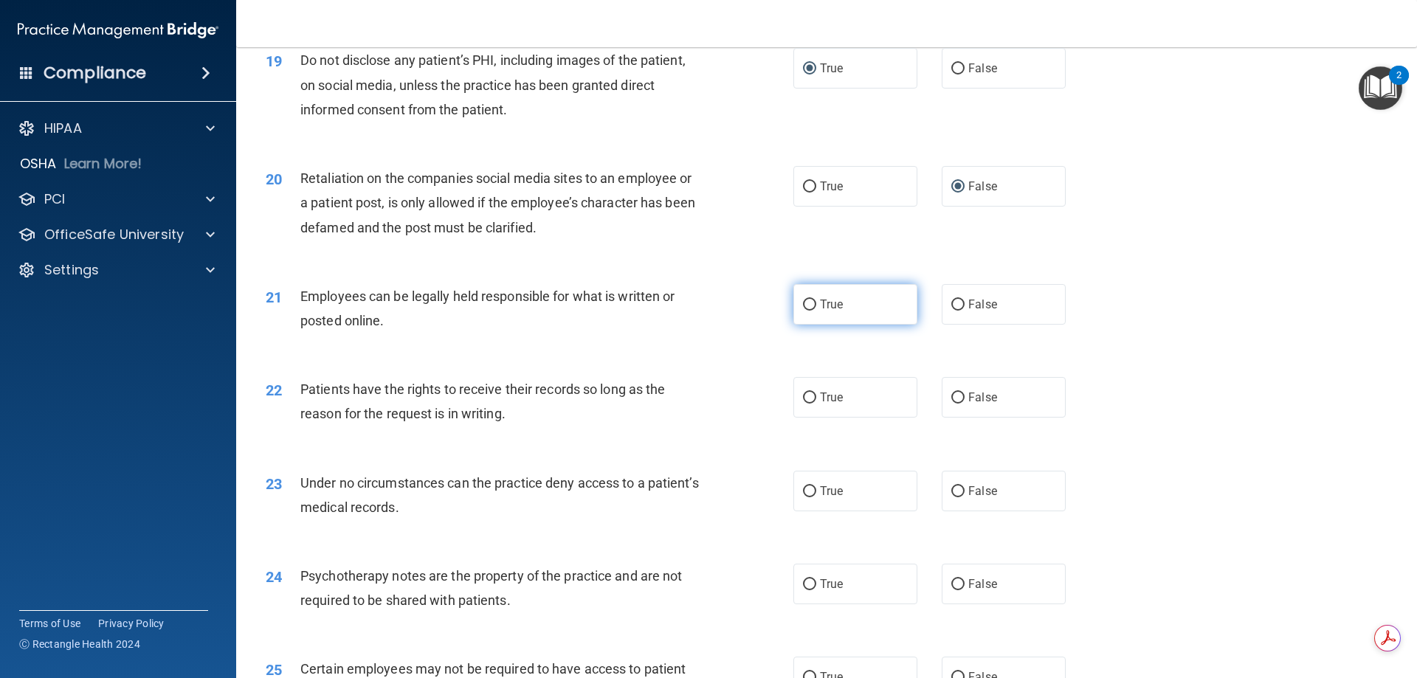
radio input "true"
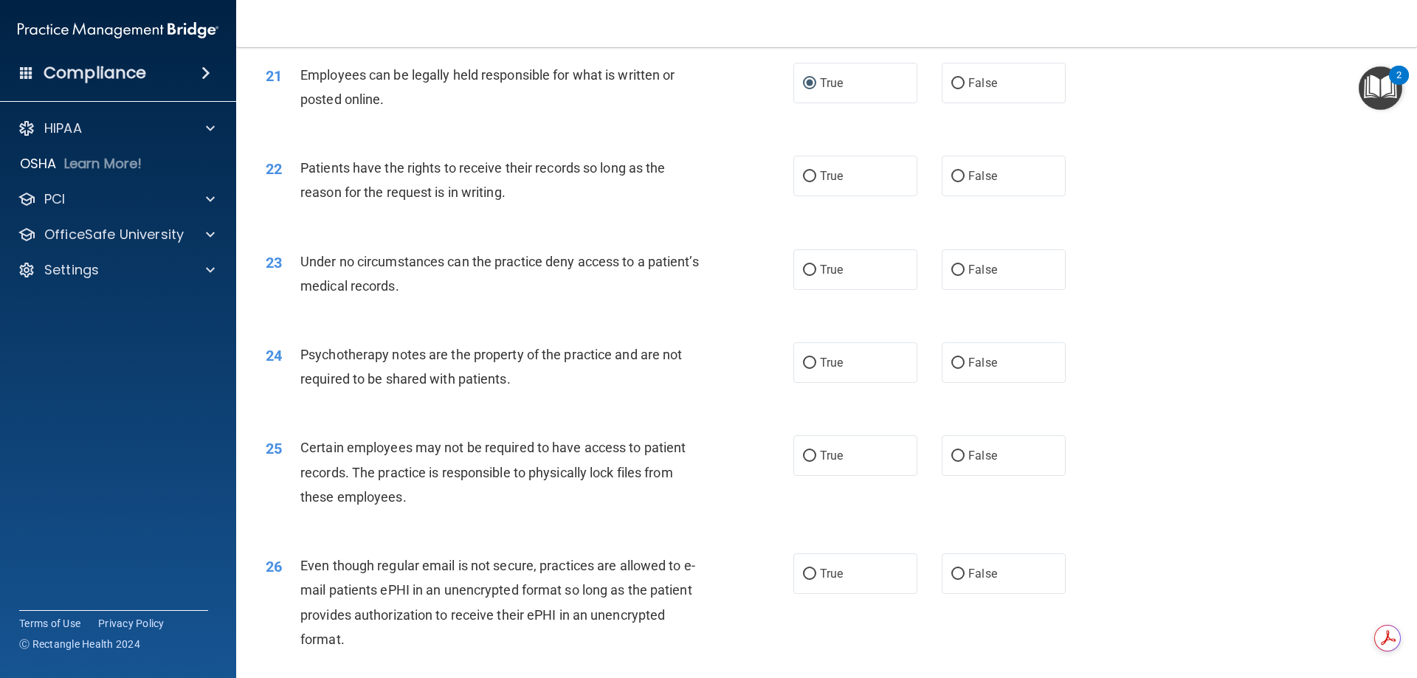
scroll to position [2362, 0]
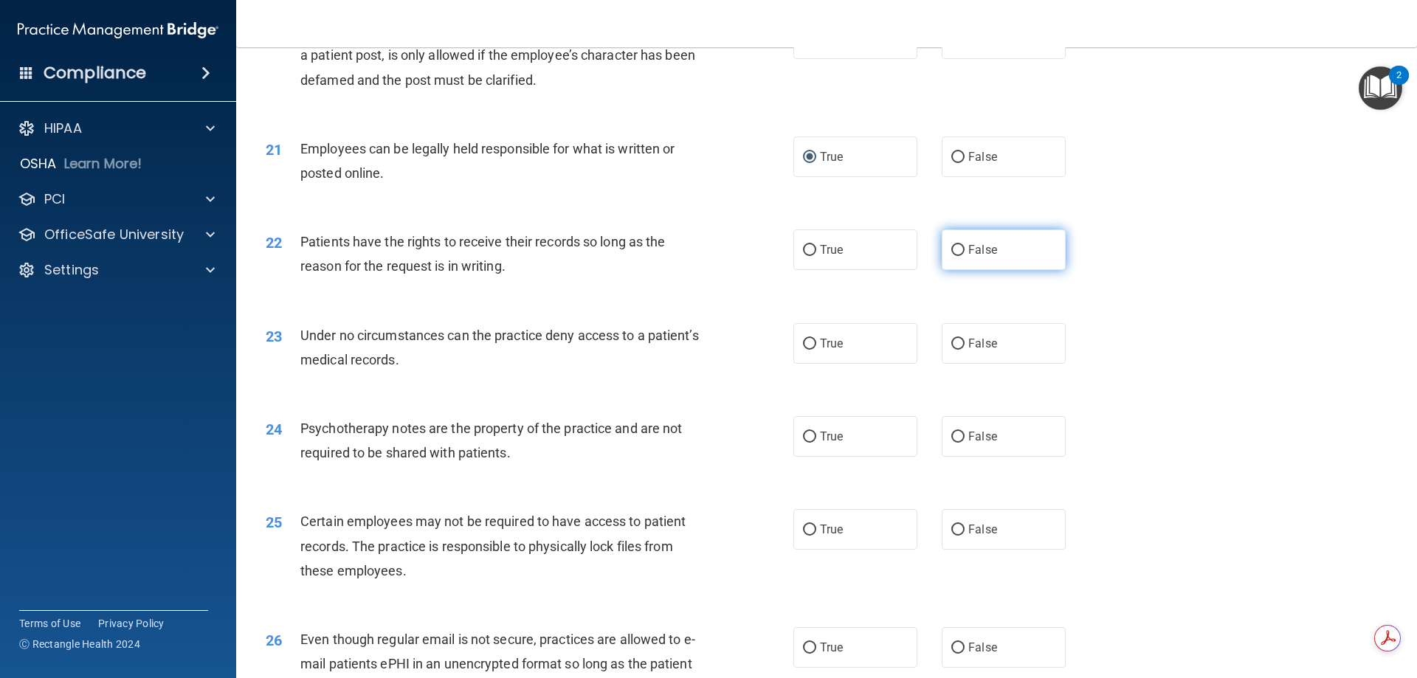
click at [951, 256] on input "False" at bounding box center [957, 250] width 13 height 11
radio input "true"
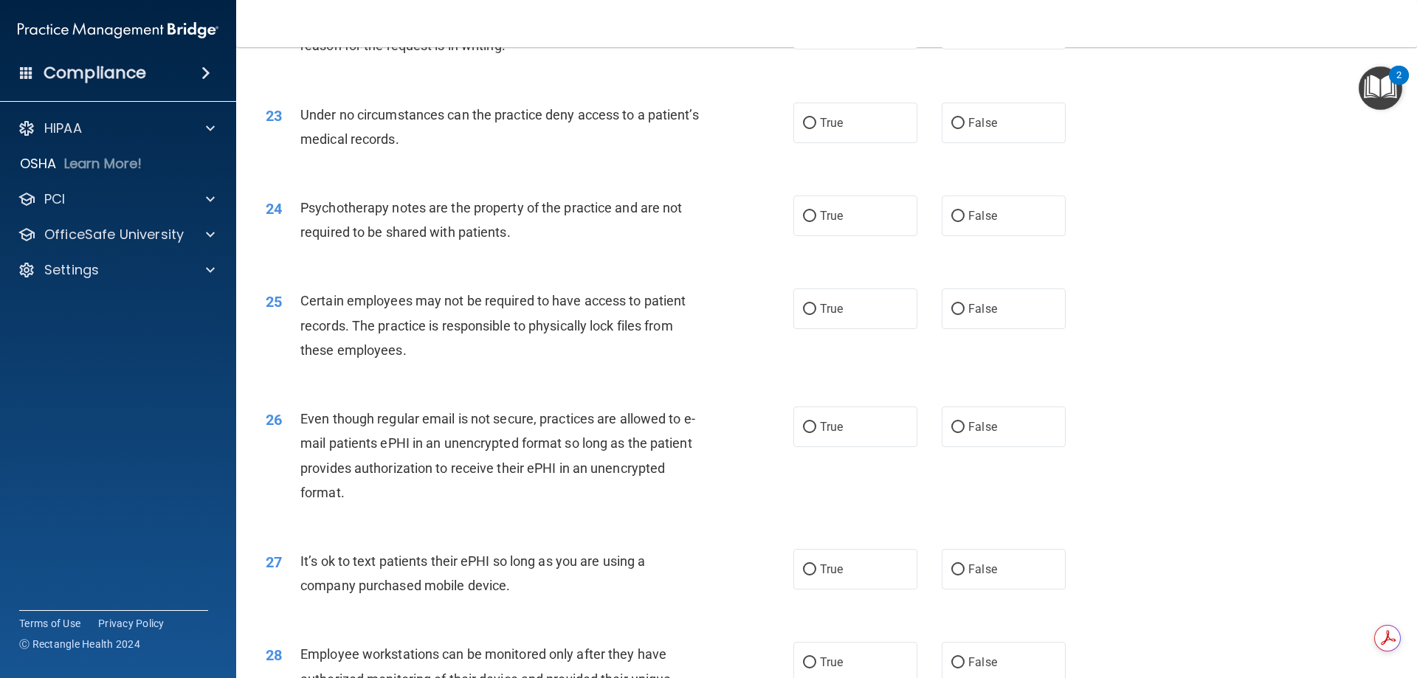
scroll to position [2583, 0]
click at [804, 128] on input "True" at bounding box center [809, 122] width 13 height 11
radio input "true"
click at [807, 221] on input "True" at bounding box center [809, 215] width 13 height 11
radio input "true"
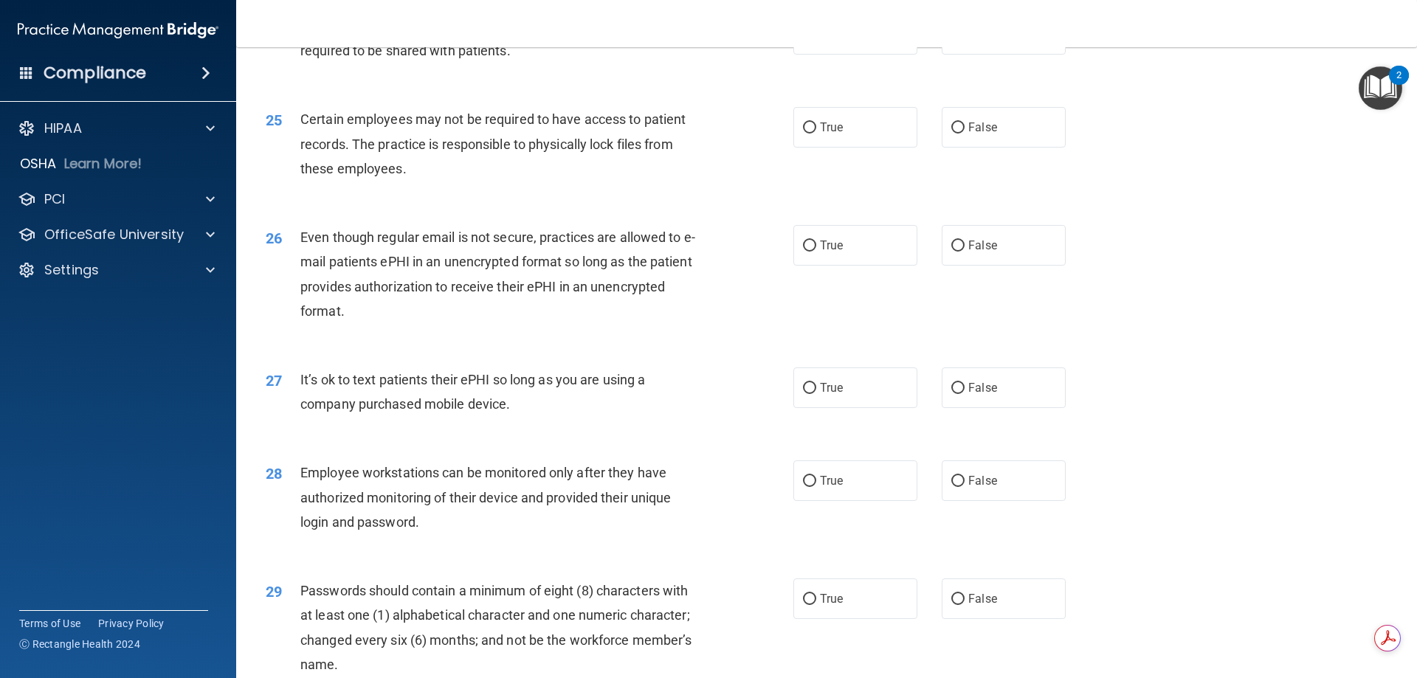
scroll to position [2731, 0]
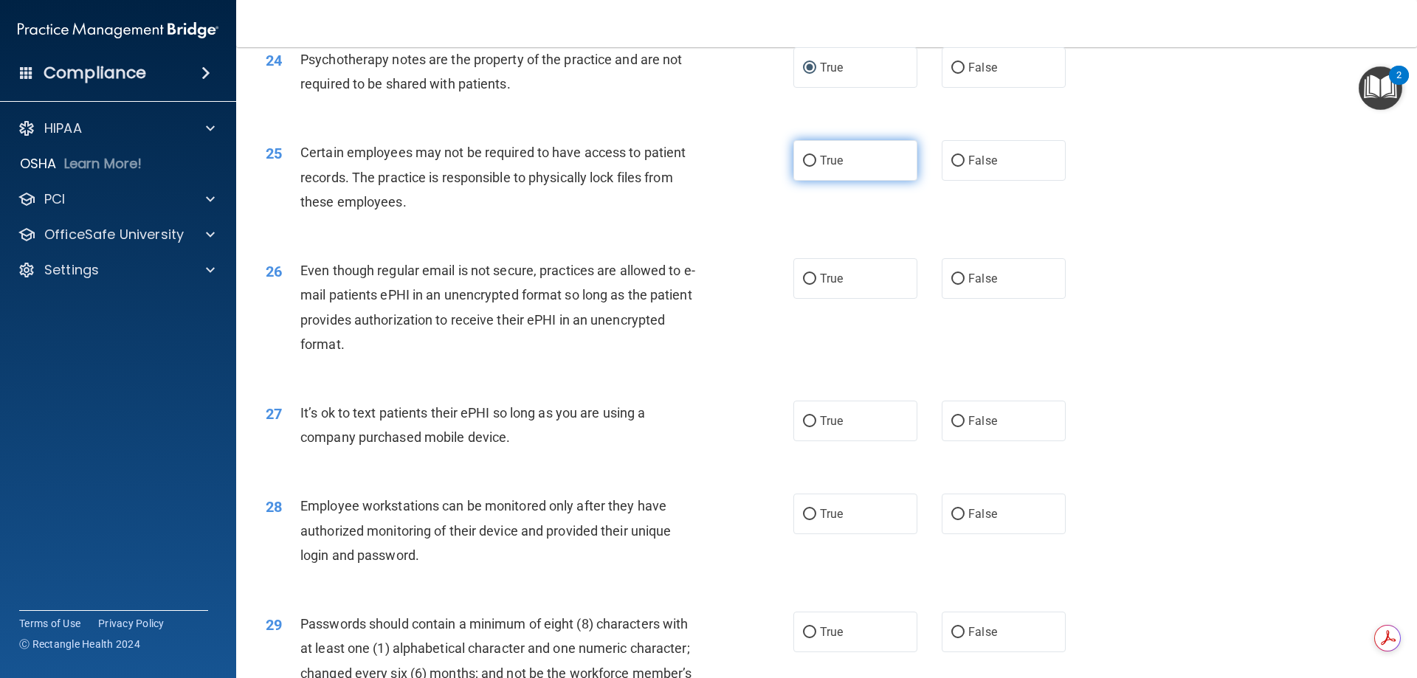
click at [803, 167] on input "True" at bounding box center [809, 161] width 13 height 11
radio input "true"
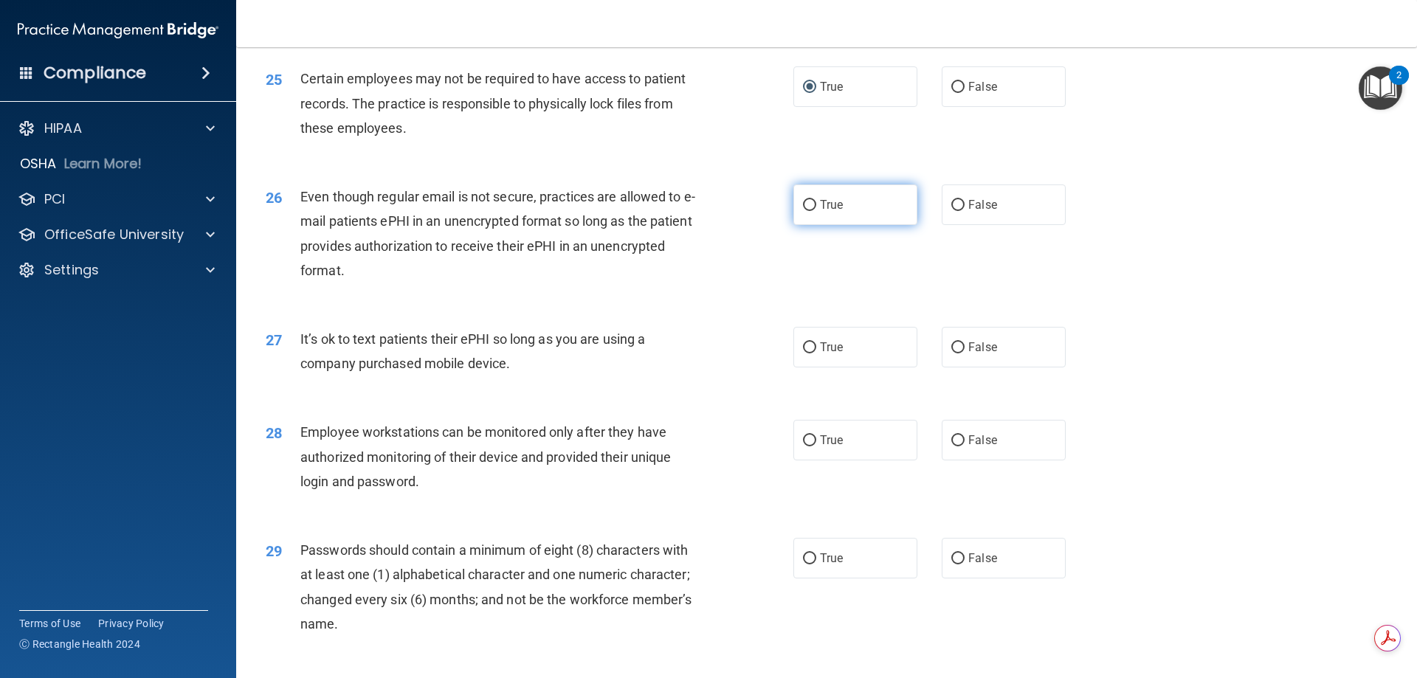
click at [810, 211] on input "True" at bounding box center [809, 205] width 13 height 11
radio input "true"
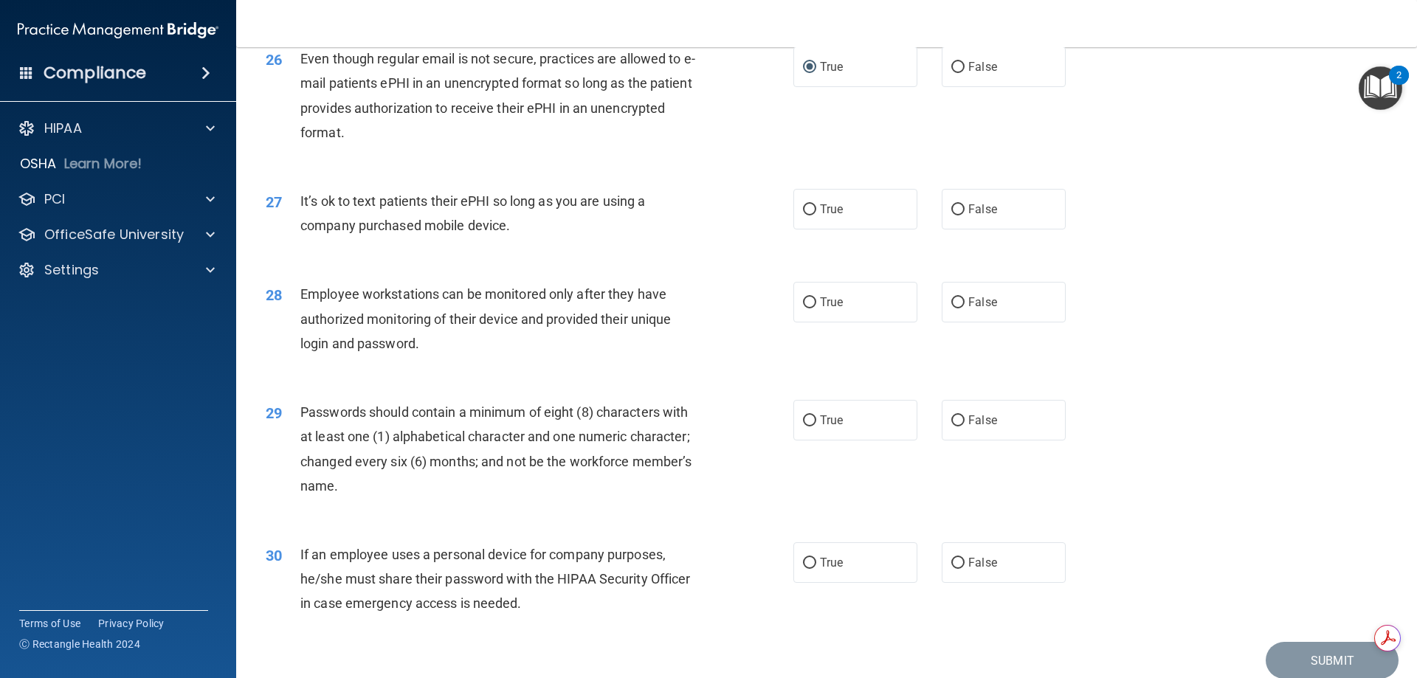
scroll to position [2952, 0]
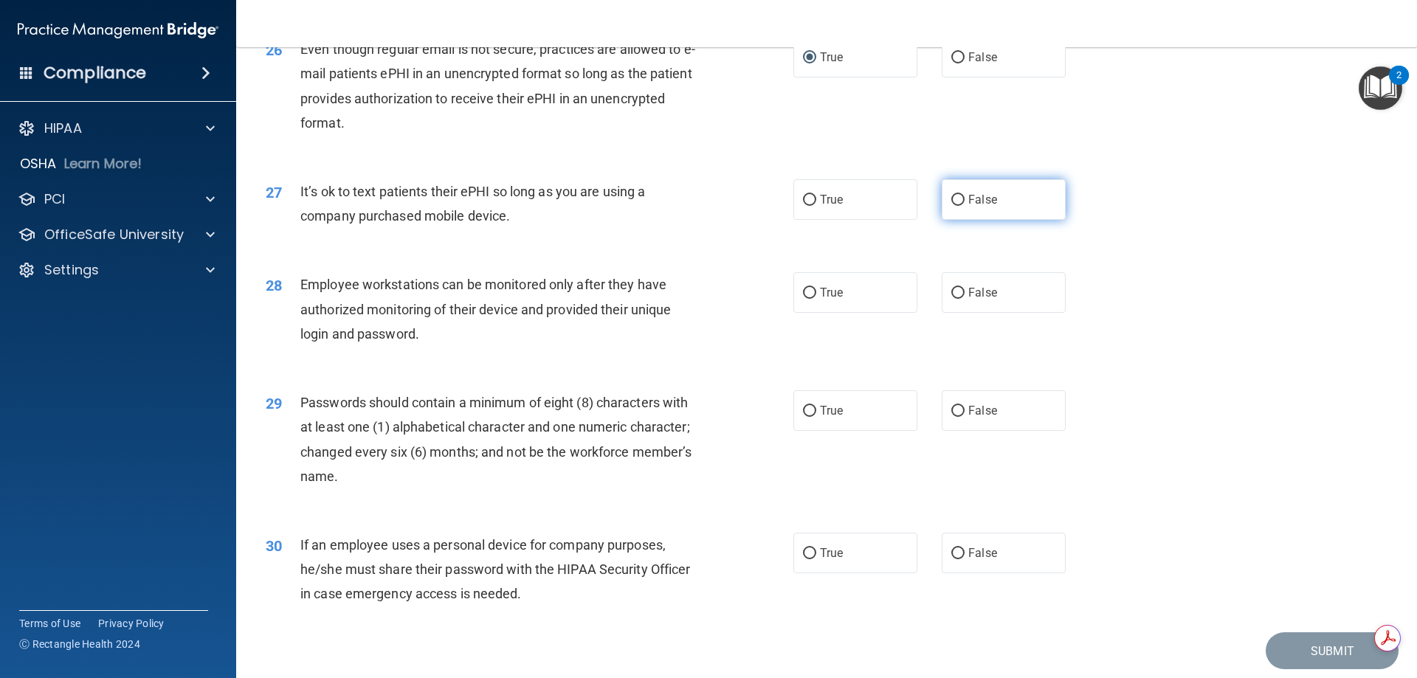
click at [951, 206] on input "False" at bounding box center [957, 200] width 13 height 11
radio input "true"
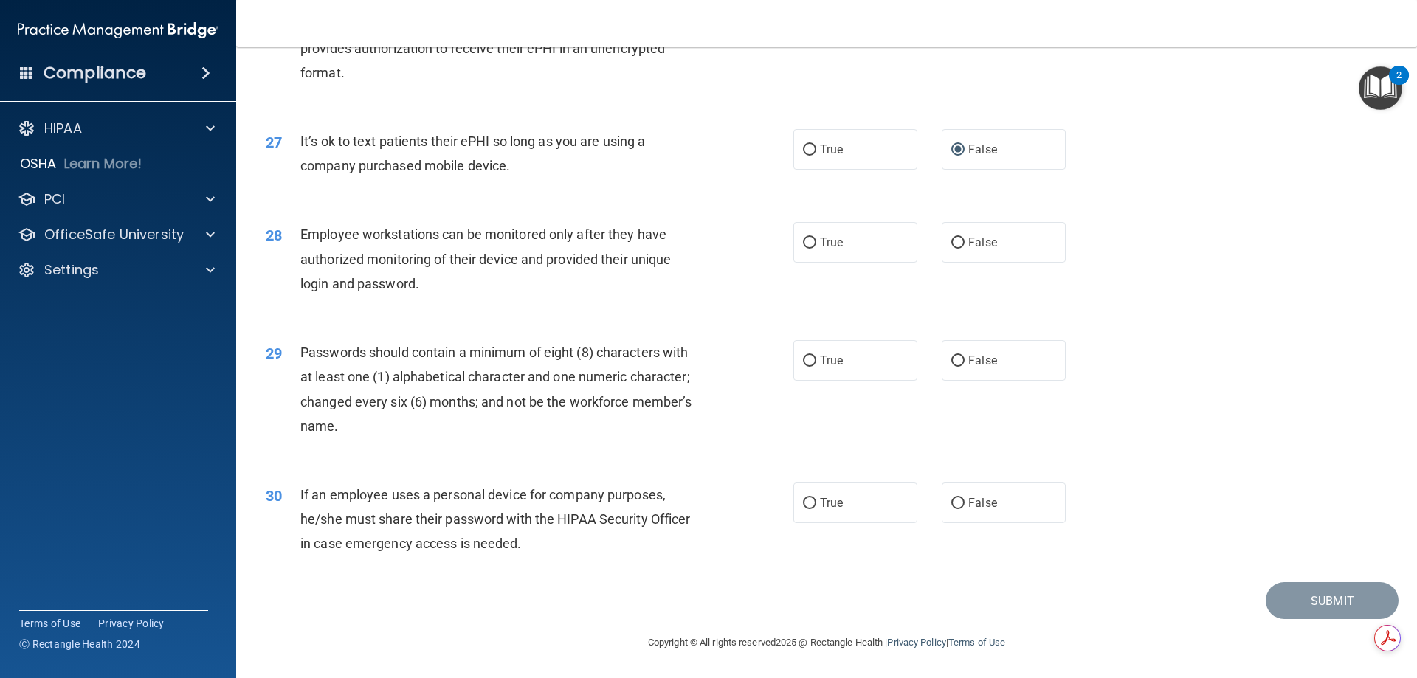
scroll to position [3027, 0]
click at [804, 359] on input "True" at bounding box center [809, 361] width 13 height 11
radio input "true"
click at [951, 502] on input "False" at bounding box center [957, 503] width 13 height 11
radio input "true"
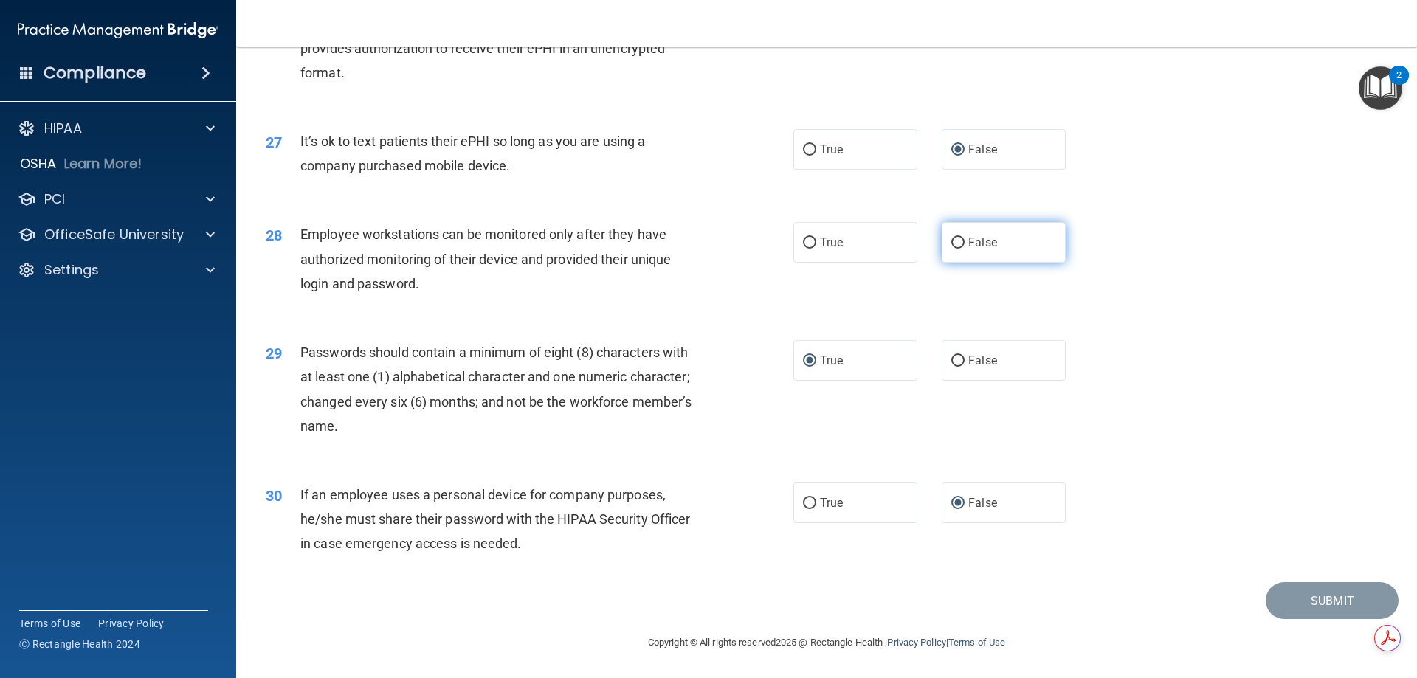
click at [951, 244] on input "False" at bounding box center [957, 243] width 13 height 11
radio input "true"
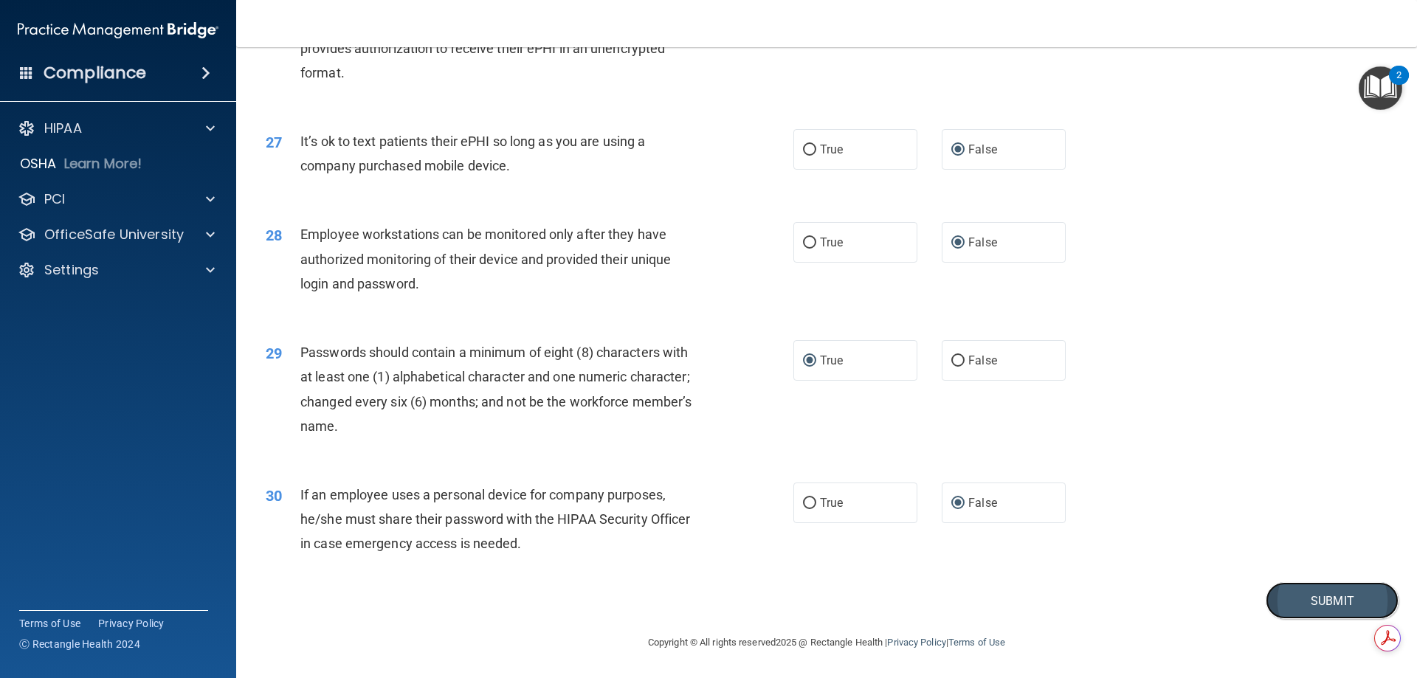
click at [1278, 603] on button "Submit" at bounding box center [1332, 601] width 133 height 38
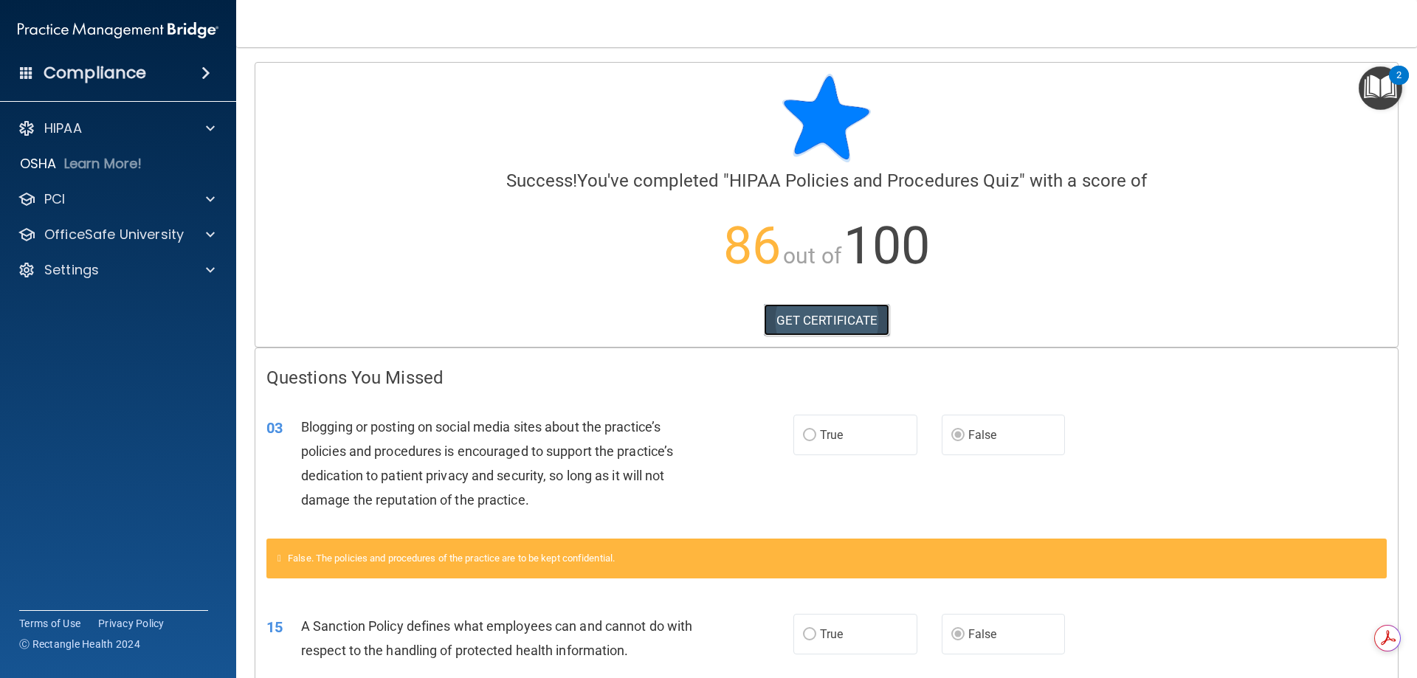
click at [814, 325] on link "GET CERTIFICATE" at bounding box center [827, 320] width 126 height 32
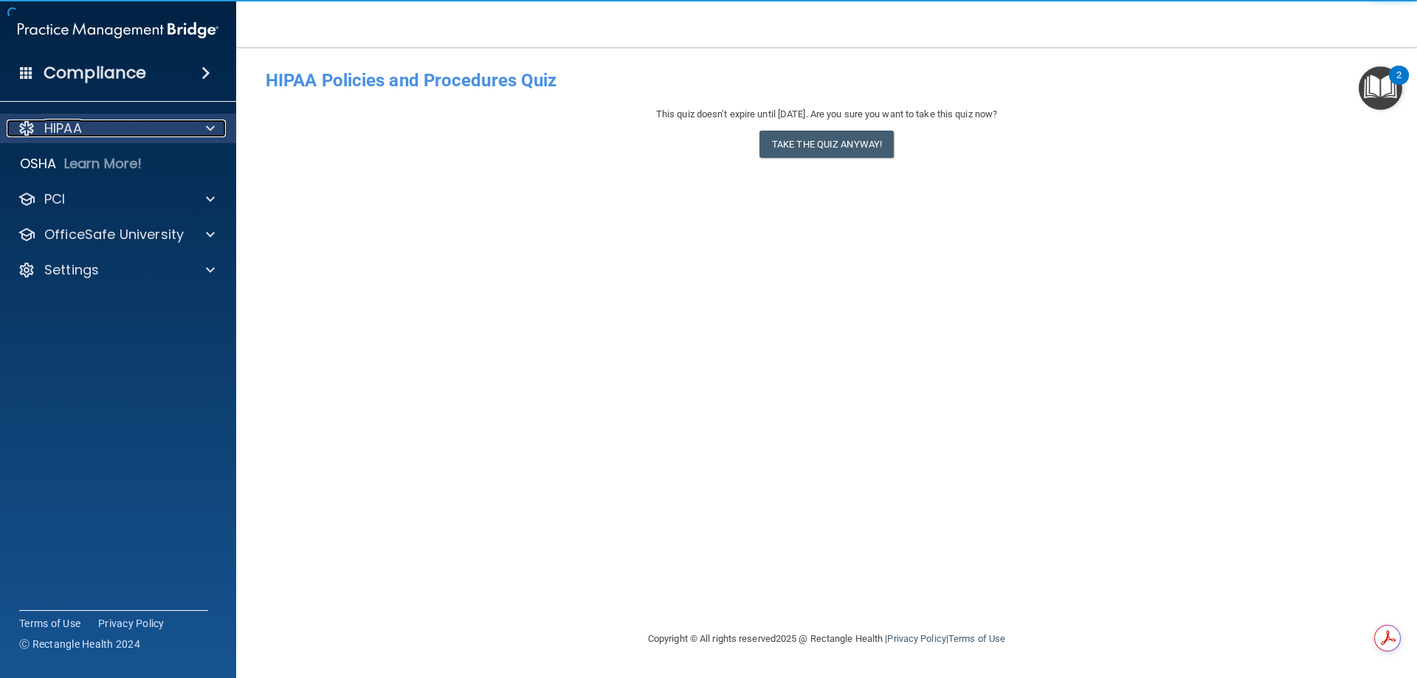
click at [71, 133] on p "HIPAA" at bounding box center [63, 129] width 38 height 18
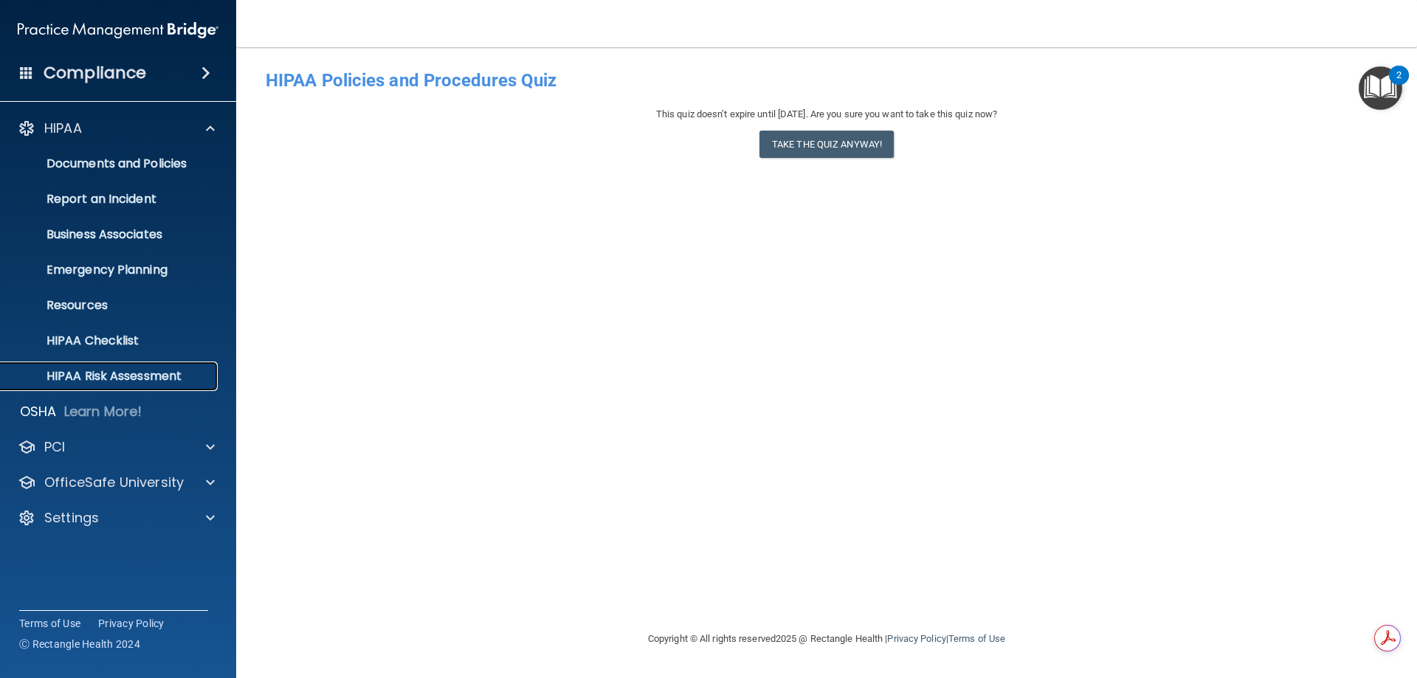
click at [114, 380] on p "HIPAA Risk Assessment" at bounding box center [110, 376] width 201 height 15
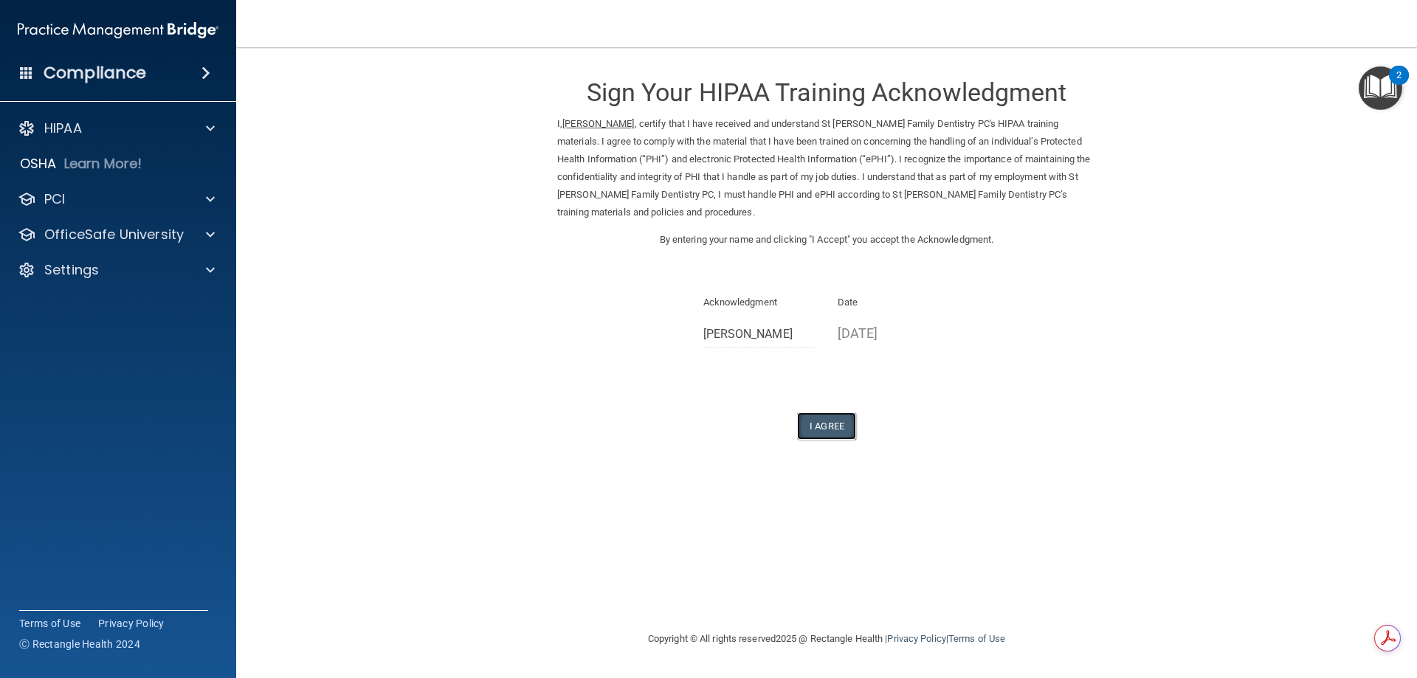
click at [822, 430] on button "I Agree" at bounding box center [826, 426] width 59 height 27
